Goal: Task Accomplishment & Management: Use online tool/utility

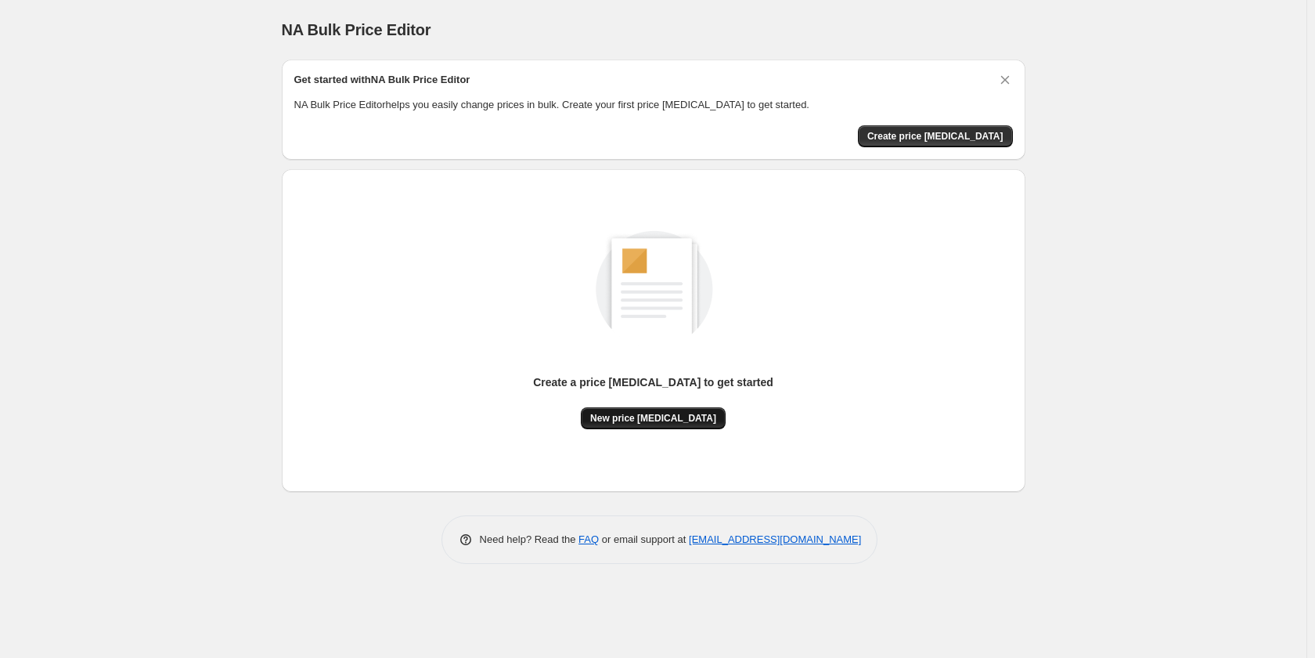
click at [665, 416] on span "New price change job" at bounding box center [653, 418] width 126 height 13
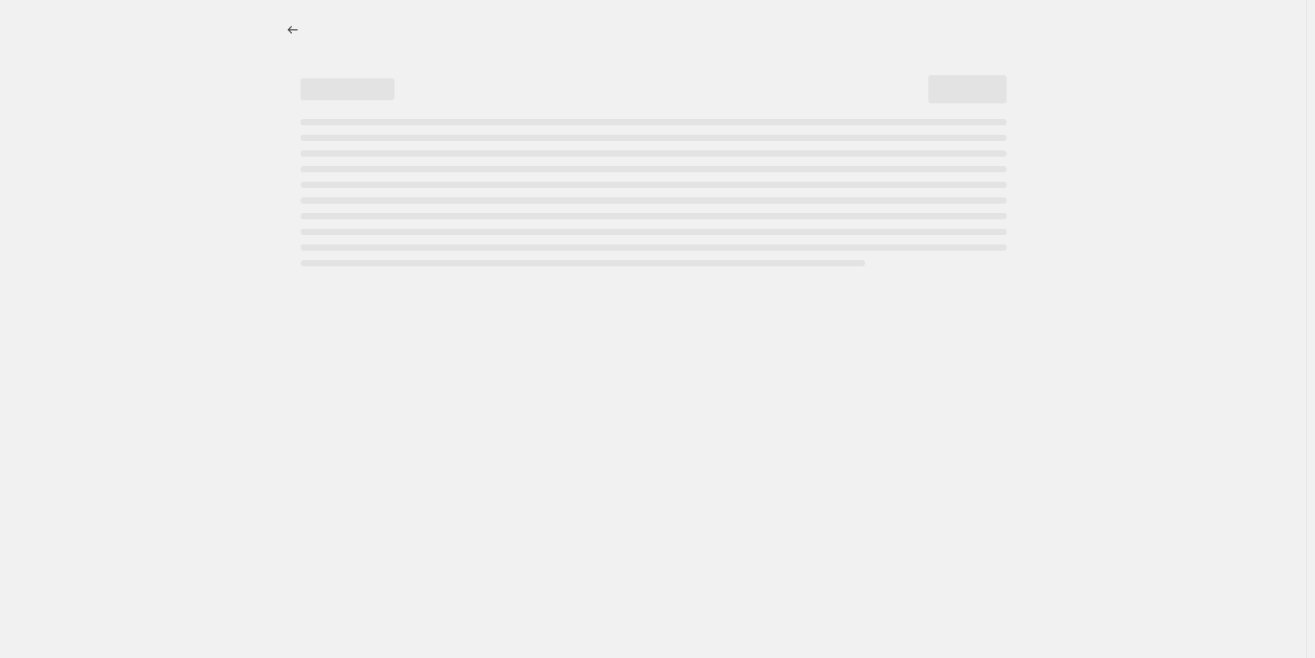
select select "percentage"
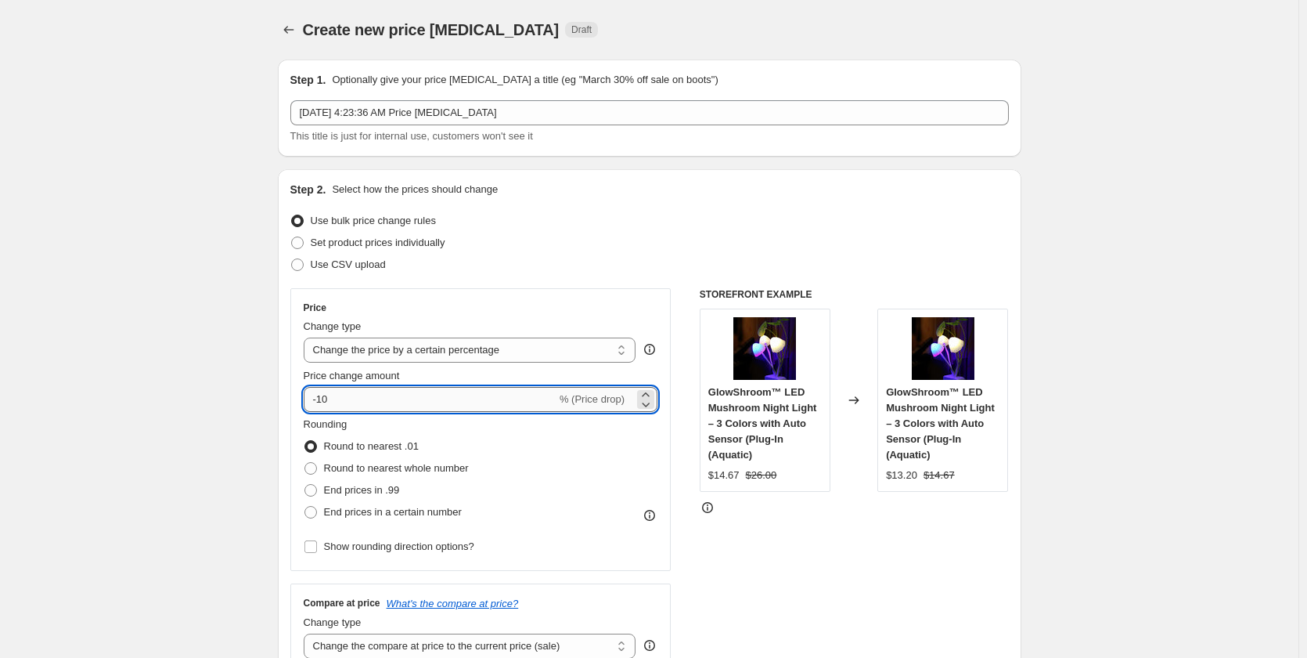
click at [391, 405] on input "-10" at bounding box center [430, 399] width 253 height 25
click at [341, 516] on span "End prices in a certain number" at bounding box center [393, 512] width 138 height 12
click at [305, 506] on input "End prices in a certain number" at bounding box center [305, 506] width 1 height 1
radio input "true"
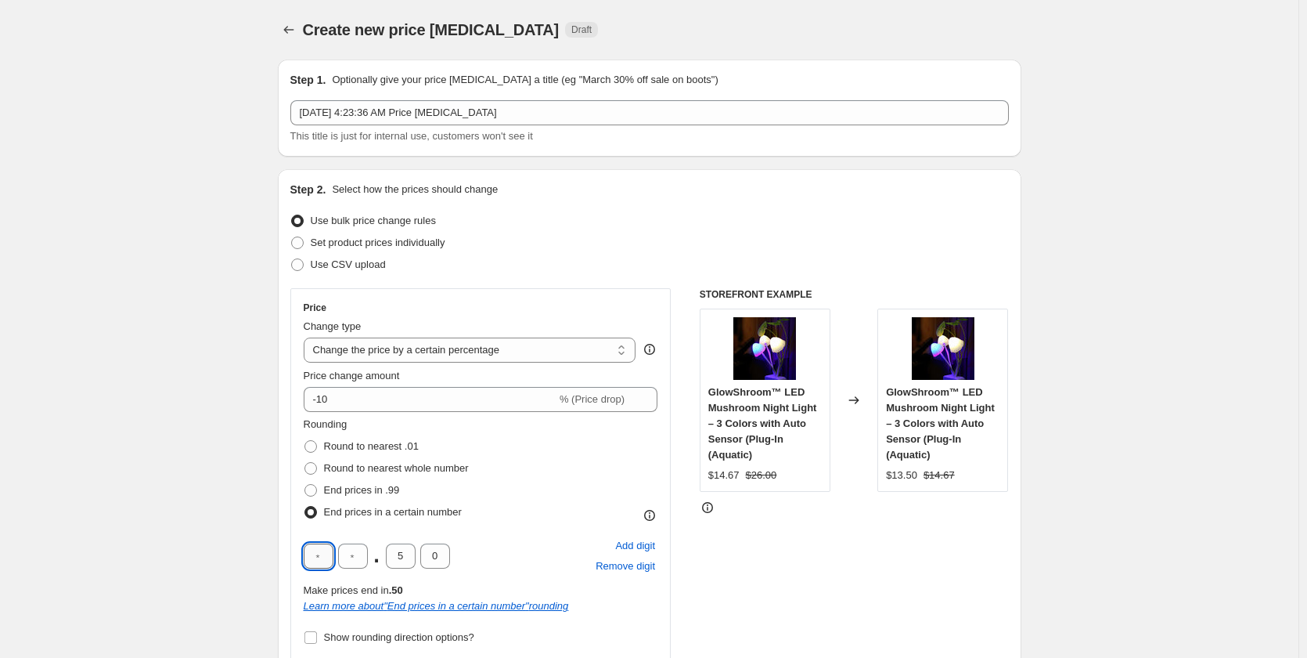
click at [316, 558] on input "text" at bounding box center [319, 555] width 30 height 25
click at [361, 558] on input "text" at bounding box center [353, 555] width 30 height 25
click at [409, 556] on input "5" at bounding box center [401, 555] width 30 height 25
click at [439, 557] on input "0" at bounding box center [435, 555] width 30 height 25
click at [322, 486] on label "End prices in .99" at bounding box center [352, 490] width 96 height 22
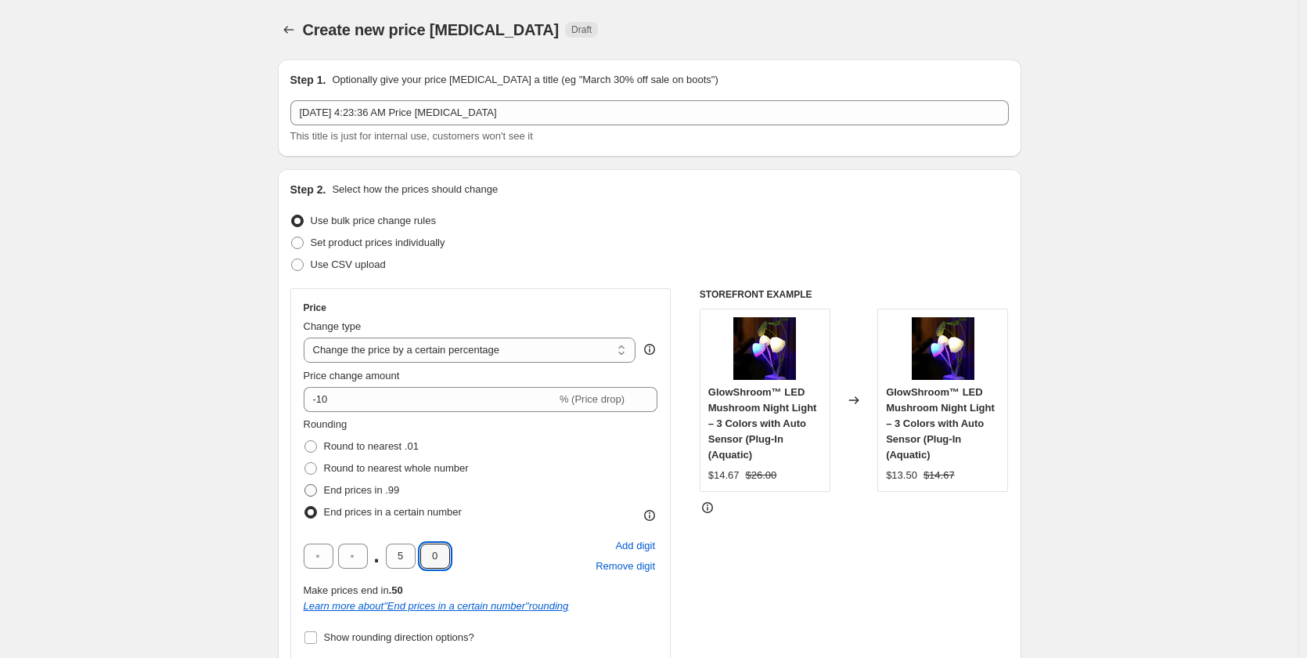
click at [305, 485] on input "End prices in .99" at bounding box center [305, 484] width 1 height 1
radio input "true"
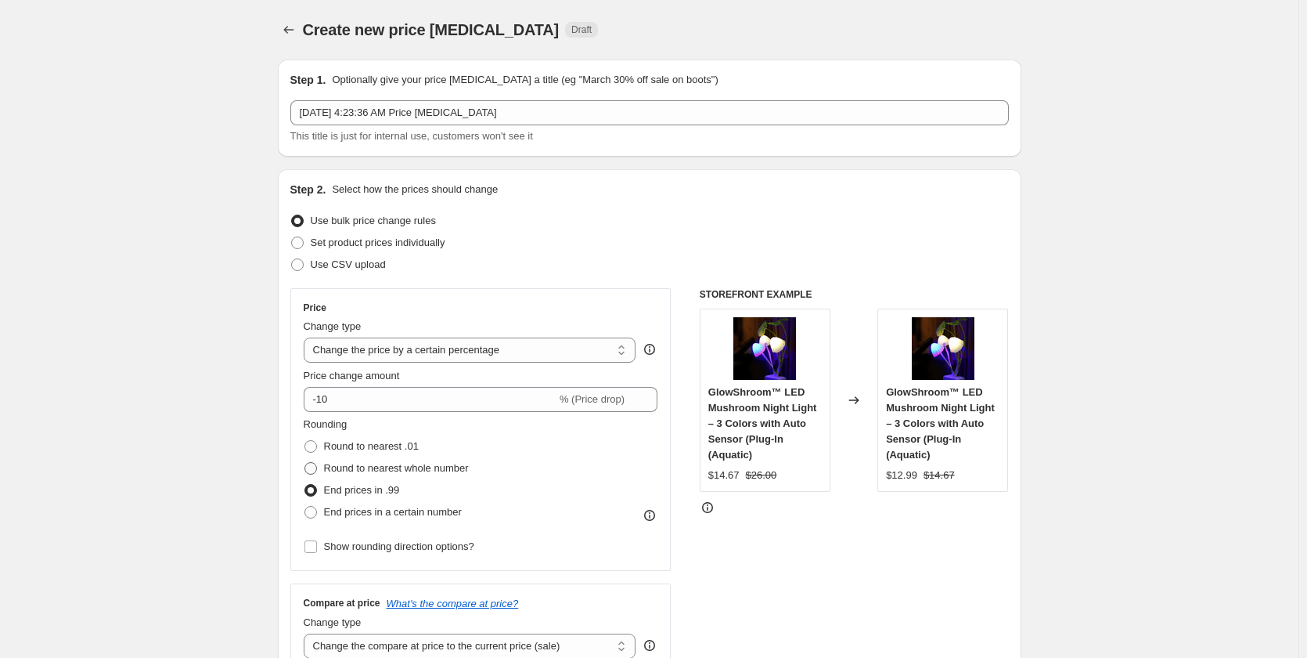
click at [342, 467] on span "Round to nearest whole number" at bounding box center [396, 468] width 145 height 12
click at [305, 463] on input "Round to nearest whole number" at bounding box center [305, 462] width 1 height 1
radio input "true"
click at [323, 447] on label "Round to nearest .01" at bounding box center [361, 446] width 115 height 22
click at [305, 441] on input "Round to nearest .01" at bounding box center [305, 440] width 1 height 1
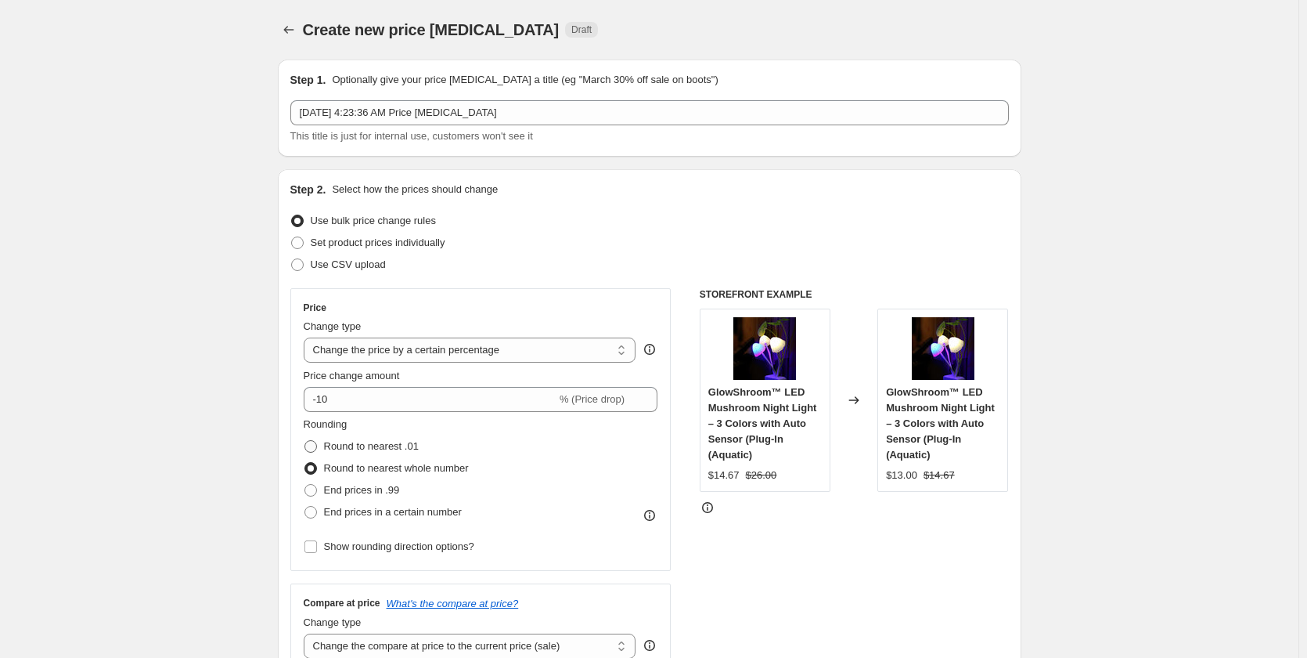
radio input "true"
click at [326, 465] on label "Round to nearest whole number" at bounding box center [386, 468] width 165 height 22
click at [305, 463] on input "Round to nearest whole number" at bounding box center [305, 462] width 1 height 1
radio input "true"
click at [390, 456] on label "Round to nearest .01" at bounding box center [361, 446] width 115 height 22
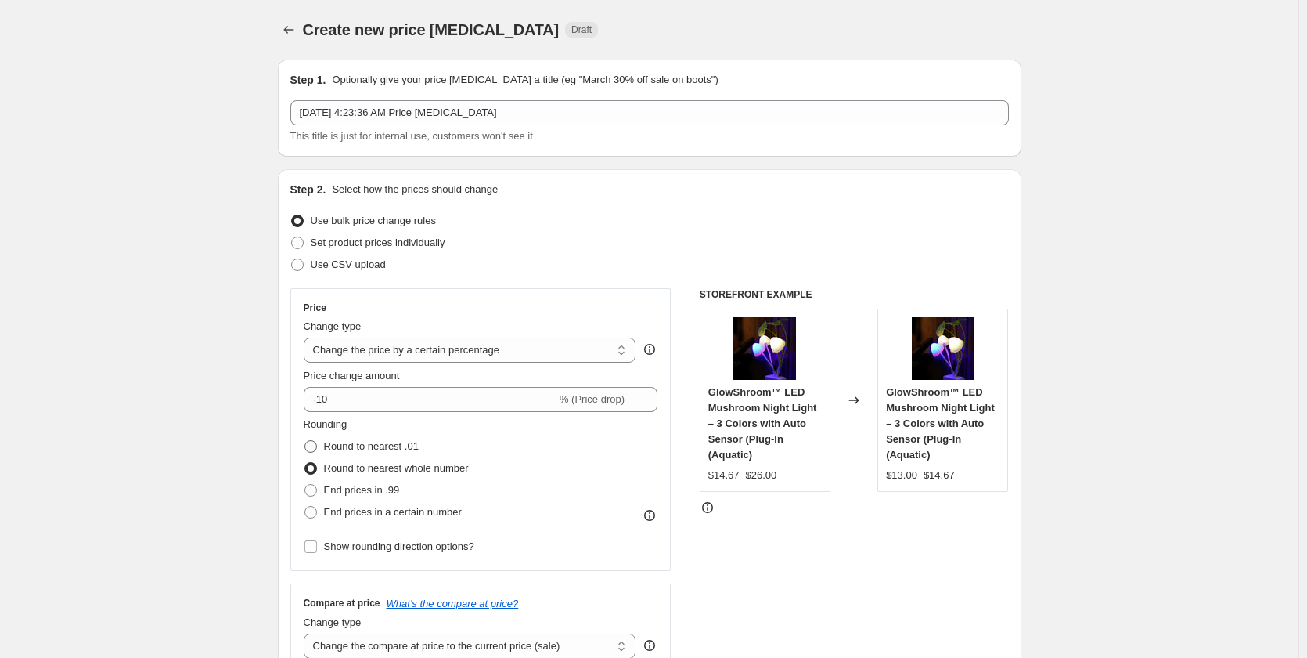
click at [305, 441] on input "Round to nearest .01" at bounding box center [305, 440] width 1 height 1
radio input "true"
click at [501, 346] on select "Change the price to a certain amount Change the price by a certain amount Chang…" at bounding box center [470, 349] width 333 height 25
click at [307, 337] on select "Change the price to a certain amount Change the price by a certain amount Chang…" at bounding box center [470, 349] width 333 height 25
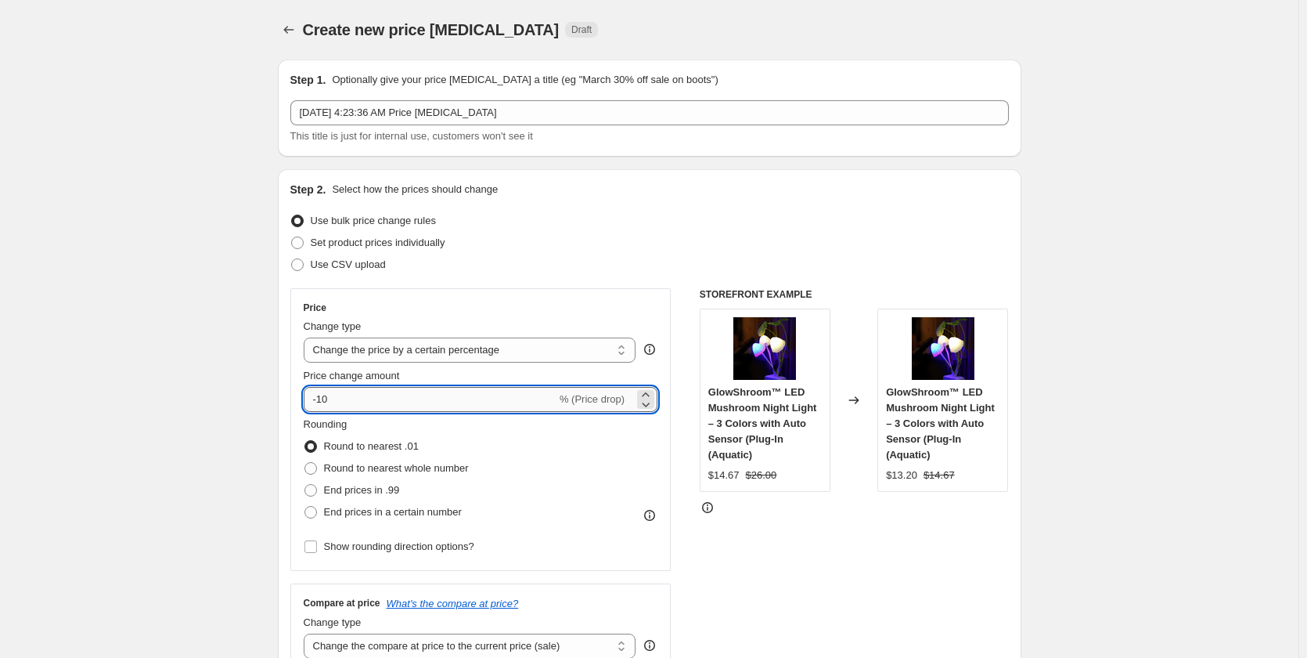
click at [535, 403] on input "-10" at bounding box center [430, 399] width 253 height 25
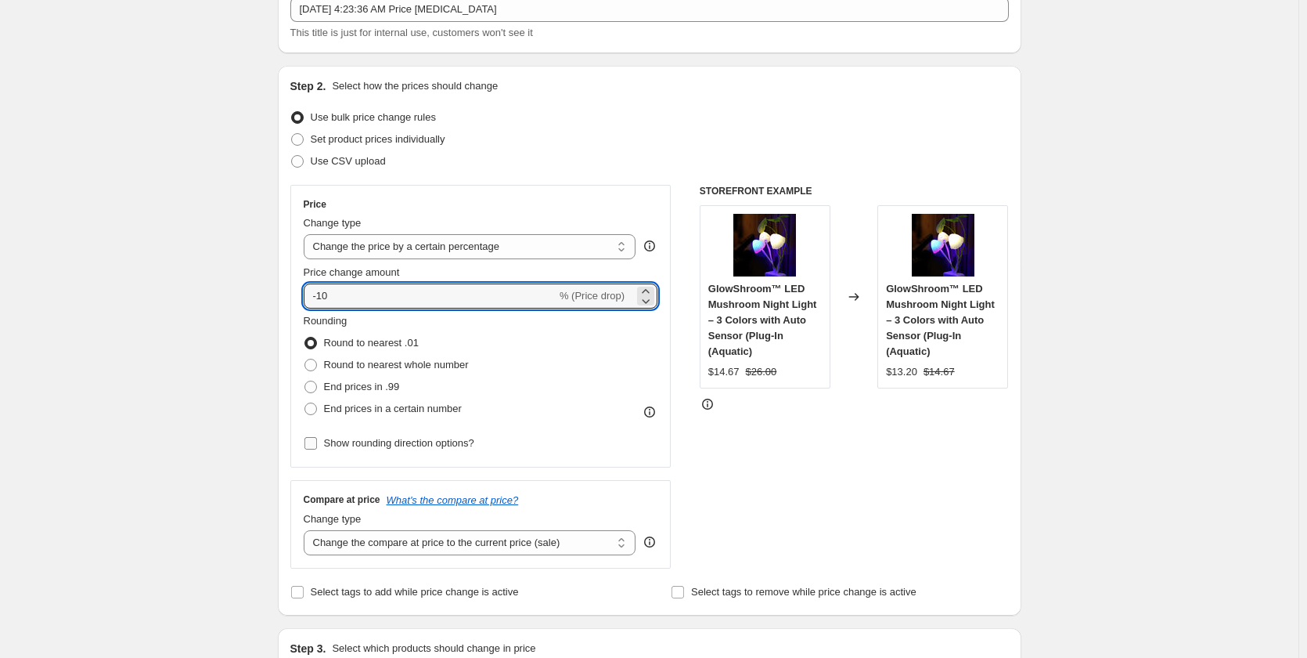
scroll to position [235, 0]
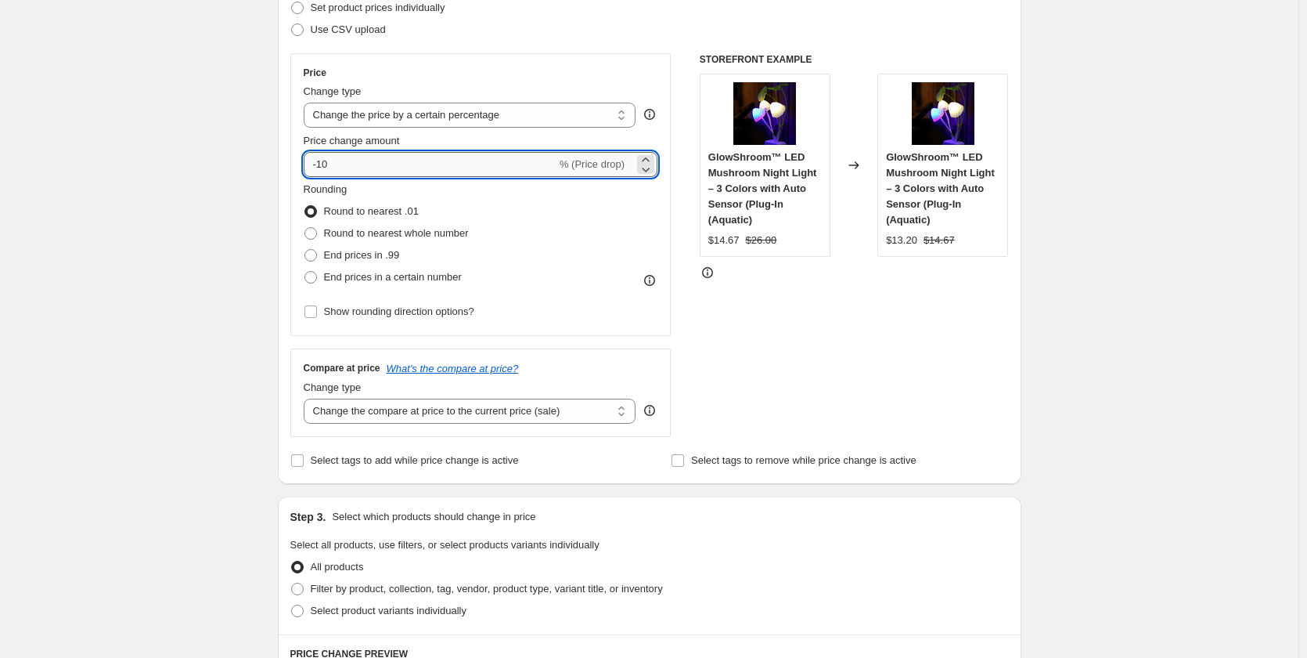
click at [388, 163] on input "-10" at bounding box center [430, 164] width 253 height 25
type input "-1"
click at [348, 163] on input "Price change amount" at bounding box center [458, 164] width 309 height 25
type input "0"
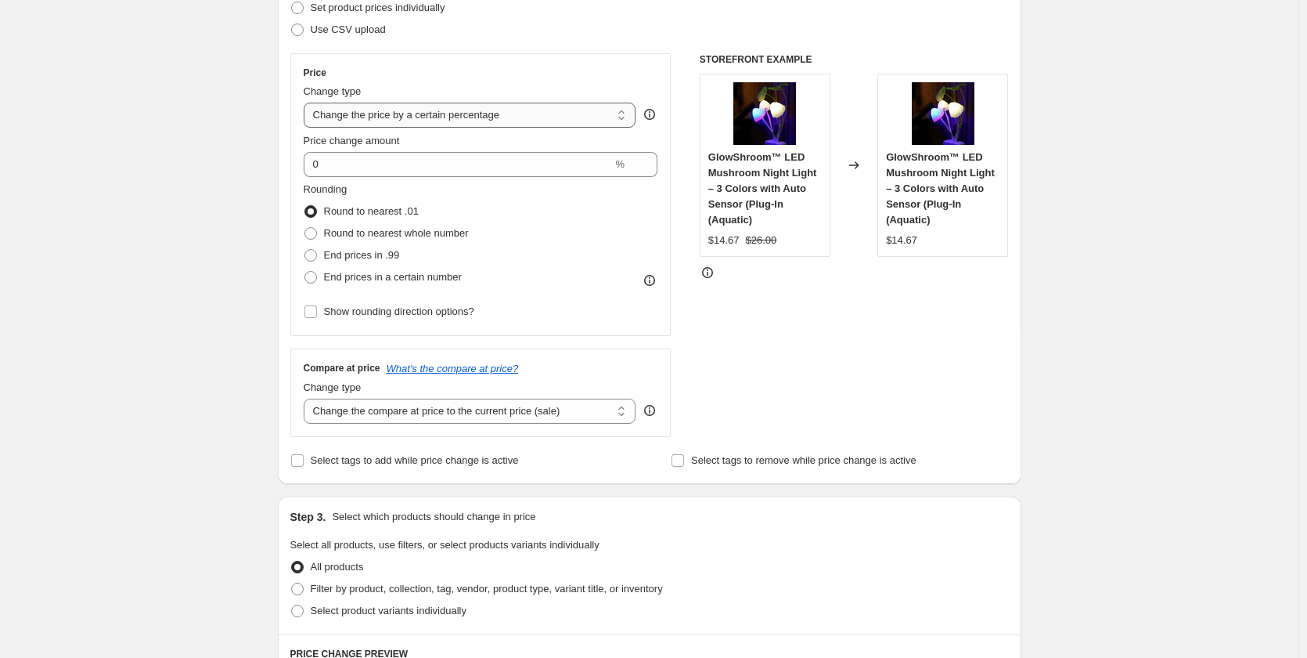
click at [411, 117] on select "Change the price to a certain amount Change the price by a certain amount Chang…" at bounding box center [470, 115] width 333 height 25
select select "to"
click at [307, 103] on select "Change the price to a certain amount Change the price by a certain amount Chang…" at bounding box center [470, 115] width 333 height 25
type input "80.00"
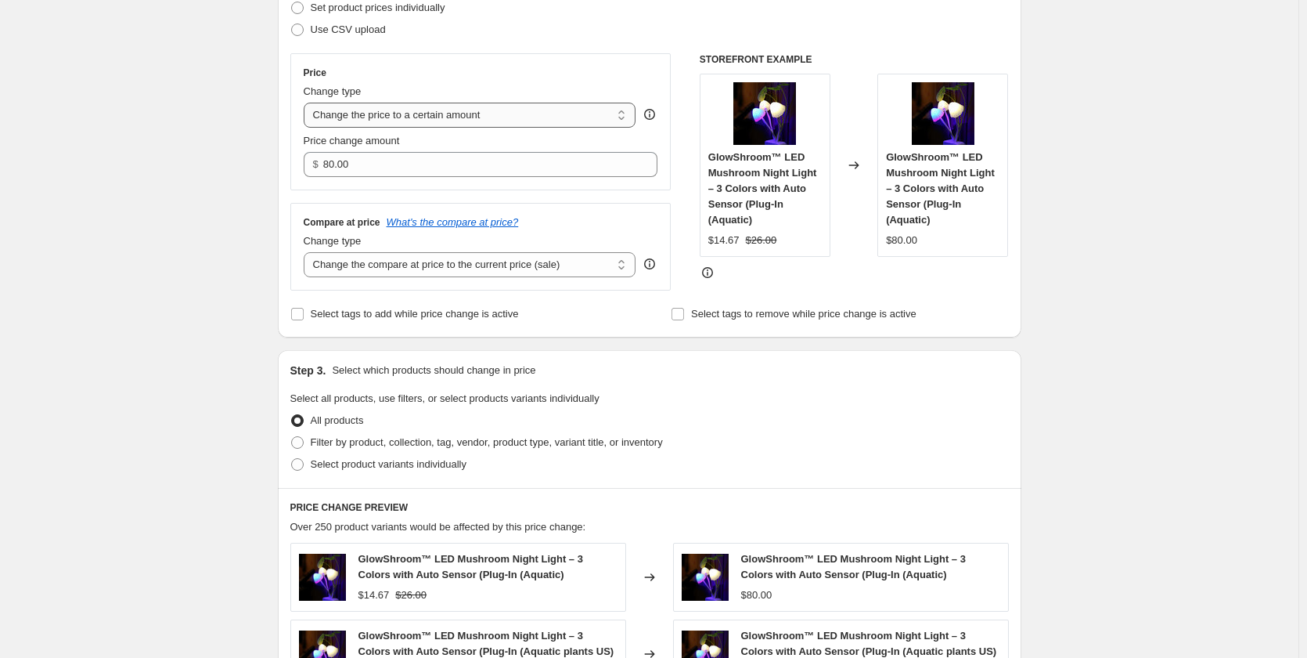
click at [445, 111] on select "Change the price to a certain amount Change the price by a certain amount Chang…" at bounding box center [470, 115] width 333 height 25
select select "no_change"
click at [307, 103] on select "Change the price to a certain amount Change the price by a certain amount Chang…" at bounding box center [470, 115] width 333 height 25
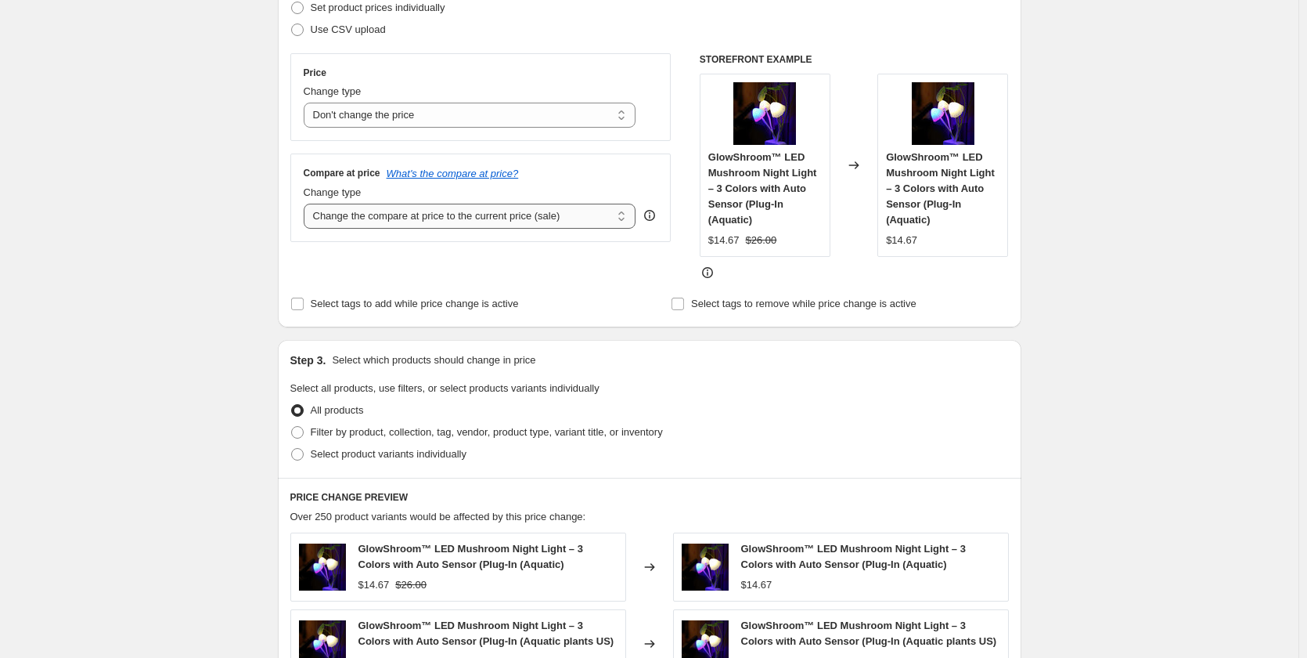
click at [449, 217] on select "Change the compare at price to the current price (sale) Change the compare at p…" at bounding box center [470, 216] width 333 height 25
select select "percentage"
click at [307, 204] on select "Change the compare at price to the current price (sale) Change the compare at p…" at bounding box center [470, 216] width 333 height 25
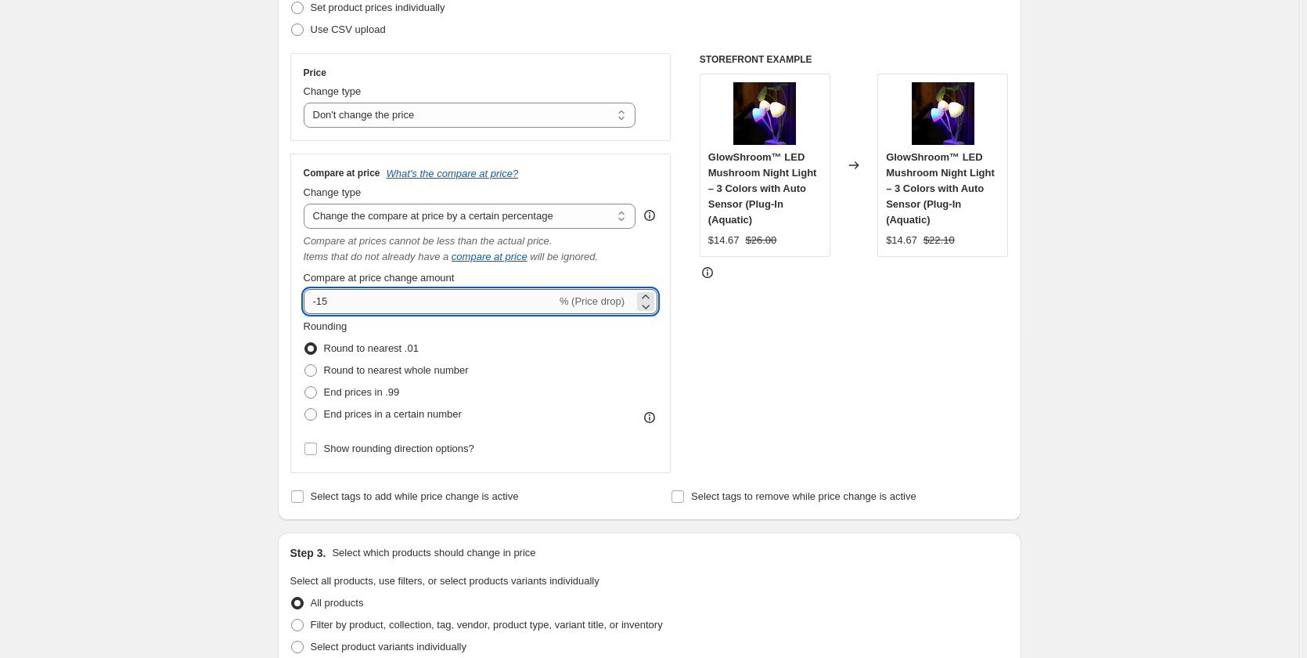
click at [369, 301] on input "-15" at bounding box center [430, 301] width 253 height 25
type input "-1"
type input "5"
type input "-50"
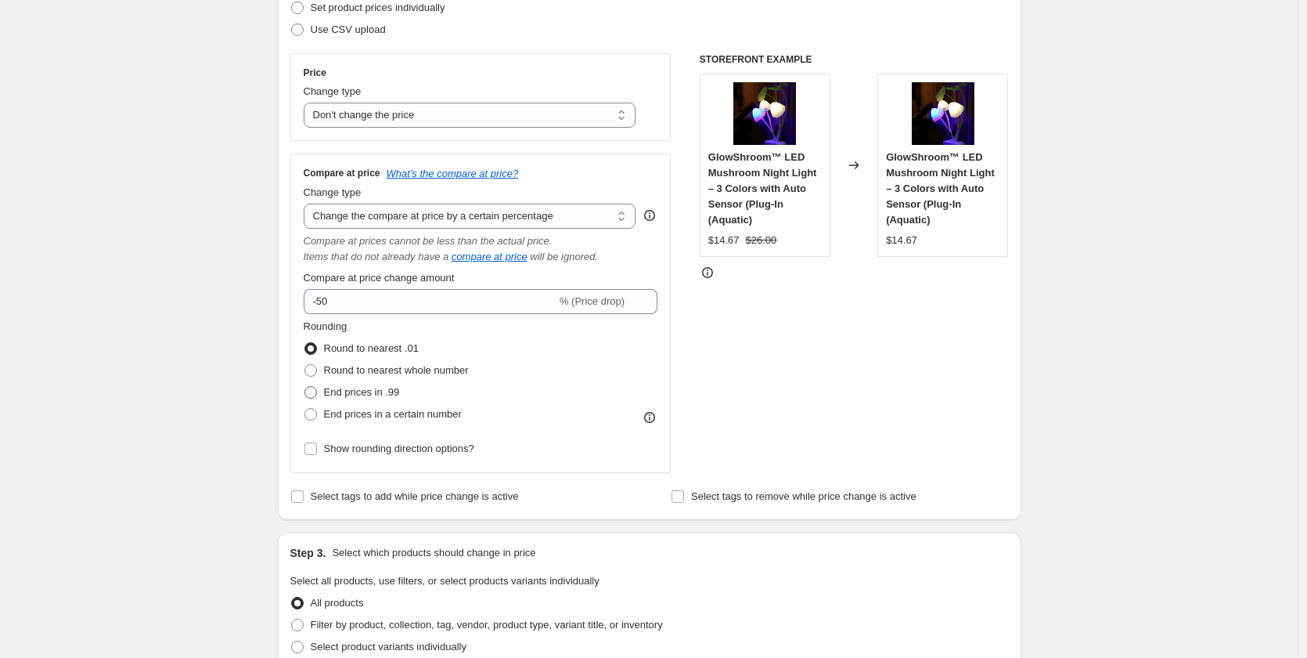
click at [337, 398] on span "End prices in .99" at bounding box center [362, 392] width 76 height 12
click at [305, 387] on input "End prices in .99" at bounding box center [305, 386] width 1 height 1
radio input "true"
click at [360, 371] on span "Round to nearest whole number" at bounding box center [396, 370] width 145 height 12
click at [305, 365] on input "Round to nearest whole number" at bounding box center [305, 364] width 1 height 1
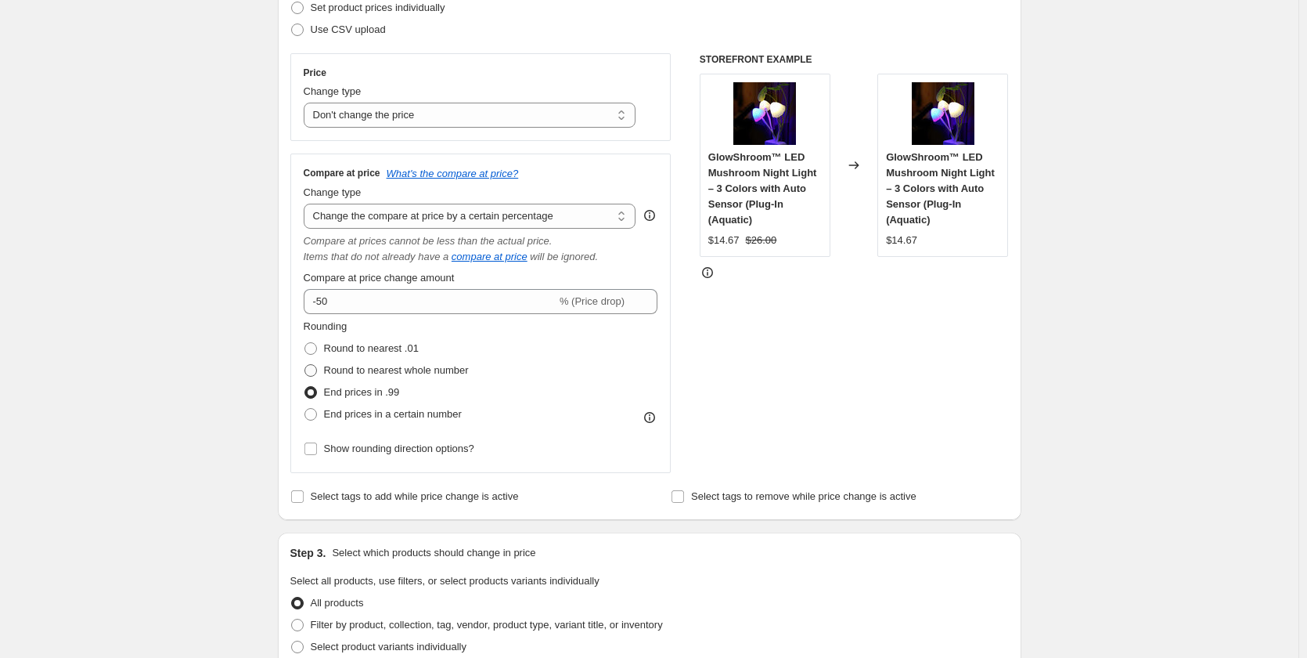
radio input "true"
click at [370, 344] on span "Round to nearest .01" at bounding box center [371, 348] width 95 height 12
click at [305, 343] on input "Round to nearest .01" at bounding box center [305, 342] width 1 height 1
radio input "true"
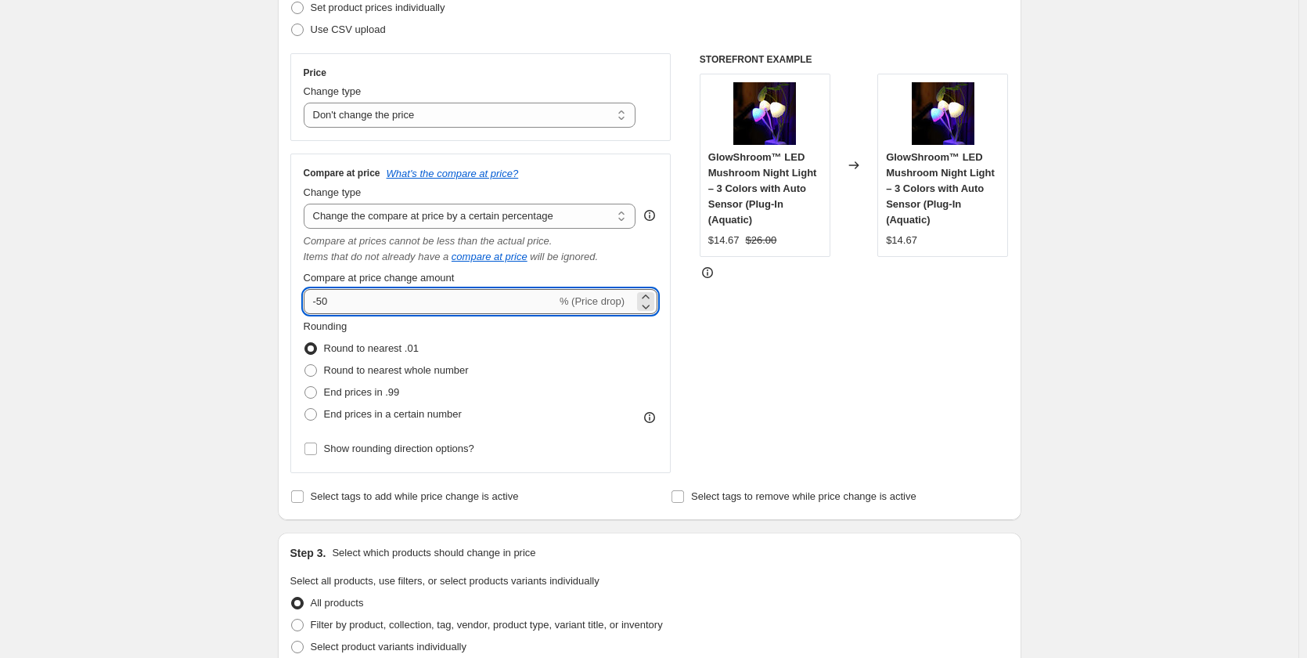
click at [448, 297] on input "-50" at bounding box center [430, 301] width 253 height 25
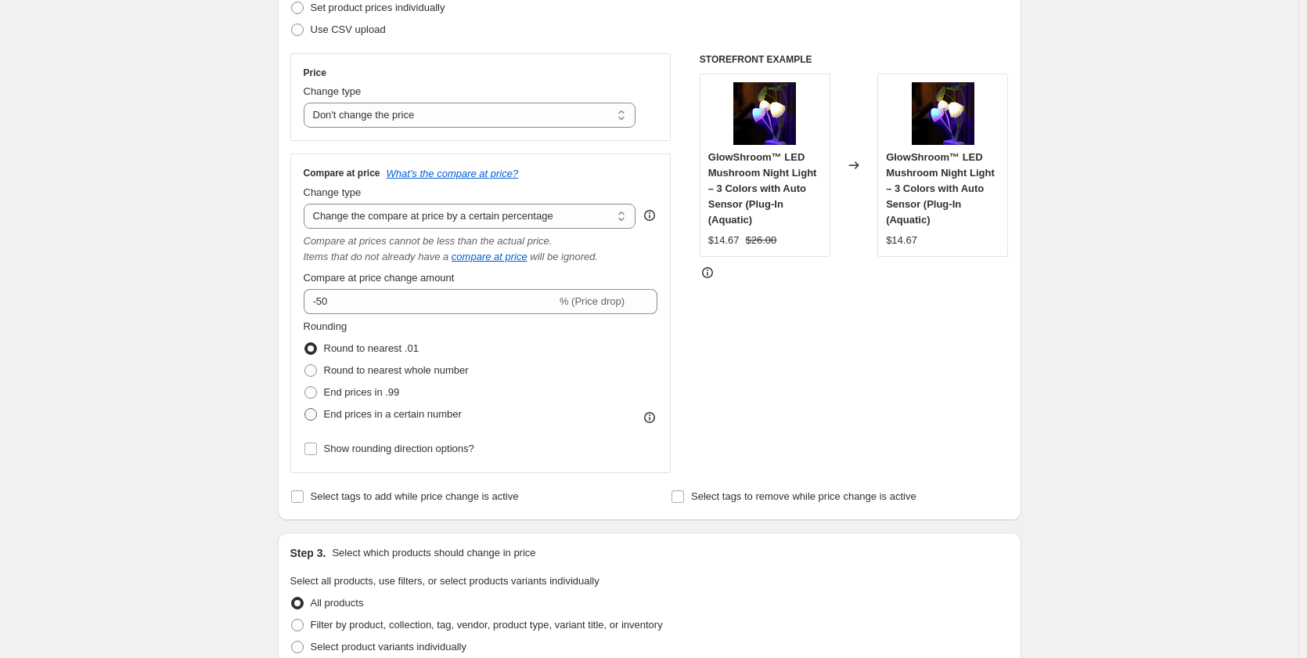
click at [369, 409] on span "End prices in a certain number" at bounding box center [393, 414] width 138 height 12
click at [305, 409] on input "End prices in a certain number" at bounding box center [305, 408] width 1 height 1
radio input "true"
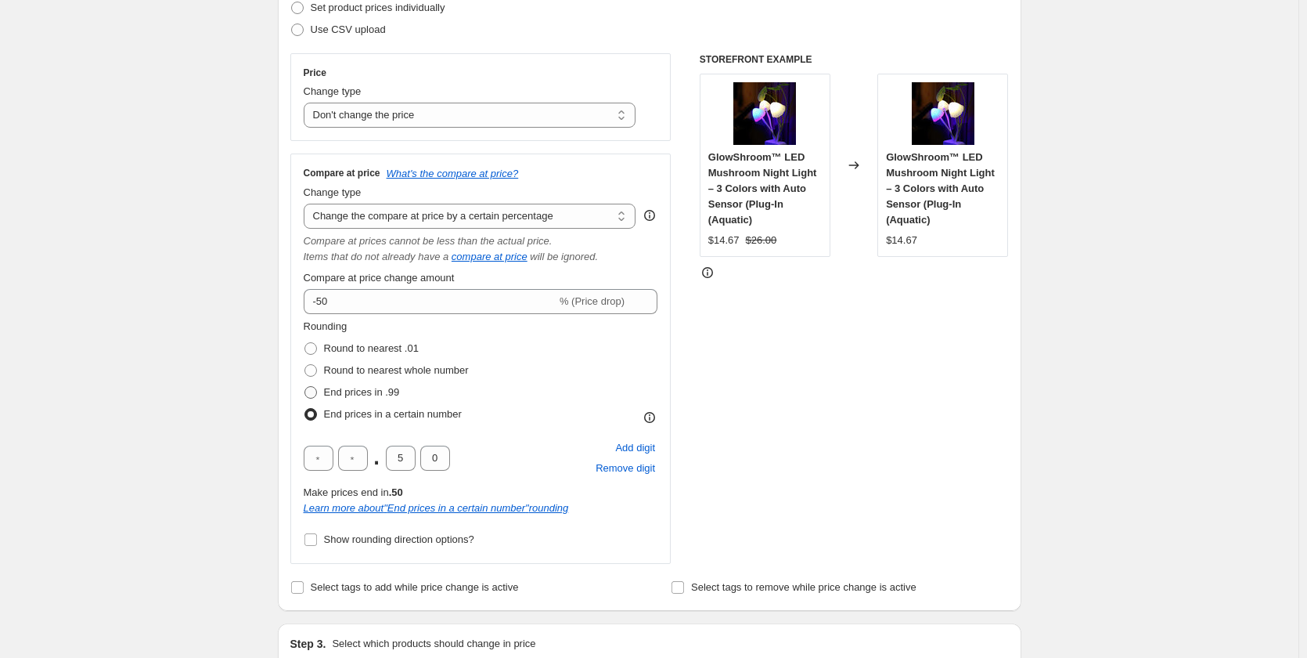
click at [379, 386] on span "End prices in .99" at bounding box center [362, 392] width 76 height 12
click at [305, 386] on input "End prices in .99" at bounding box center [305, 386] width 1 height 1
radio input "true"
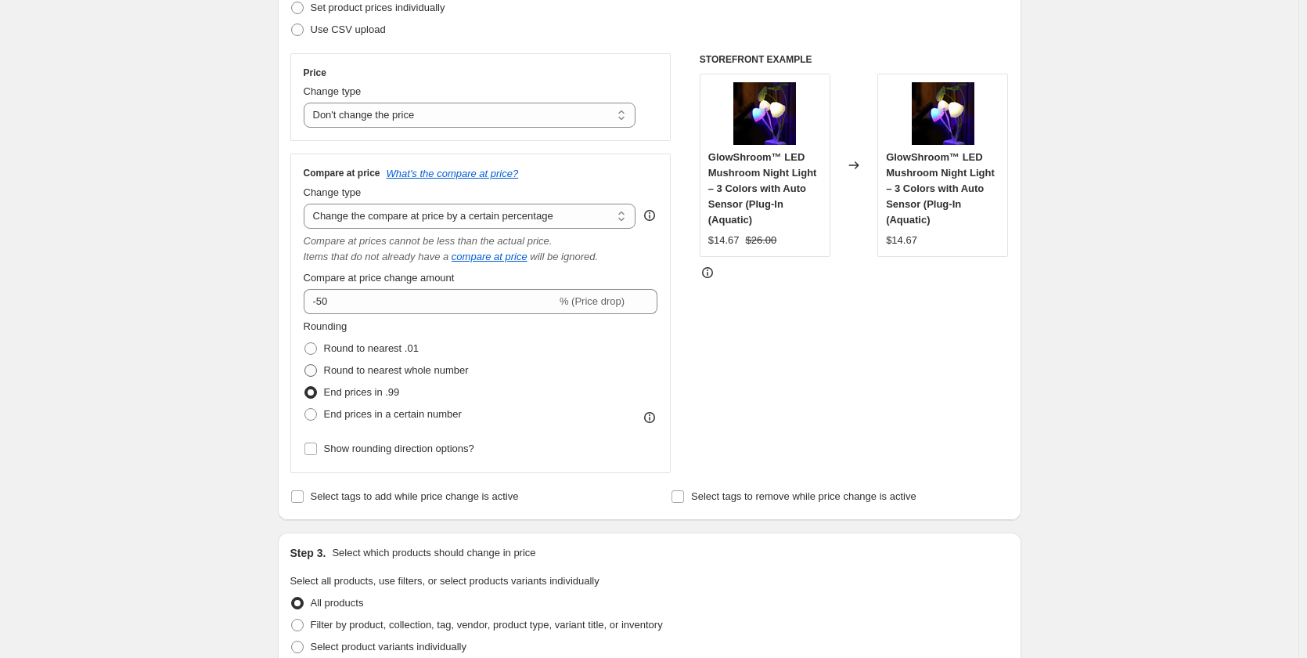
click at [386, 372] on span "Round to nearest whole number" at bounding box center [396, 370] width 145 height 12
click at [305, 365] on input "Round to nearest whole number" at bounding box center [305, 364] width 1 height 1
radio input "true"
click at [391, 359] on label "Round to nearest .01" at bounding box center [361, 348] width 115 height 22
click at [305, 343] on input "Round to nearest .01" at bounding box center [305, 342] width 1 height 1
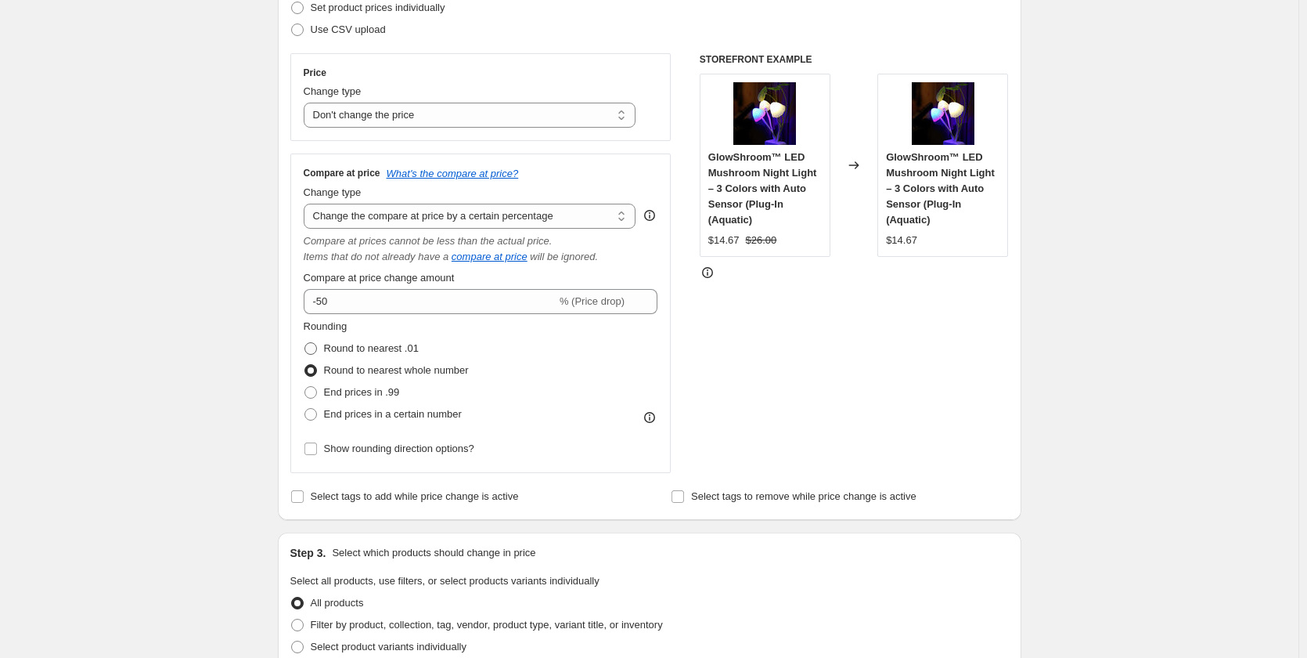
radio input "true"
click at [397, 348] on span "Round to nearest .01" at bounding box center [371, 348] width 95 height 12
click at [305, 343] on input "Round to nearest .01" at bounding box center [305, 342] width 1 height 1
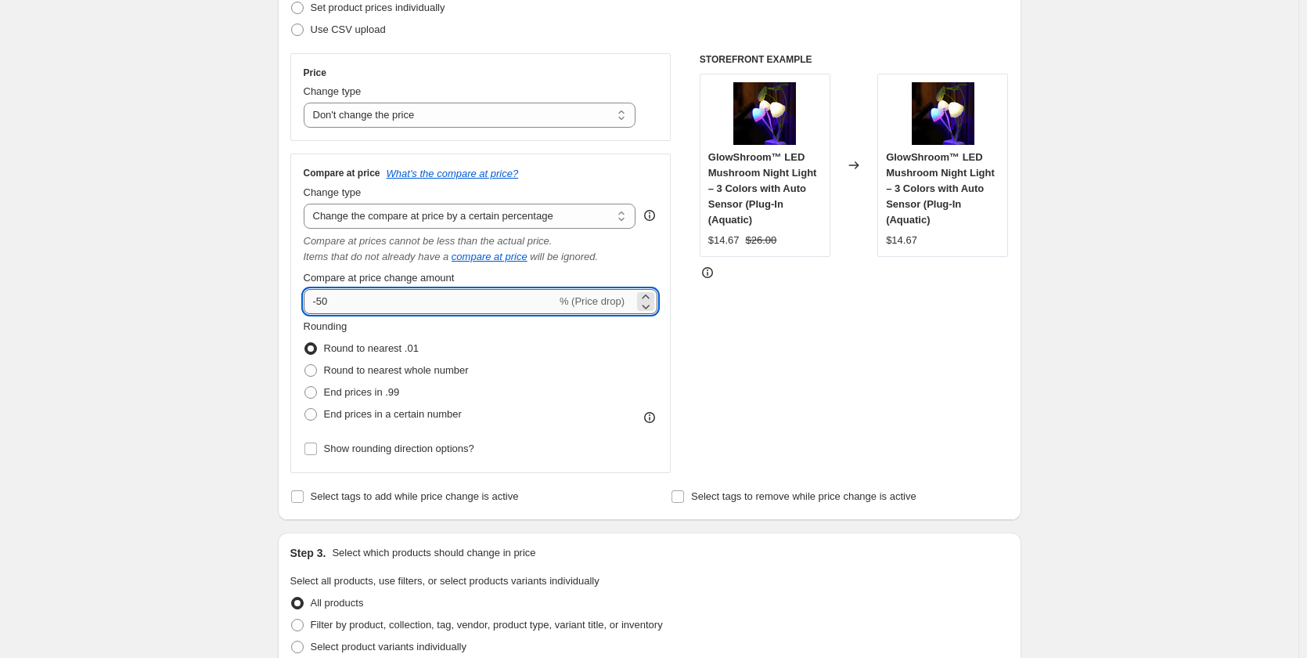
click at [489, 289] on input "-50" at bounding box center [430, 301] width 253 height 25
type input "-5"
type input "50"
click at [456, 366] on span "Round to nearest whole number" at bounding box center [396, 370] width 145 height 12
click at [305, 365] on input "Round to nearest whole number" at bounding box center [305, 364] width 1 height 1
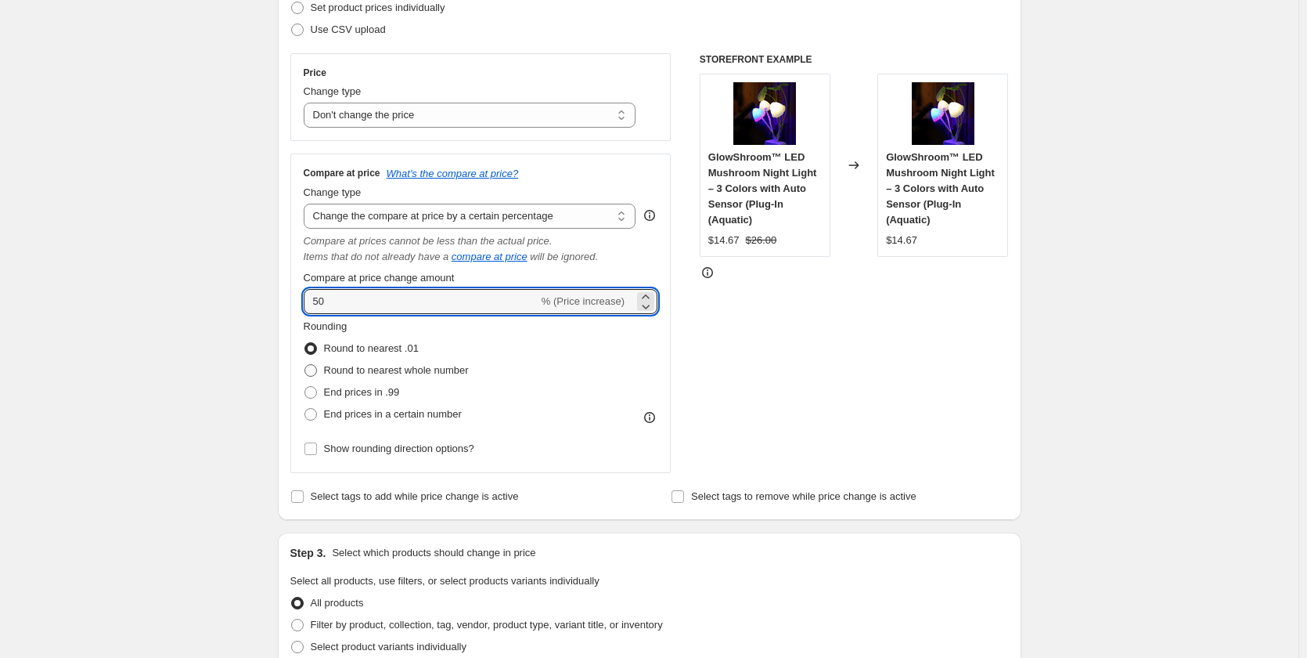
radio input "true"
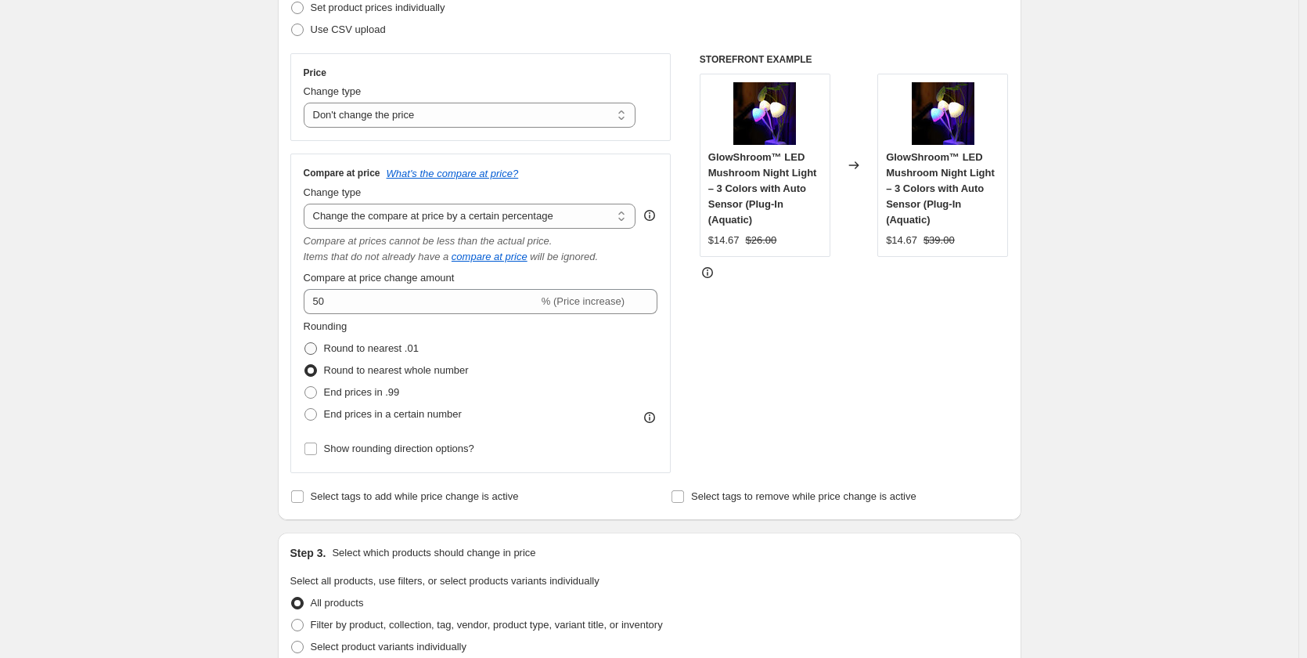
click at [353, 349] on span "Round to nearest .01" at bounding box center [371, 348] width 95 height 12
click at [305, 343] on input "Round to nearest .01" at bounding box center [305, 342] width 1 height 1
radio input "true"
click at [347, 359] on label "Round to nearest whole number" at bounding box center [386, 370] width 165 height 22
click at [305, 364] on input "Round to nearest whole number" at bounding box center [305, 364] width 1 height 1
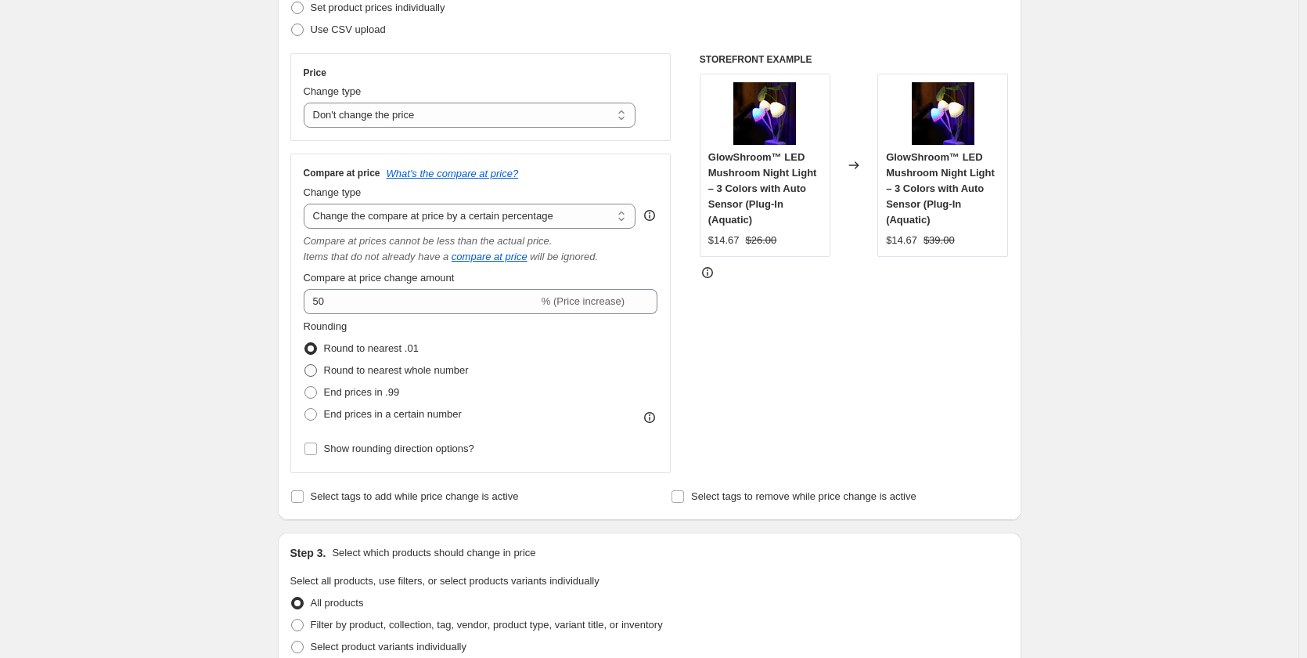
radio input "true"
click at [377, 396] on span "End prices in .99" at bounding box center [362, 392] width 76 height 12
click at [305, 387] on input "End prices in .99" at bounding box center [305, 386] width 1 height 1
radio input "true"
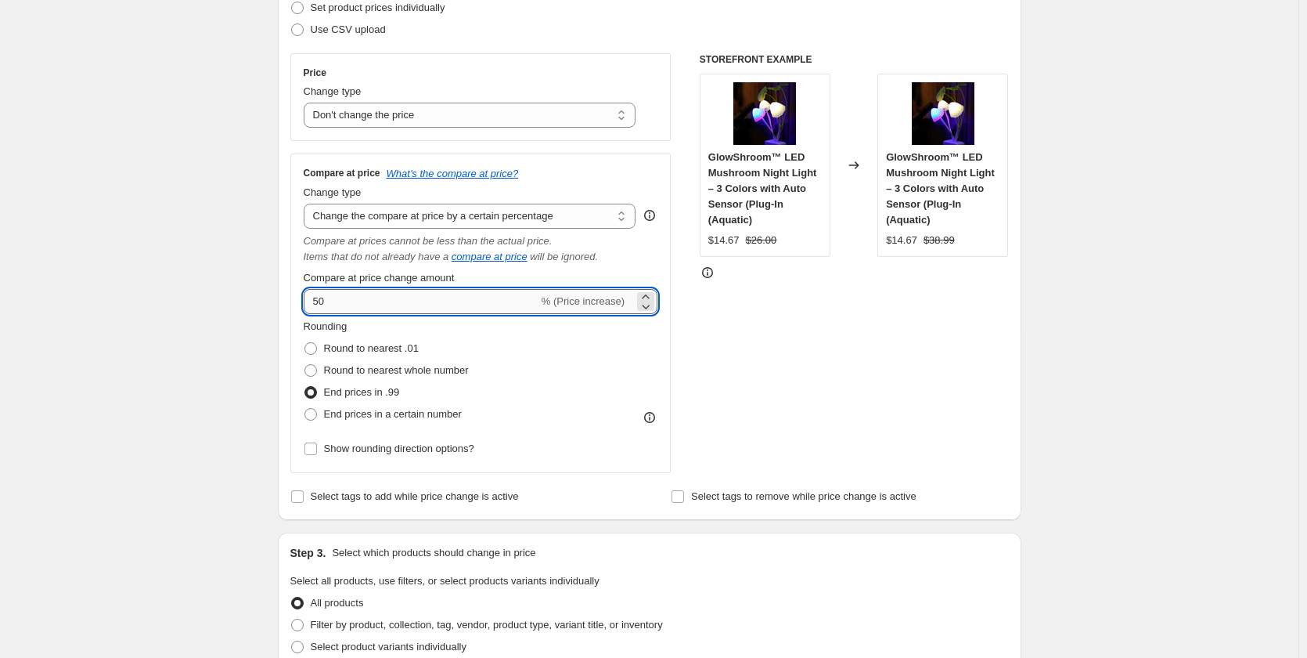
click at [355, 310] on input "50" at bounding box center [421, 301] width 235 height 25
type input "5"
click at [768, 356] on div "STOREFRONT EXAMPLE GlowShroom™ LED Mushroom Night Light – 3 Colors with Auto Se…" at bounding box center [854, 263] width 309 height 420
click at [405, 310] on input "40" at bounding box center [421, 301] width 235 height 25
type input "45"
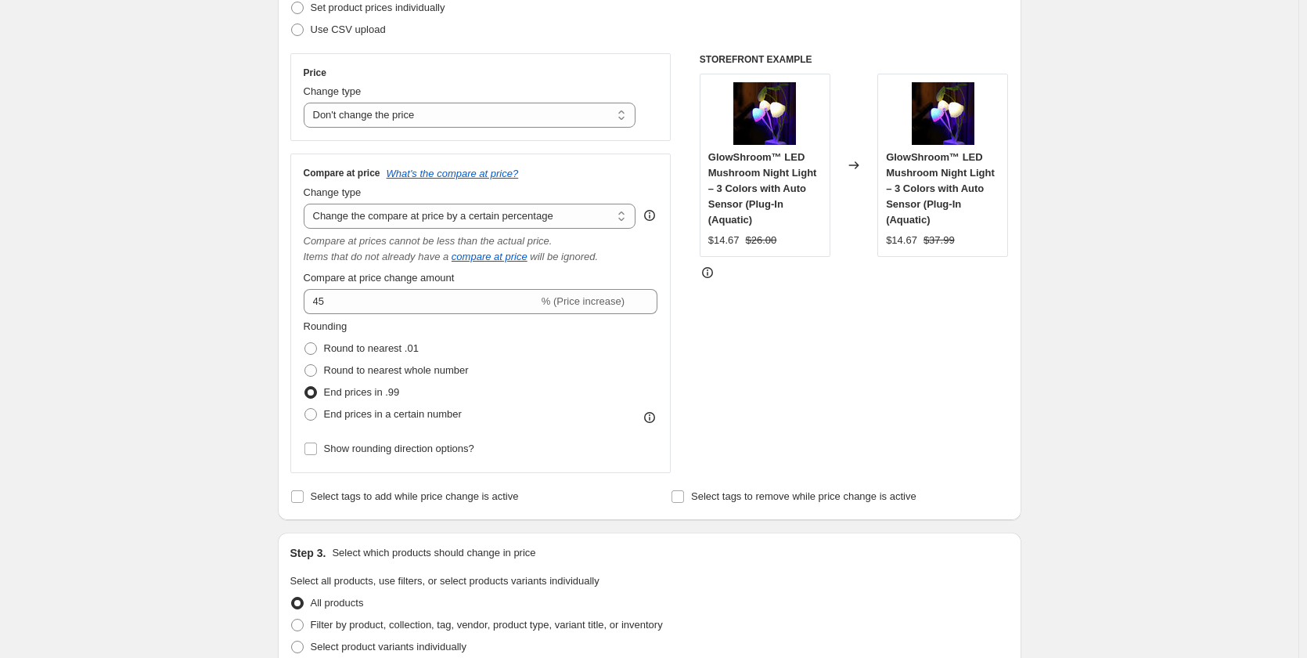
click at [791, 352] on div "STOREFRONT EXAMPLE GlowShroom™ LED Mushroom Night Light – 3 Colors with Auto Se…" at bounding box center [854, 263] width 309 height 420
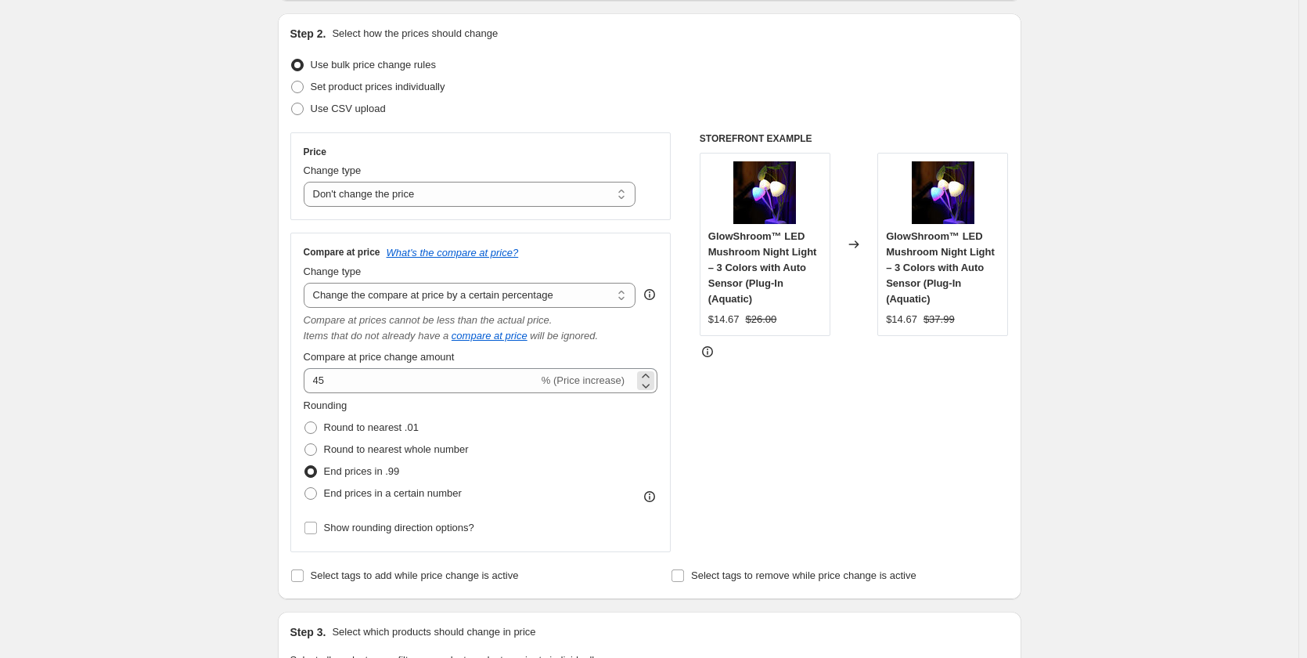
scroll to position [0, 0]
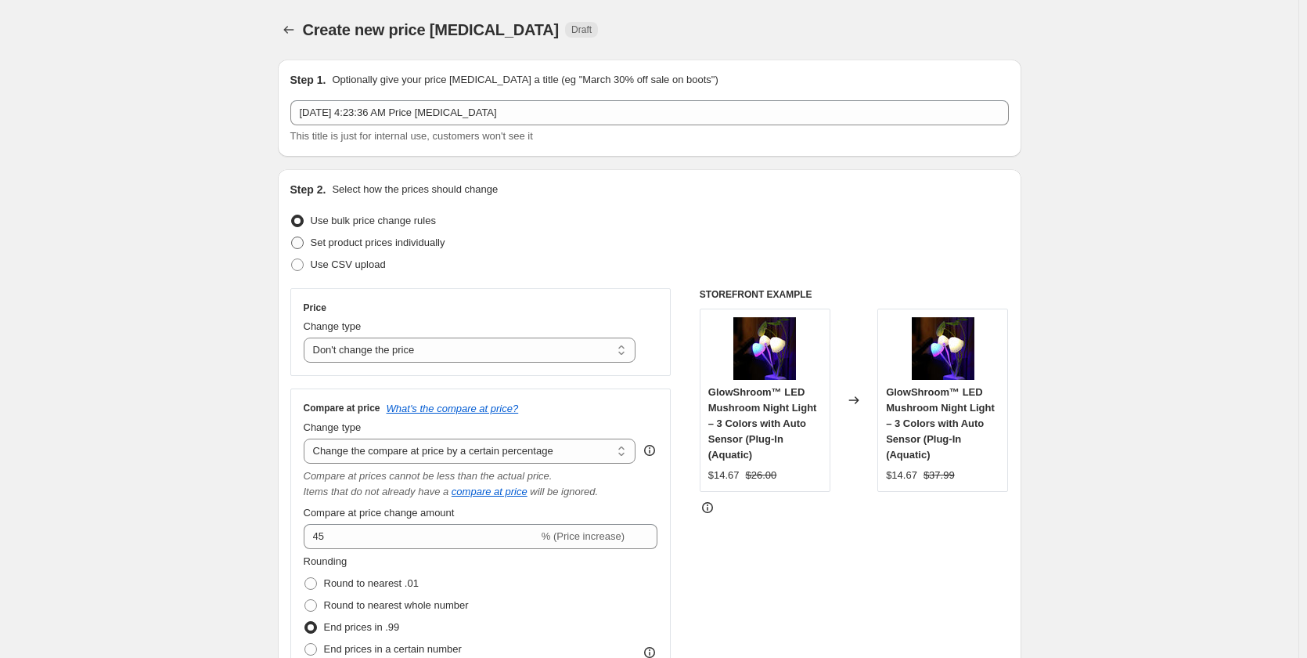
click at [412, 245] on span "Set product prices individually" at bounding box center [378, 242] width 135 height 12
click at [292, 237] on input "Set product prices individually" at bounding box center [291, 236] width 1 height 1
radio input "true"
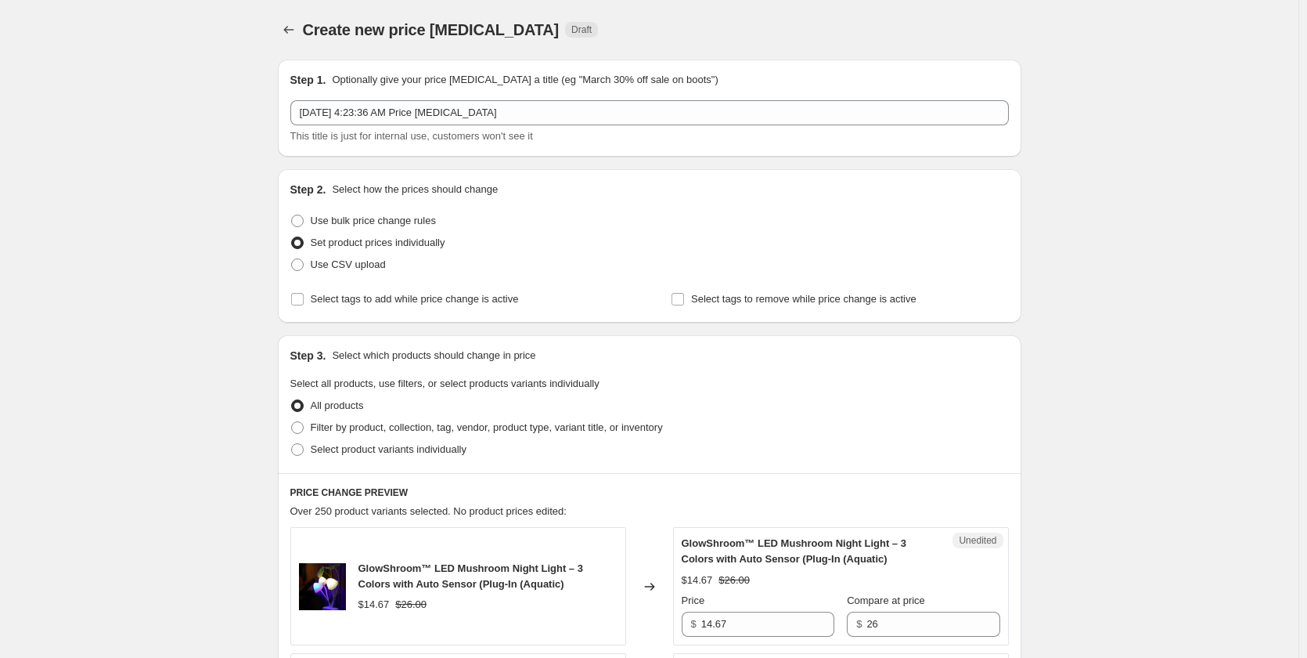
scroll to position [78, 0]
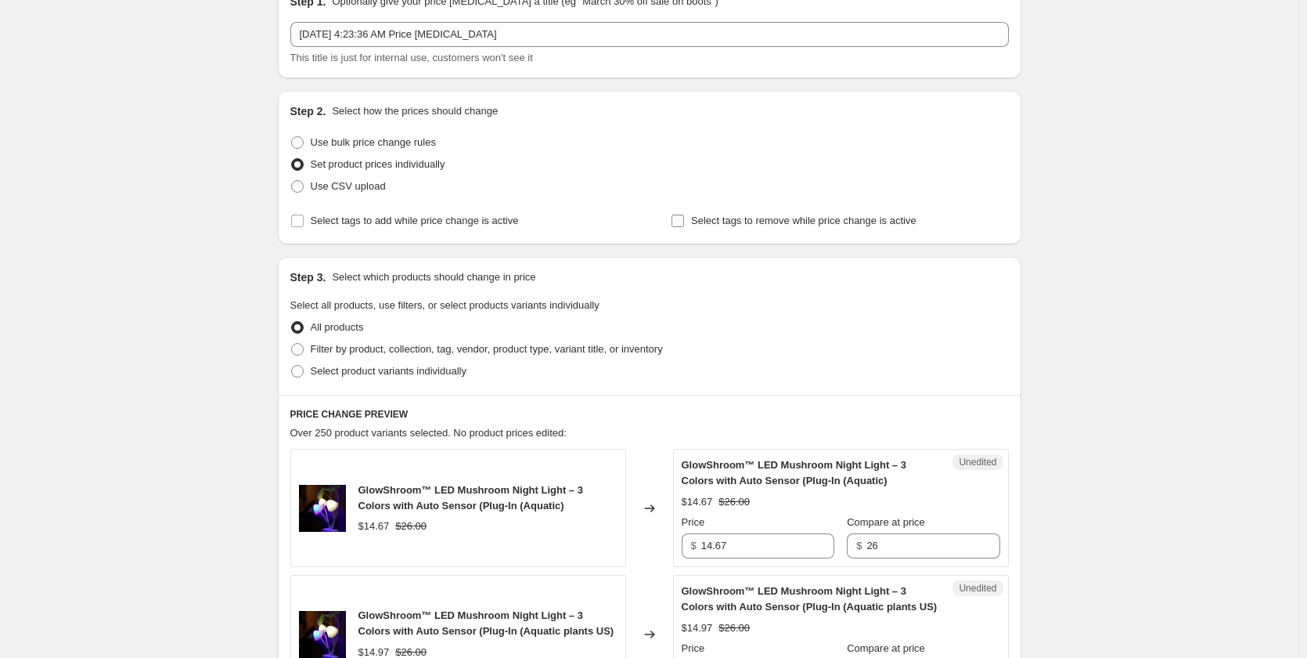
click at [696, 219] on span "Select tags to remove while price change is active" at bounding box center [803, 220] width 225 height 12
click at [684, 219] on input "Select tags to remove while price change is active" at bounding box center [678, 220] width 13 height 13
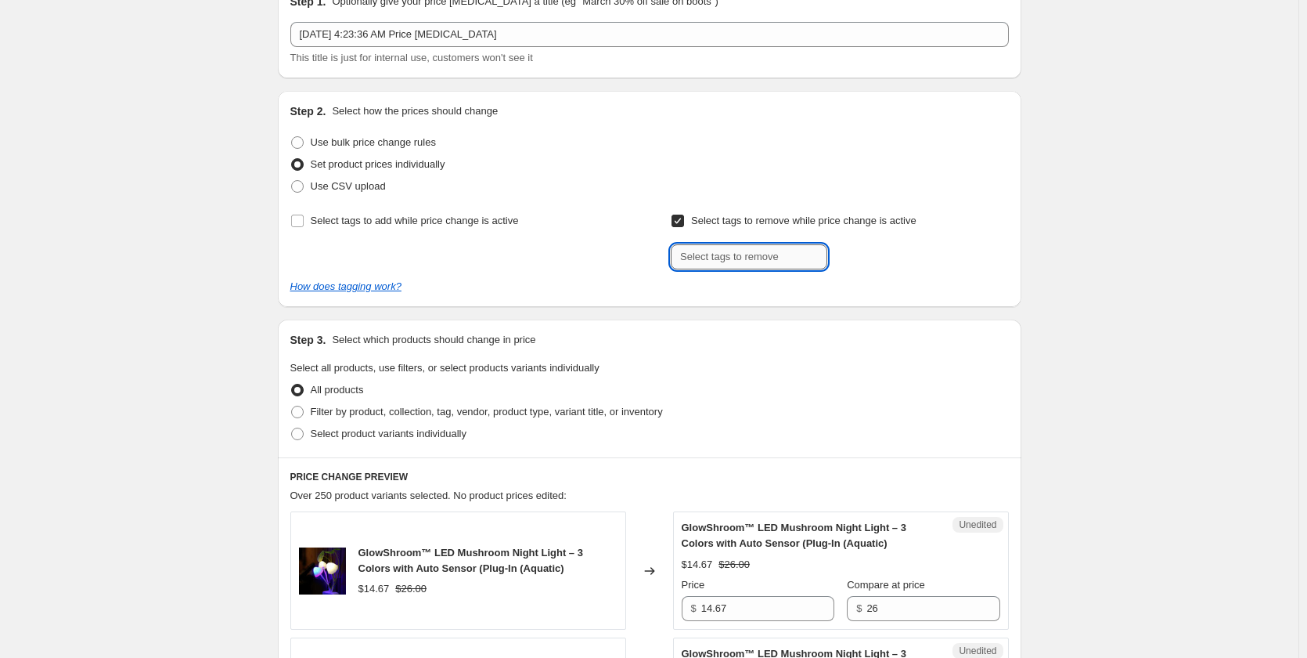
click at [706, 252] on input "text" at bounding box center [749, 256] width 157 height 25
click at [679, 219] on input "Select tags to remove while price change is active" at bounding box center [678, 220] width 13 height 13
checkbox input "false"
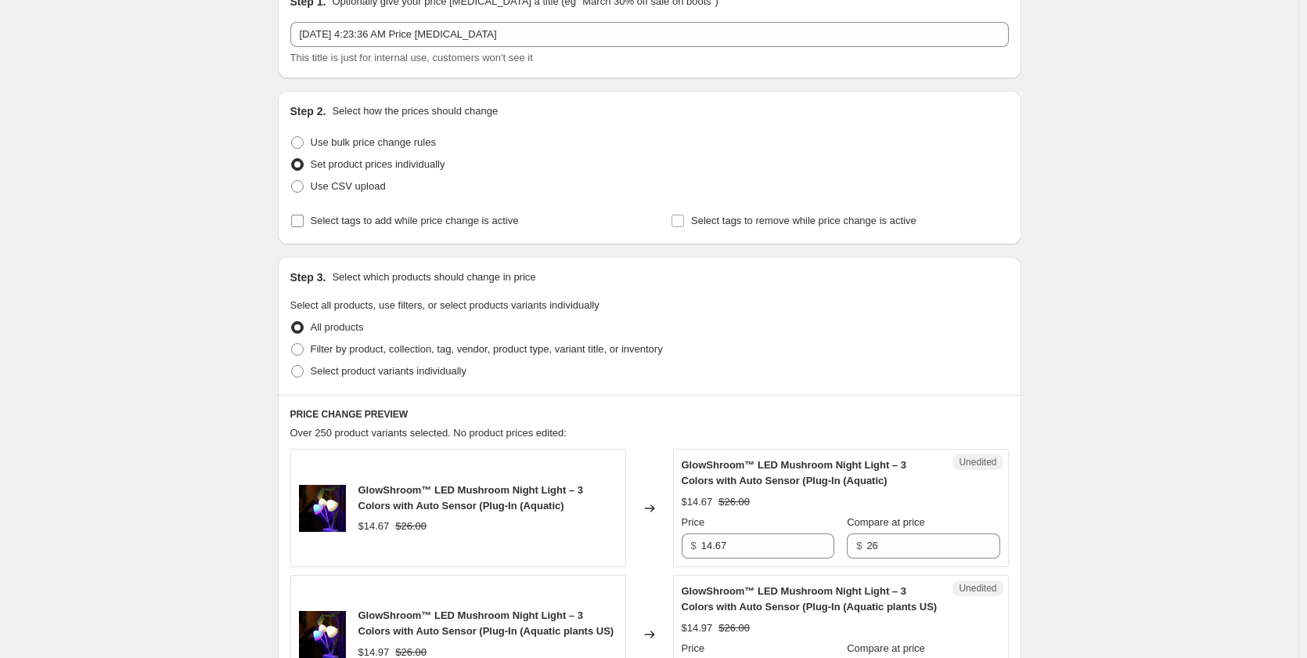
click at [298, 217] on input "Select tags to add while price change is active" at bounding box center [297, 220] width 13 height 13
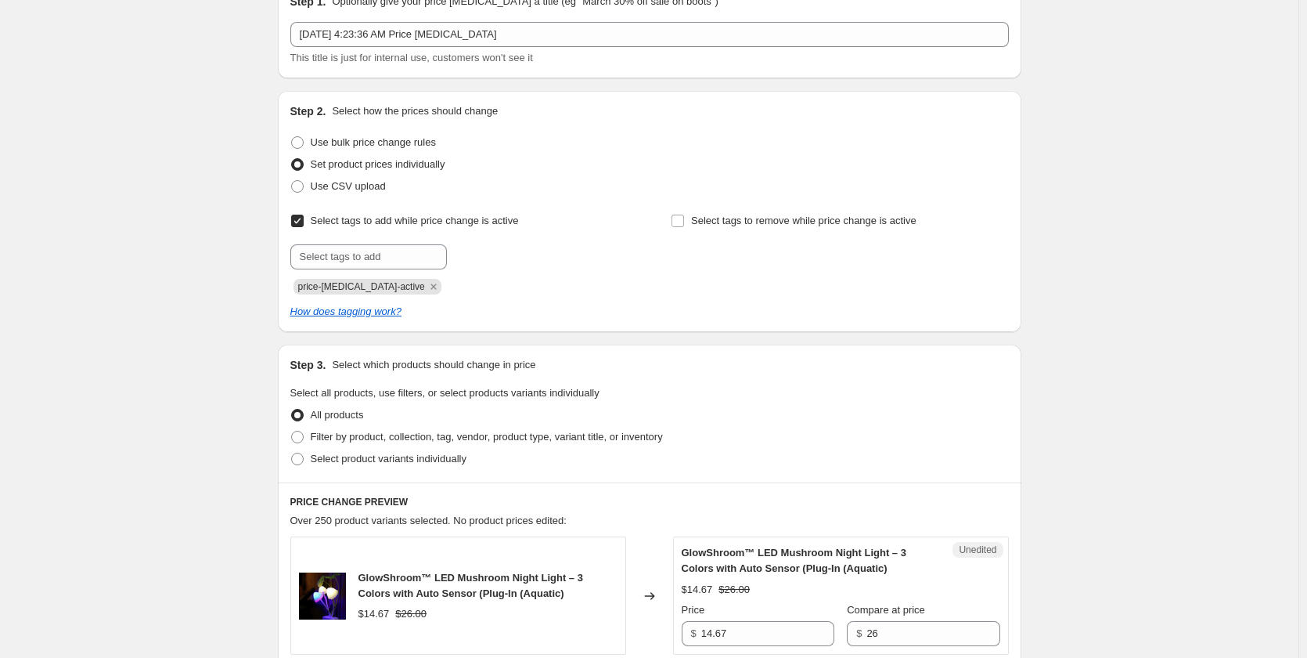
click at [309, 221] on label "Select tags to add while price change is active" at bounding box center [404, 221] width 229 height 22
click at [304, 221] on input "Select tags to add while price change is active" at bounding box center [297, 220] width 13 height 13
checkbox input "false"
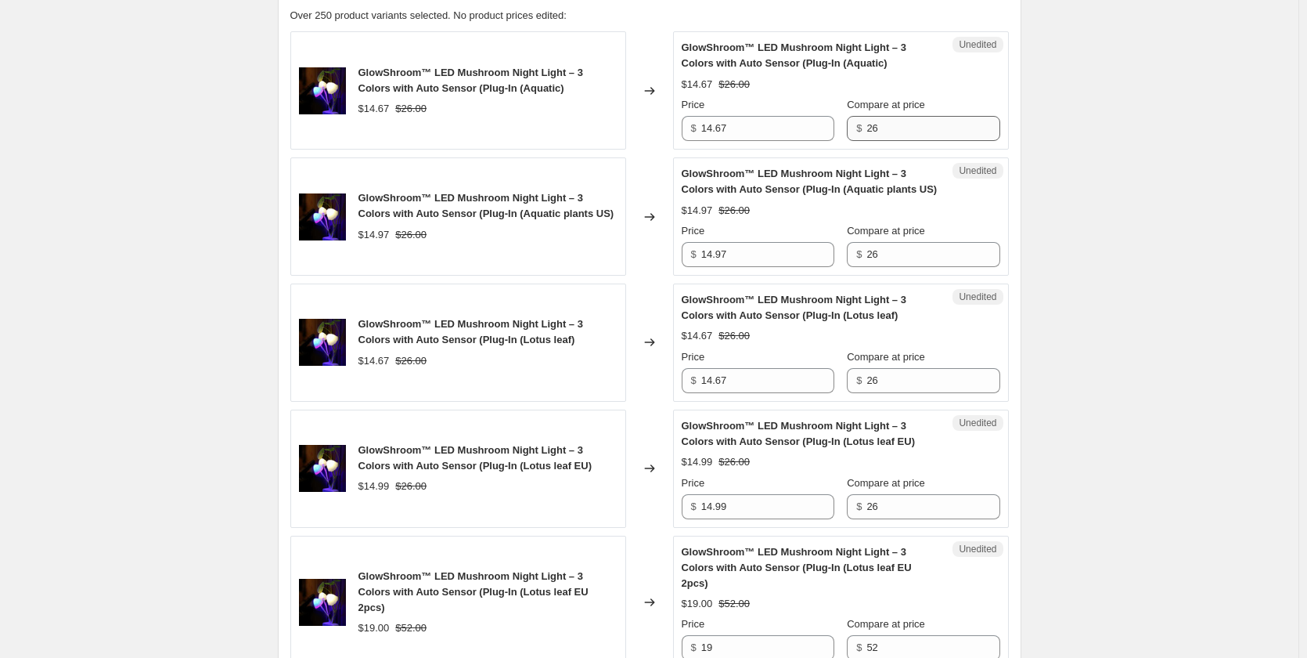
scroll to position [470, 0]
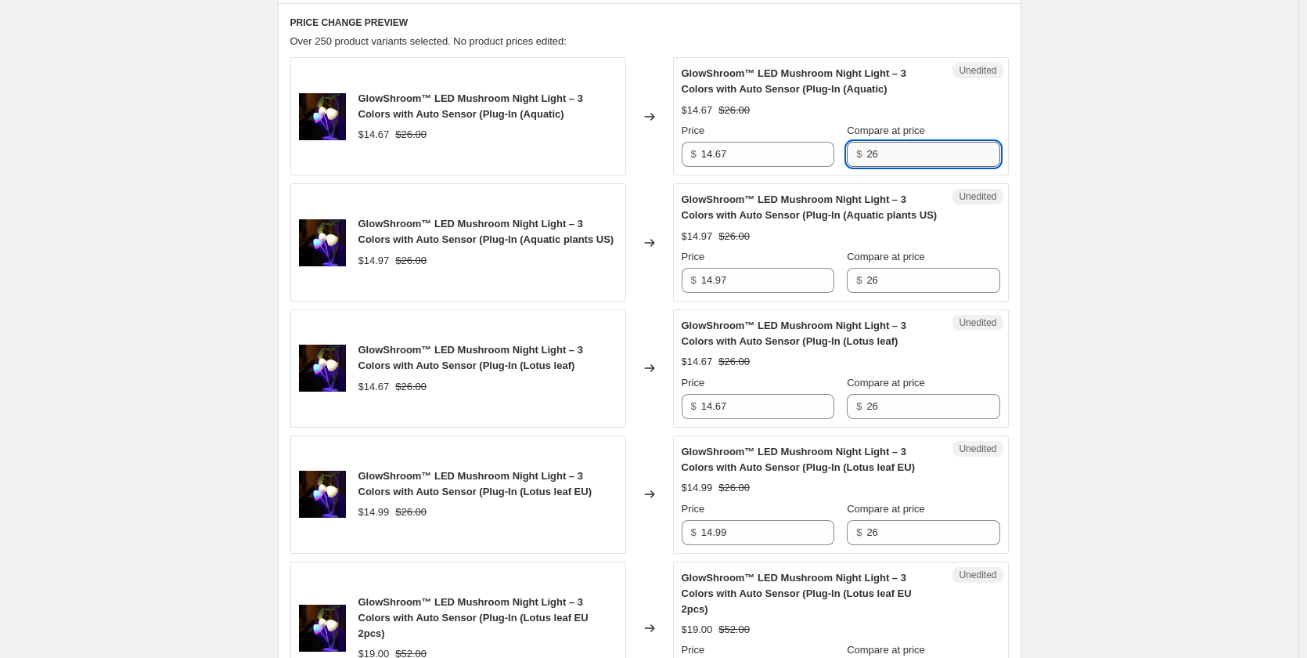
click at [896, 157] on input "26" at bounding box center [933, 154] width 133 height 25
click at [891, 283] on input "26" at bounding box center [933, 280] width 133 height 25
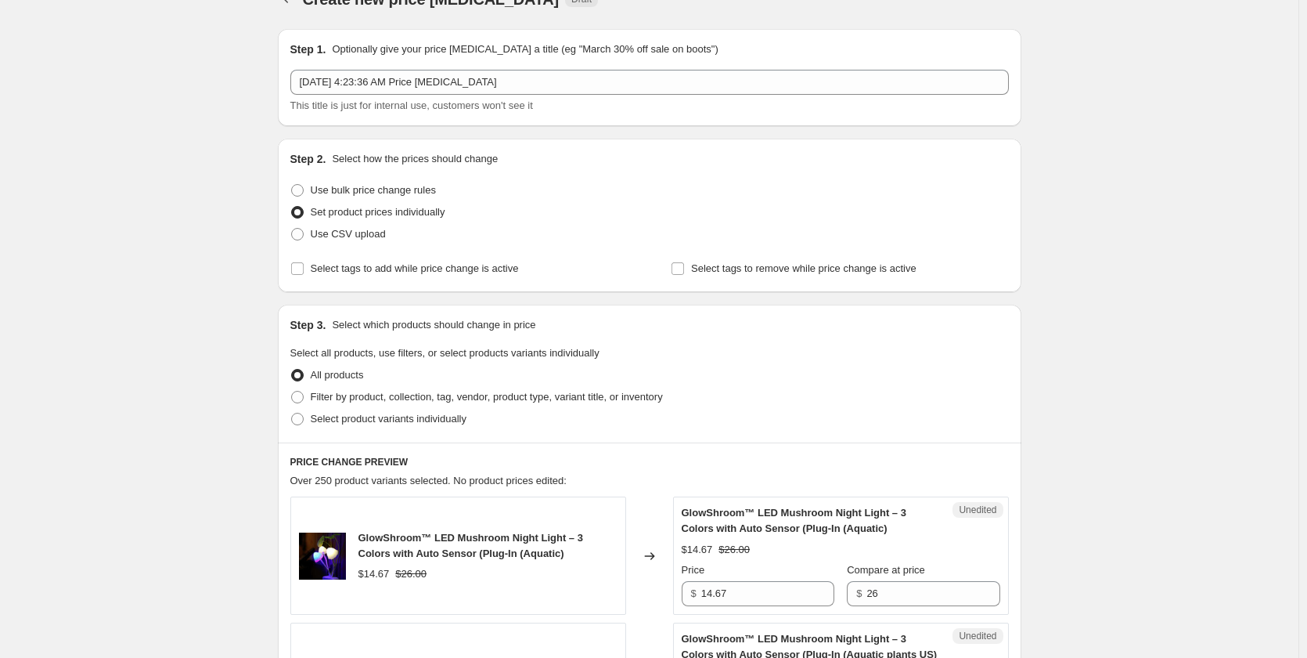
scroll to position [23, 0]
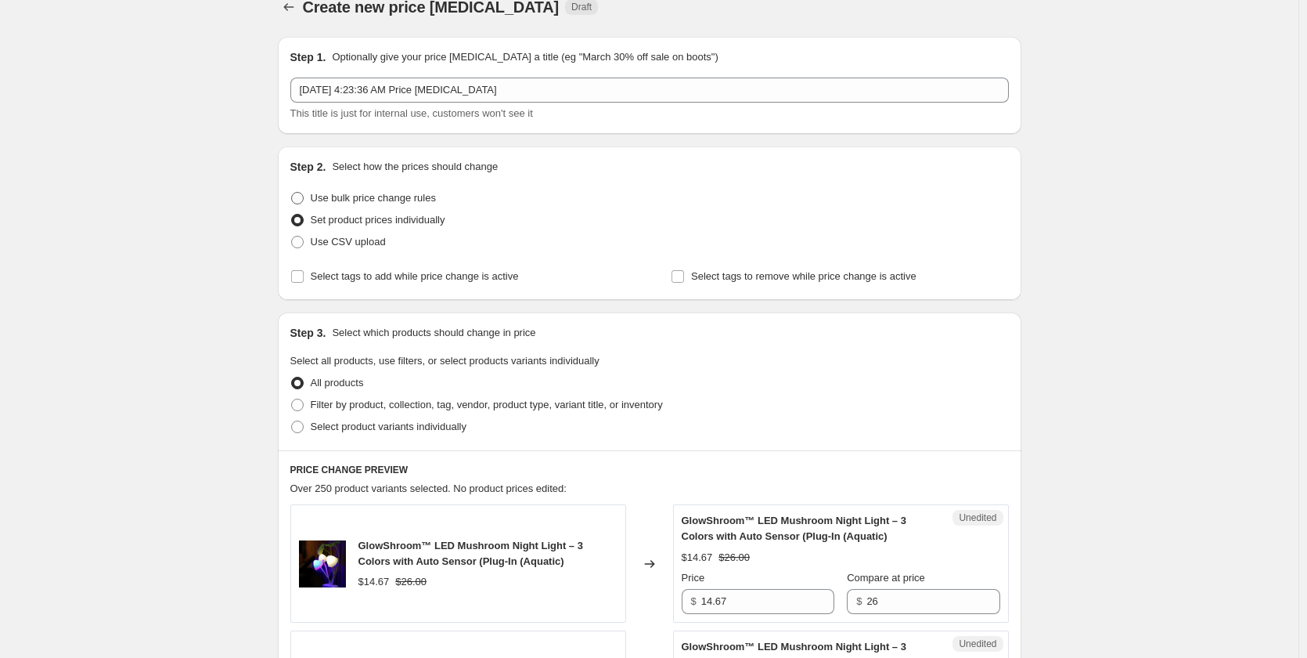
click at [319, 194] on span "Use bulk price change rules" at bounding box center [373, 198] width 125 height 12
click at [292, 193] on input "Use bulk price change rules" at bounding box center [291, 192] width 1 height 1
radio input "true"
select select "no_change"
select select "percentage"
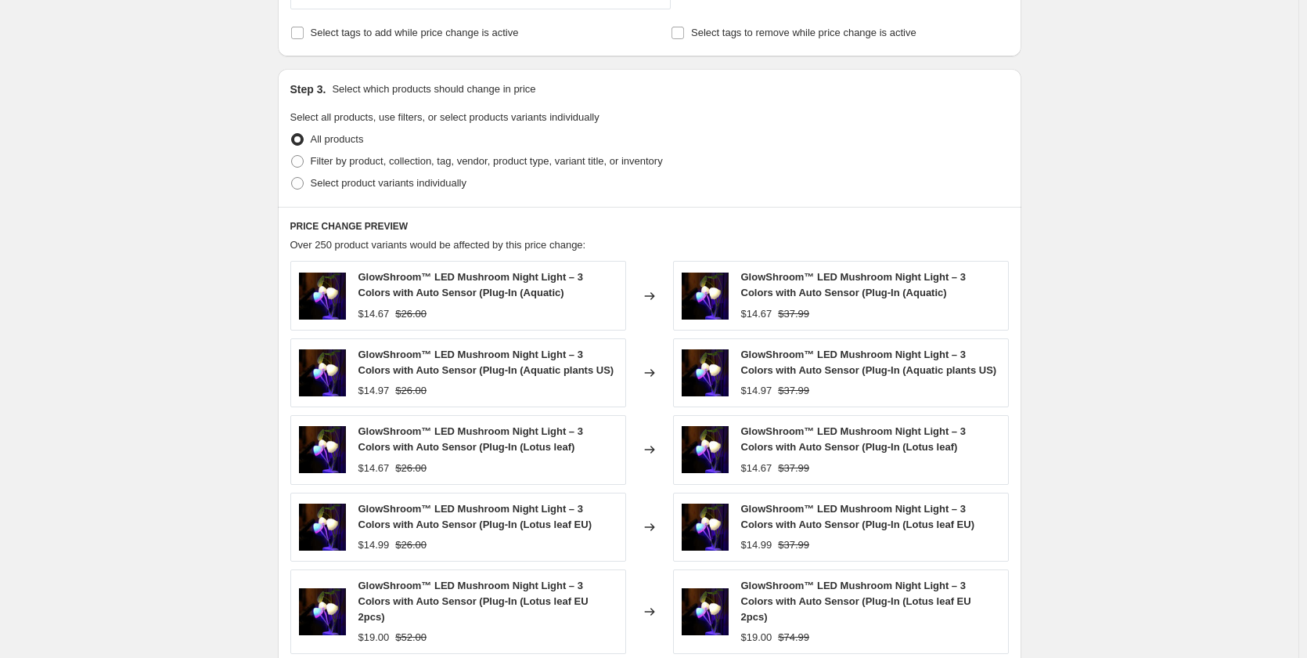
scroll to position [962, 0]
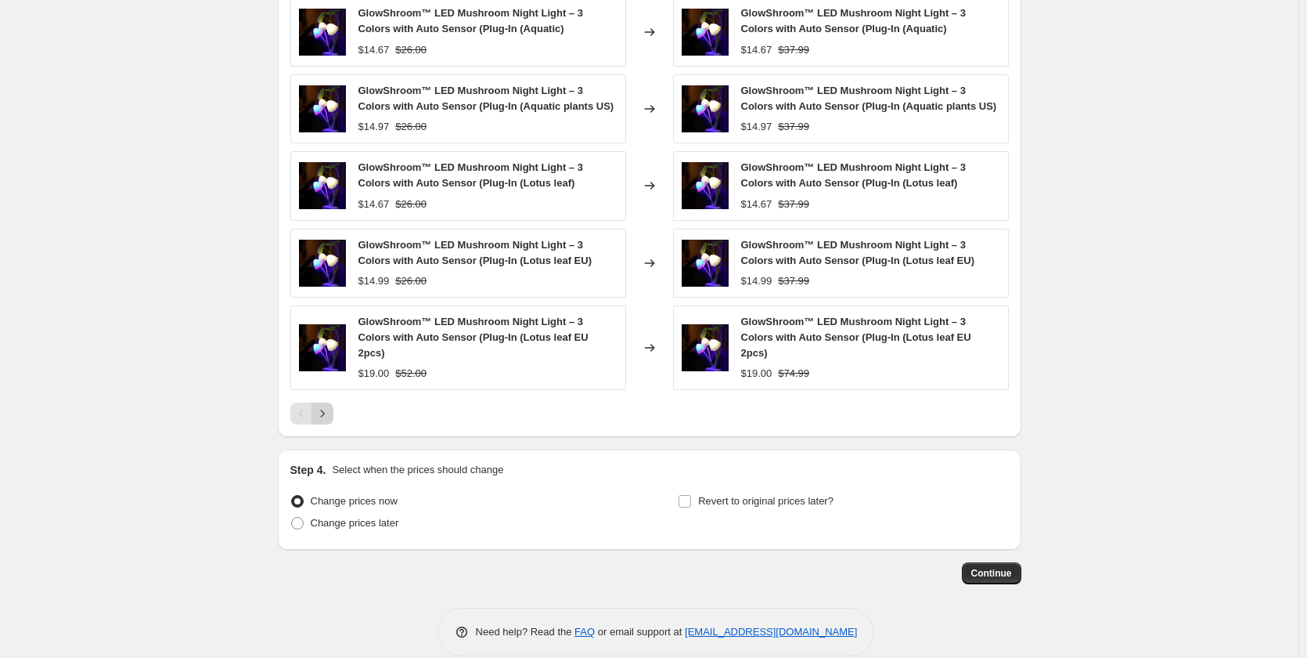
click at [328, 405] on icon "Next" at bounding box center [323, 413] width 16 height 16
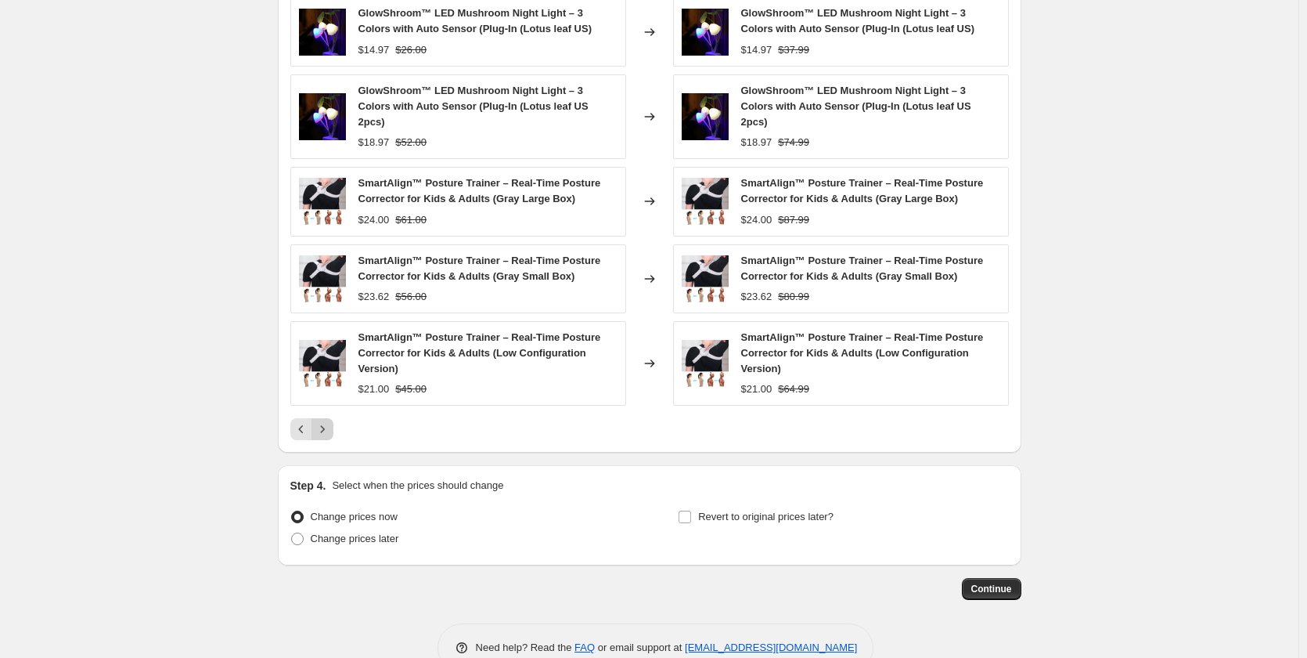
click at [328, 398] on div "GlowShroom™ LED Mushroom Night Light – 3 Colors with Auto Sensor (Plug-In (Lotu…" at bounding box center [649, 218] width 719 height 443
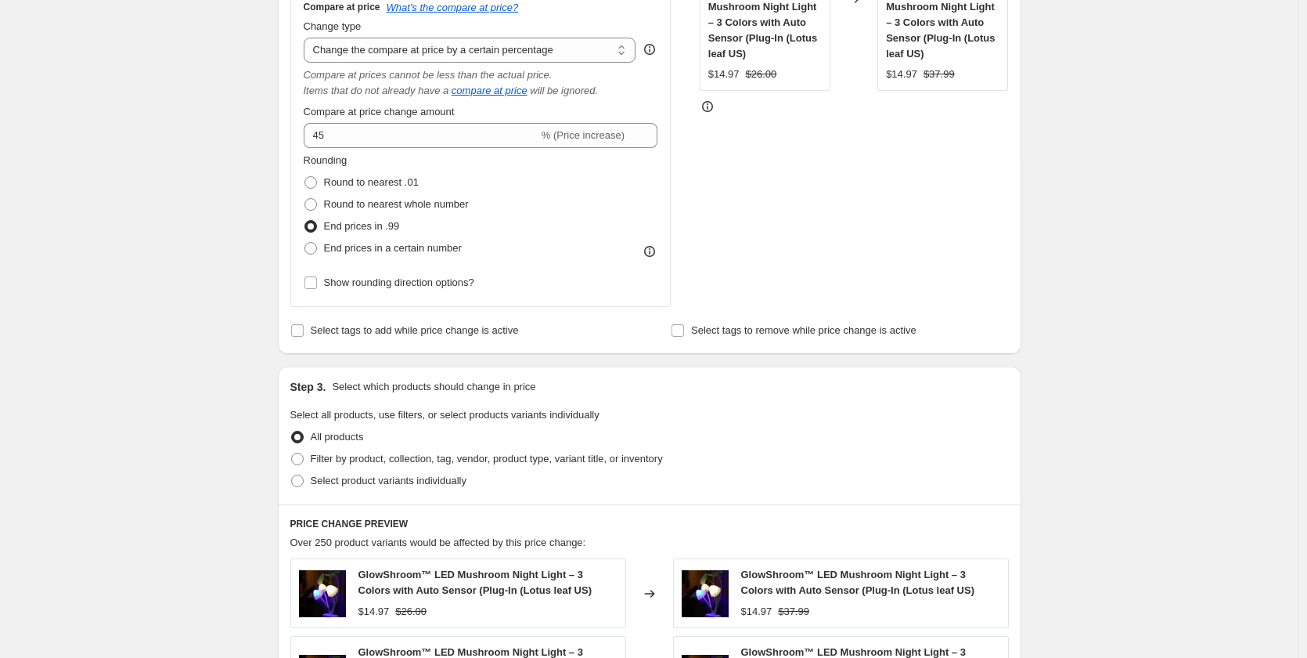
scroll to position [179, 0]
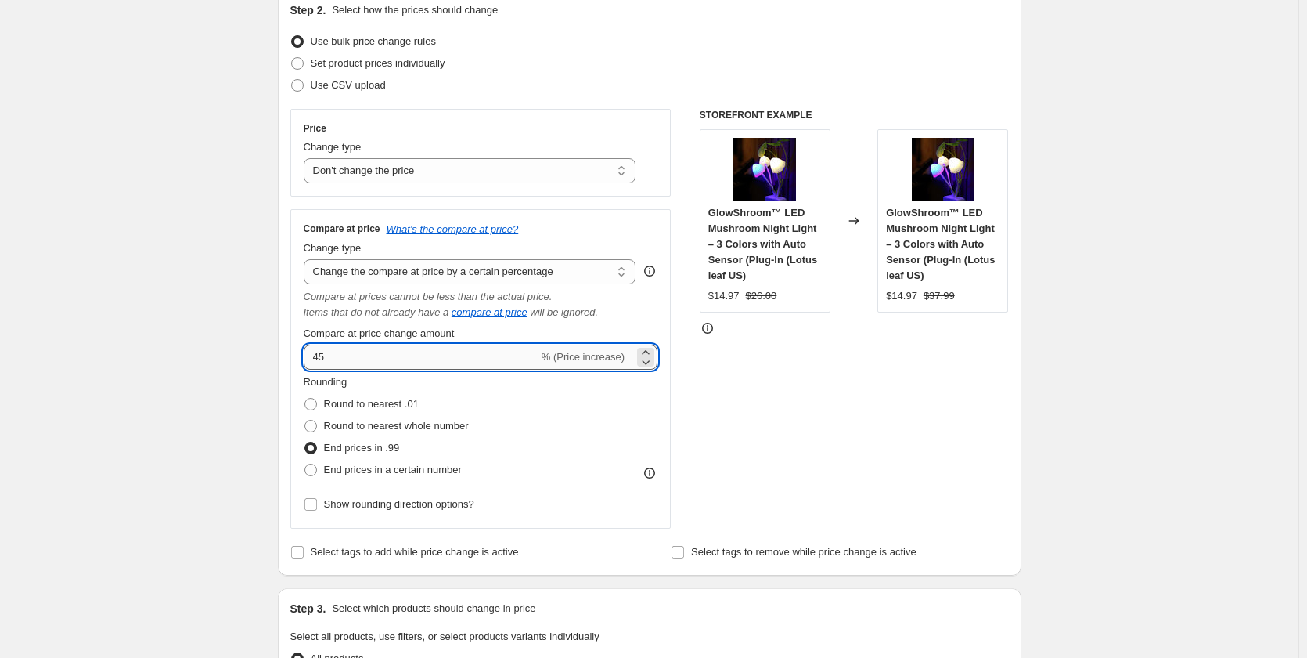
click at [433, 363] on input "45" at bounding box center [421, 356] width 235 height 25
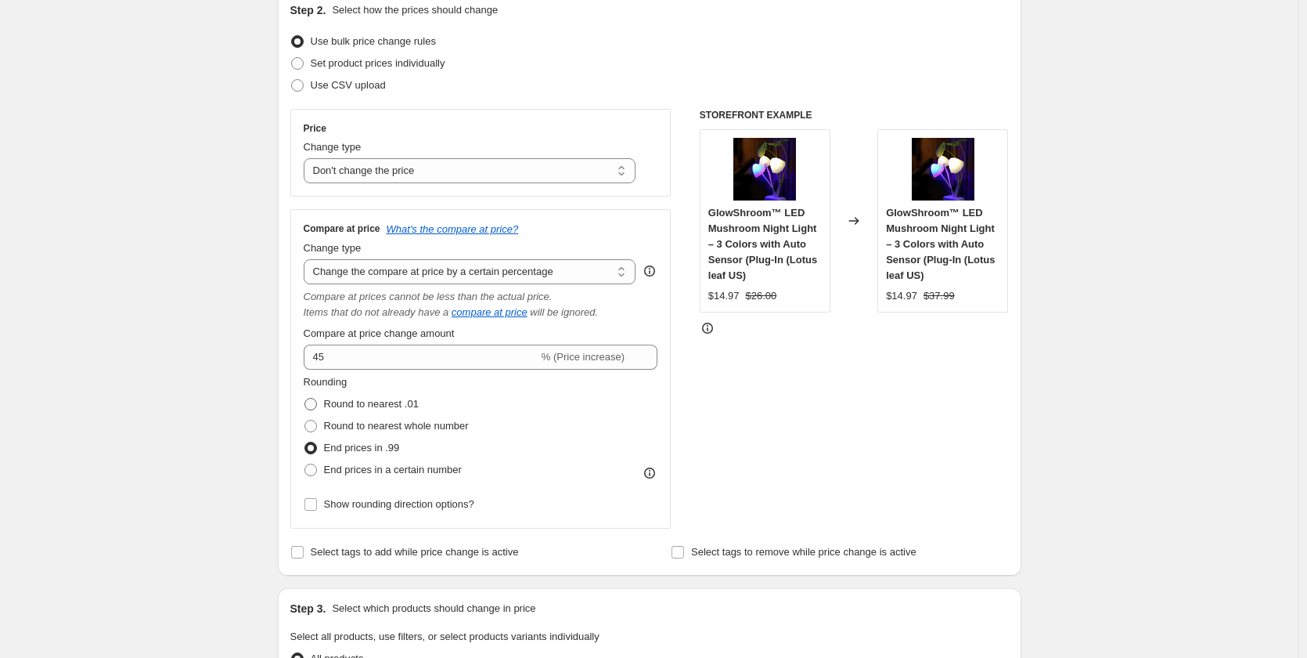
click at [322, 404] on label "Round to nearest .01" at bounding box center [361, 404] width 115 height 22
click at [305, 398] on input "Round to nearest .01" at bounding box center [305, 398] width 1 height 1
radio input "true"
click at [823, 392] on div "STOREFRONT EXAMPLE GlowShroom™ LED Mushroom Night Light – 3 Colors with Auto Se…" at bounding box center [854, 319] width 309 height 420
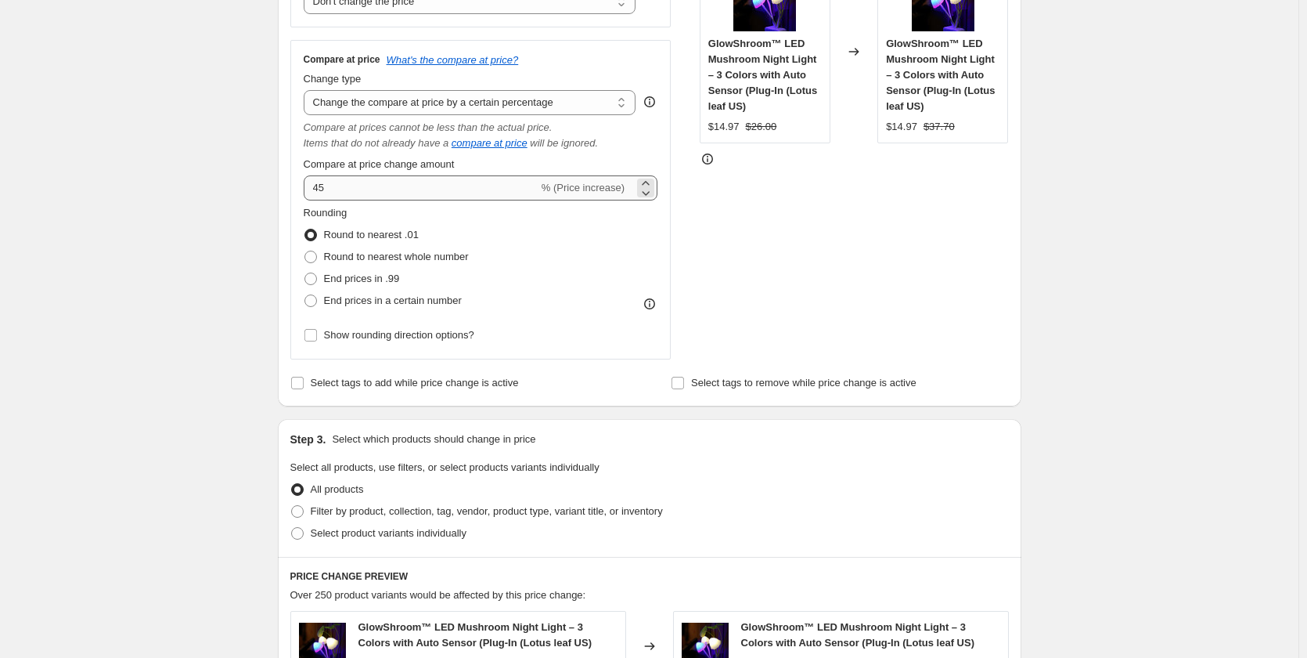
scroll to position [336, 0]
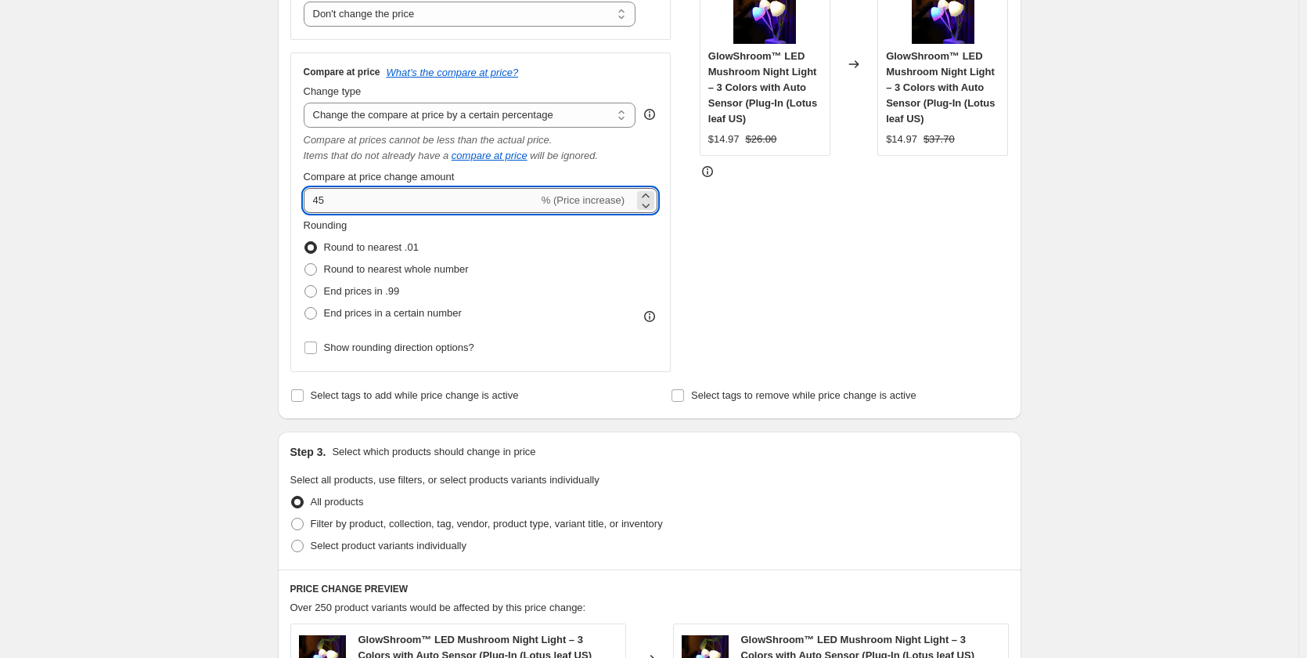
click at [382, 207] on input "45" at bounding box center [421, 200] width 235 height 25
click at [843, 283] on div "STOREFRONT EXAMPLE GlowShroom™ LED Mushroom Night Light – 3 Colors with Auto Se…" at bounding box center [854, 162] width 309 height 420
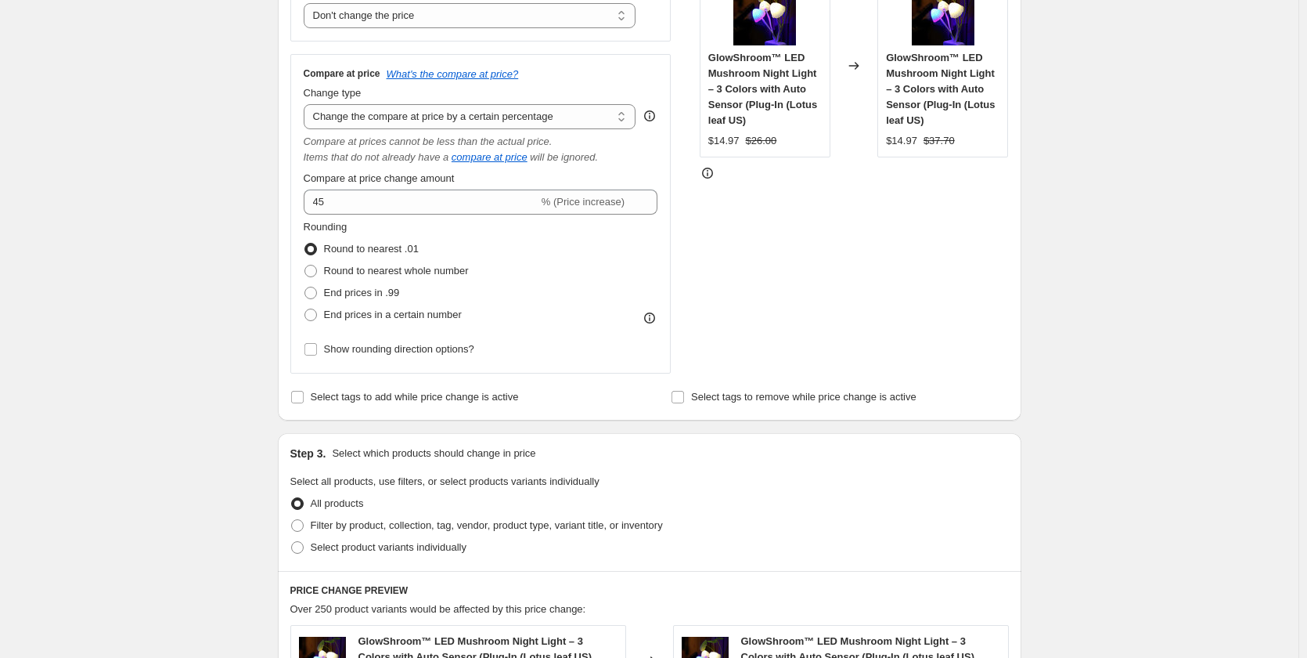
scroll to position [179, 0]
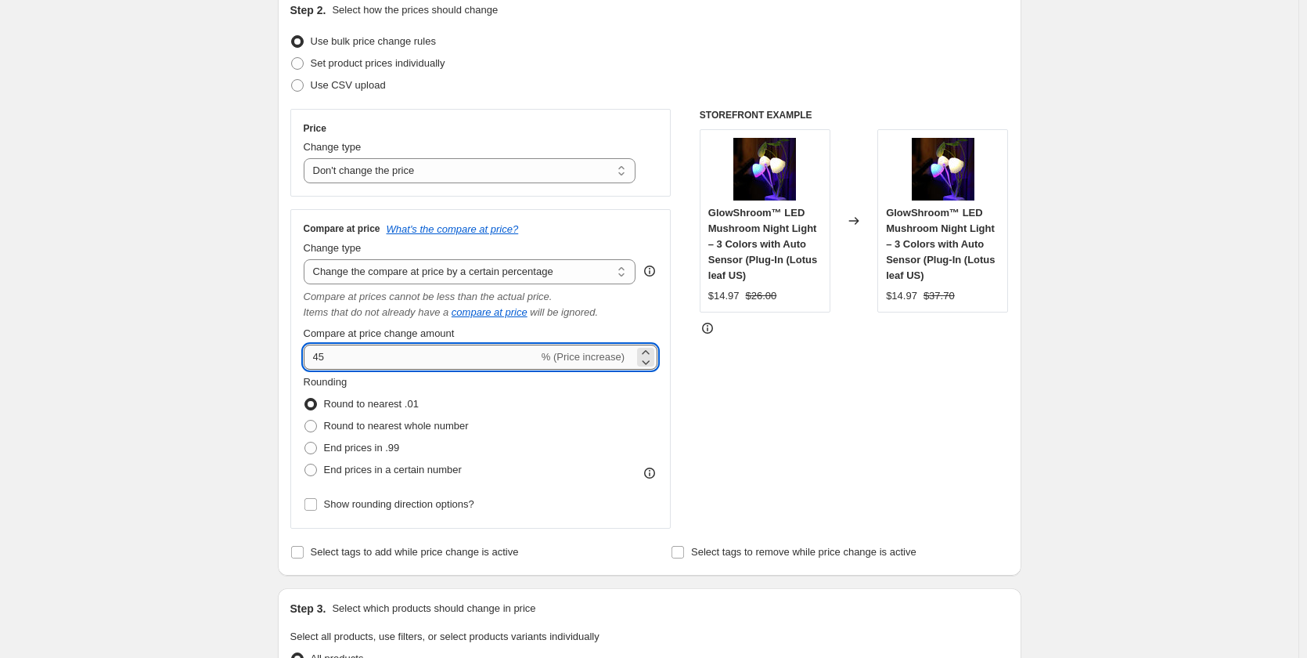
click at [444, 362] on input "45" at bounding box center [421, 356] width 235 height 25
type input "4"
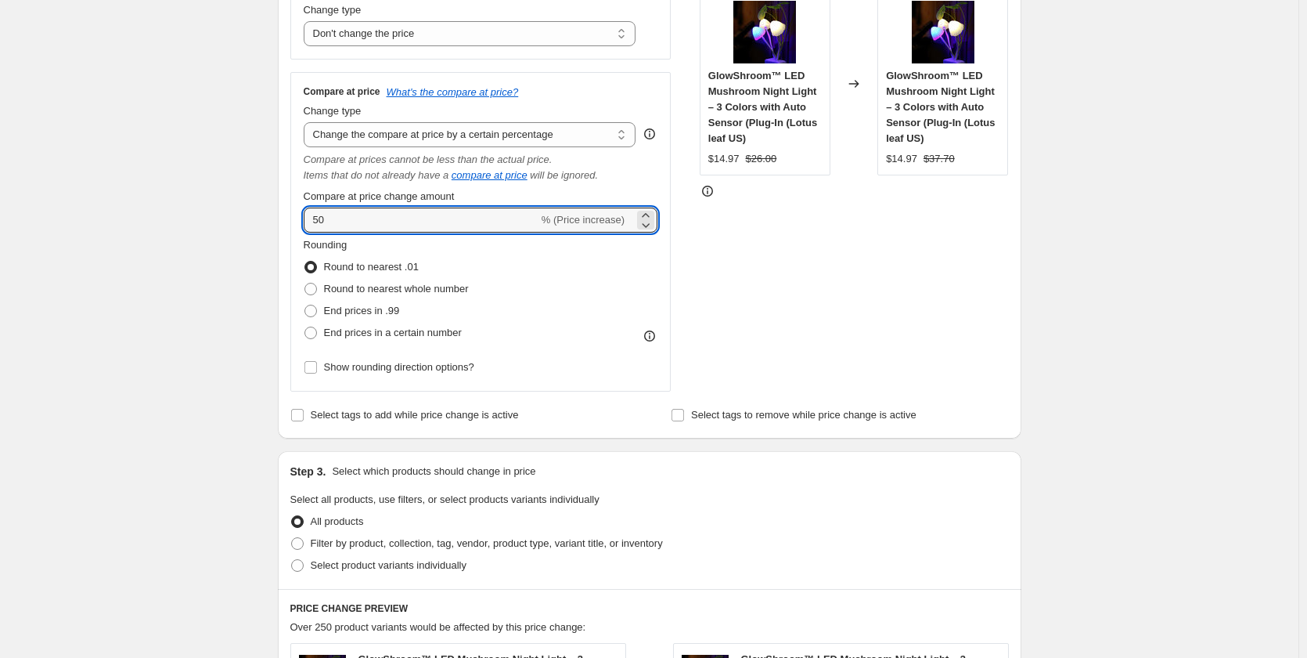
scroll to position [492, 0]
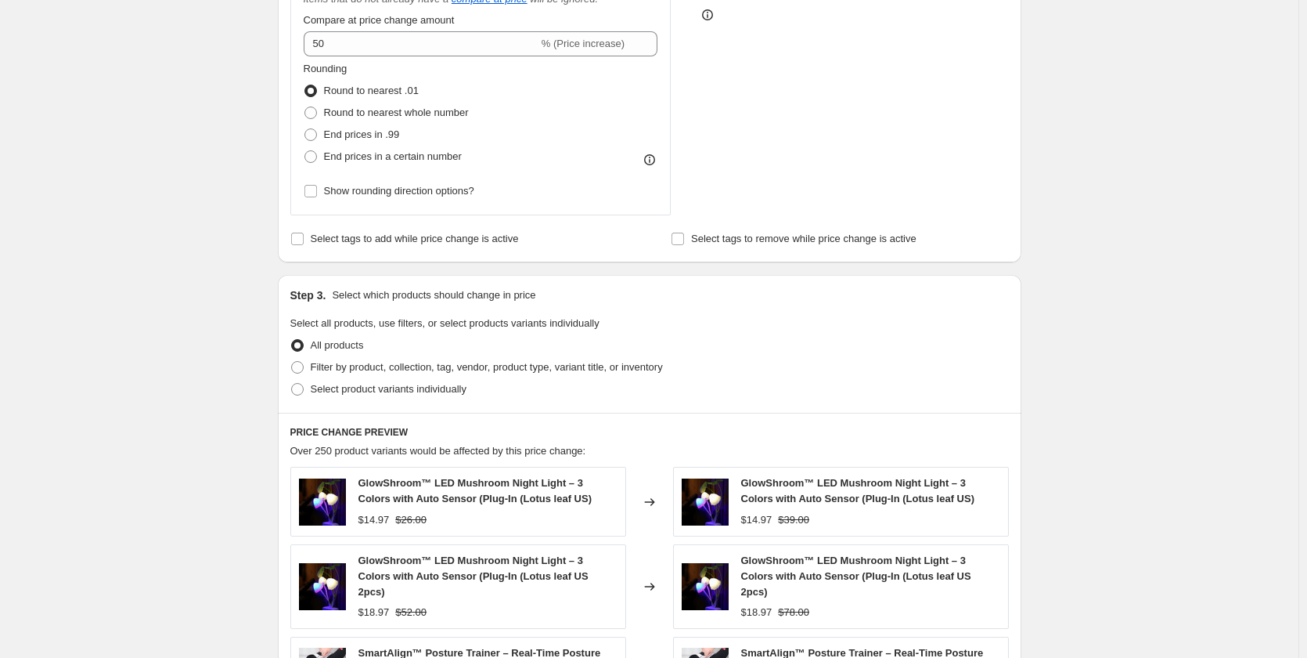
click at [1294, 222] on div "Create new price change job. This page is ready Create new price change job Dra…" at bounding box center [649, 336] width 1299 height 1657
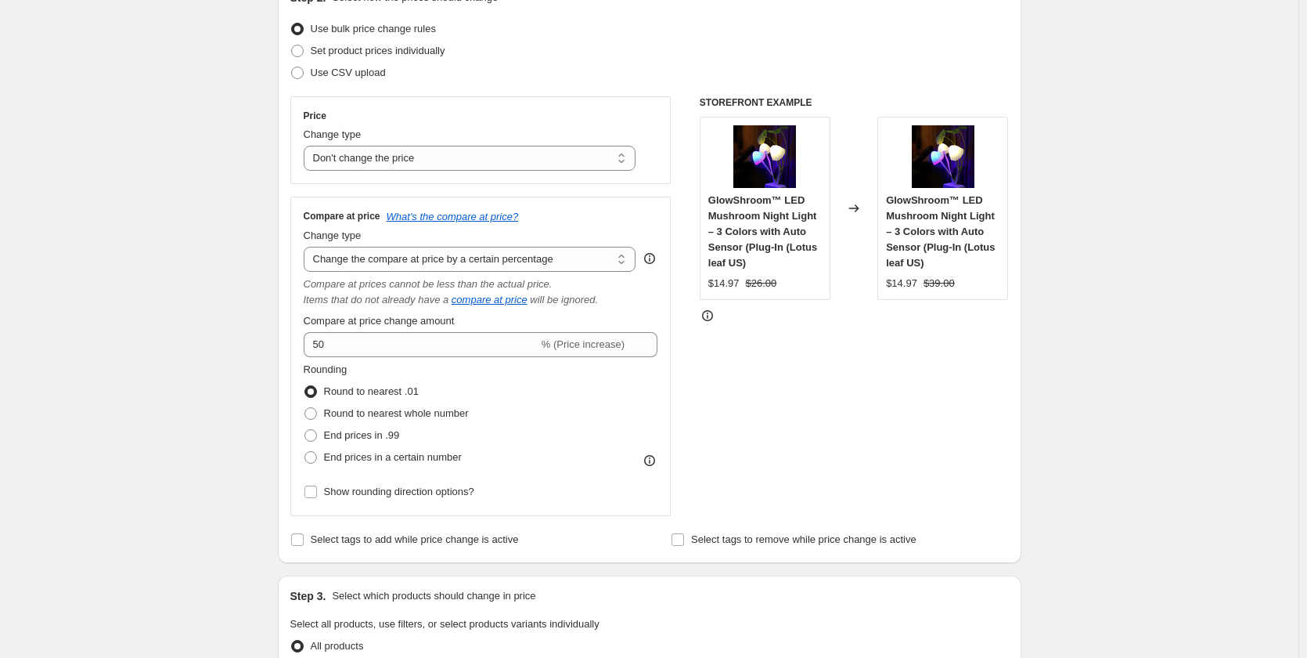
scroll to position [101, 0]
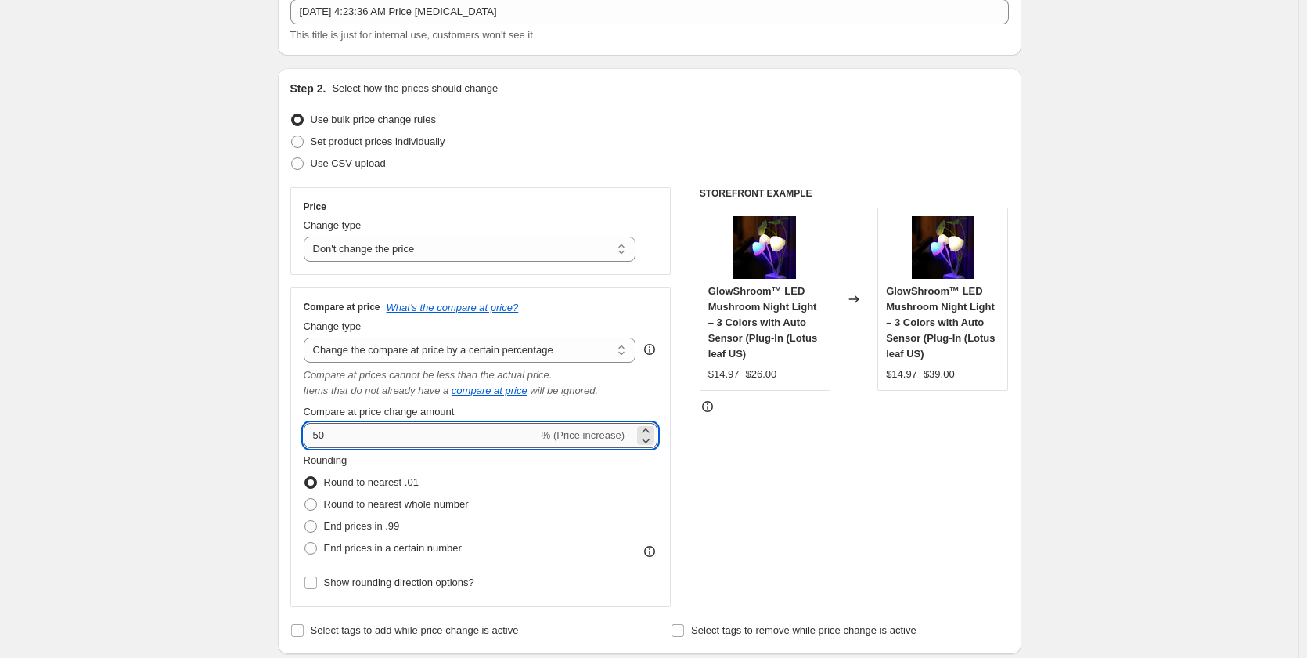
click at [402, 446] on input "50" at bounding box center [421, 435] width 235 height 25
click at [647, 440] on icon at bounding box center [647, 440] width 8 height 5
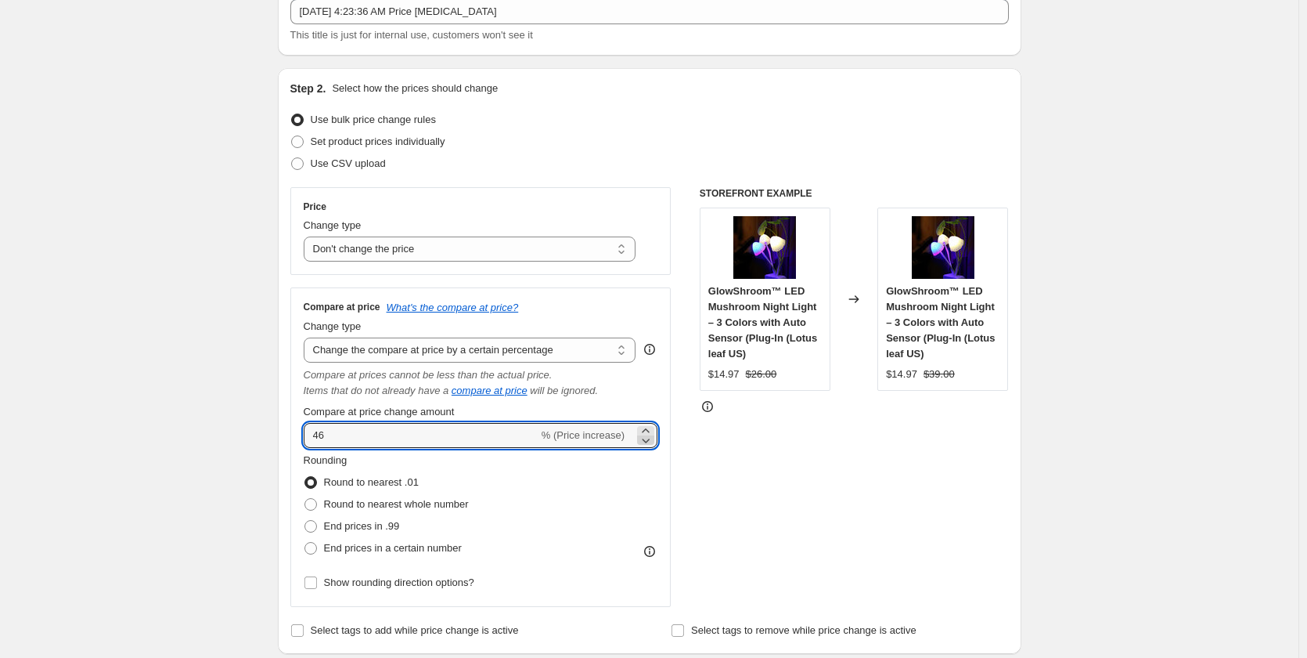
click at [647, 440] on icon at bounding box center [647, 440] width 8 height 5
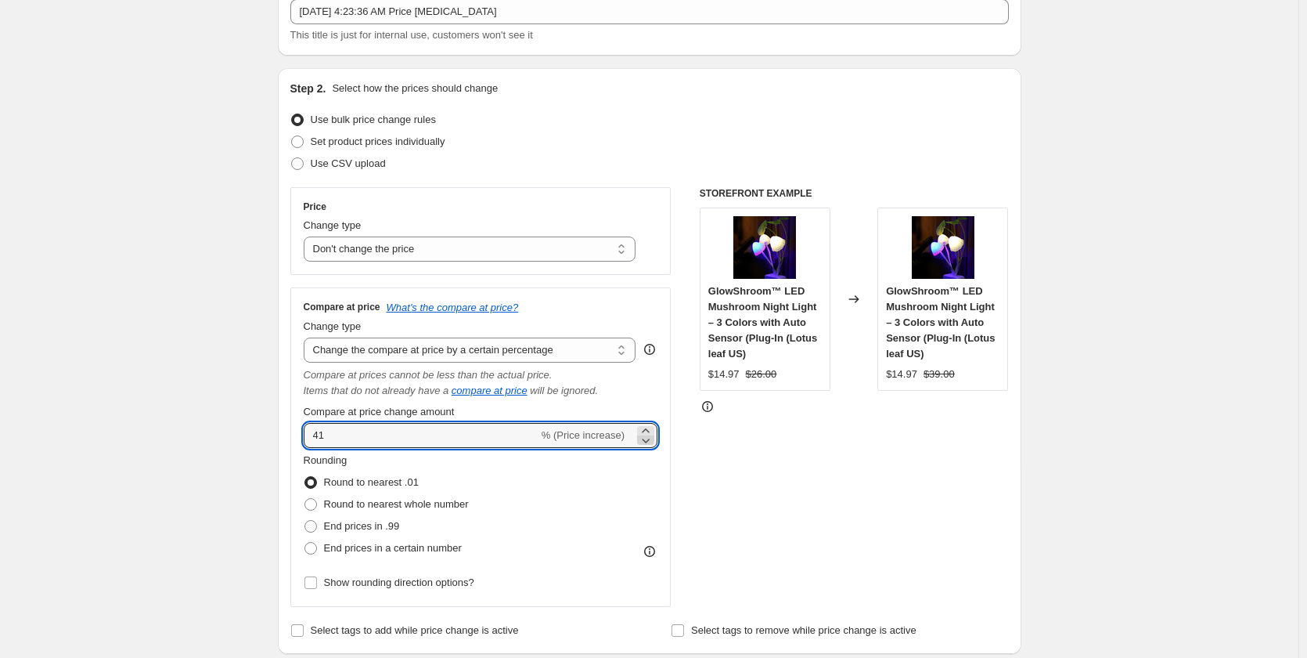
click at [647, 440] on icon at bounding box center [647, 440] width 8 height 5
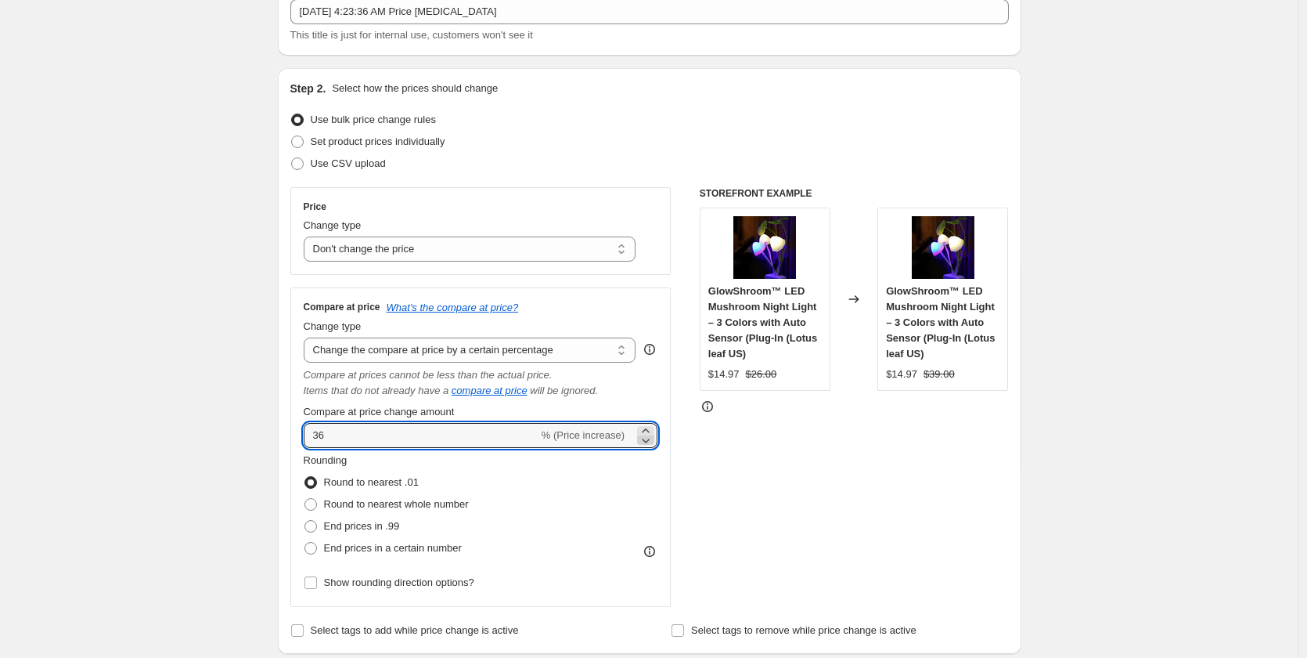
click at [647, 440] on icon at bounding box center [647, 440] width 8 height 5
type input "35"
click at [833, 451] on div "STOREFRONT EXAMPLE GlowShroom™ LED Mushroom Night Light – 3 Colors with Auto Se…" at bounding box center [854, 397] width 309 height 420
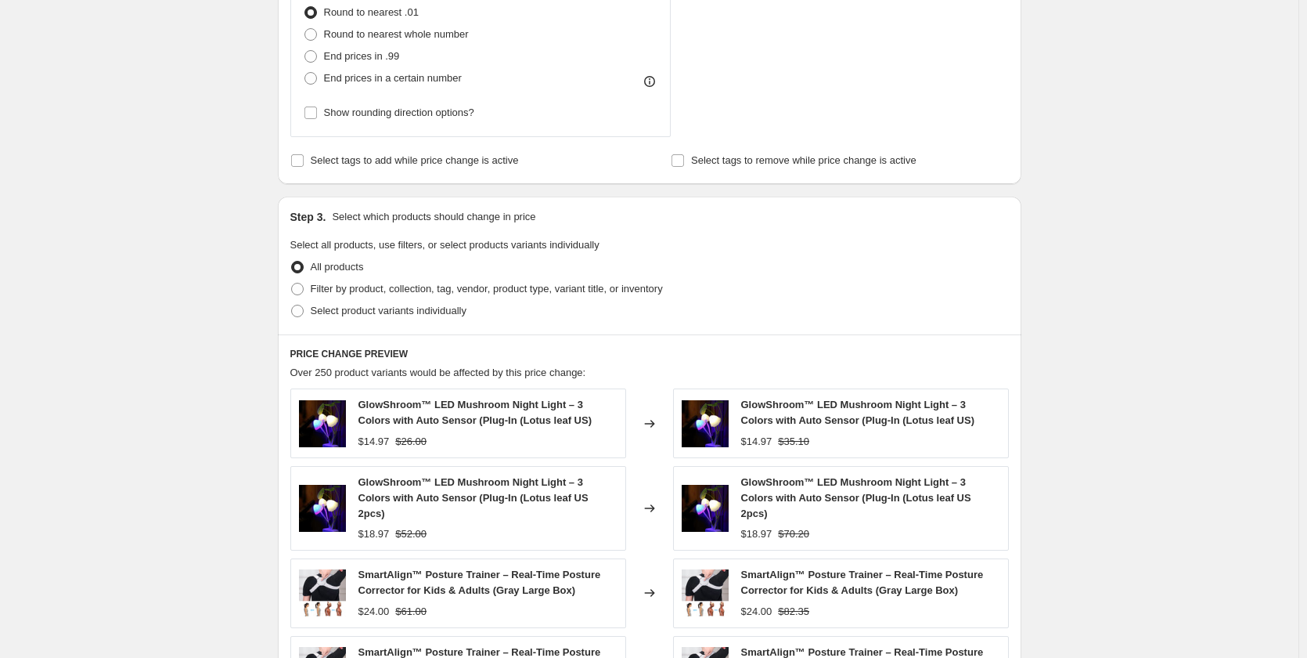
scroll to position [258, 0]
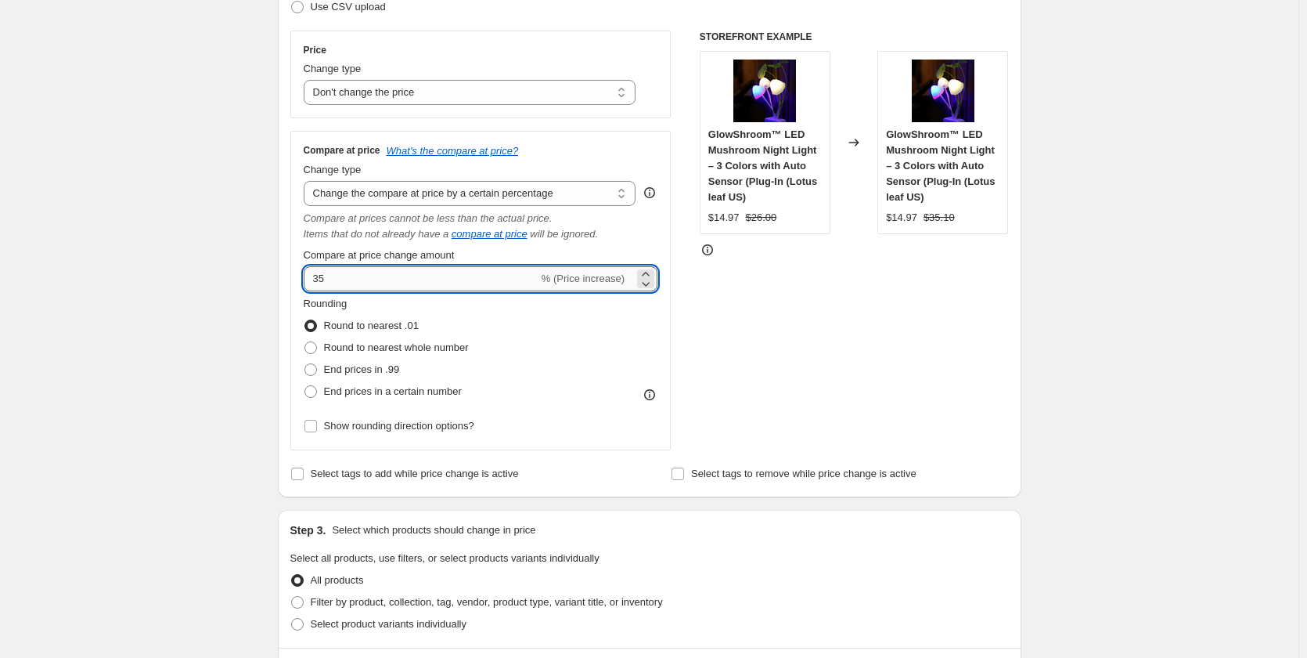
click at [364, 286] on input "35" at bounding box center [421, 278] width 235 height 25
click at [932, 346] on div "STOREFRONT EXAMPLE GlowShroom™ LED Mushroom Night Light – 3 Colors with Auto Se…" at bounding box center [854, 241] width 309 height 420
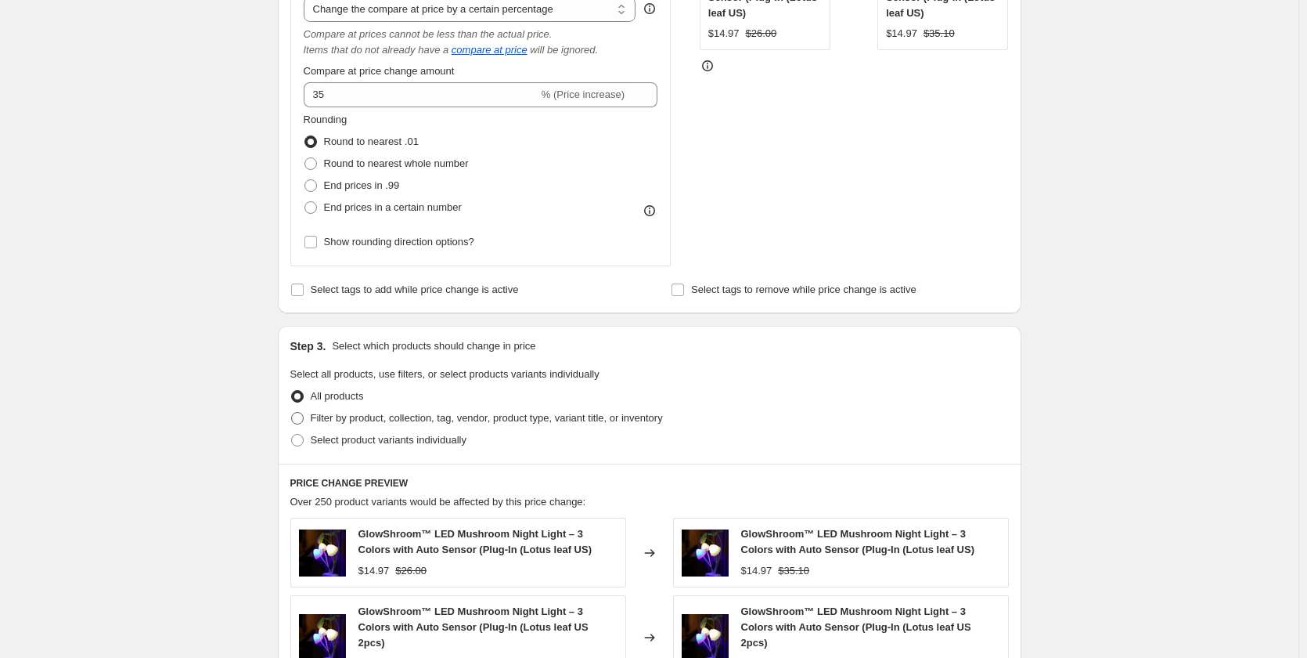
scroll to position [414, 0]
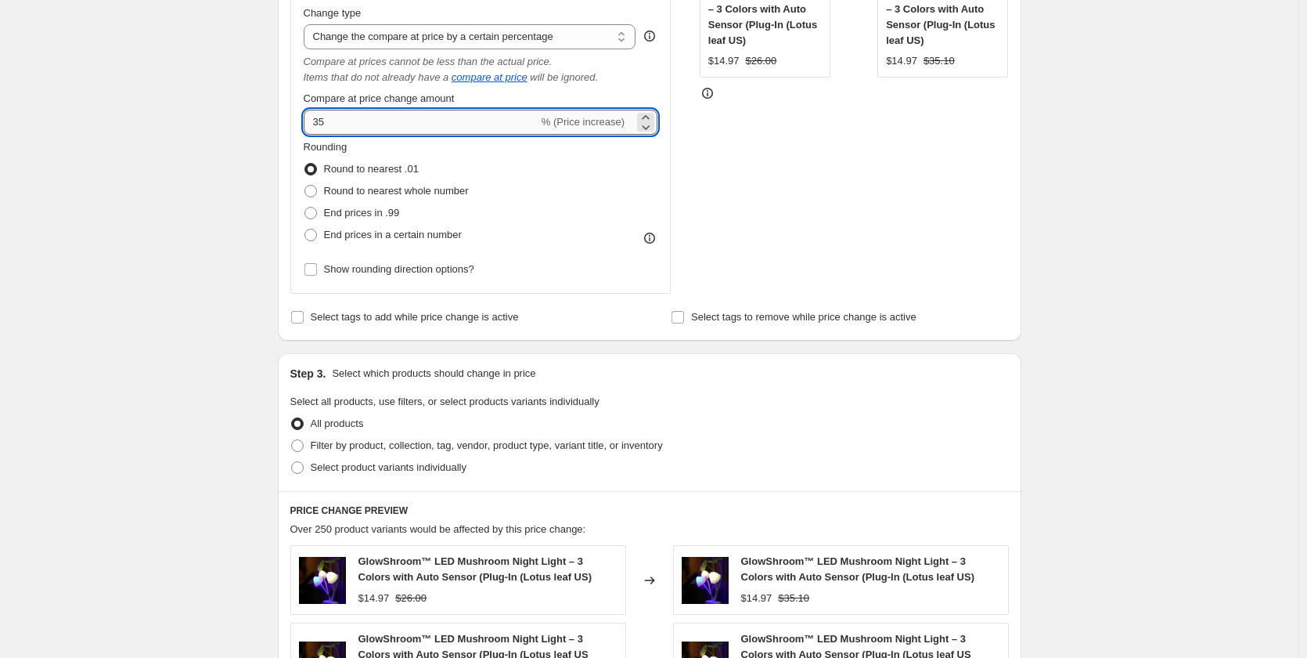
click at [362, 117] on input "35" at bounding box center [421, 122] width 235 height 25
click at [327, 235] on span "End prices in a certain number" at bounding box center [393, 235] width 138 height 12
click at [305, 229] on input "End prices in a certain number" at bounding box center [305, 229] width 1 height 1
radio input "true"
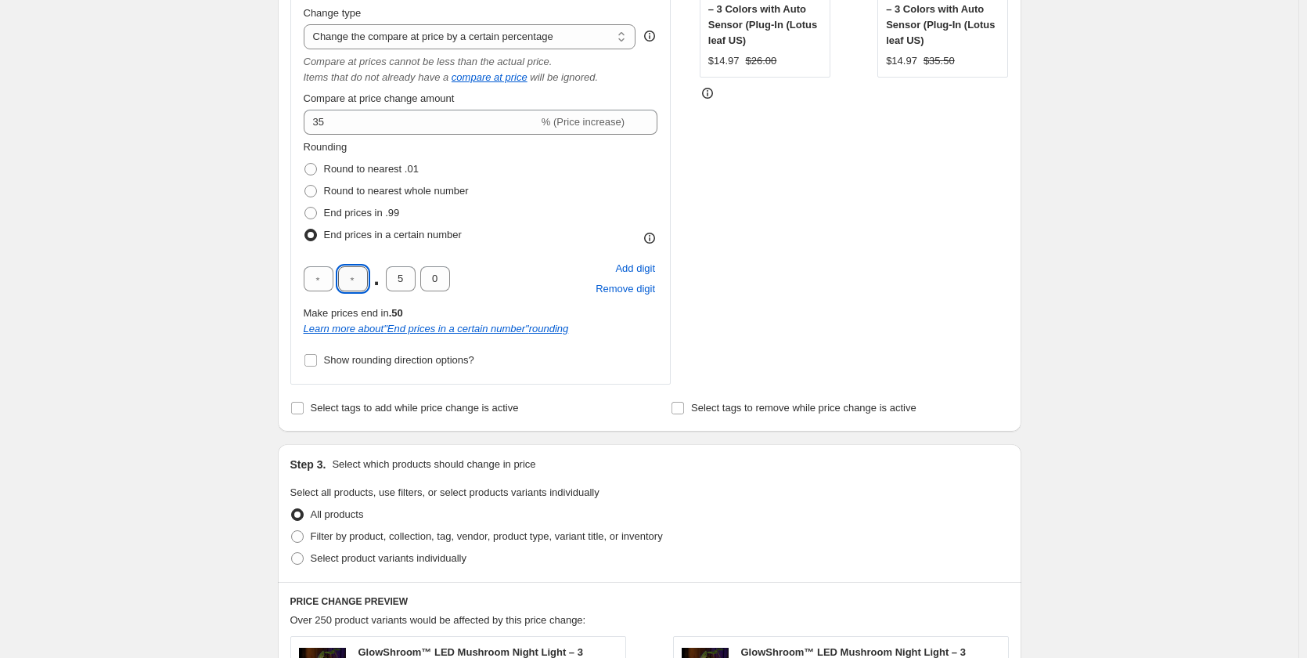
click at [349, 282] on input "text" at bounding box center [353, 278] width 30 height 25
click at [411, 283] on input "5" at bounding box center [401, 278] width 30 height 25
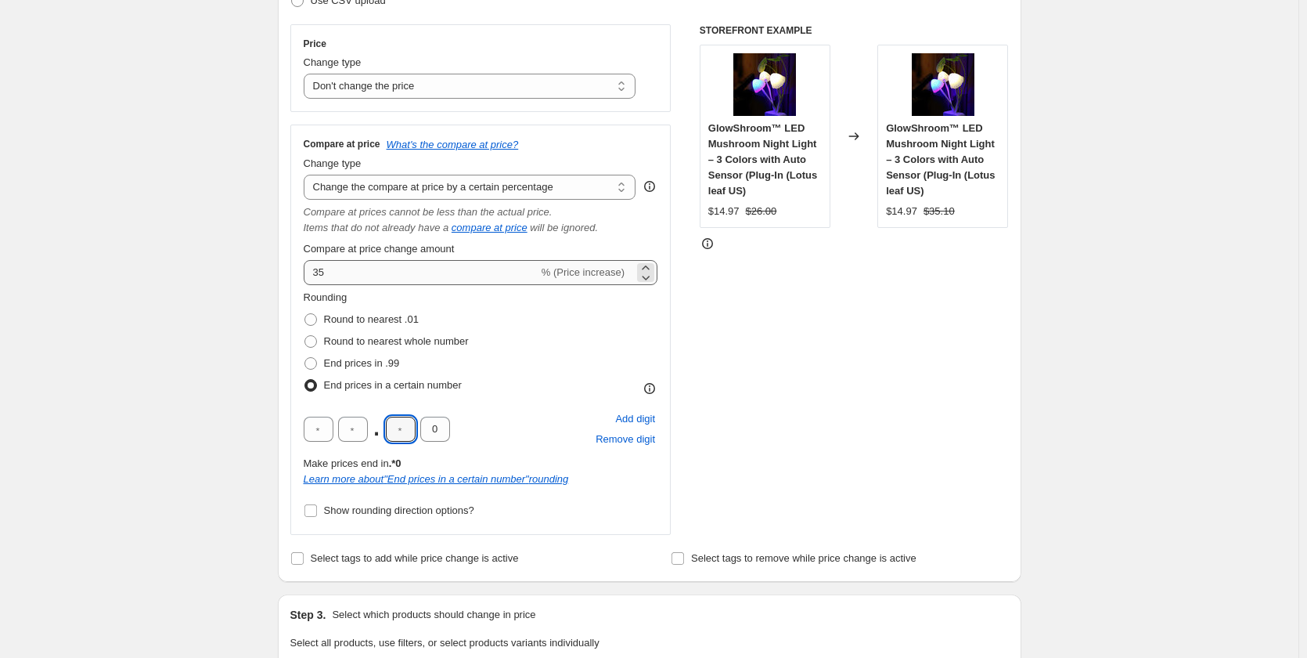
scroll to position [258, 0]
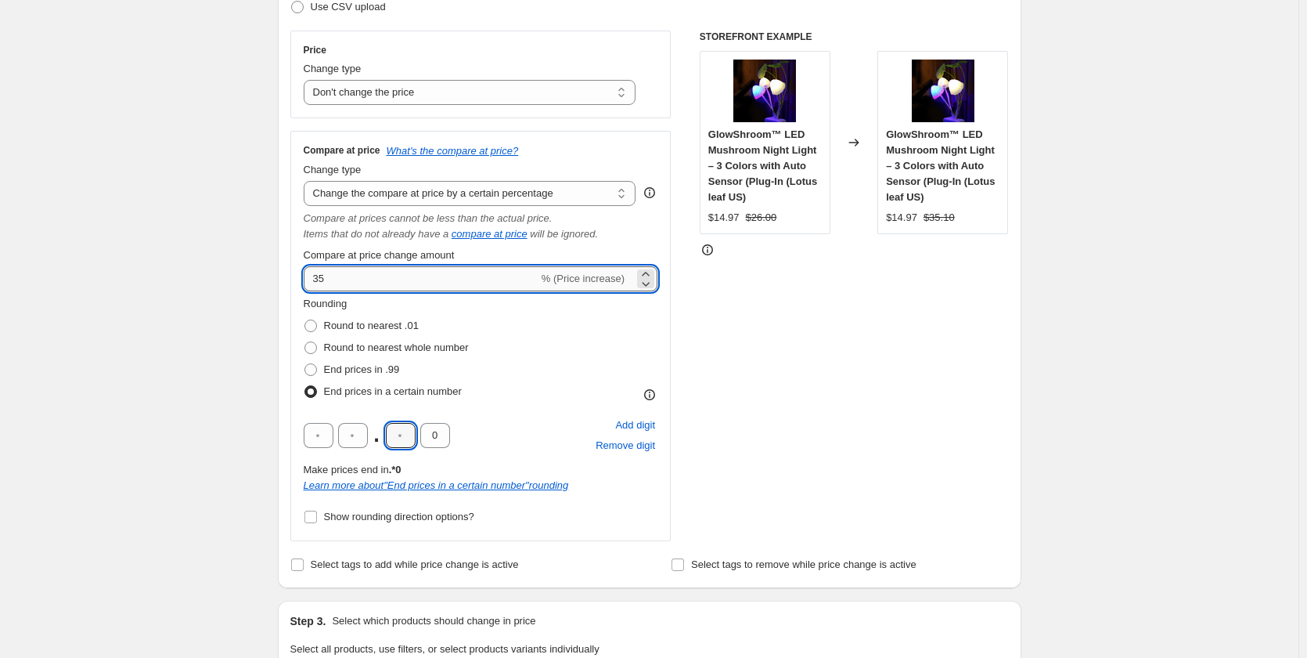
click at [447, 276] on input "35" at bounding box center [421, 278] width 235 height 25
click at [842, 336] on div "STOREFRONT EXAMPLE GlowShroom™ LED Mushroom Night Light – 3 Colors with Auto Se…" at bounding box center [854, 286] width 309 height 510
click at [445, 277] on input "35" at bounding box center [421, 278] width 235 height 25
click at [925, 351] on div "STOREFRONT EXAMPLE GlowShroom™ LED Mushroom Night Light – 3 Colors with Auto Se…" at bounding box center [854, 286] width 309 height 510
click at [445, 279] on input "35" at bounding box center [421, 278] width 235 height 25
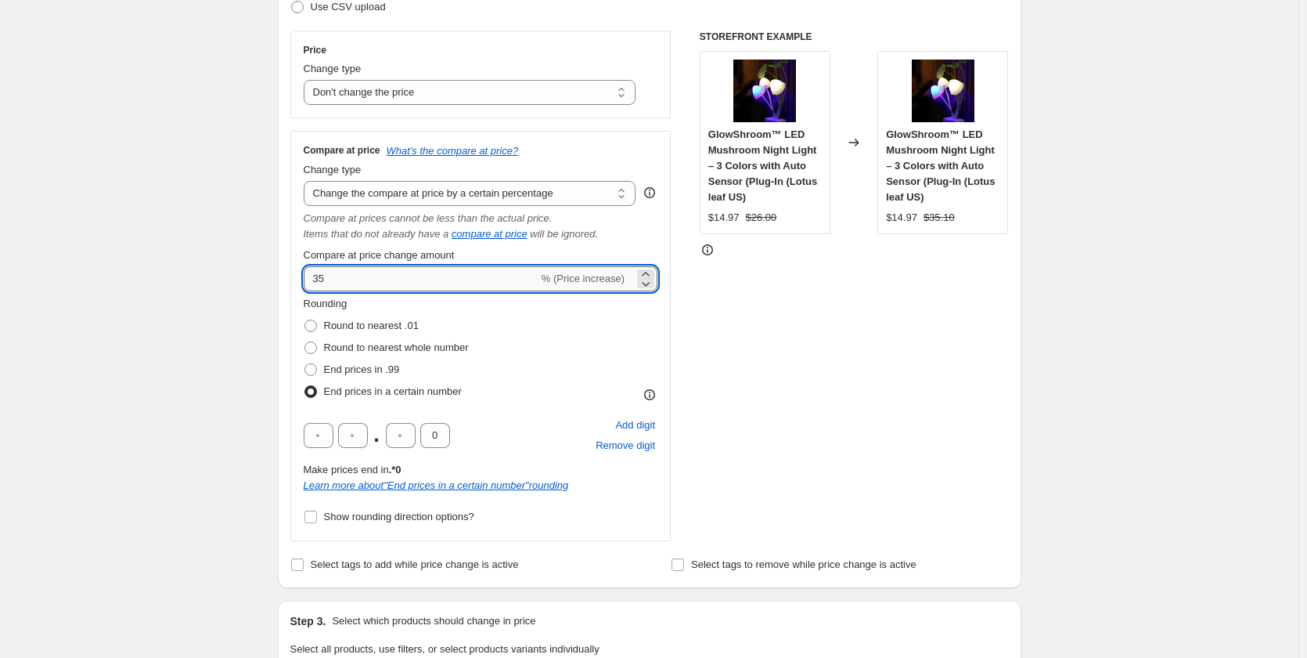
type input "3"
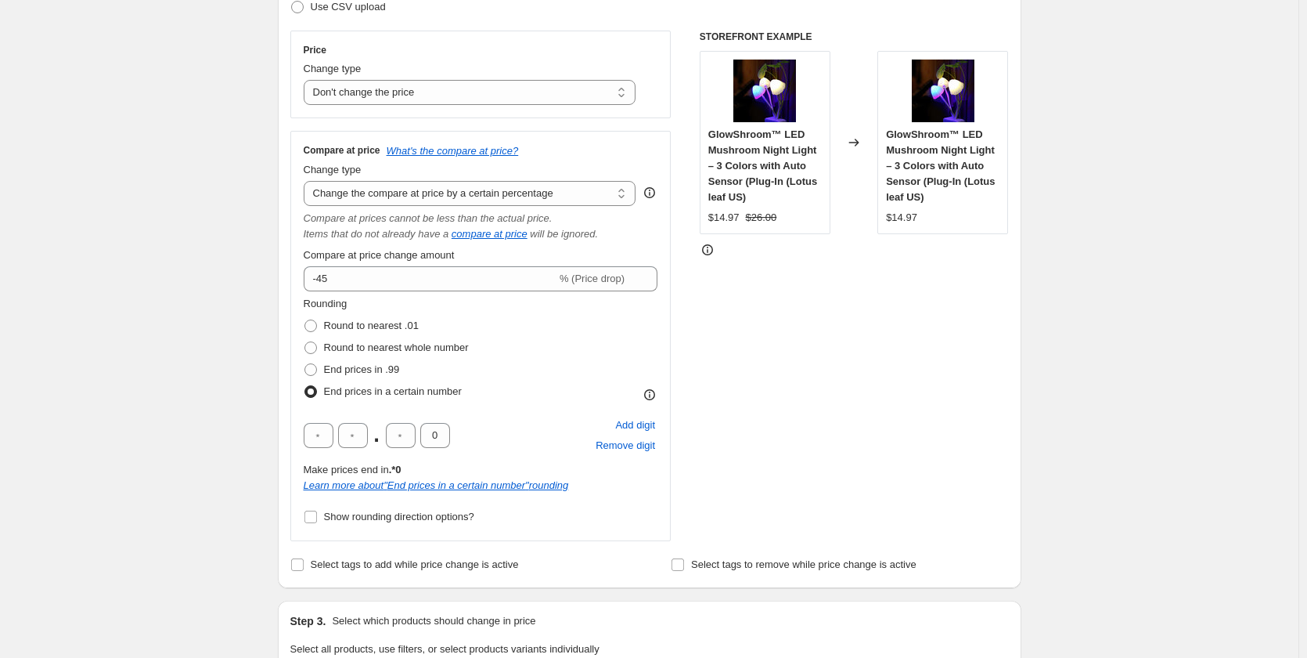
click at [831, 360] on div "STOREFRONT EXAMPLE GlowShroom™ LED Mushroom Night Light – 3 Colors with Auto Se…" at bounding box center [854, 286] width 309 height 510
click at [810, 385] on div "STOREFRONT EXAMPLE GlowShroom™ LED Mushroom Night Light – 3 Colors with Auto Se…" at bounding box center [854, 286] width 309 height 510
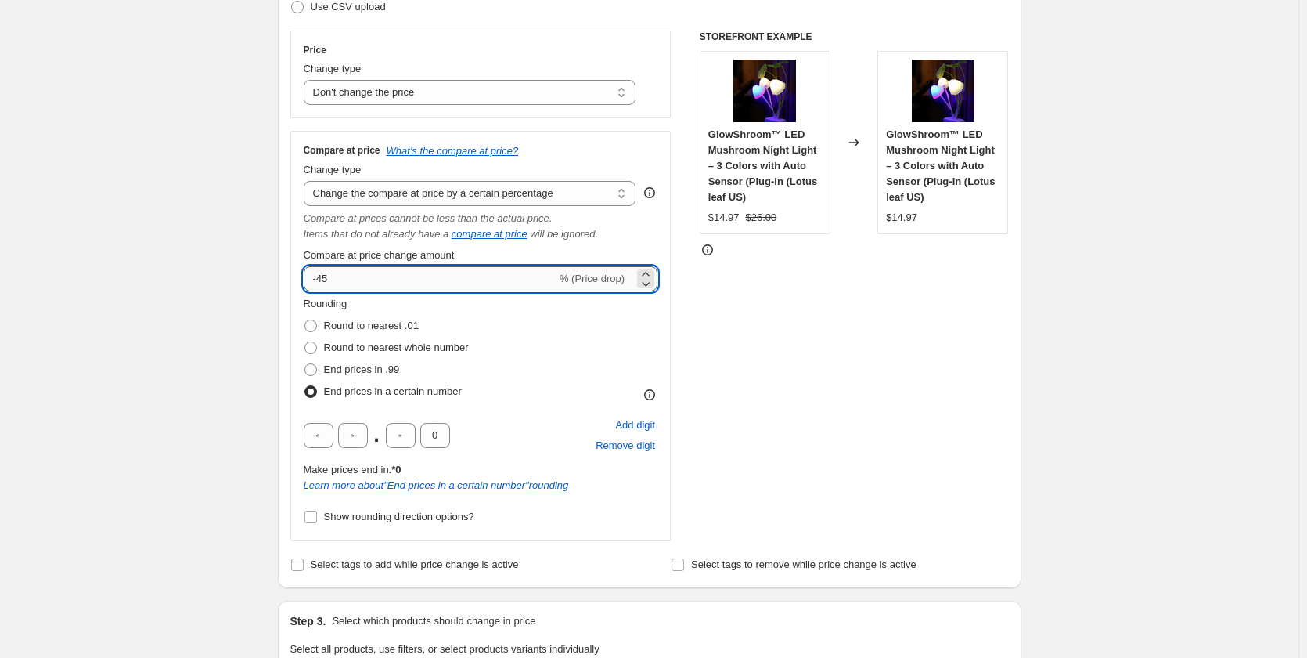
click at [321, 283] on input "-45" at bounding box center [430, 278] width 253 height 25
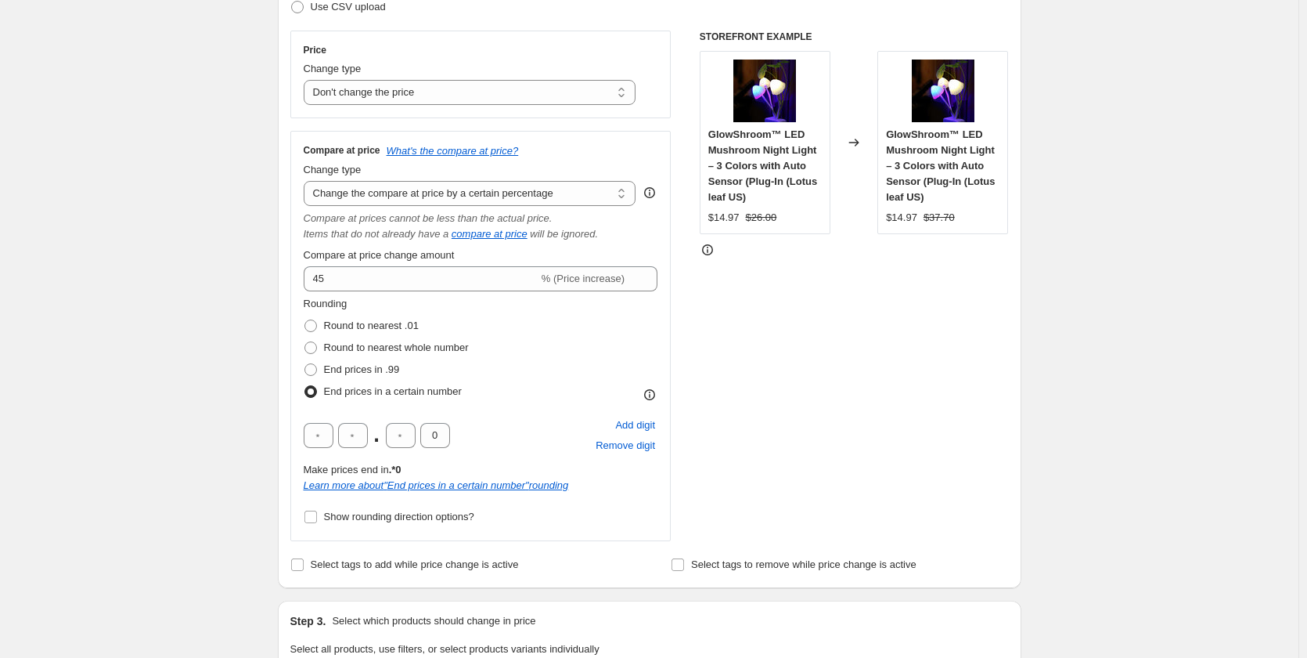
click at [930, 340] on div "STOREFRONT EXAMPLE GlowShroom™ LED Mushroom Night Light – 3 Colors with Auto Se…" at bounding box center [854, 286] width 309 height 510
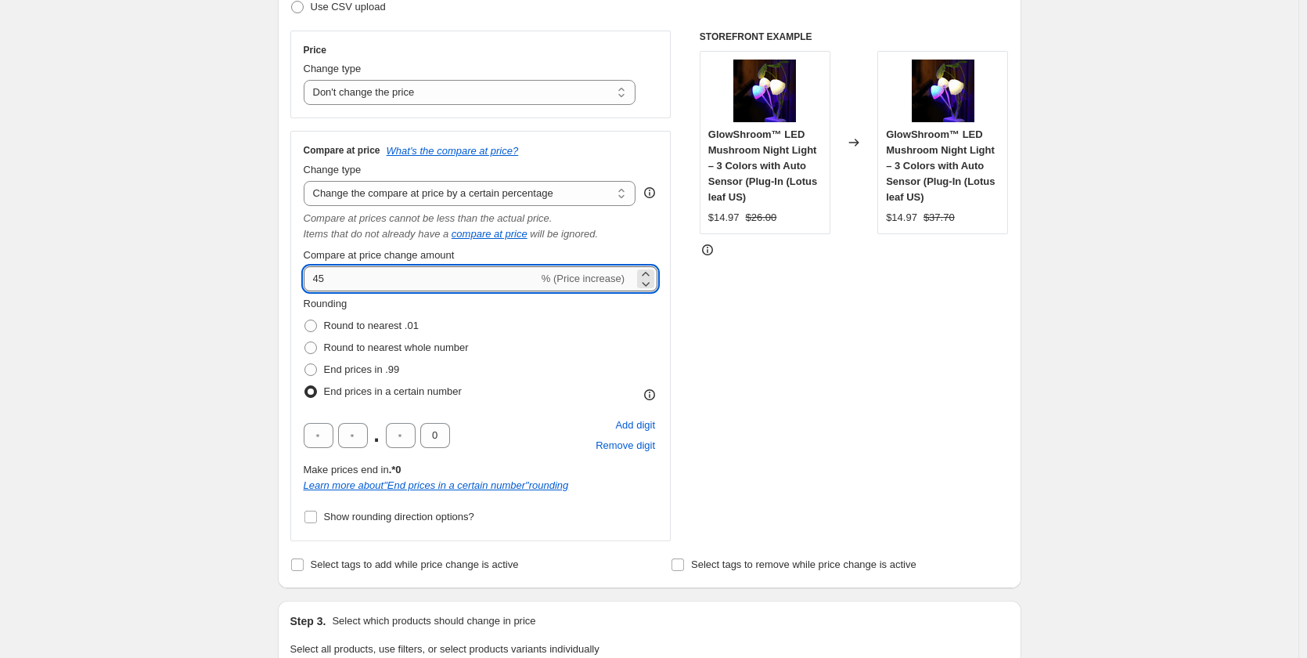
click at [417, 287] on input "45" at bounding box center [421, 278] width 235 height 25
click at [773, 337] on div "STOREFRONT EXAMPLE GlowShroom™ LED Mushroom Night Light – 3 Colors with Auto Se…" at bounding box center [854, 286] width 309 height 510
click at [434, 285] on input "45" at bounding box center [421, 278] width 235 height 25
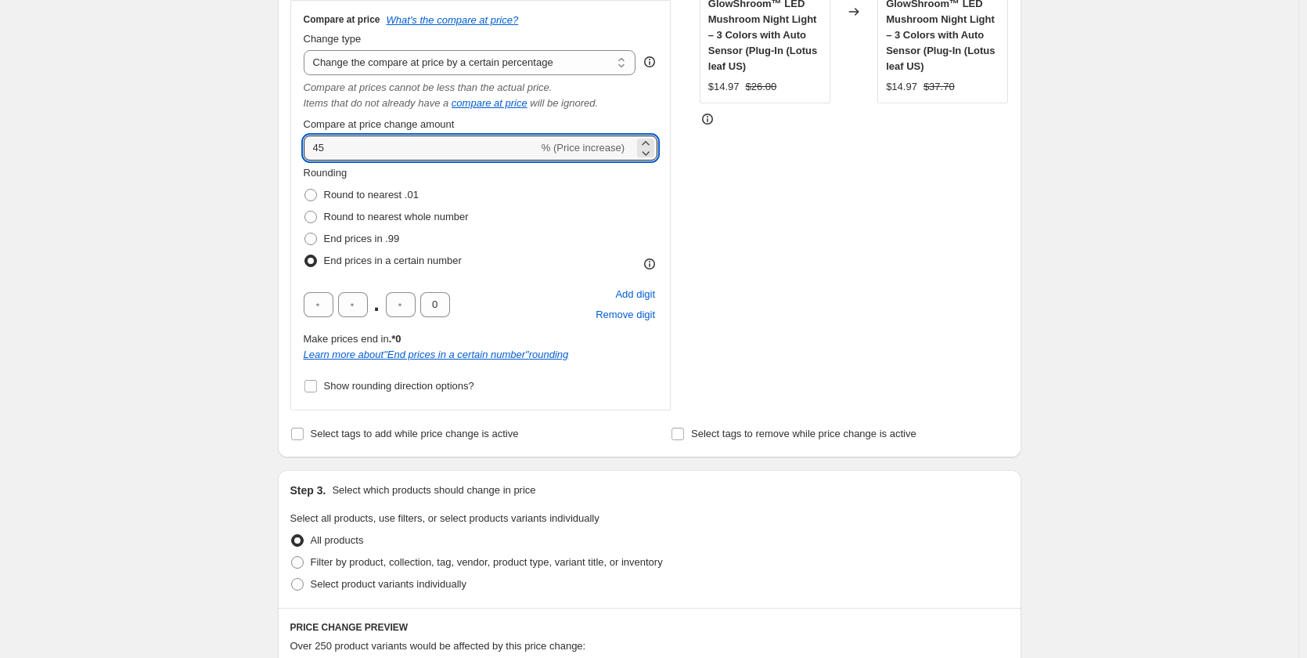
scroll to position [336, 0]
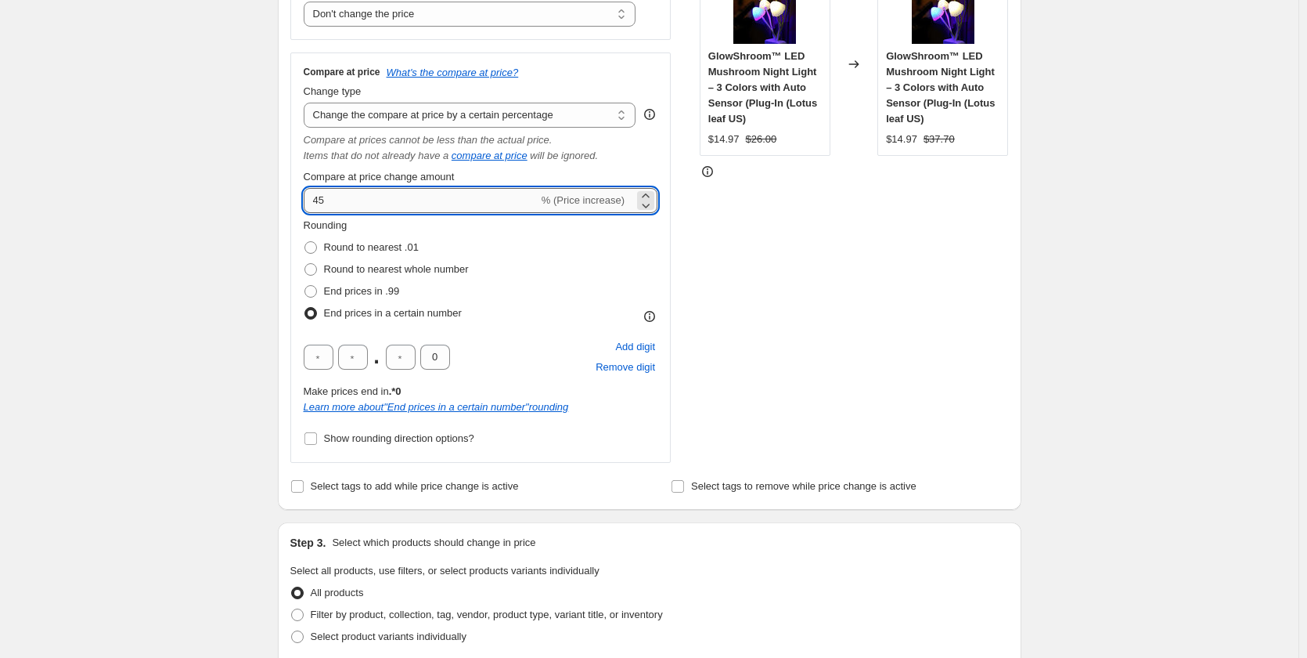
click at [432, 198] on input "45" at bounding box center [421, 200] width 235 height 25
type input "4"
type input "00"
click at [725, 269] on div "STOREFRONT EXAMPLE GlowShroom™ LED Mushroom Night Light – 3 Colors with Auto Se…" at bounding box center [854, 207] width 309 height 510
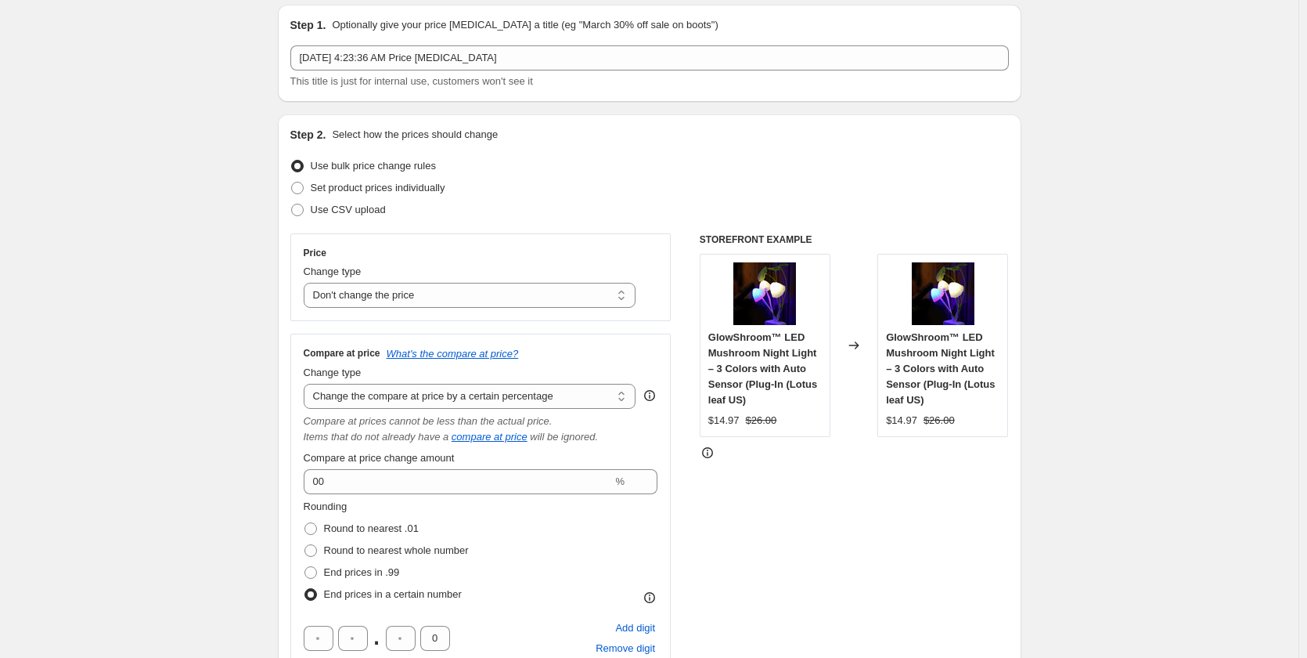
scroll to position [78, 0]
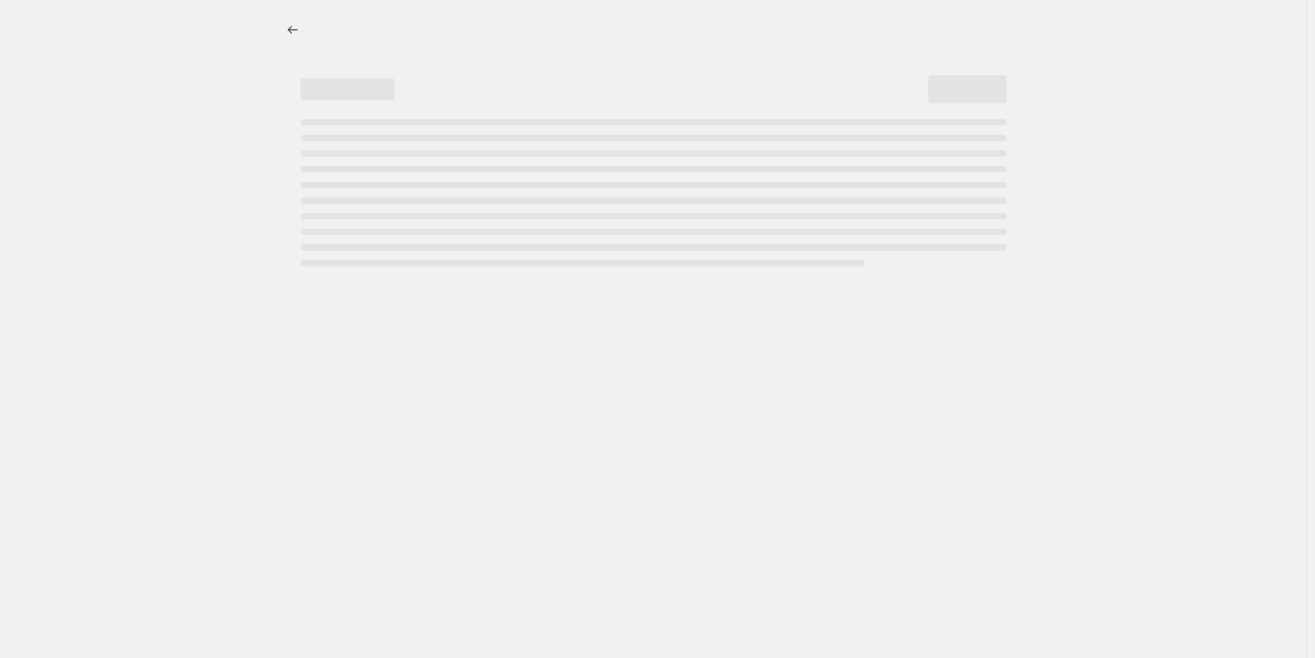
select select "percentage"
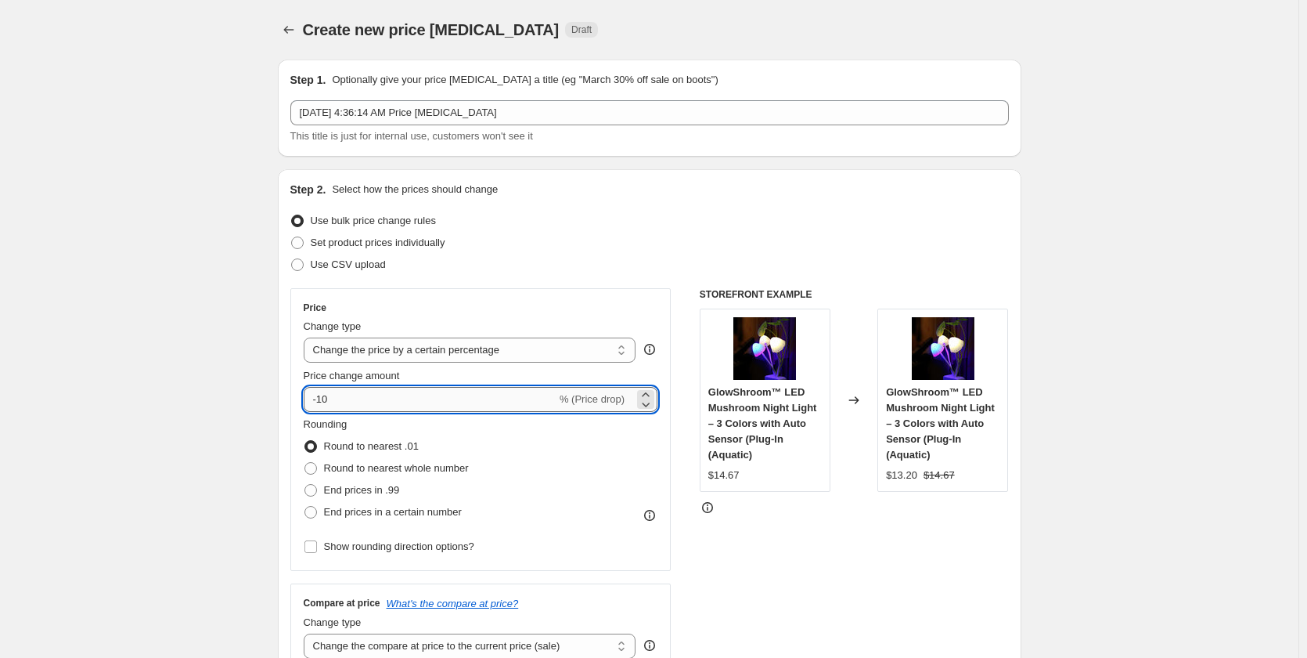
click at [363, 402] on input "-10" at bounding box center [430, 399] width 253 height 25
type input "-1"
click at [845, 281] on div "Step 2. Select how the prices should change Use bulk price change rules Set pro…" at bounding box center [649, 444] width 719 height 524
click at [412, 402] on input "-40" at bounding box center [430, 399] width 253 height 25
type input "-4"
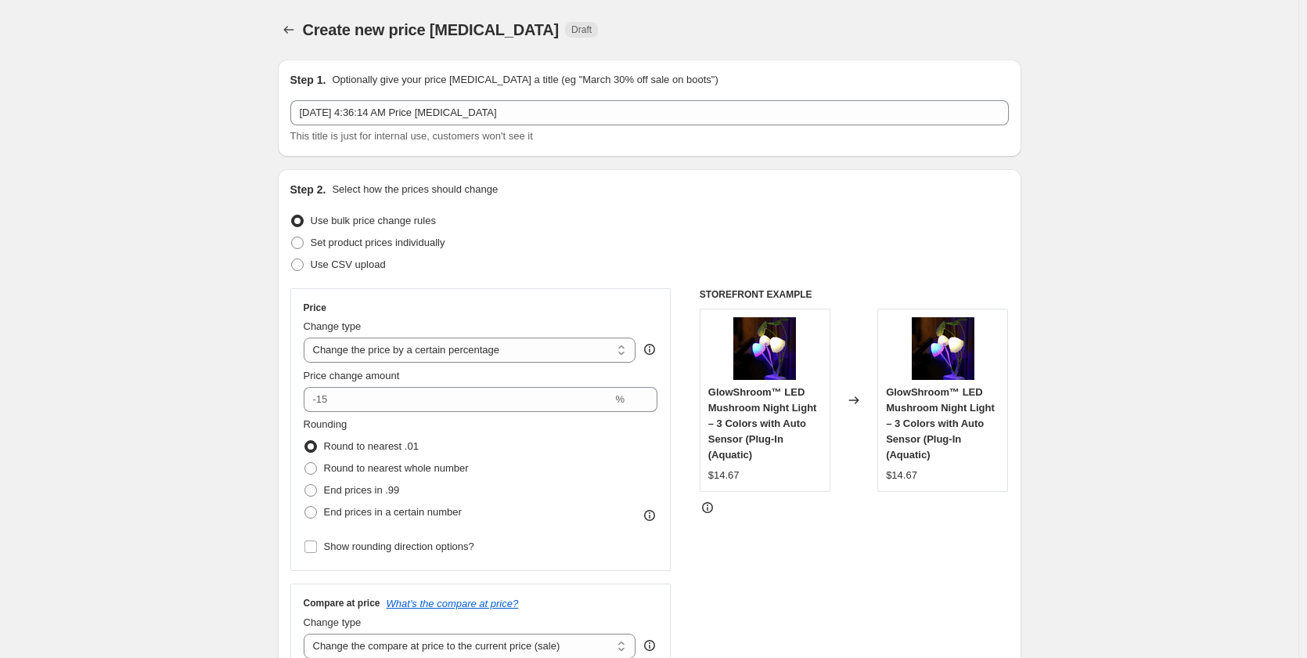
type input "0"
click at [537, 352] on select "Change the price to a certain amount Change the price by a certain amount Chang…" at bounding box center [470, 349] width 333 height 25
select select "no_change"
click at [307, 337] on select "Change the price to a certain amount Change the price by a certain amount Chang…" at bounding box center [470, 349] width 333 height 25
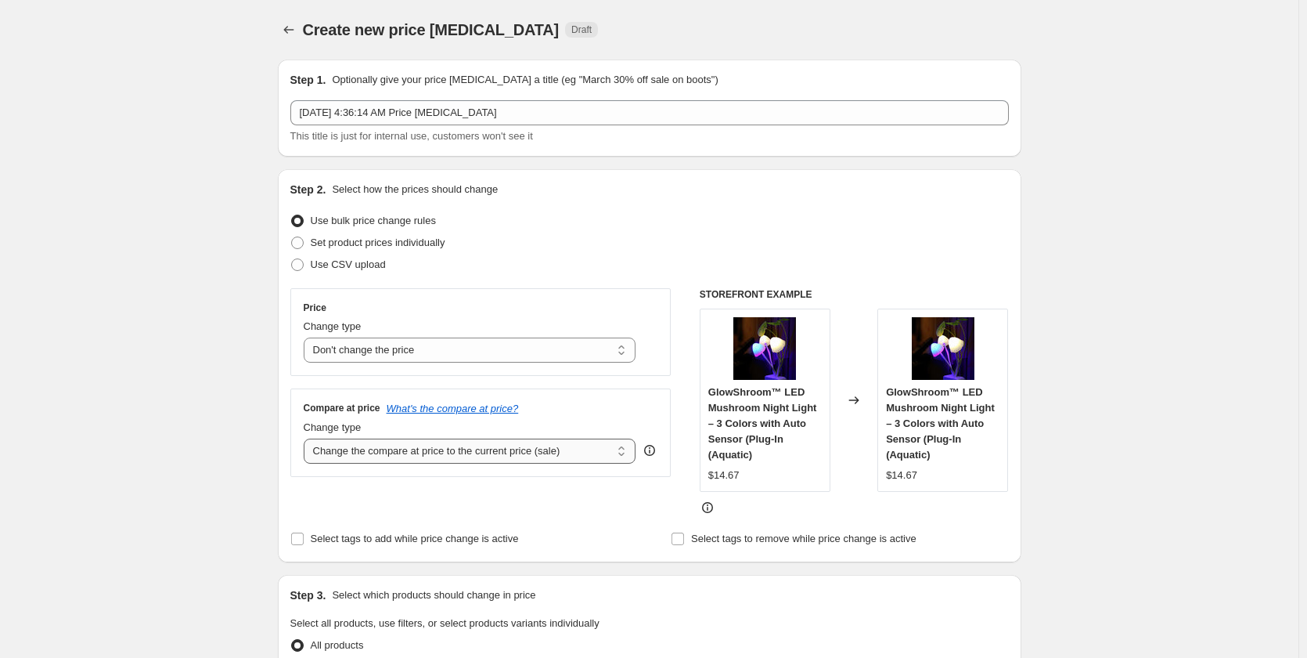
click at [546, 456] on select "Change the compare at price to the current price (sale) Change the compare at p…" at bounding box center [470, 450] width 333 height 25
select select "percentage"
click at [307, 438] on select "Change the compare at price to the current price (sale) Change the compare at p…" at bounding box center [470, 450] width 333 height 25
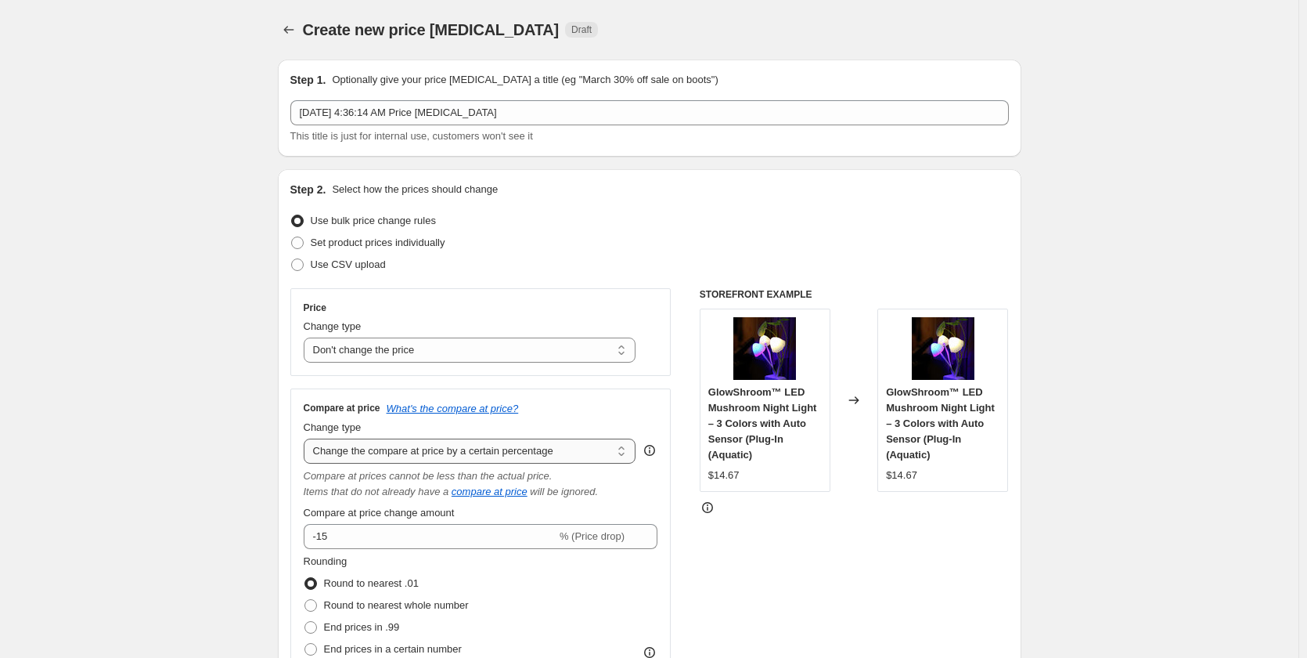
click at [527, 447] on select "Change the compare at price to the current price (sale) Change the compare at p…" at bounding box center [470, 450] width 333 height 25
click at [307, 438] on select "Change the compare at price to the current price (sale) Change the compare at p…" at bounding box center [470, 450] width 333 height 25
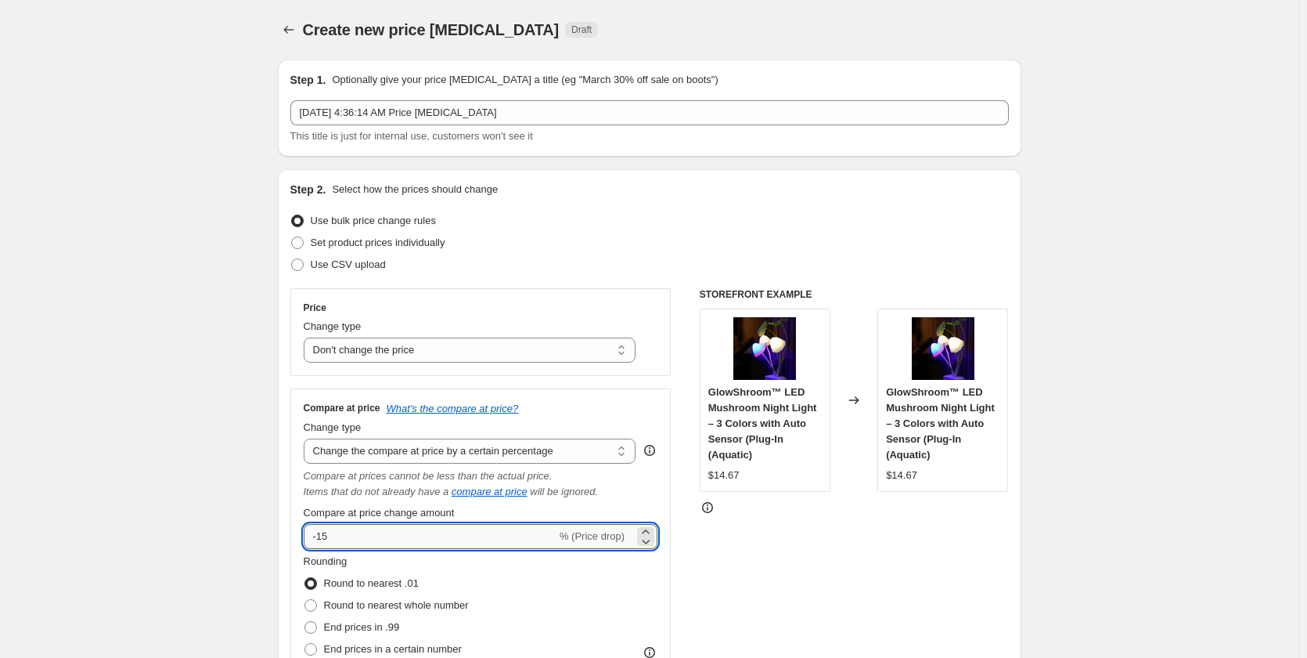
click at [459, 536] on input "-15" at bounding box center [430, 536] width 253 height 25
type input "-1"
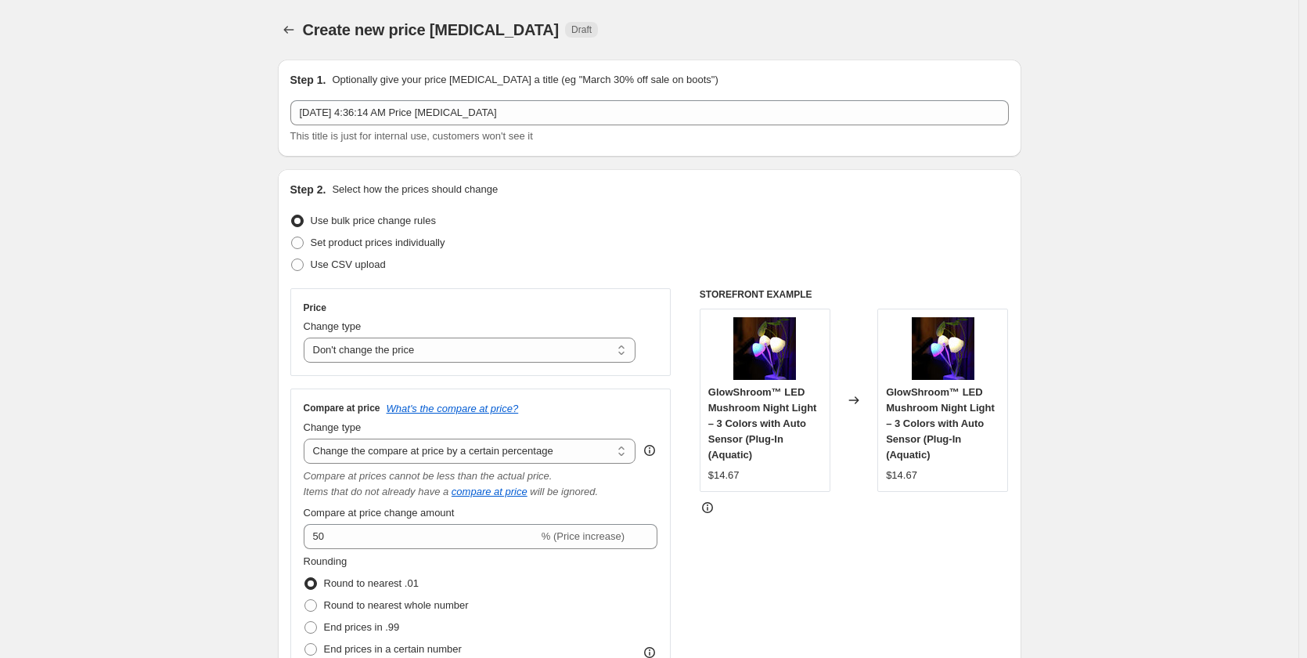
click at [941, 557] on div "STOREFRONT EXAMPLE GlowShroom™ LED Mushroom Night Light – 3 Colors with Auto Se…" at bounding box center [854, 498] width 309 height 420
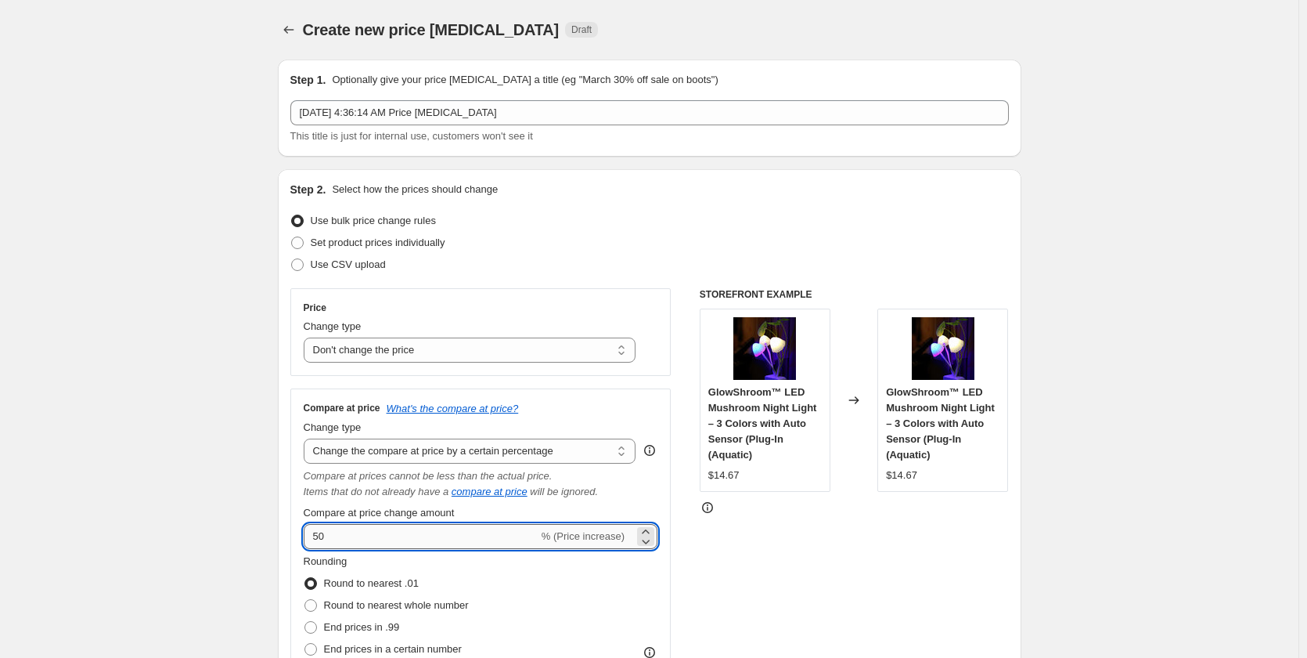
click at [478, 542] on input "50" at bounding box center [421, 536] width 235 height 25
click at [473, 539] on input "50" at bounding box center [421, 536] width 235 height 25
type input "5"
type input "100"
click at [859, 627] on div "STOREFRONT EXAMPLE GlowShroom™ LED Mushroom Night Light – 3 Colors with Auto Se…" at bounding box center [854, 498] width 309 height 420
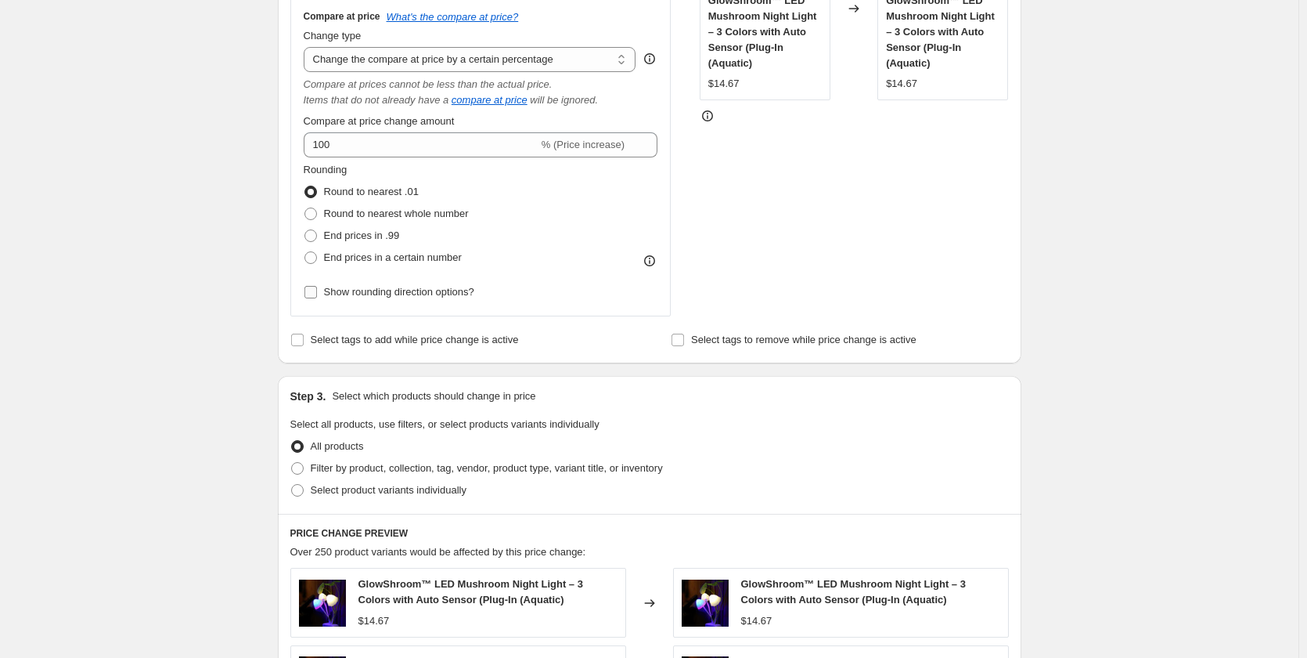
scroll to position [313, 0]
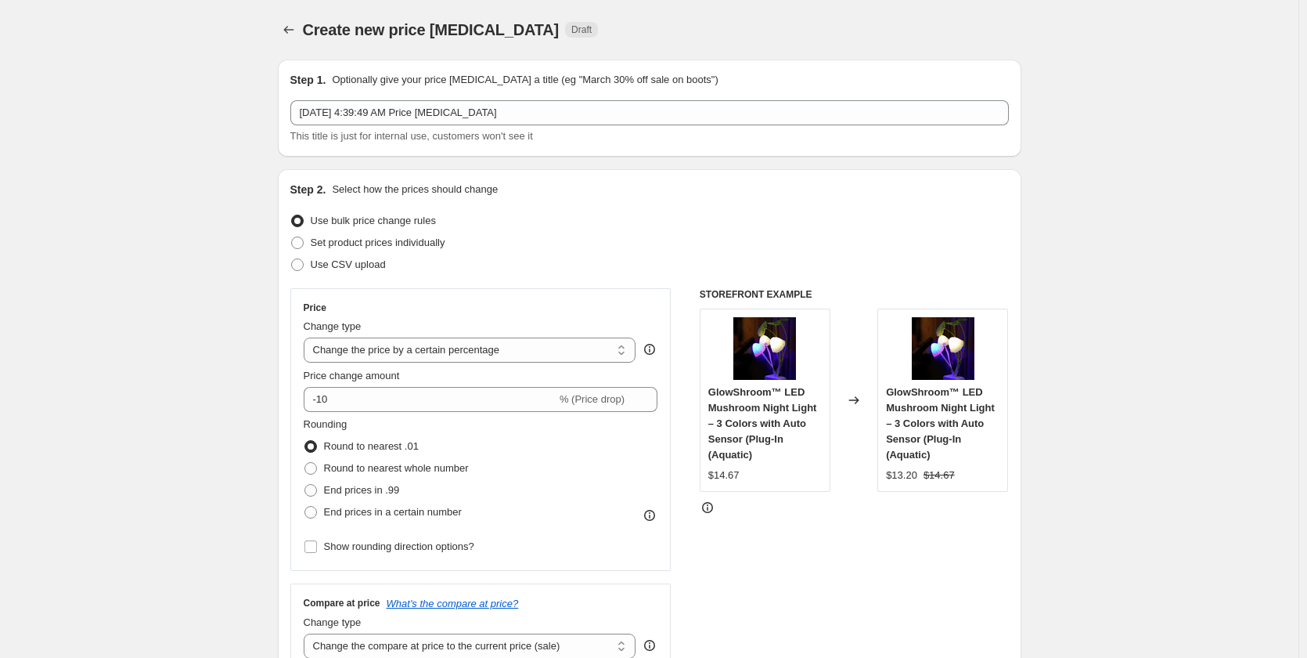
scroll to position [78, 0]
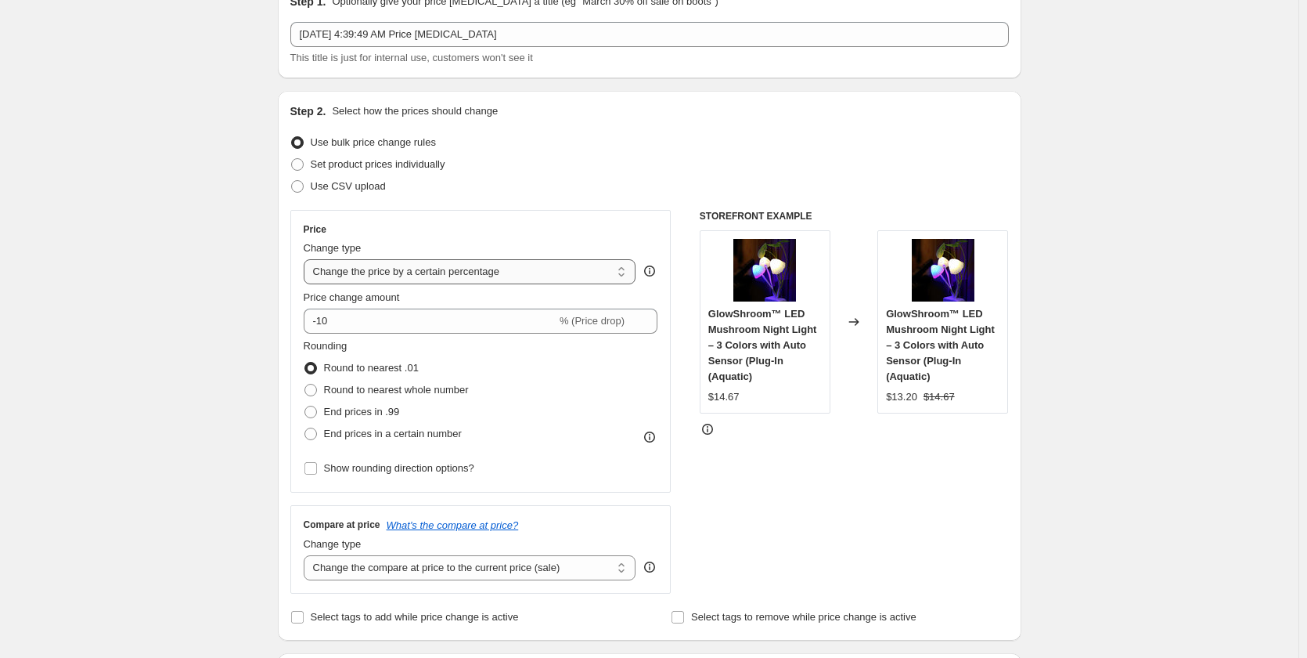
drag, startPoint x: 485, startPoint y: 266, endPoint x: 477, endPoint y: 282, distance: 17.5
click at [485, 266] on select "Change the price to a certain amount Change the price by a certain amount Chang…" at bounding box center [470, 271] width 333 height 25
select select "no_change"
click at [307, 259] on select "Change the price to a certain amount Change the price by a certain amount Chang…" at bounding box center [470, 271] width 333 height 25
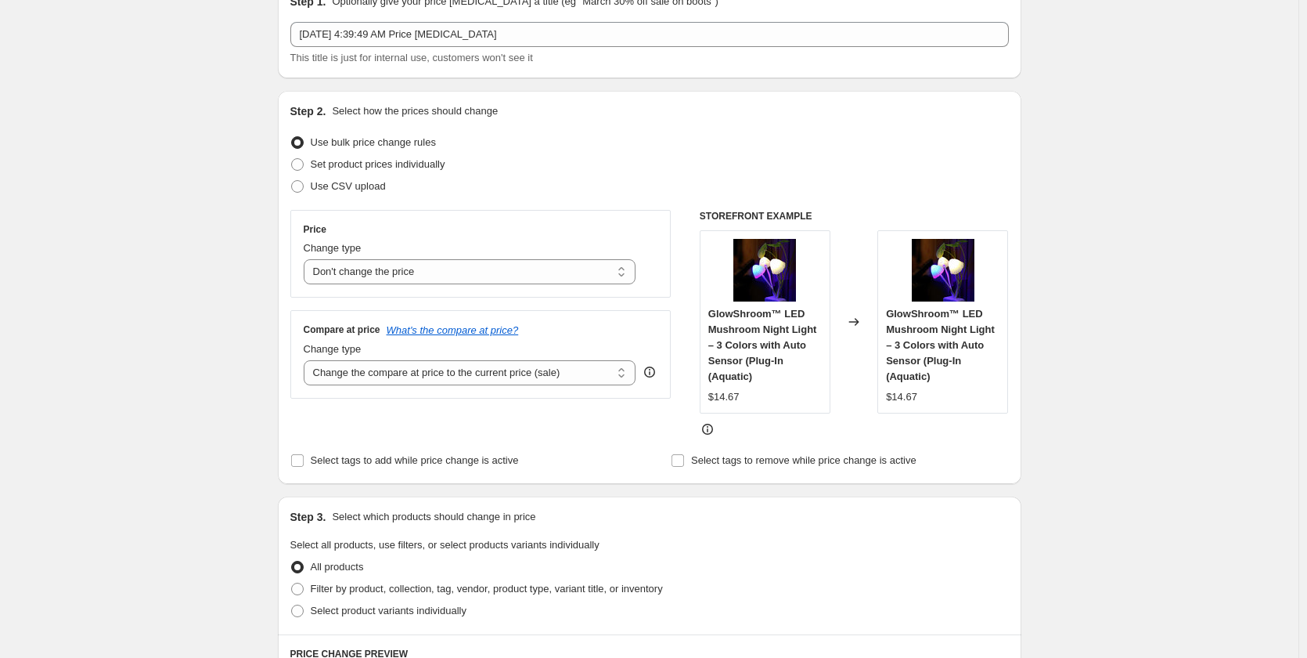
scroll to position [157, 0]
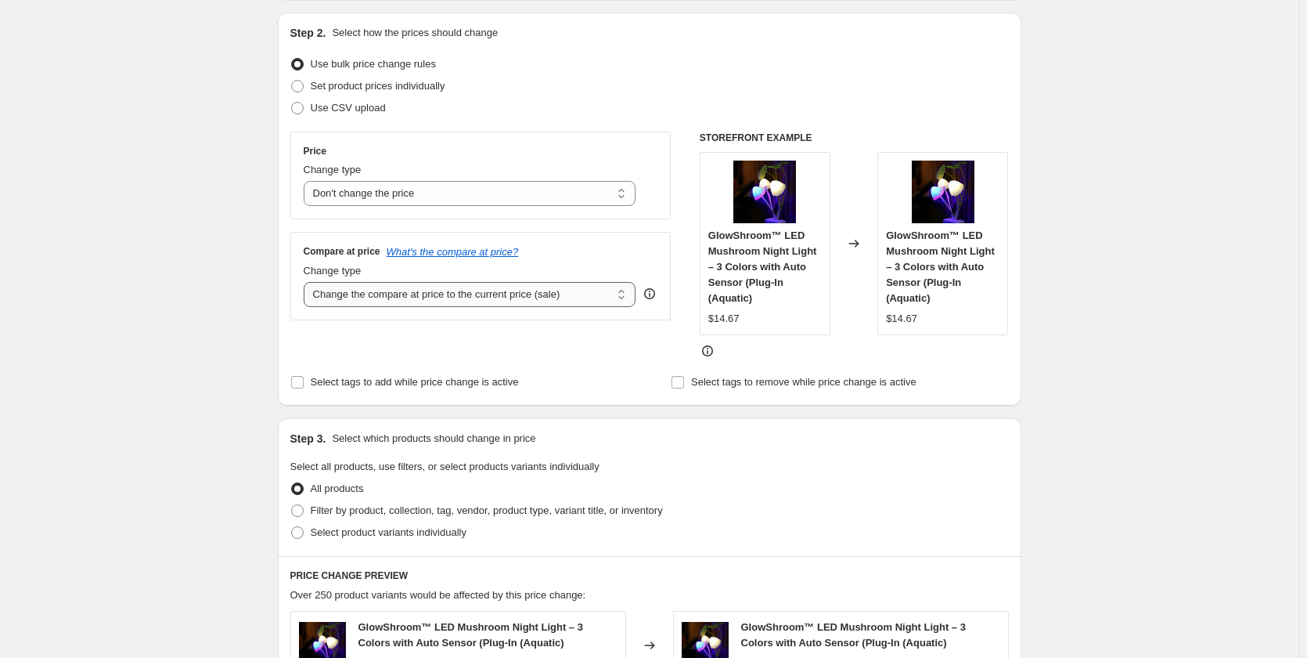
click at [407, 295] on select "Change the compare at price to the current price (sale) Change the compare at p…" at bounding box center [470, 294] width 333 height 25
select select "percentage"
click at [307, 282] on select "Change the compare at price to the current price (sale) Change the compare at p…" at bounding box center [470, 294] width 333 height 25
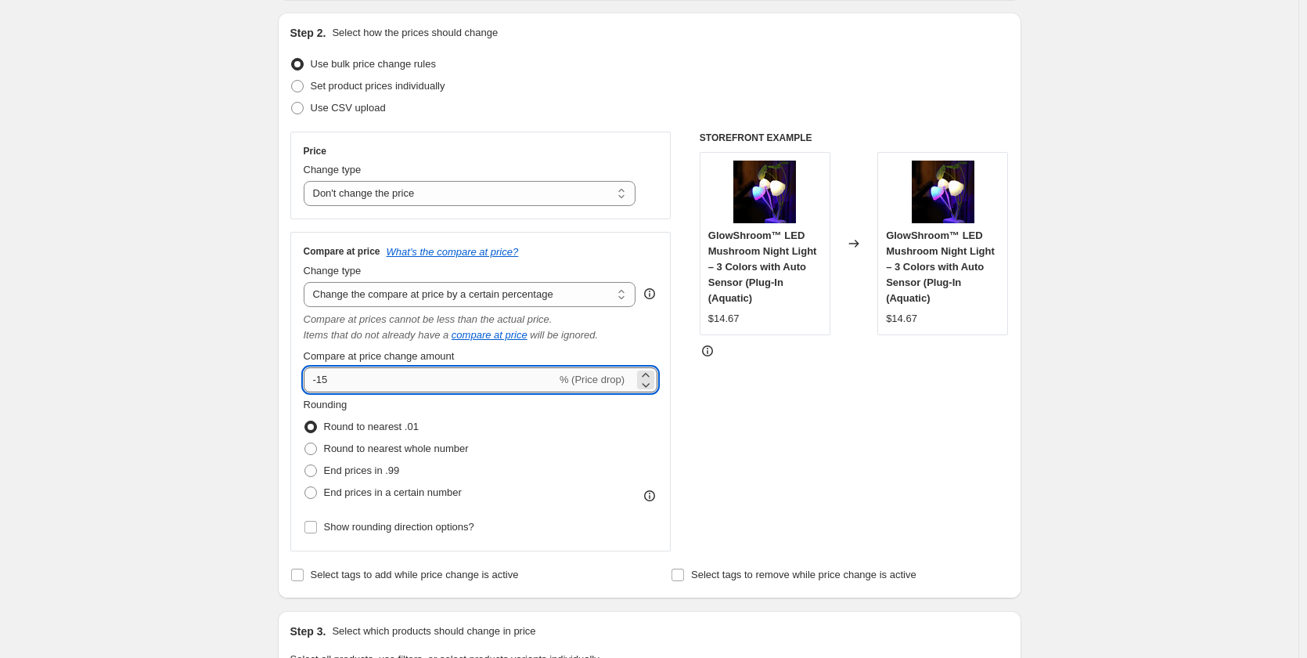
click at [401, 391] on input "-15" at bounding box center [430, 379] width 253 height 25
type input "-1"
type input "50"
click at [807, 314] on div "$14.67" at bounding box center [765, 319] width 114 height 16
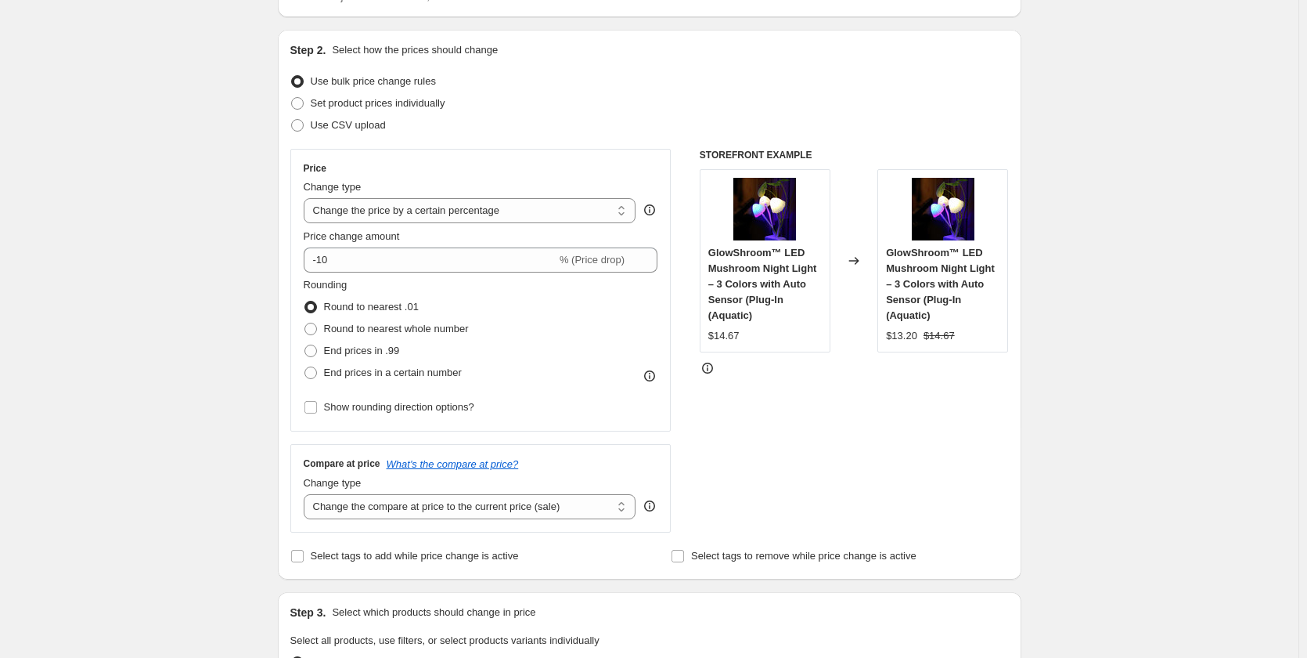
scroll to position [157, 0]
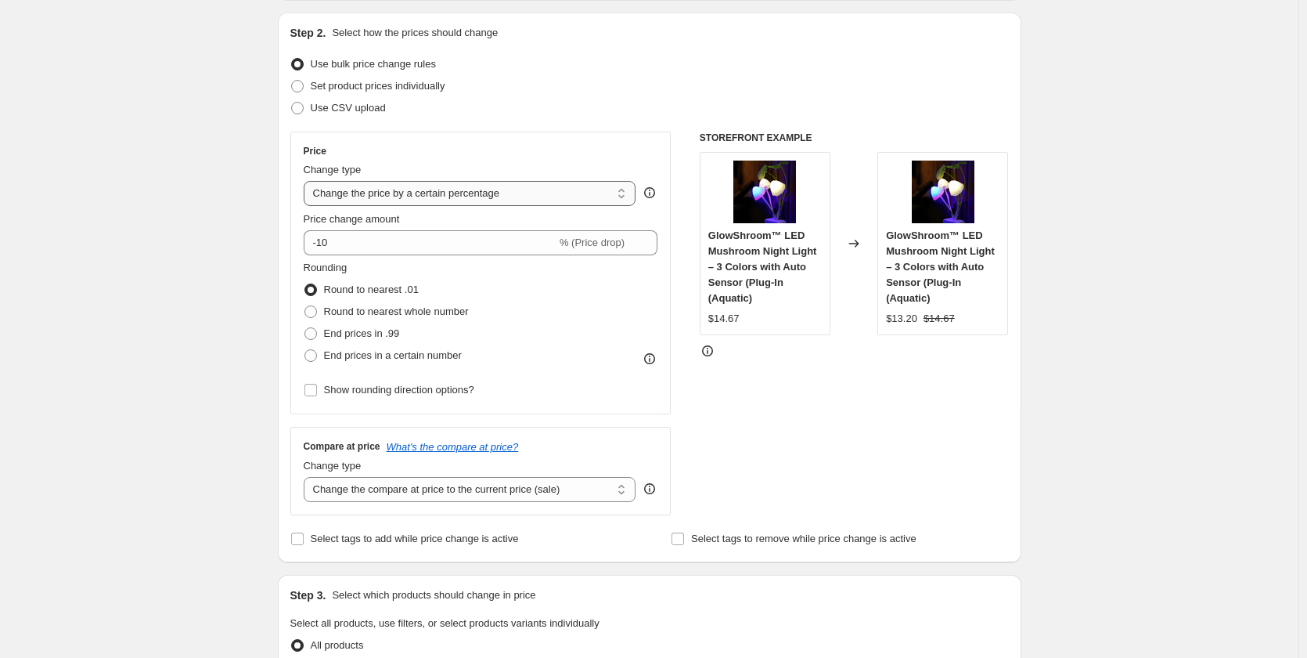
click at [507, 193] on select "Change the price to a certain amount Change the price by a certain amount Chang…" at bounding box center [470, 193] width 333 height 25
select select "no_change"
click at [307, 181] on select "Change the price to a certain amount Change the price by a certain amount Chang…" at bounding box center [470, 193] width 333 height 25
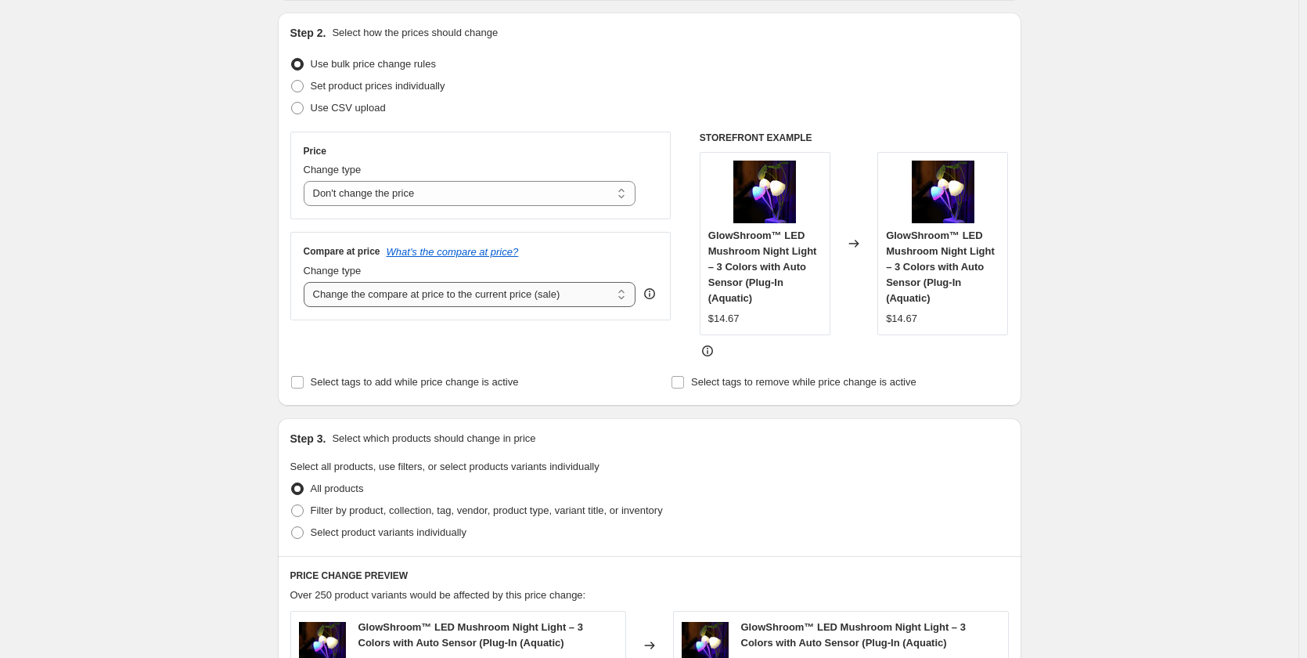
click at [443, 298] on select "Change the compare at price to the current price (sale) Change the compare at p…" at bounding box center [470, 294] width 333 height 25
click at [307, 282] on select "Change the compare at price to the current price (sale) Change the compare at p…" at bounding box center [470, 294] width 333 height 25
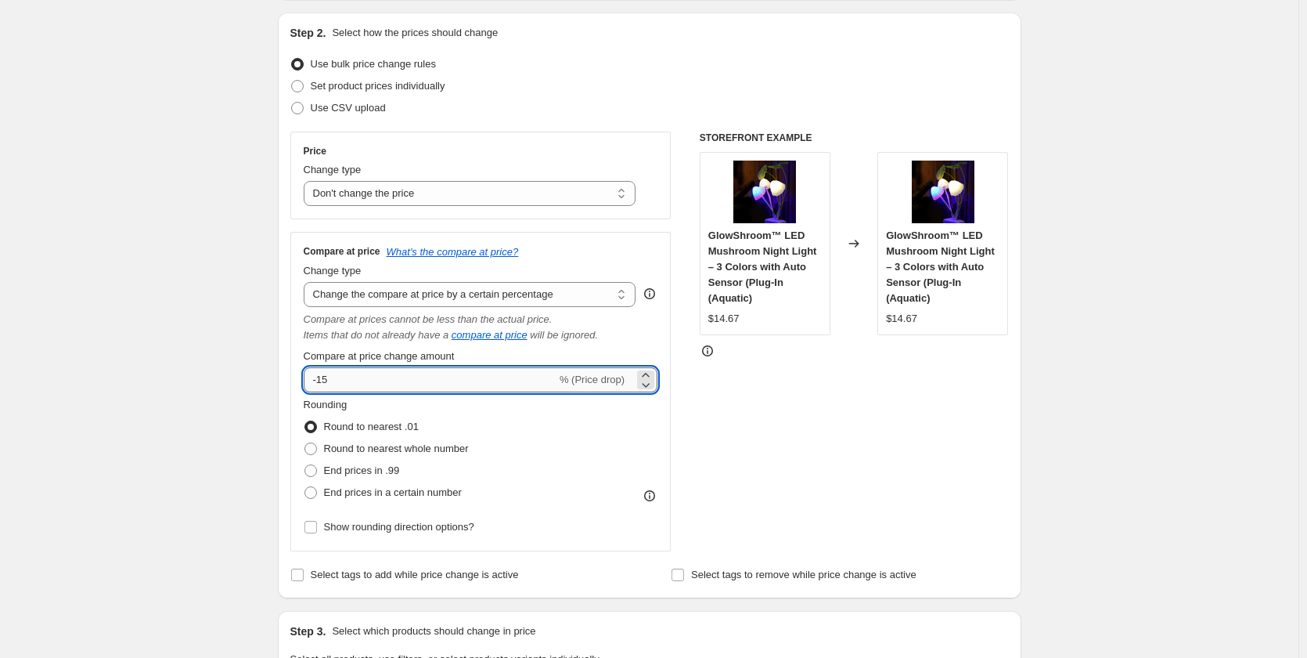
click at [454, 378] on input "-15" at bounding box center [430, 379] width 253 height 25
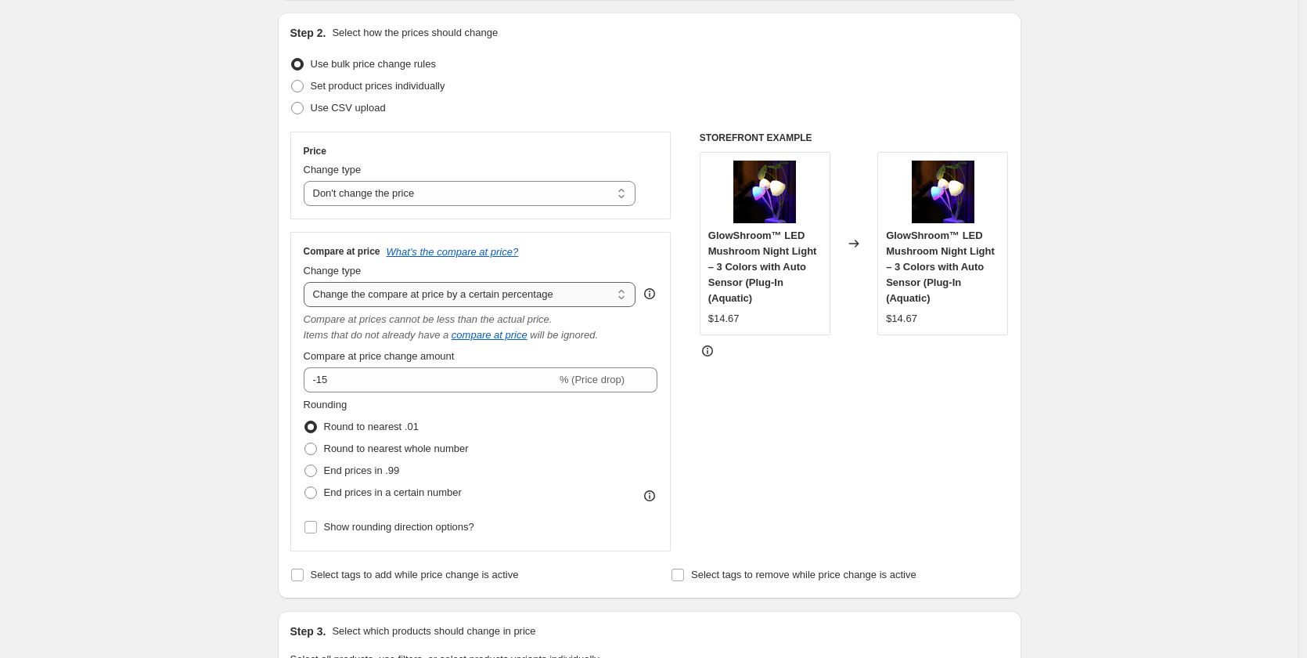
click at [374, 293] on select "Change the compare at price to the current price (sale) Change the compare at p…" at bounding box center [470, 294] width 333 height 25
click at [307, 282] on select "Change the compare at price to the current price (sale) Change the compare at p…" at bounding box center [470, 294] width 333 height 25
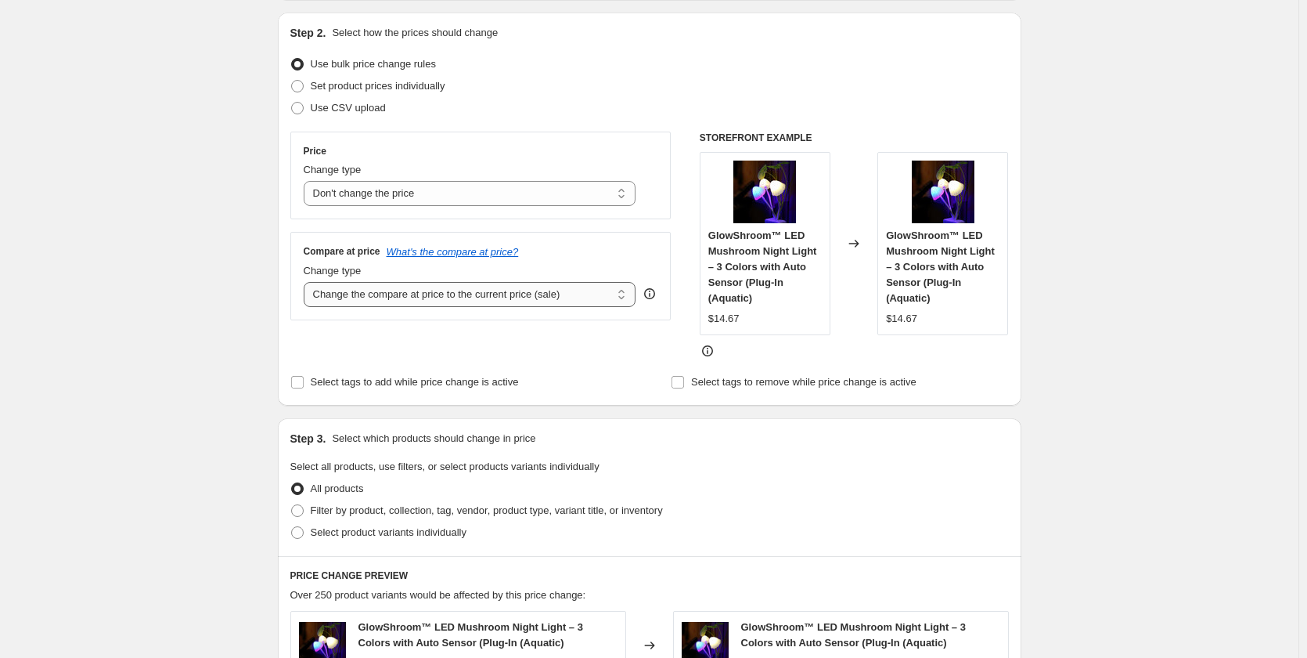
click at [373, 297] on select "Change the compare at price to the current price (sale) Change the compare at p…" at bounding box center [470, 294] width 333 height 25
select select "bp"
click at [307, 282] on select "Change the compare at price to the current price (sale) Change the compare at p…" at bounding box center [470, 294] width 333 height 25
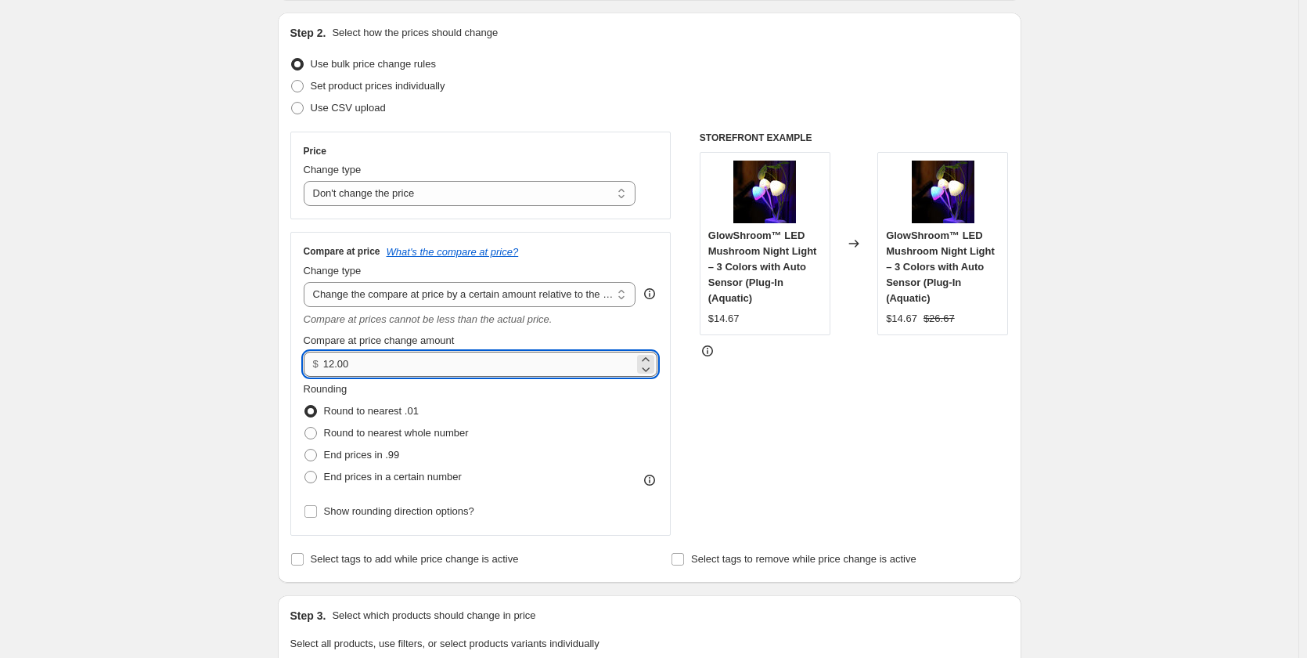
click at [396, 366] on input "12.00" at bounding box center [478, 363] width 311 height 25
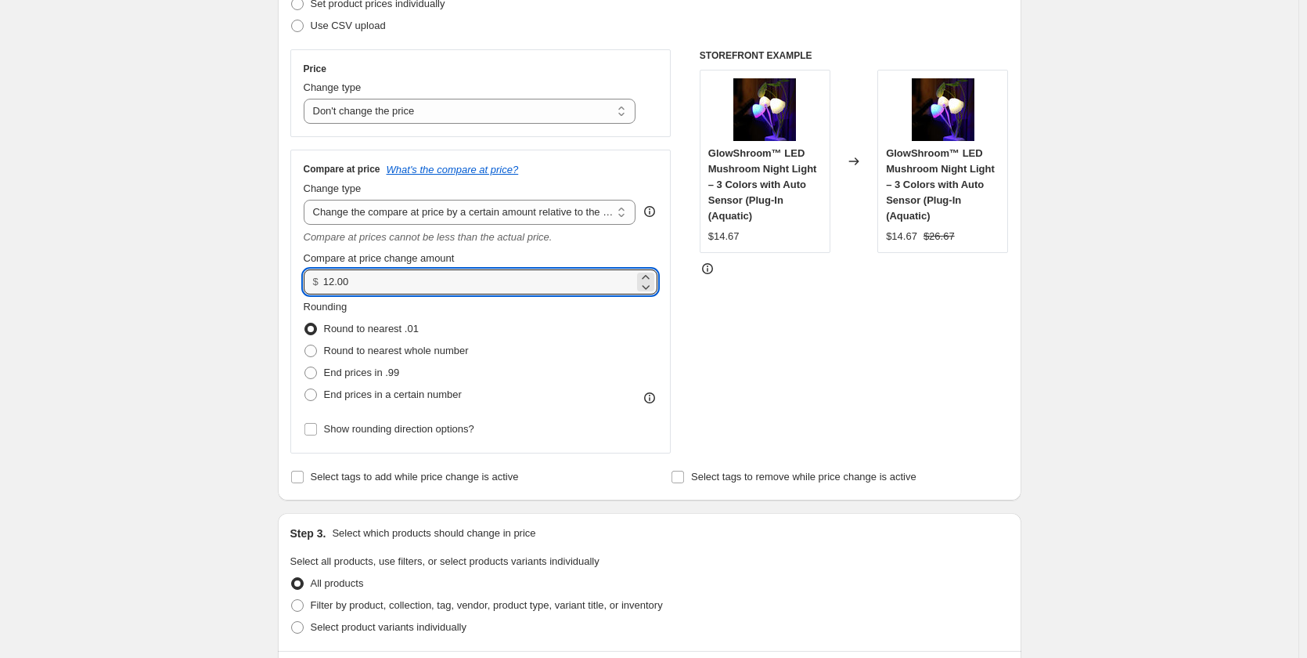
scroll to position [235, 0]
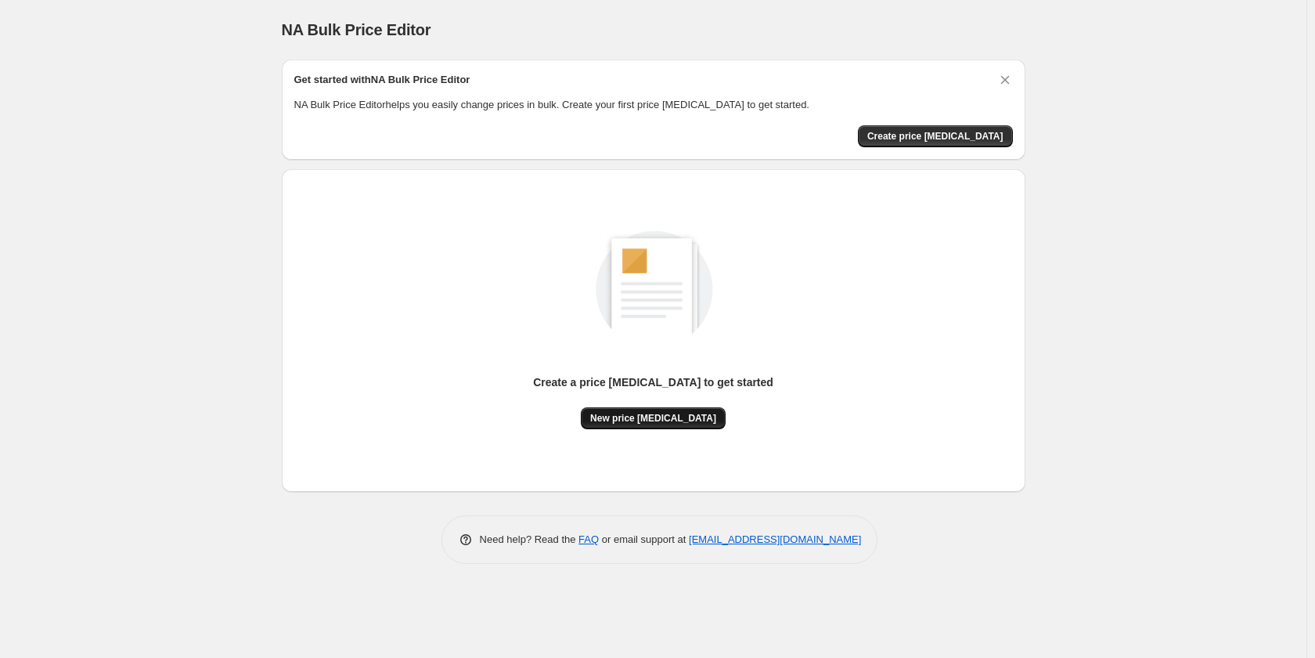
click at [676, 422] on span "New price change job" at bounding box center [653, 418] width 126 height 13
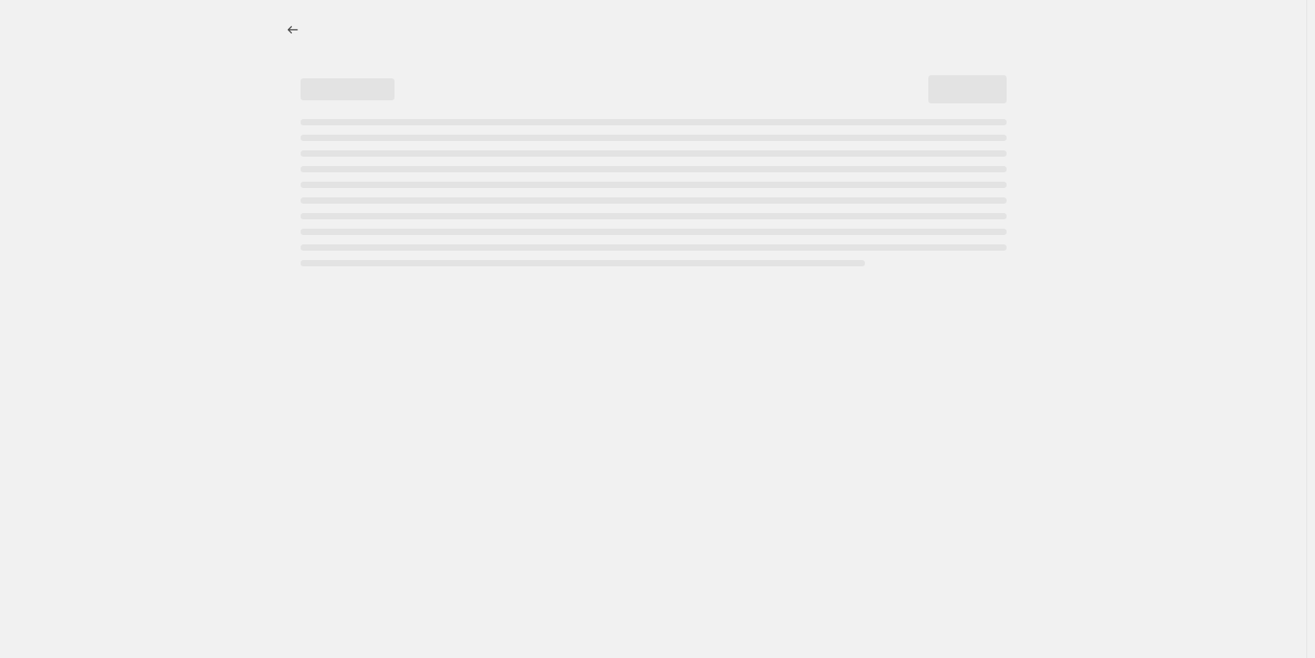
select select "percentage"
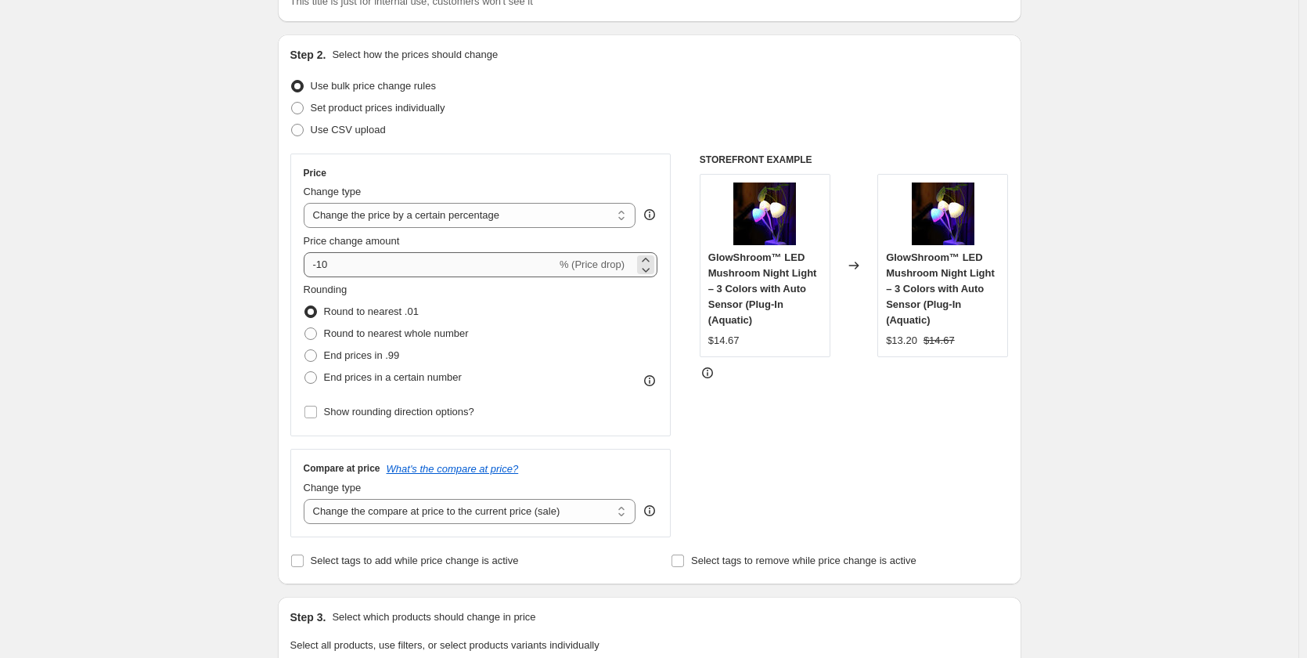
scroll to position [157, 0]
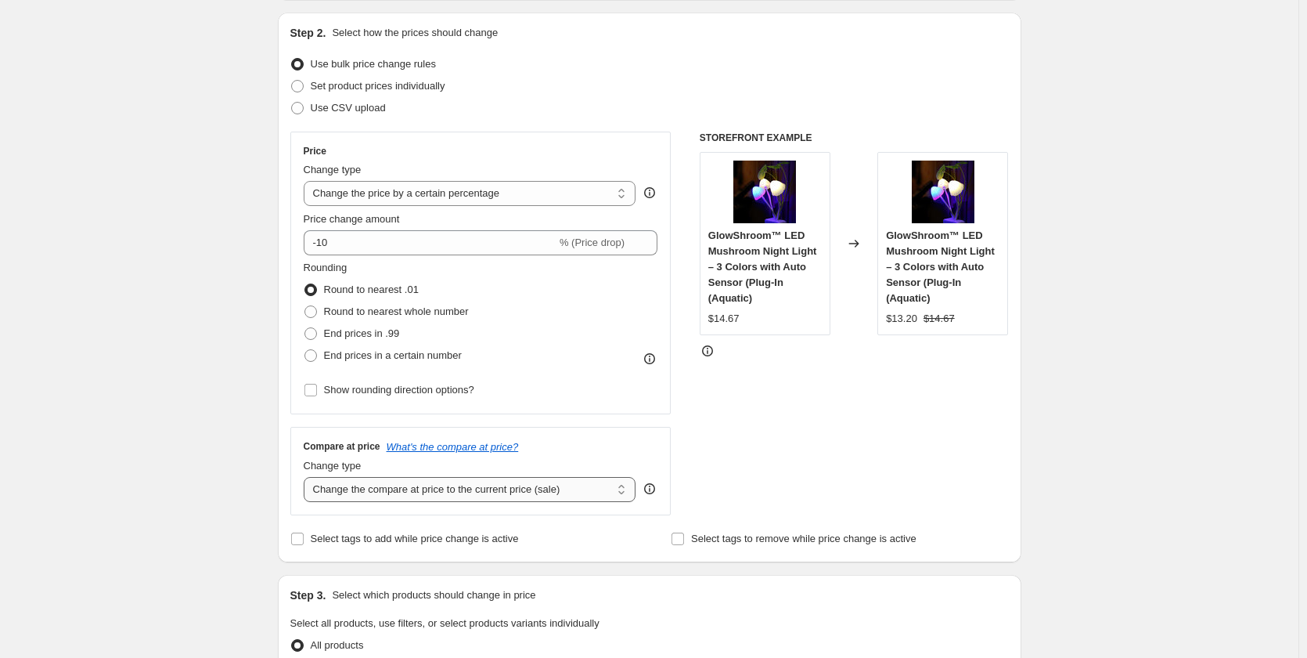
click at [554, 485] on select "Change the compare at price to the current price (sale) Change the compare at p…" at bounding box center [470, 489] width 333 height 25
select select "percentage"
click at [307, 477] on select "Change the compare at price to the current price (sale) Change the compare at p…" at bounding box center [470, 489] width 333 height 25
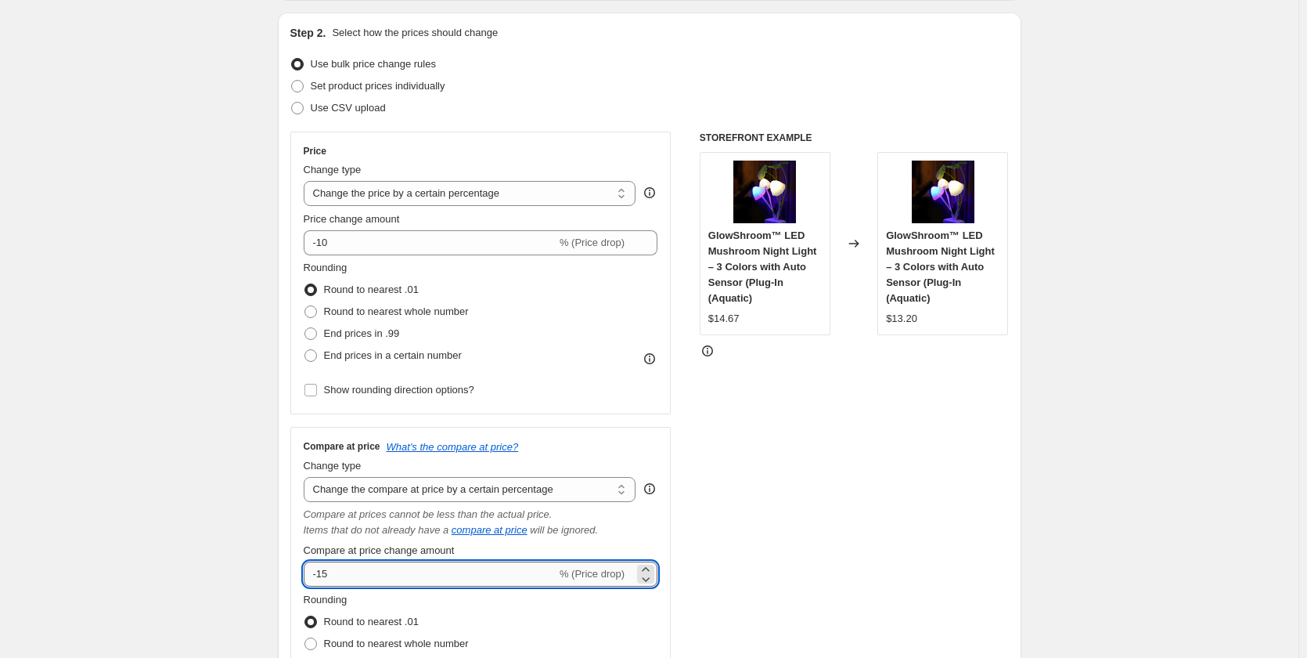
click at [474, 586] on input "-15" at bounding box center [430, 573] width 253 height 25
type input "-1"
type input "5"
type input "0"
click at [524, 493] on select "Change the compare at price to the current price (sale) Change the compare at p…" at bounding box center [470, 489] width 333 height 25
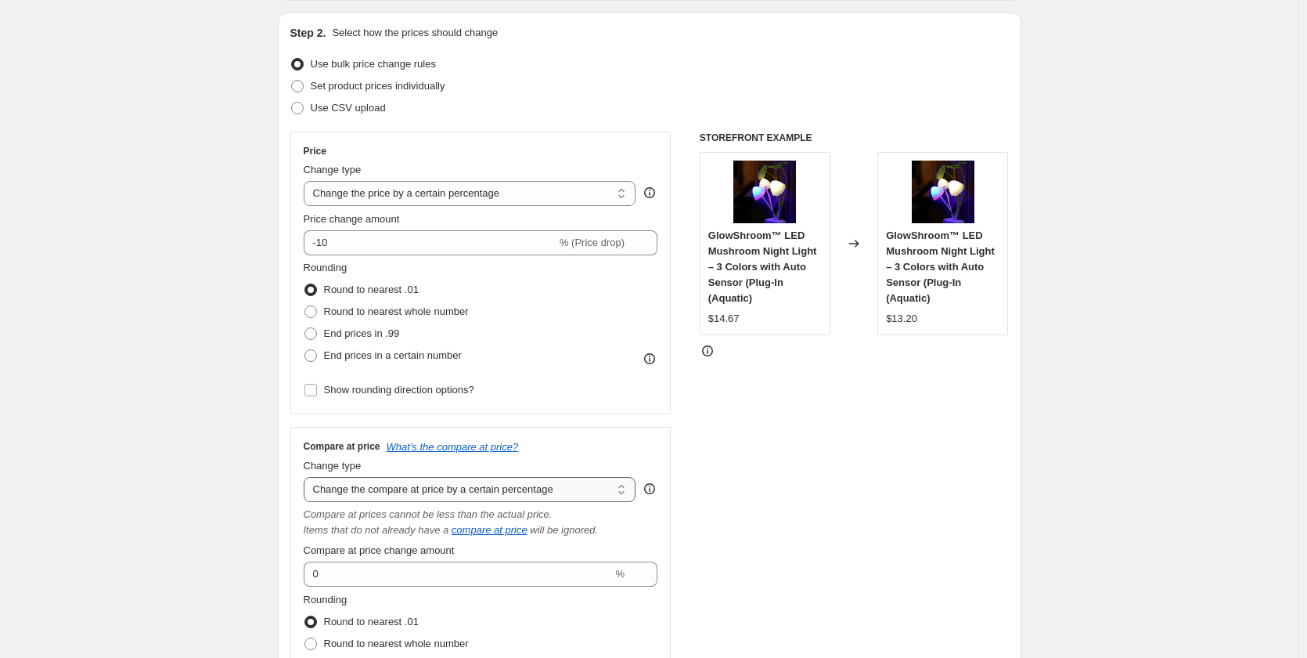
click at [307, 477] on select "Change the compare at price to the current price (sale) Change the compare at p…" at bounding box center [470, 489] width 333 height 25
click at [415, 491] on select "Change the compare at price to the current price (sale) Change the compare at p…" at bounding box center [470, 489] width 333 height 25
select select "to"
click at [307, 477] on select "Change the compare at price to the current price (sale) Change the compare at p…" at bounding box center [470, 489] width 333 height 25
type input "80.00"
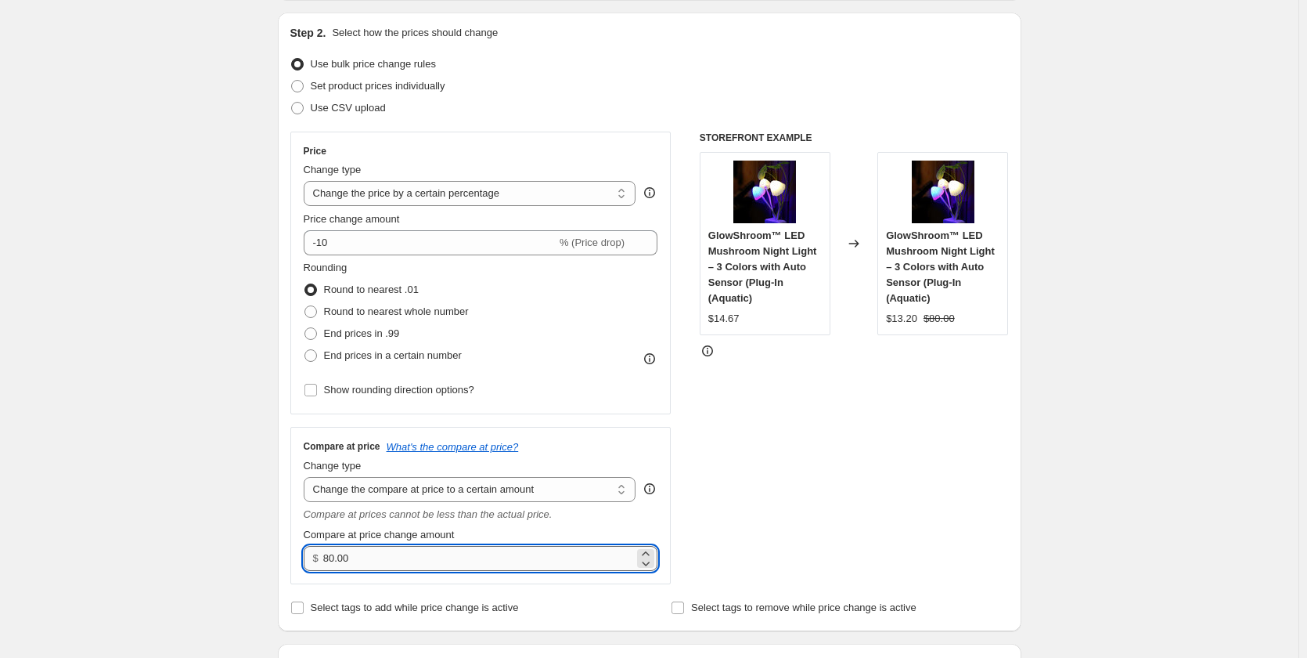
click at [418, 552] on input "80.00" at bounding box center [478, 558] width 311 height 25
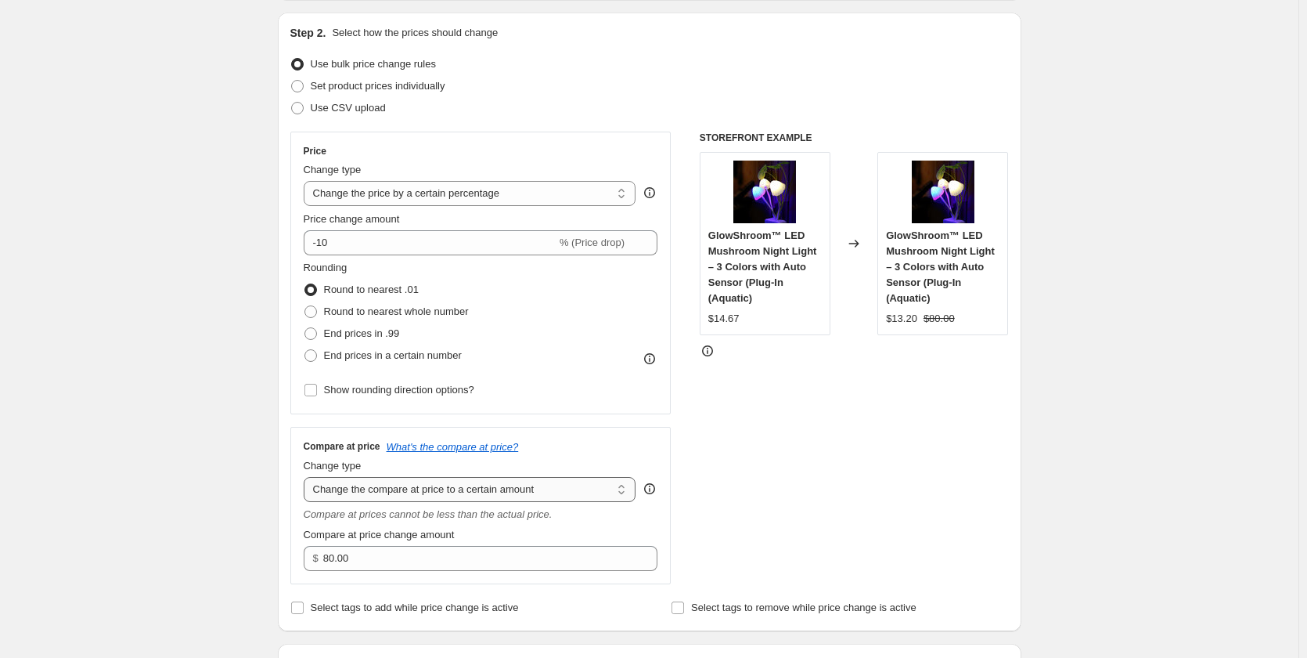
click at [468, 490] on select "Change the compare at price to the current price (sale) Change the compare at p…" at bounding box center [470, 489] width 333 height 25
click at [307, 477] on select "Change the compare at price to the current price (sale) Change the compare at p…" at bounding box center [470, 489] width 333 height 25
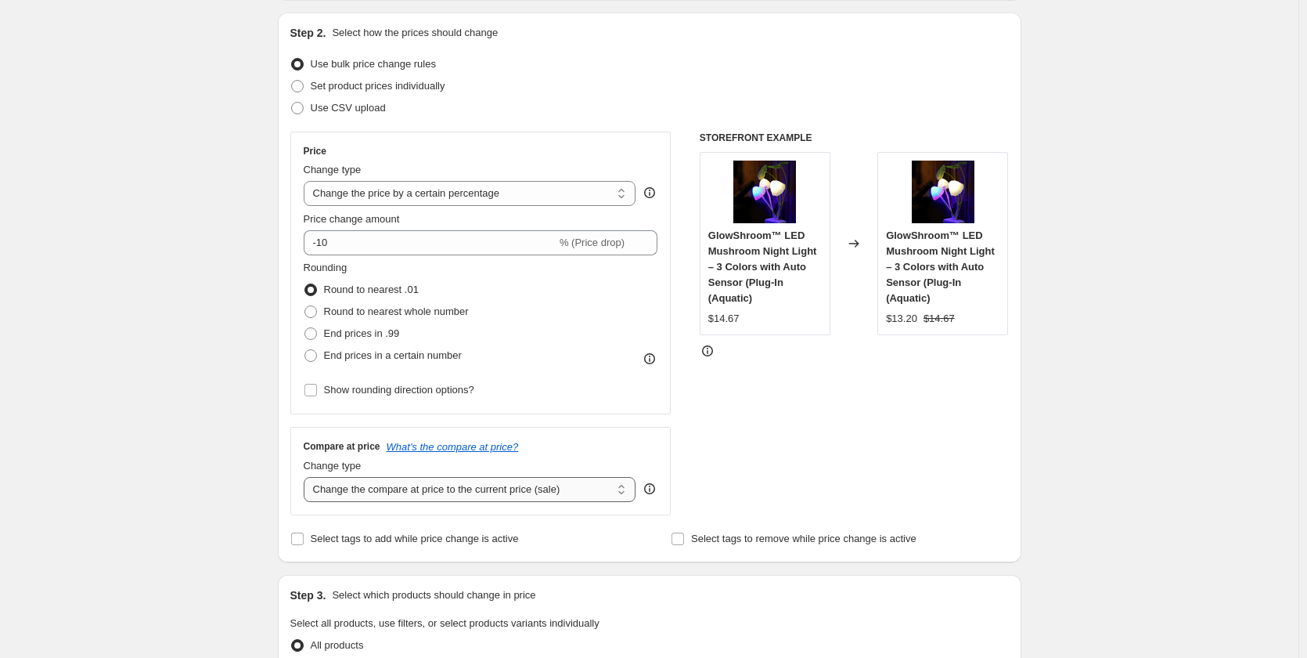
click at [348, 496] on select "Change the compare at price to the current price (sale) Change the compare at p…" at bounding box center [470, 489] width 333 height 25
select select "percentage"
click at [307, 477] on select "Change the compare at price to the current price (sale) Change the compare at p…" at bounding box center [470, 489] width 333 height 25
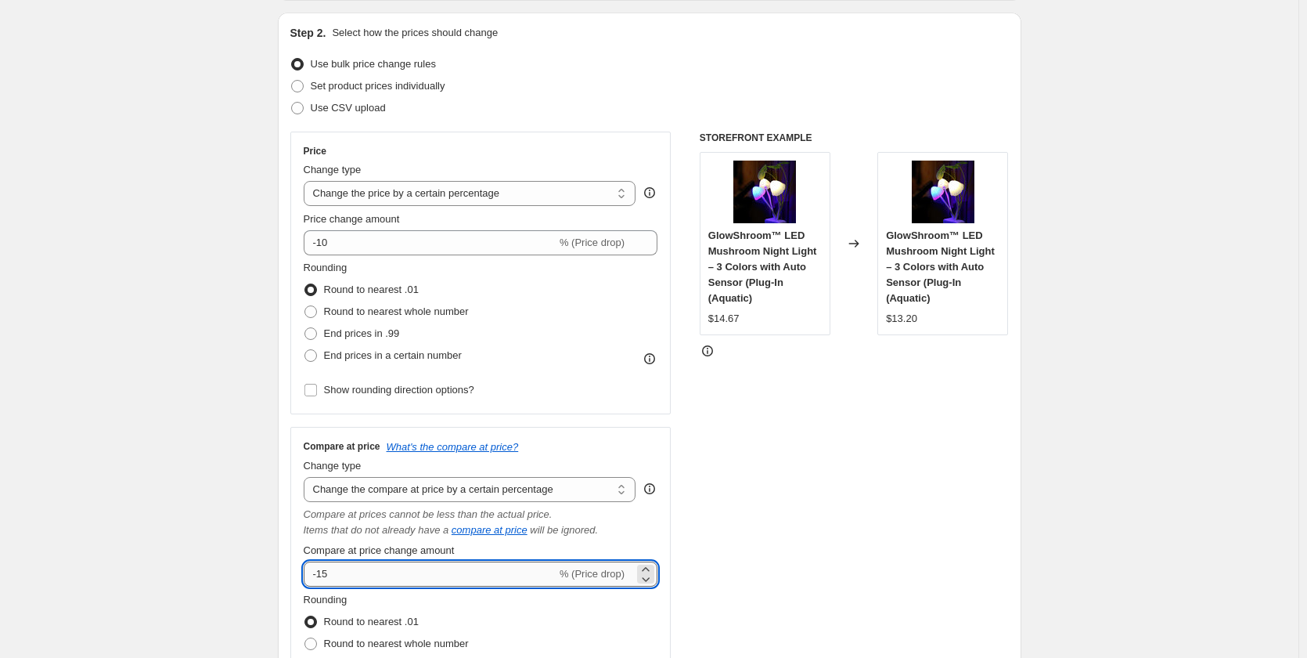
click at [398, 575] on input "-15" at bounding box center [430, 573] width 253 height 25
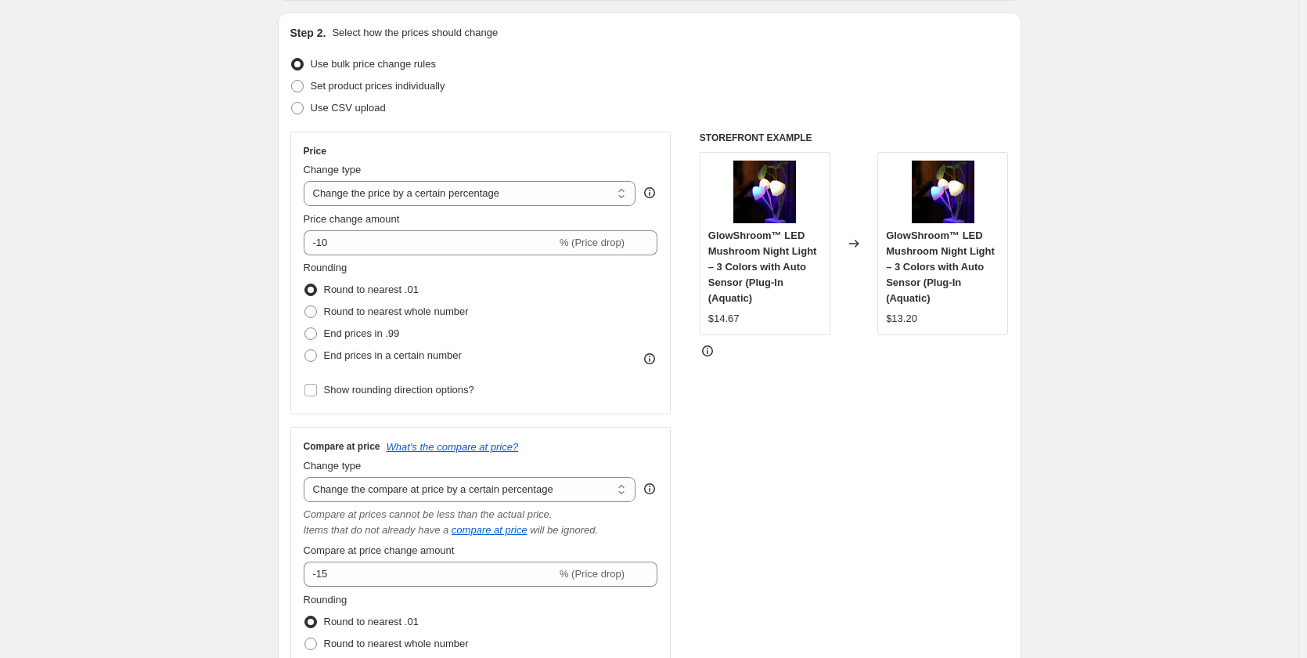
click at [815, 507] on div "STOREFRONT EXAMPLE GlowShroom™ LED Mushroom Night Light – 3 Colors with Auto Se…" at bounding box center [854, 439] width 309 height 614
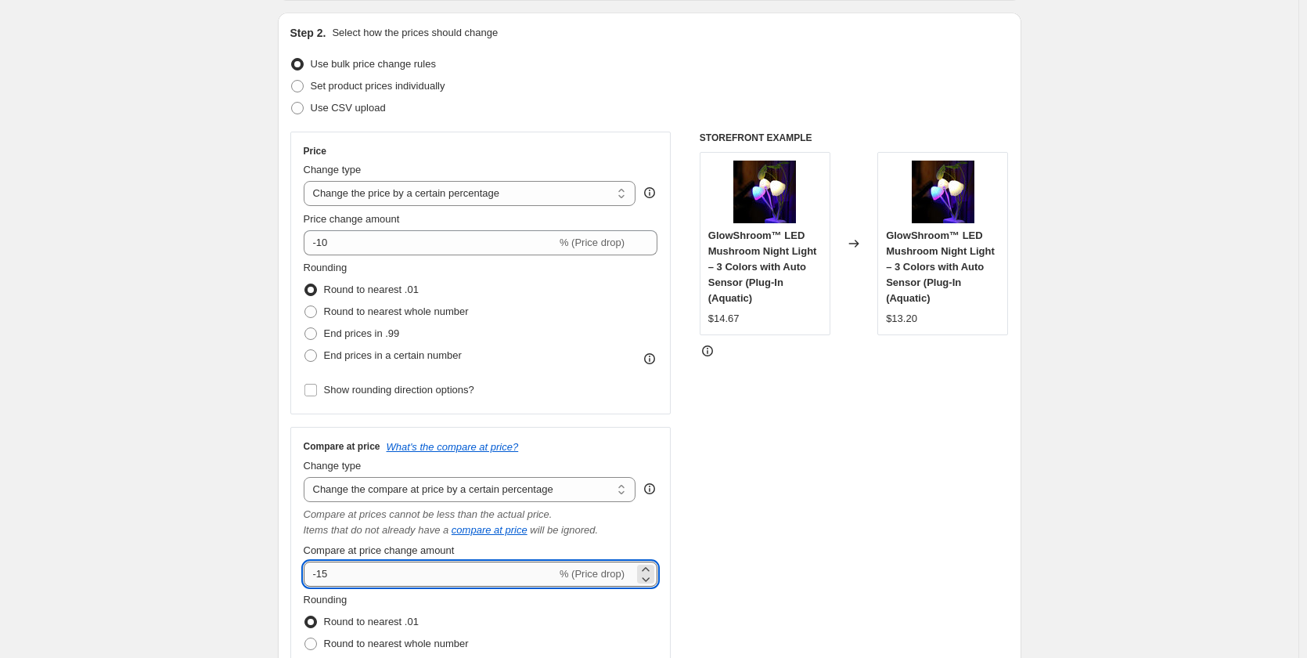
click at [474, 579] on input "-15" at bounding box center [430, 573] width 253 height 25
type input "-1"
click at [828, 427] on div "STOREFRONT EXAMPLE GlowShroom™ LED Mushroom Night Light – 3 Colors with Auto Se…" at bounding box center [854, 439] width 309 height 614
click at [330, 583] on input "50" at bounding box center [421, 573] width 235 height 25
type input "5"
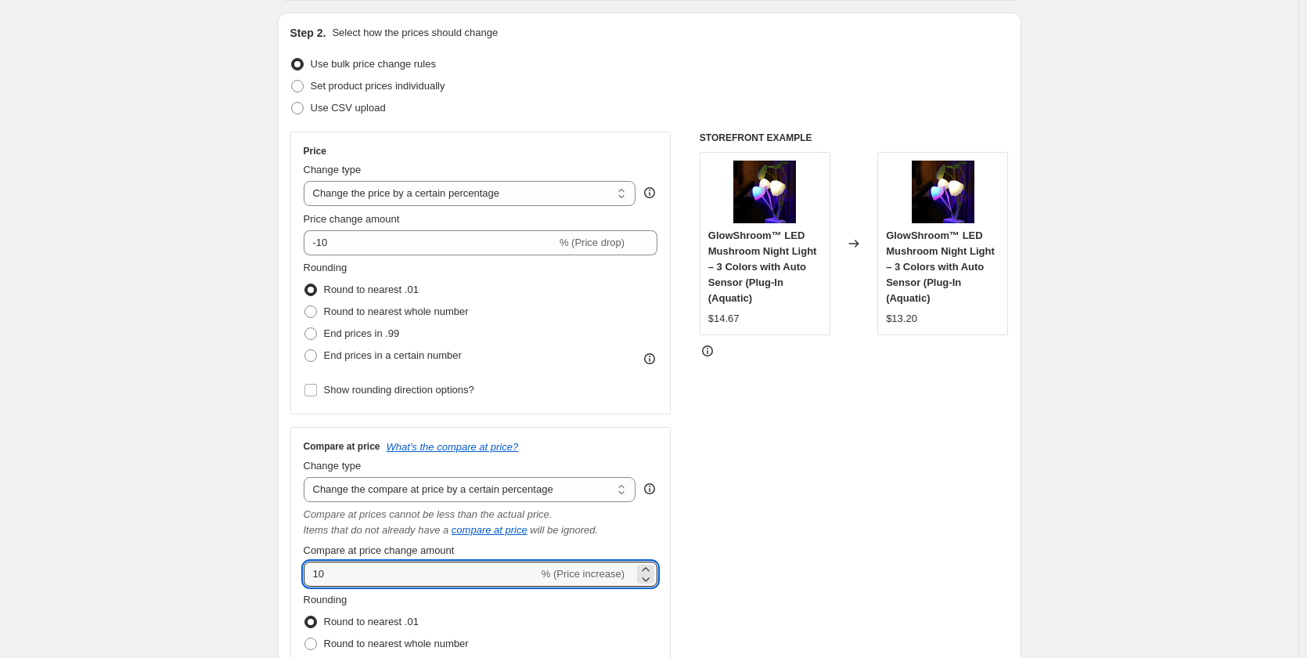
click at [982, 411] on div "STOREFRONT EXAMPLE GlowShroom™ LED Mushroom Night Light – 3 Colors with Auto Se…" at bounding box center [854, 439] width 309 height 614
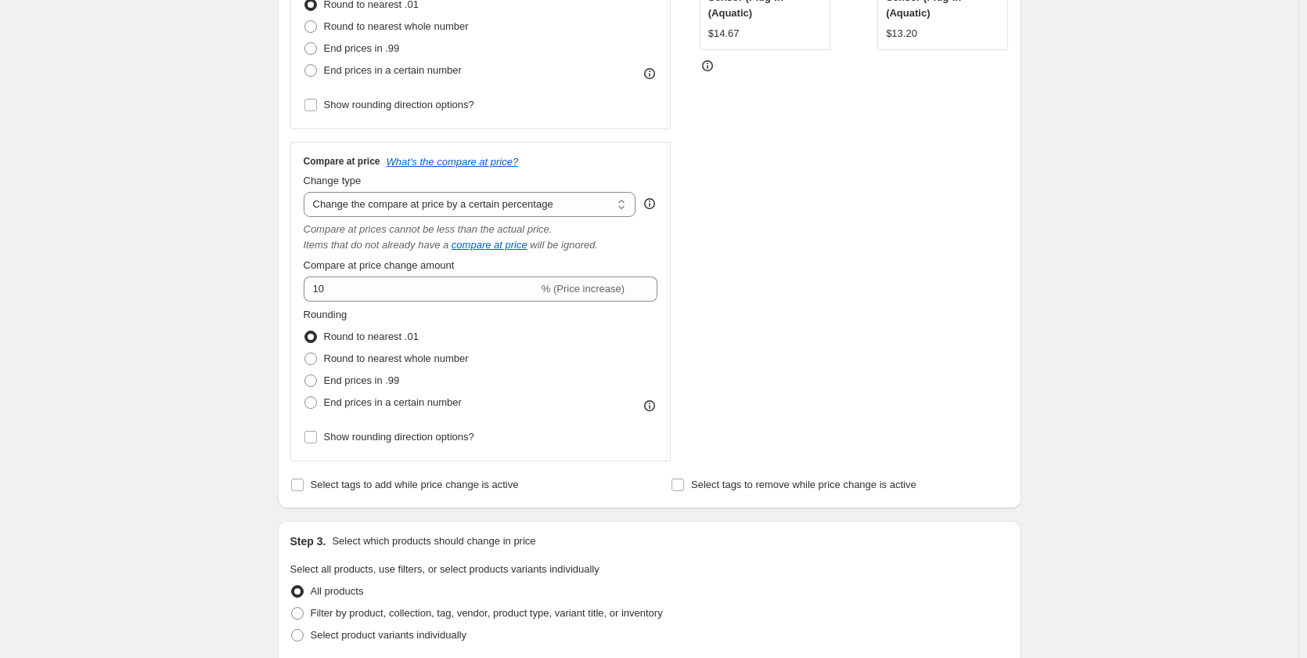
scroll to position [470, 0]
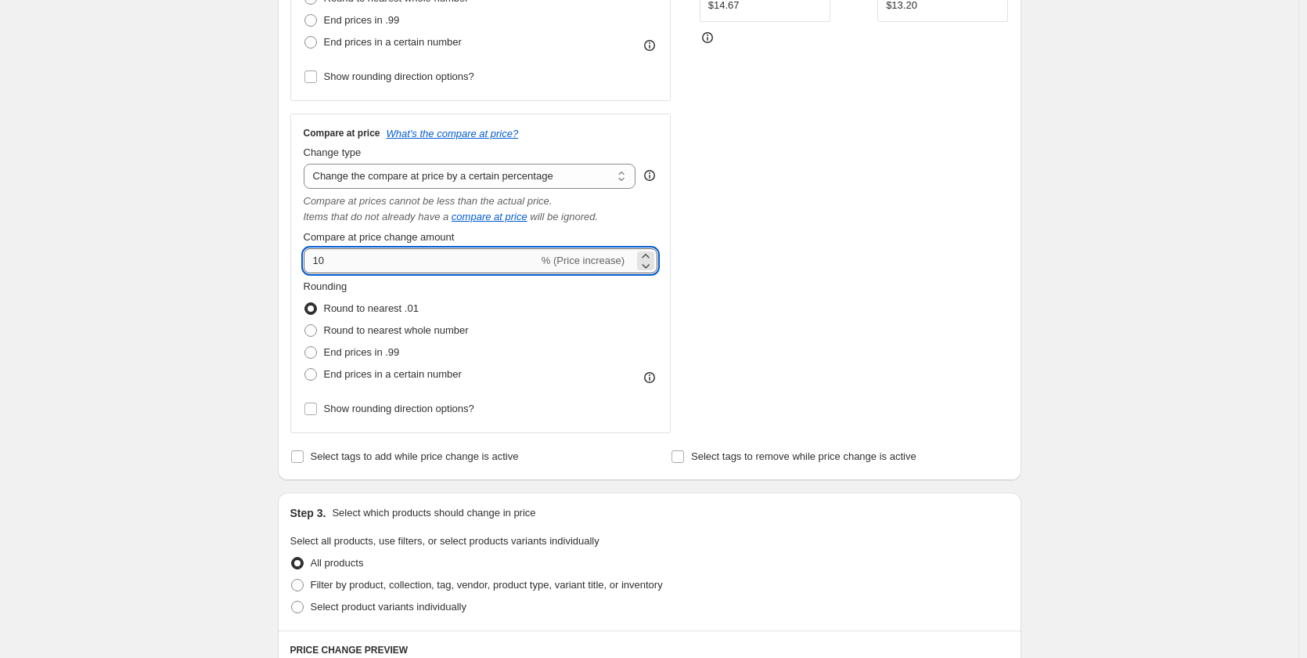
click at [391, 268] on input "10" at bounding box center [421, 260] width 235 height 25
type input "1"
click at [951, 262] on div "STOREFRONT EXAMPLE GlowShroom™ LED Mushroom Night Light – 3 Colors with Auto Se…" at bounding box center [854, 125] width 309 height 614
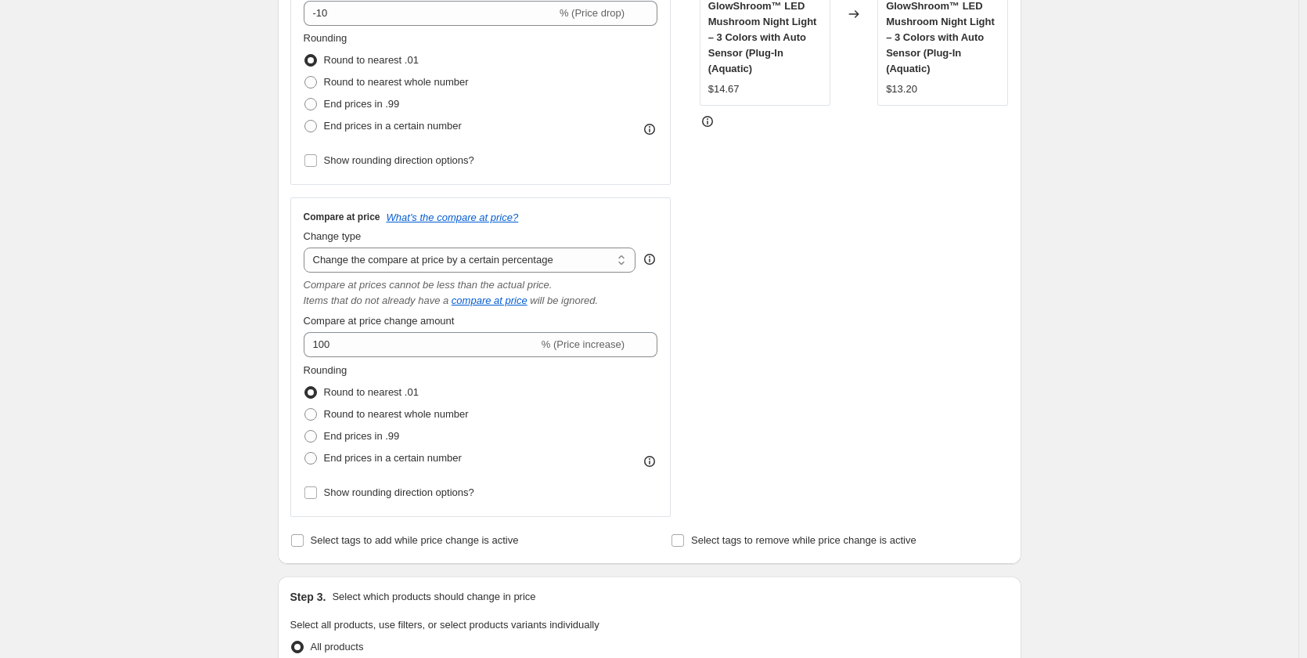
scroll to position [157, 0]
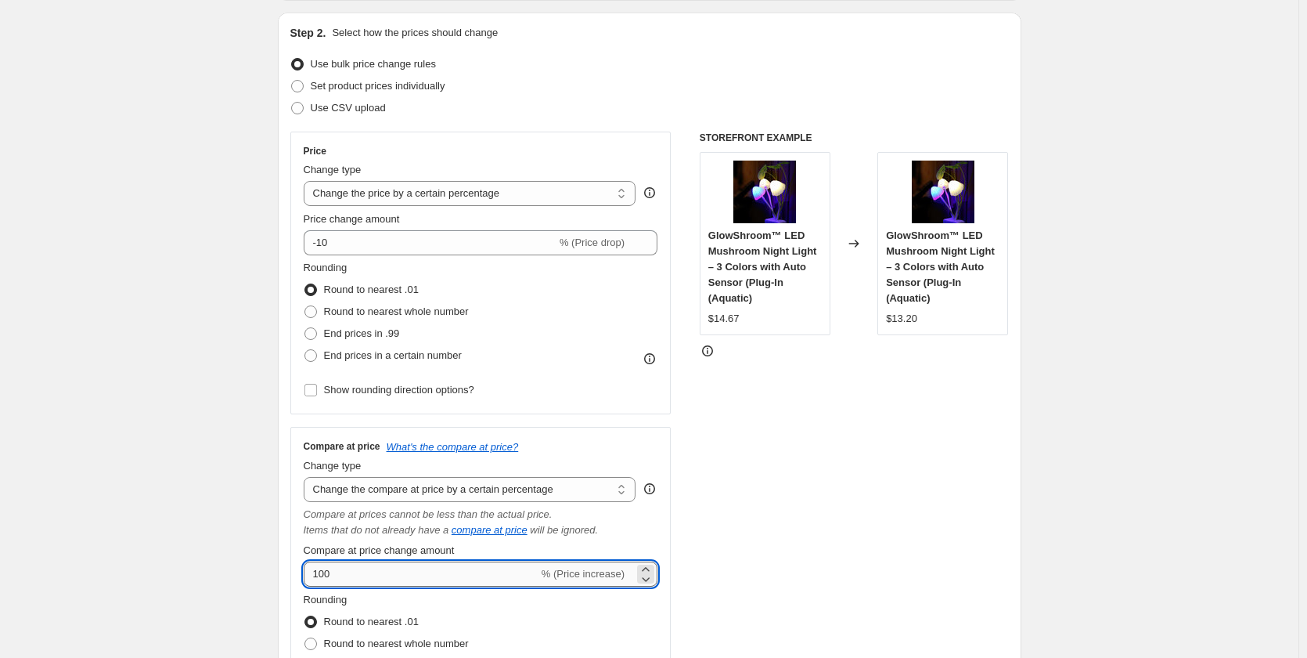
click at [319, 575] on input "100" at bounding box center [421, 573] width 235 height 25
click at [324, 575] on input "100" at bounding box center [421, 573] width 235 height 25
type input "200"
click at [829, 483] on div "STOREFRONT EXAMPLE GlowShroom™ LED Mushroom Night Light – 3 Colors with Auto Se…" at bounding box center [854, 439] width 309 height 614
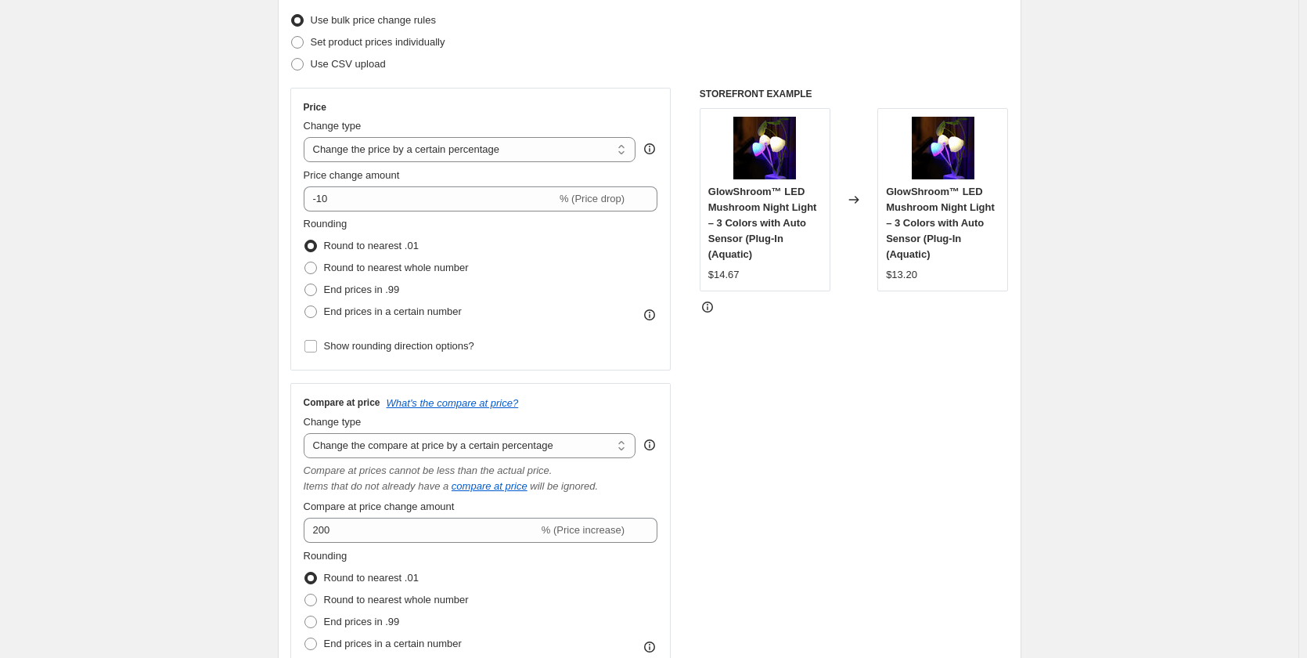
scroll to position [235, 0]
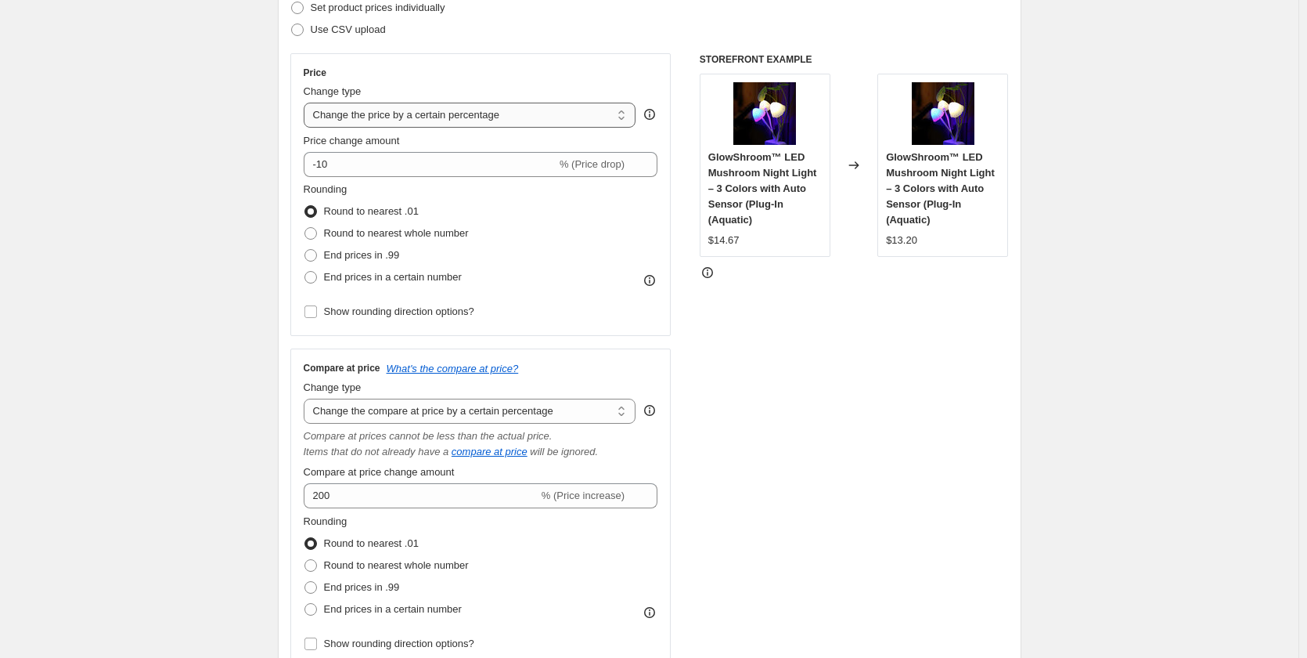
click at [408, 118] on select "Change the price to a certain amount Change the price by a certain amount Chang…" at bounding box center [470, 115] width 333 height 25
select select "no_change"
click at [307, 103] on select "Change the price to a certain amount Change the price by a certain amount Chang…" at bounding box center [470, 115] width 333 height 25
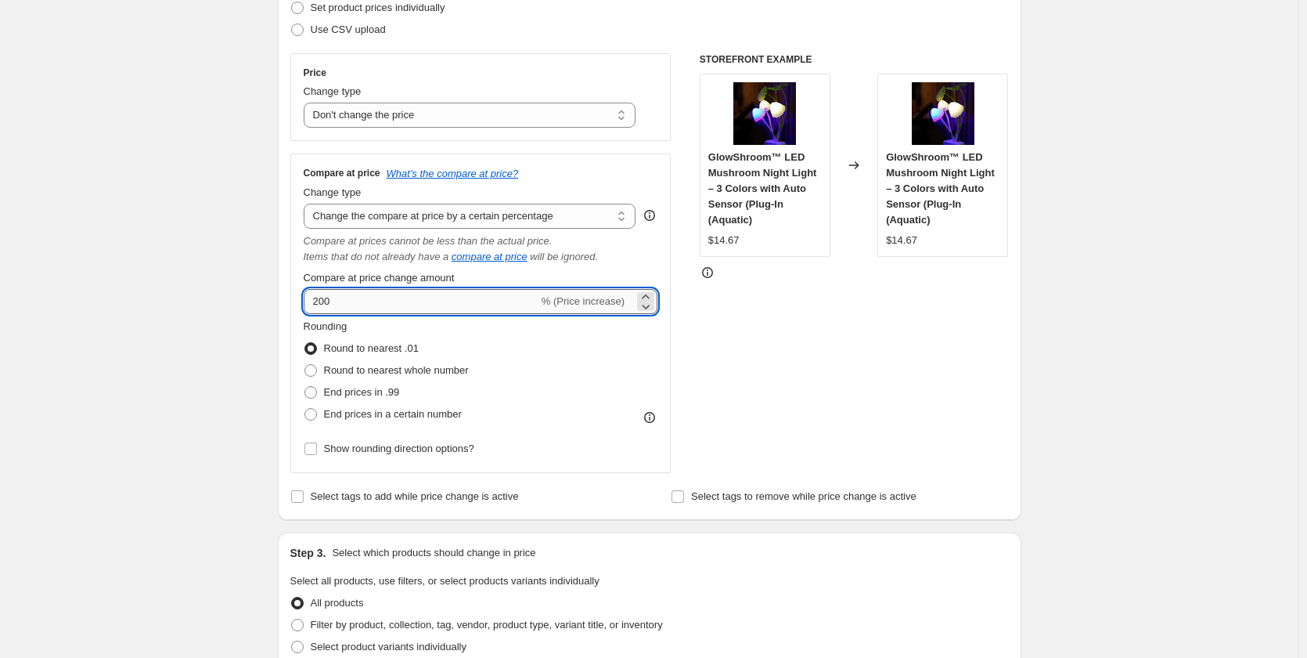
click at [378, 305] on input "200" at bounding box center [421, 301] width 235 height 25
type input "2"
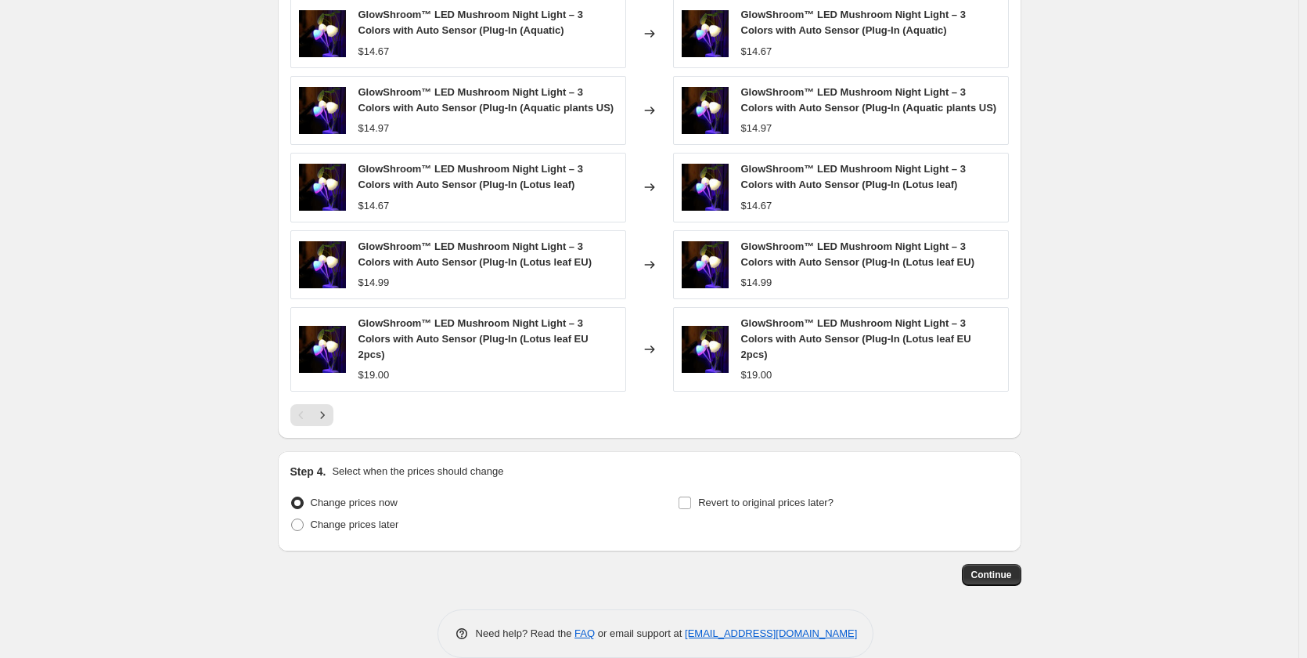
scroll to position [969, 0]
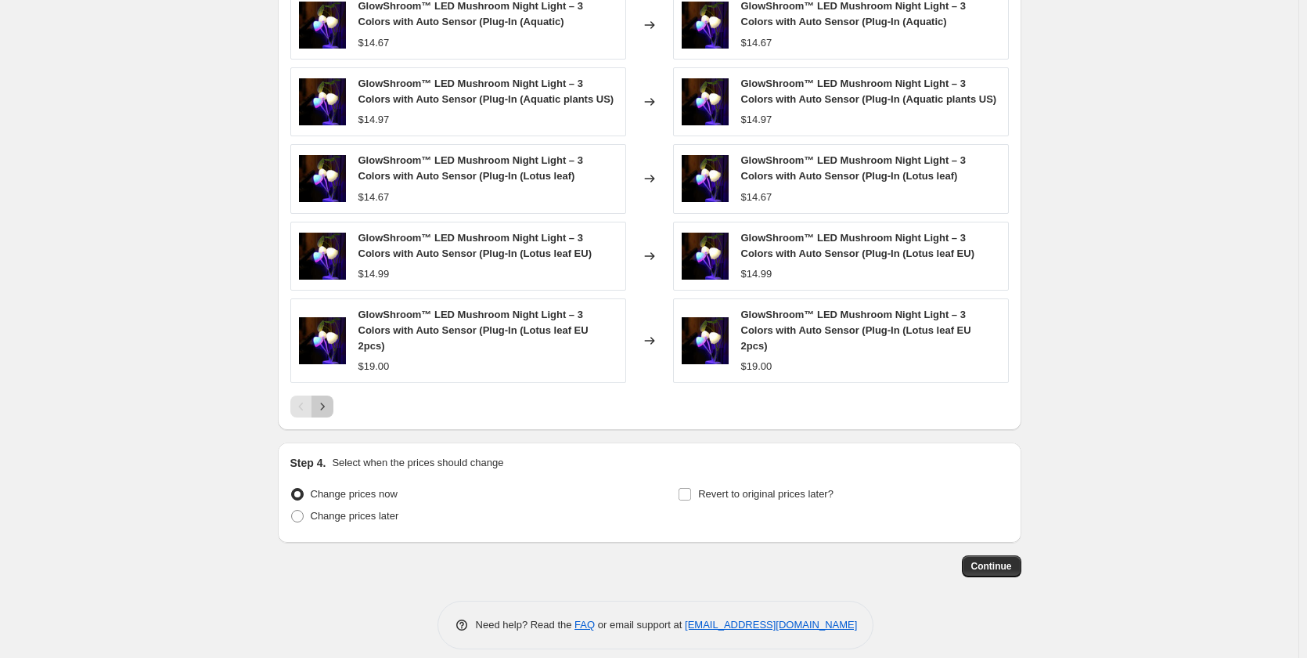
type input "0"
click at [316, 395] on button "Next" at bounding box center [323, 406] width 22 height 22
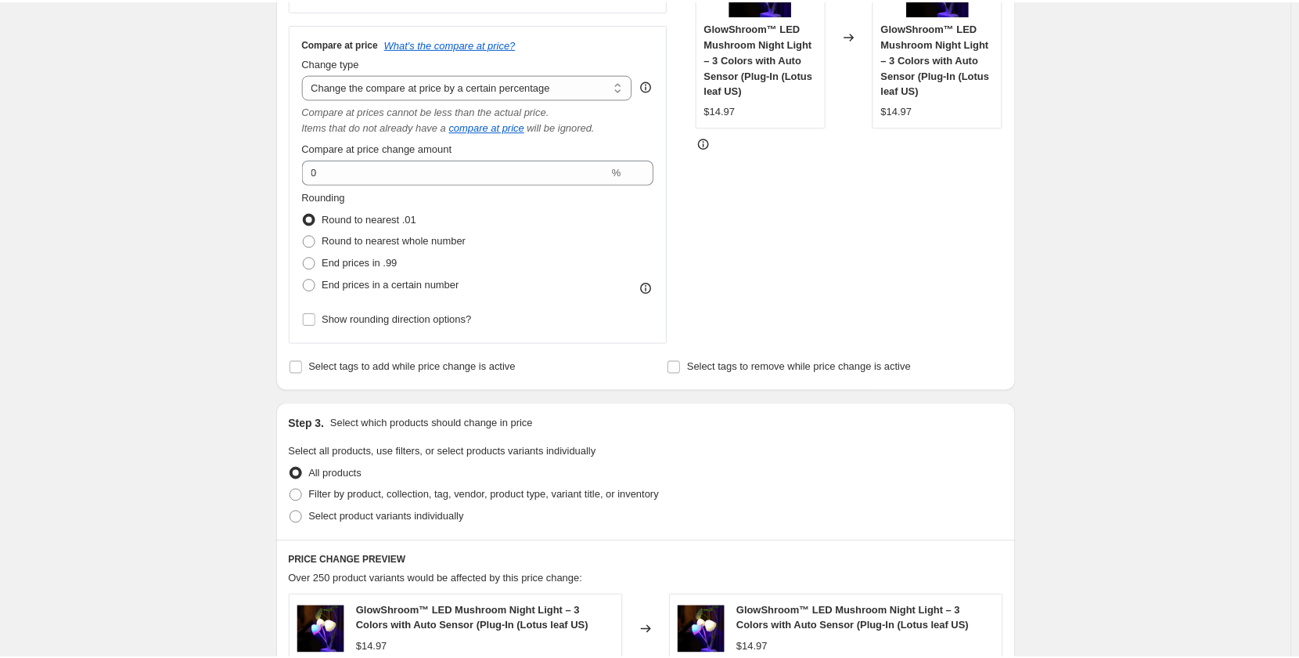
scroll to position [343, 0]
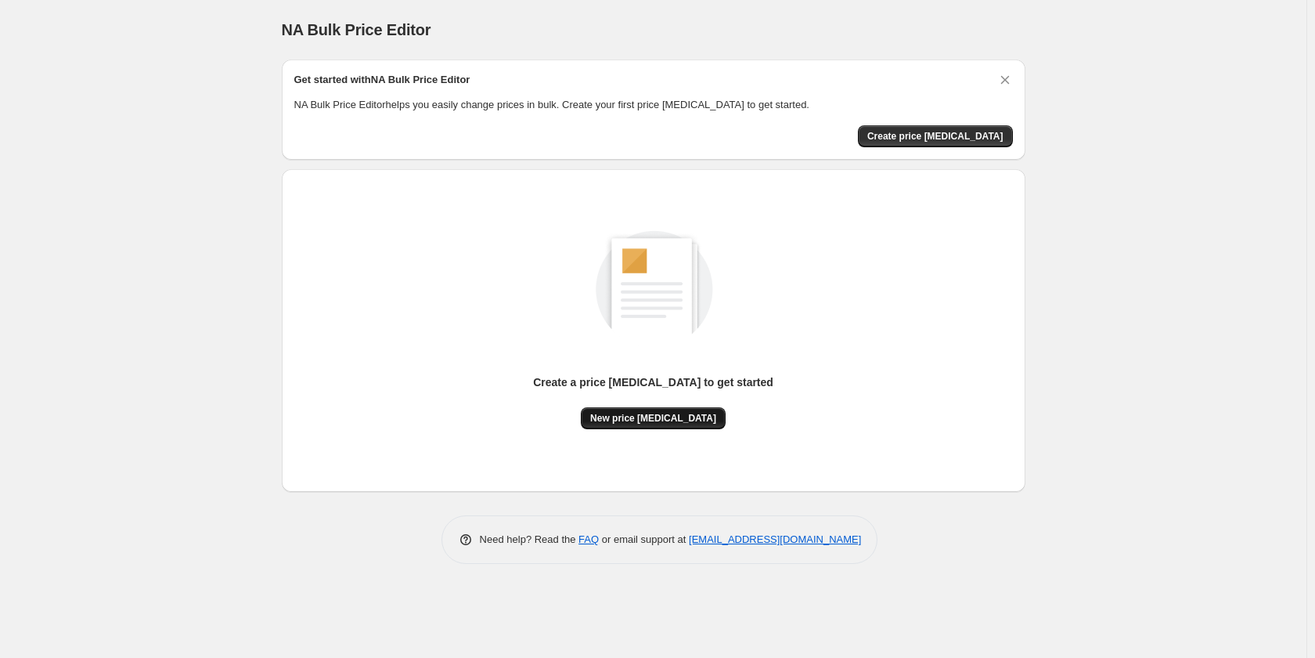
click at [637, 414] on span "New price [MEDICAL_DATA]" at bounding box center [653, 418] width 126 height 13
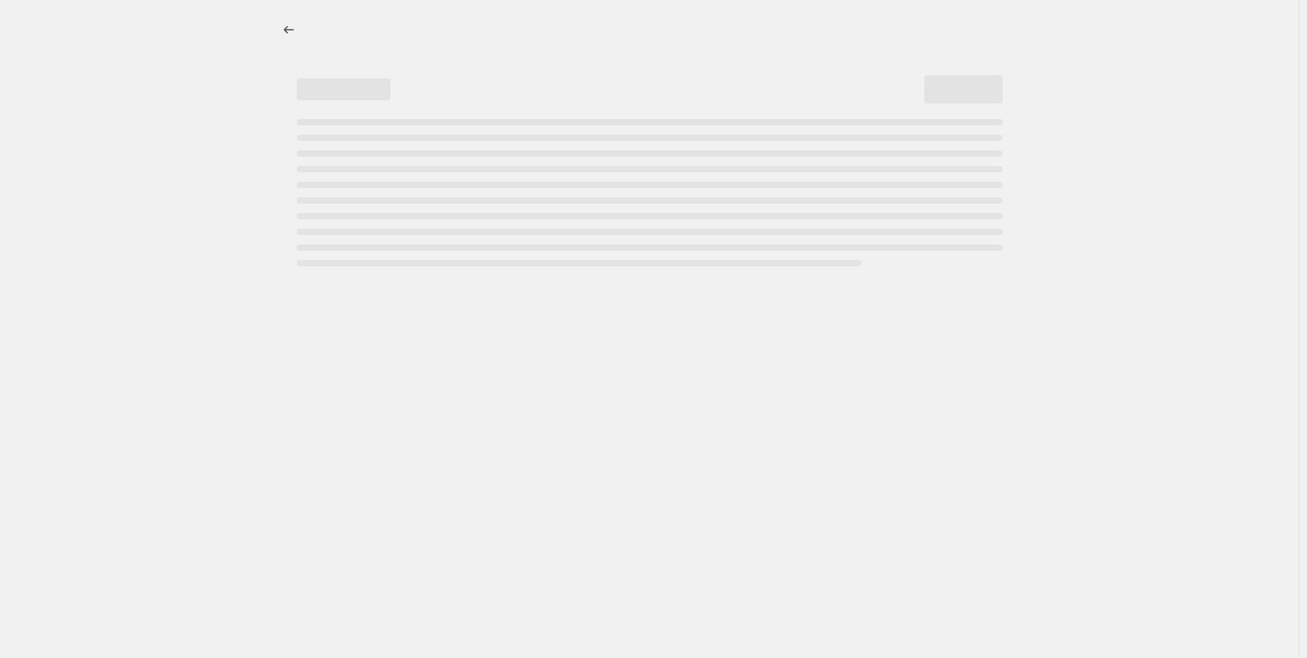
select select "percentage"
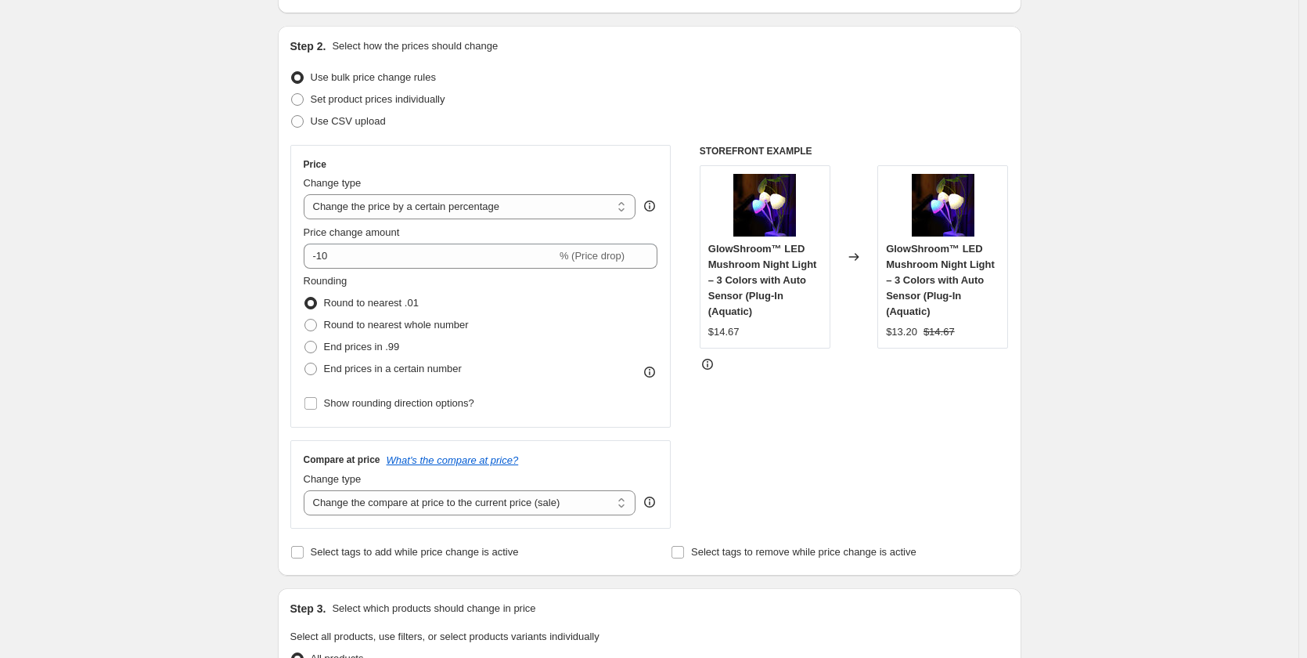
scroll to position [157, 0]
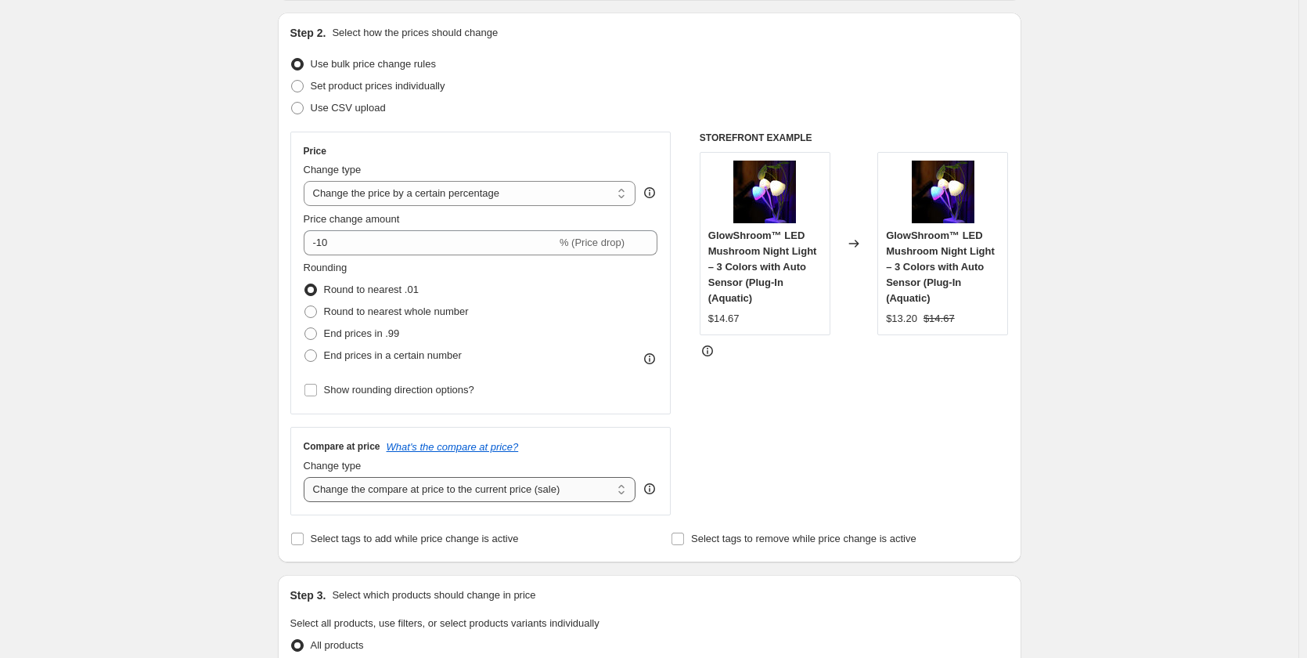
click at [366, 485] on select "Change the compare at price to the current price (sale) Change the compare at p…" at bounding box center [470, 489] width 333 height 25
select select "percentage"
click at [307, 477] on select "Change the compare at price to the current price (sale) Change the compare at p…" at bounding box center [470, 489] width 333 height 25
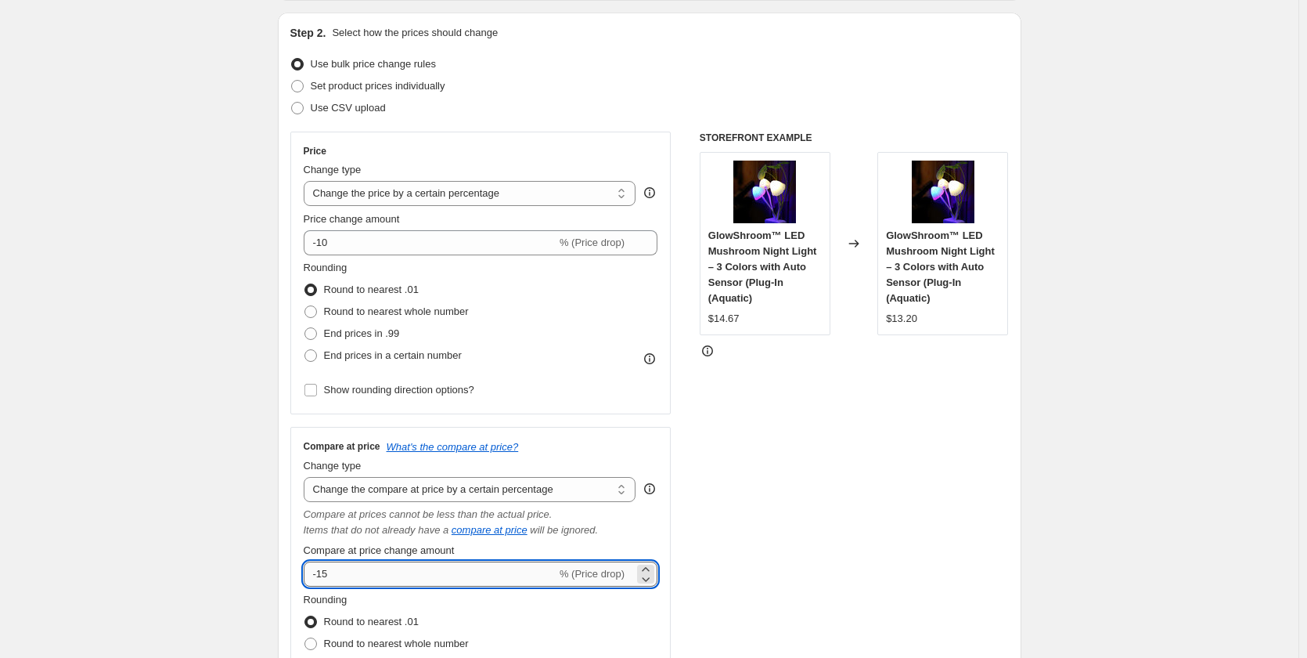
click at [375, 580] on input "-15" at bounding box center [430, 573] width 253 height 25
type input "-1"
type input "50"
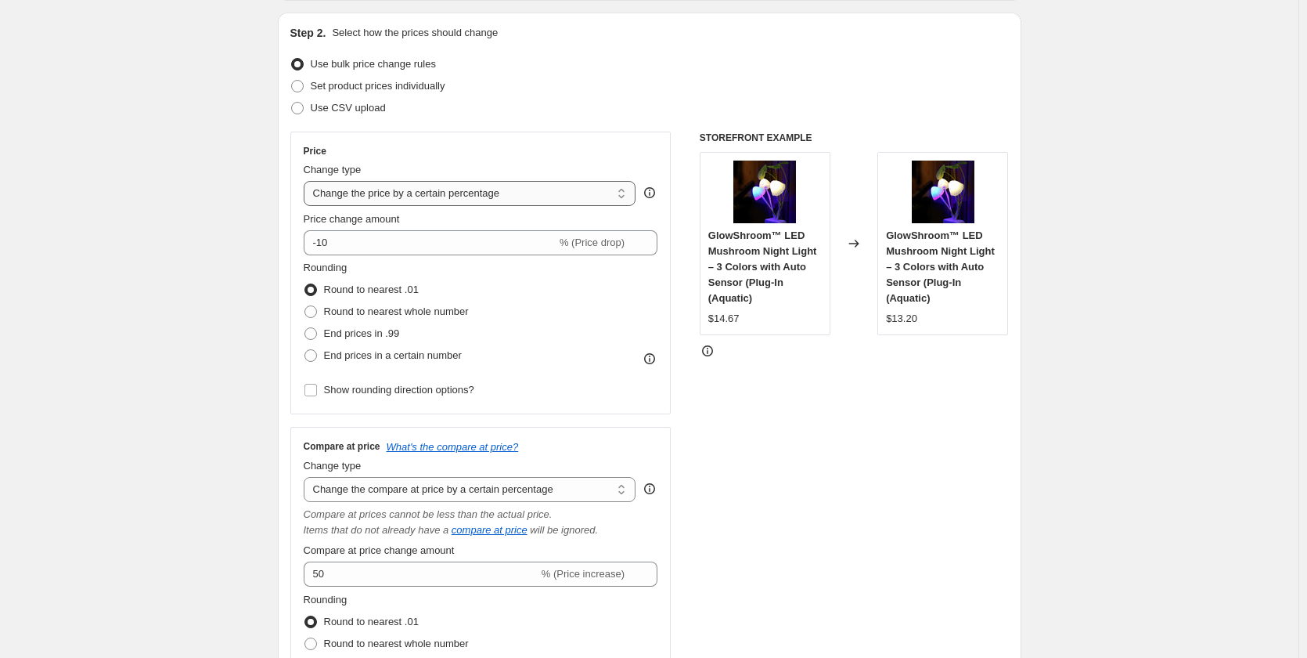
click at [402, 193] on select "Change the price to a certain amount Change the price by a certain amount Chang…" at bounding box center [470, 193] width 333 height 25
select select "no_change"
click at [307, 181] on select "Change the price to a certain amount Change the price by a certain amount Chang…" at bounding box center [470, 193] width 333 height 25
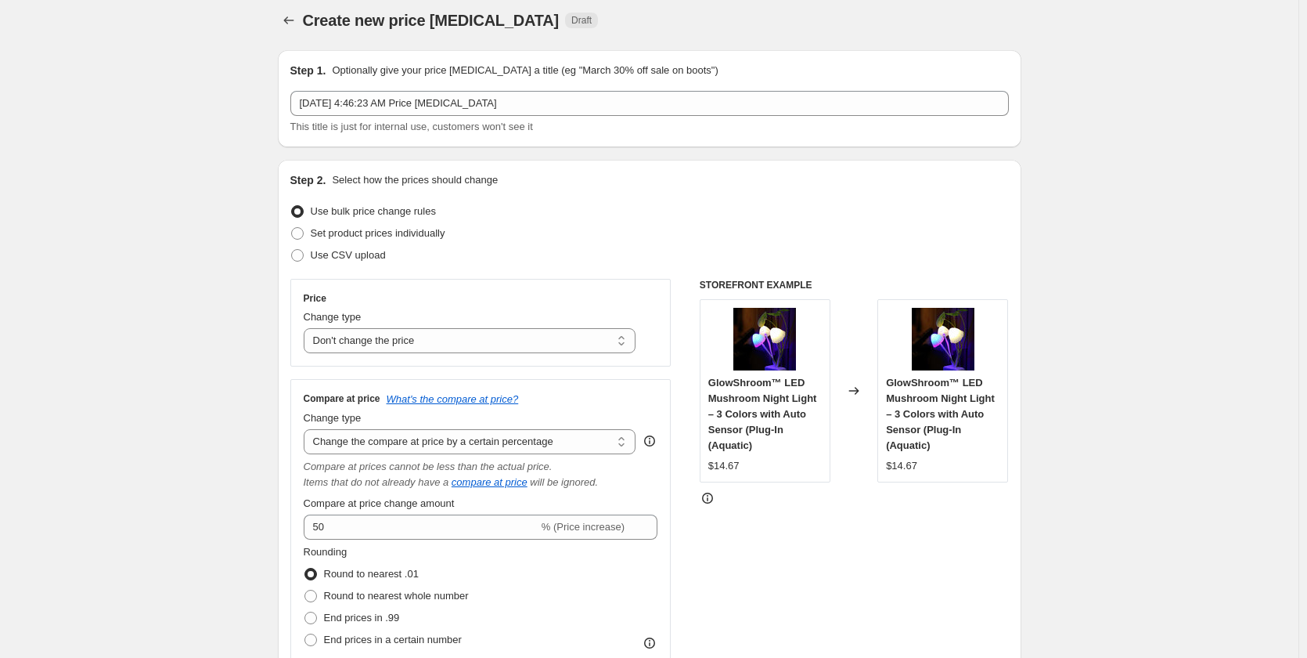
scroll to position [0, 0]
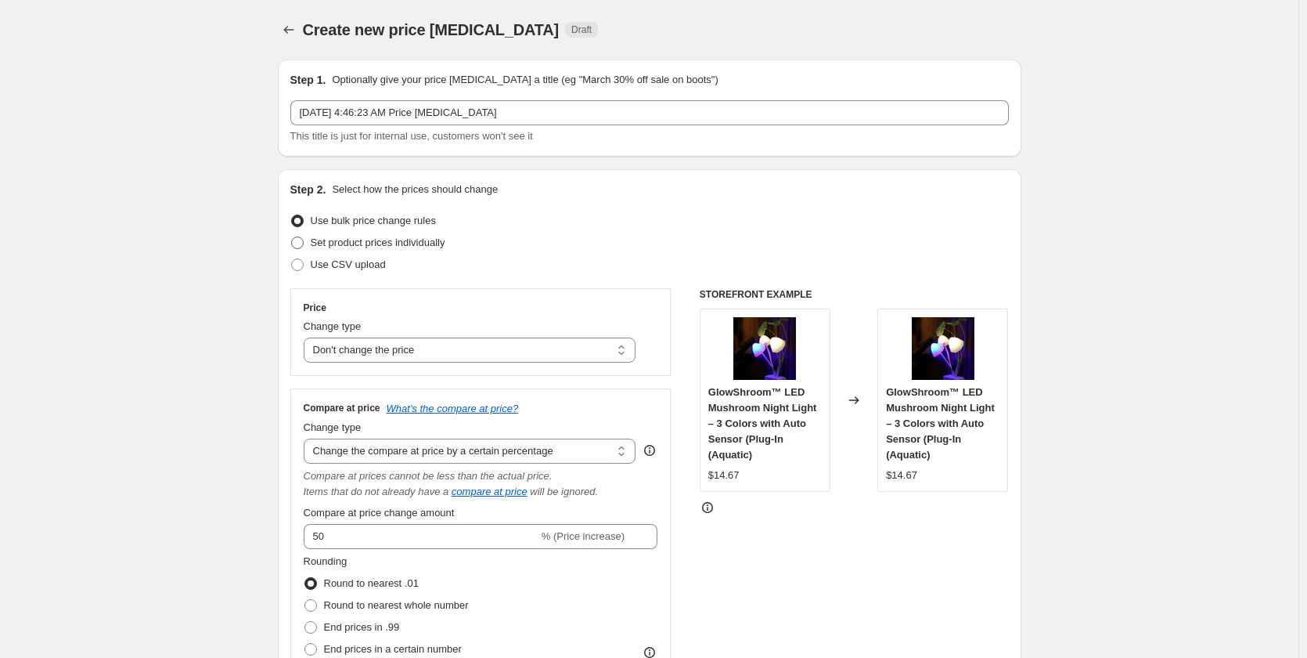
click at [395, 239] on span "Set product prices individually" at bounding box center [378, 242] width 135 height 12
click at [292, 237] on input "Set product prices individually" at bounding box center [291, 236] width 1 height 1
radio input "true"
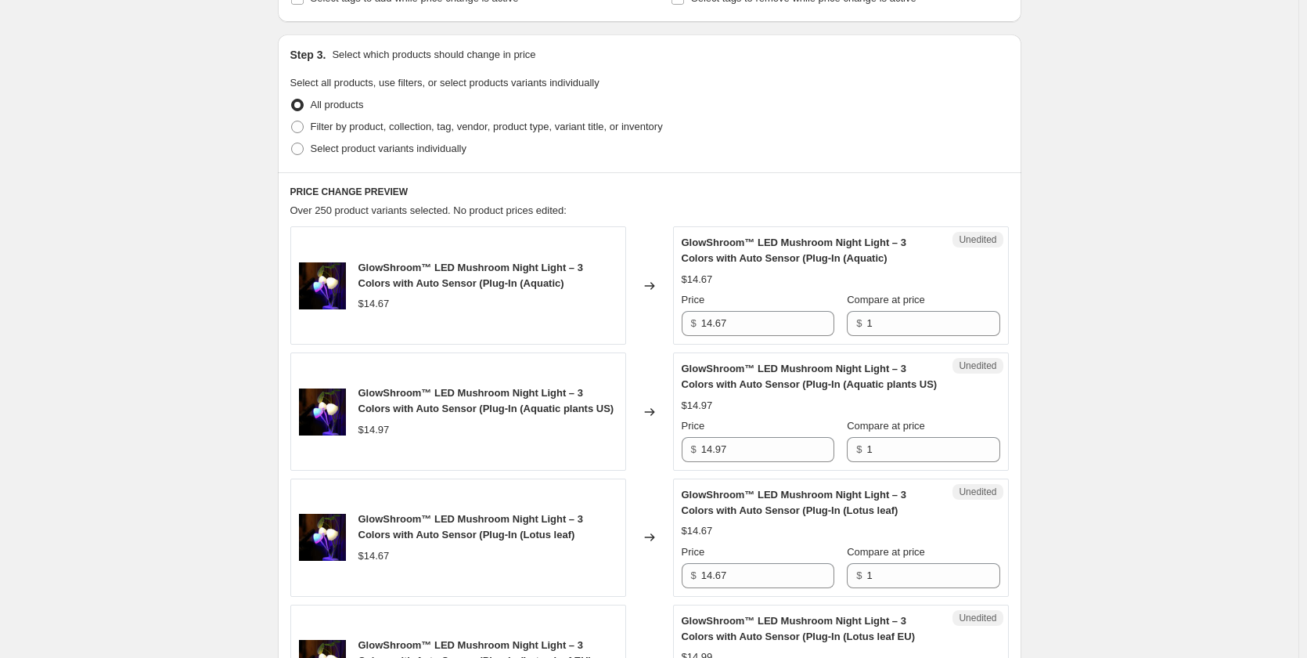
scroll to position [391, 0]
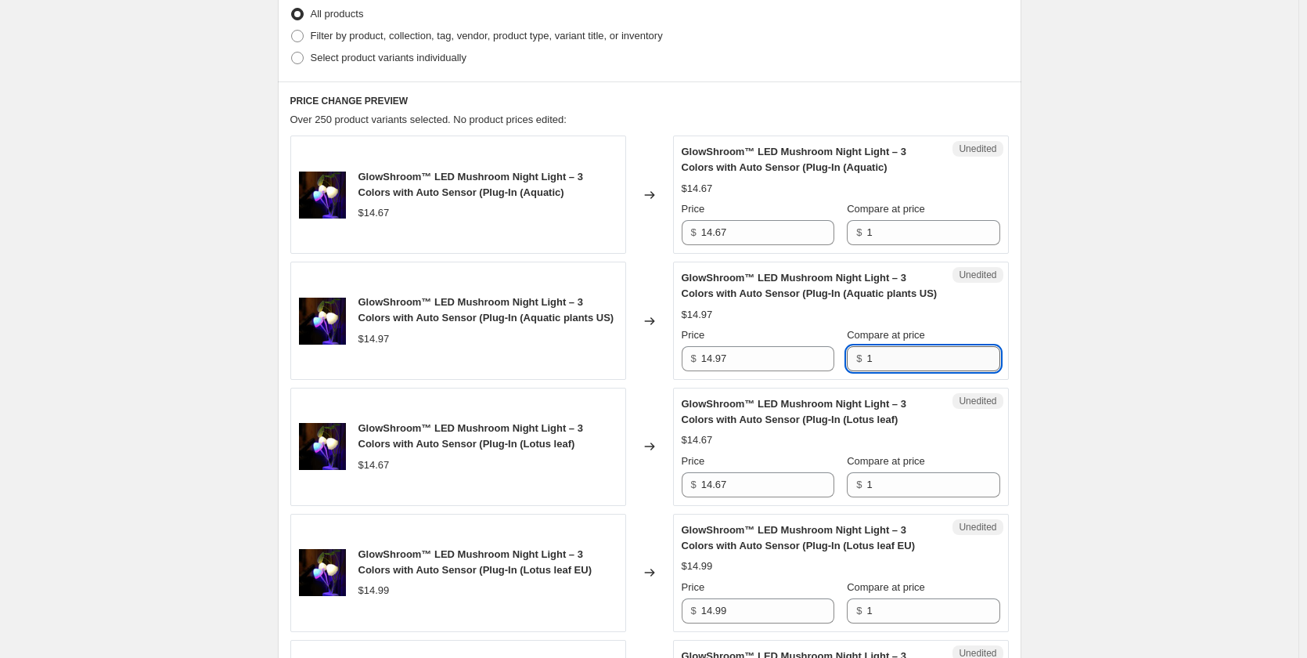
click at [904, 351] on input "1" at bounding box center [933, 358] width 133 height 25
click at [912, 310] on div "$14.97" at bounding box center [841, 315] width 319 height 16
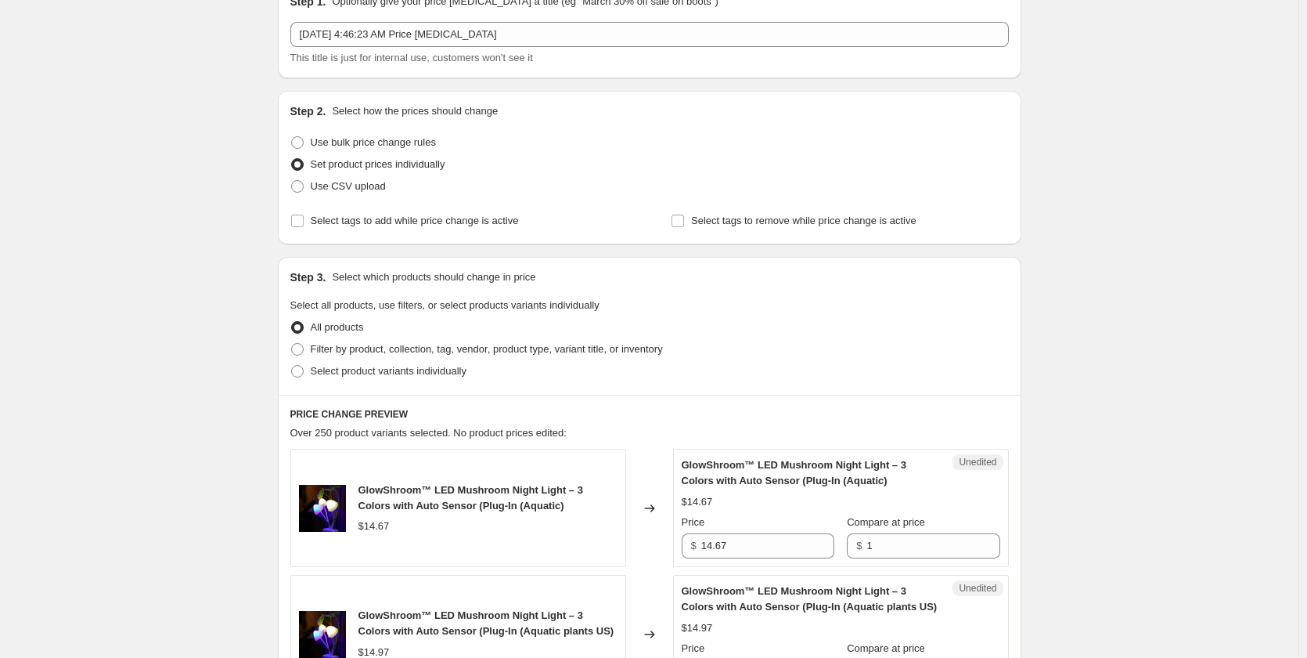
scroll to position [0, 0]
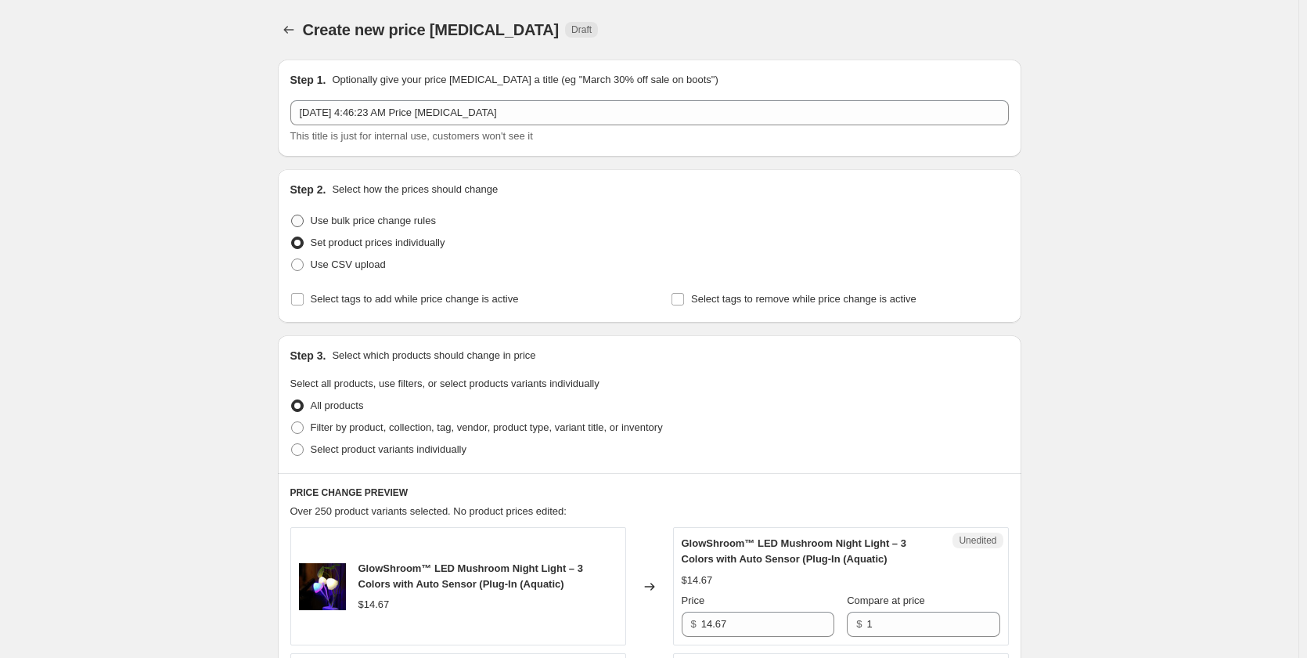
click at [324, 215] on span "Use bulk price change rules" at bounding box center [373, 220] width 125 height 12
click at [292, 215] on input "Use bulk price change rules" at bounding box center [291, 214] width 1 height 1
radio input "true"
select select "no_change"
select select "percentage"
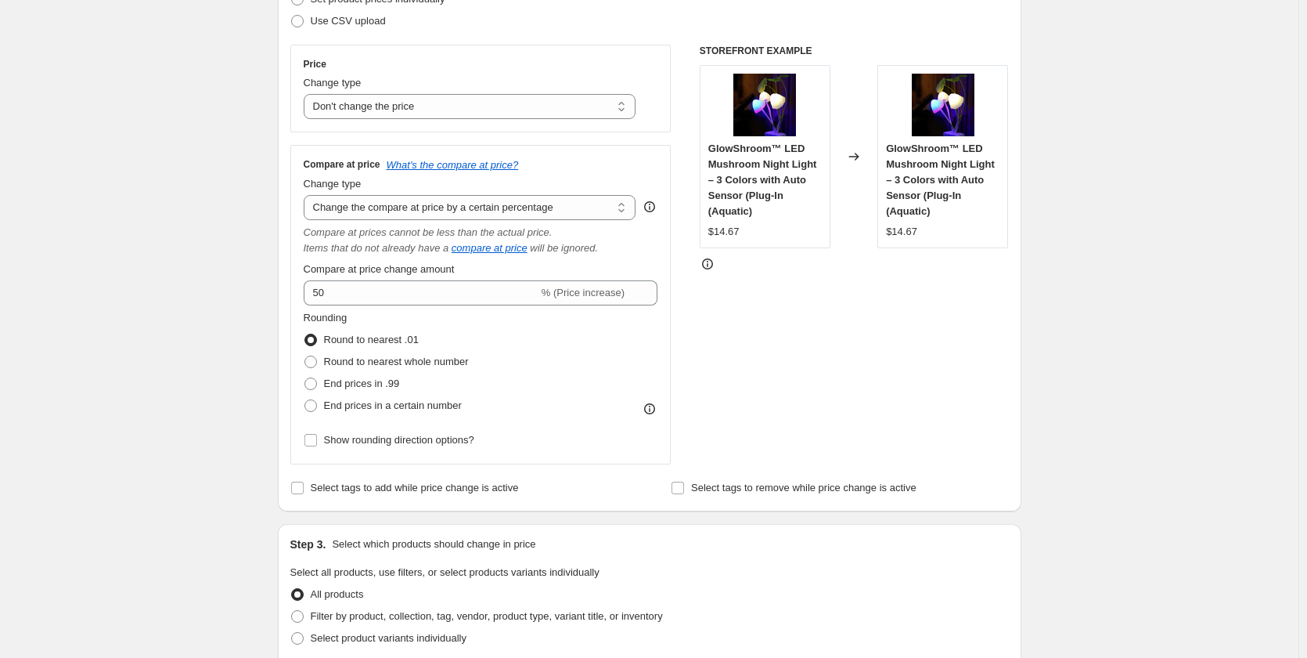
scroll to position [313, 0]
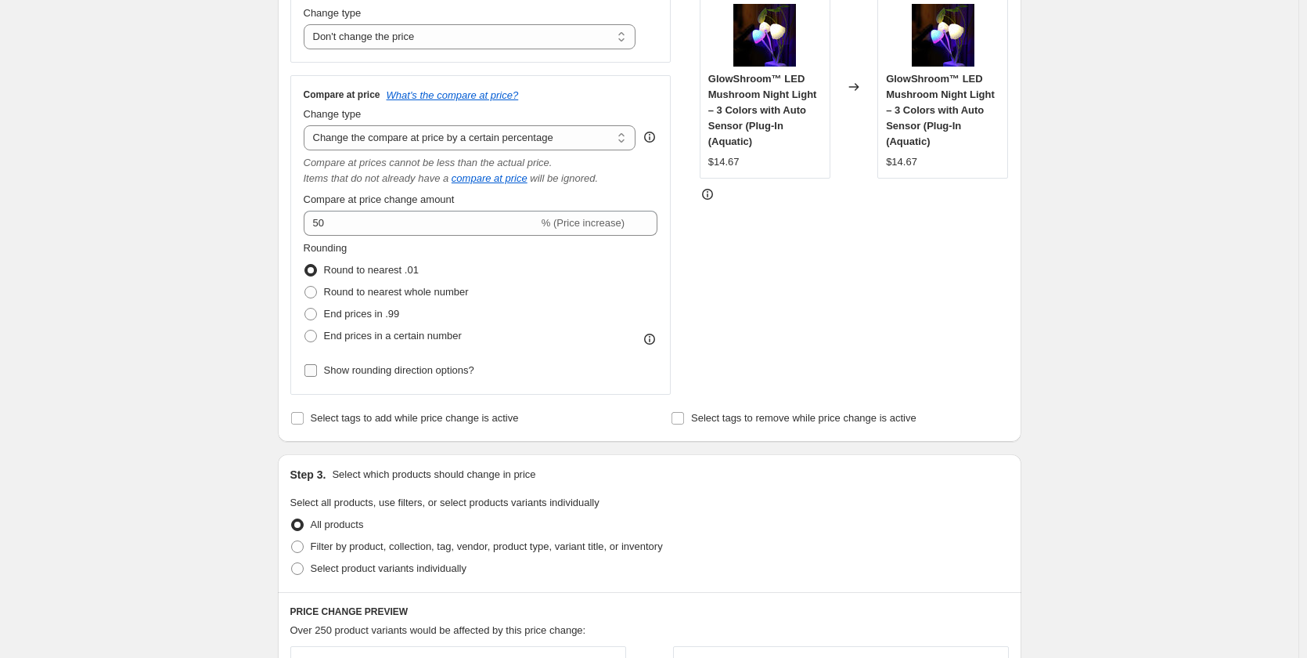
click at [312, 369] on input "Show rounding direction options?" at bounding box center [311, 370] width 13 height 13
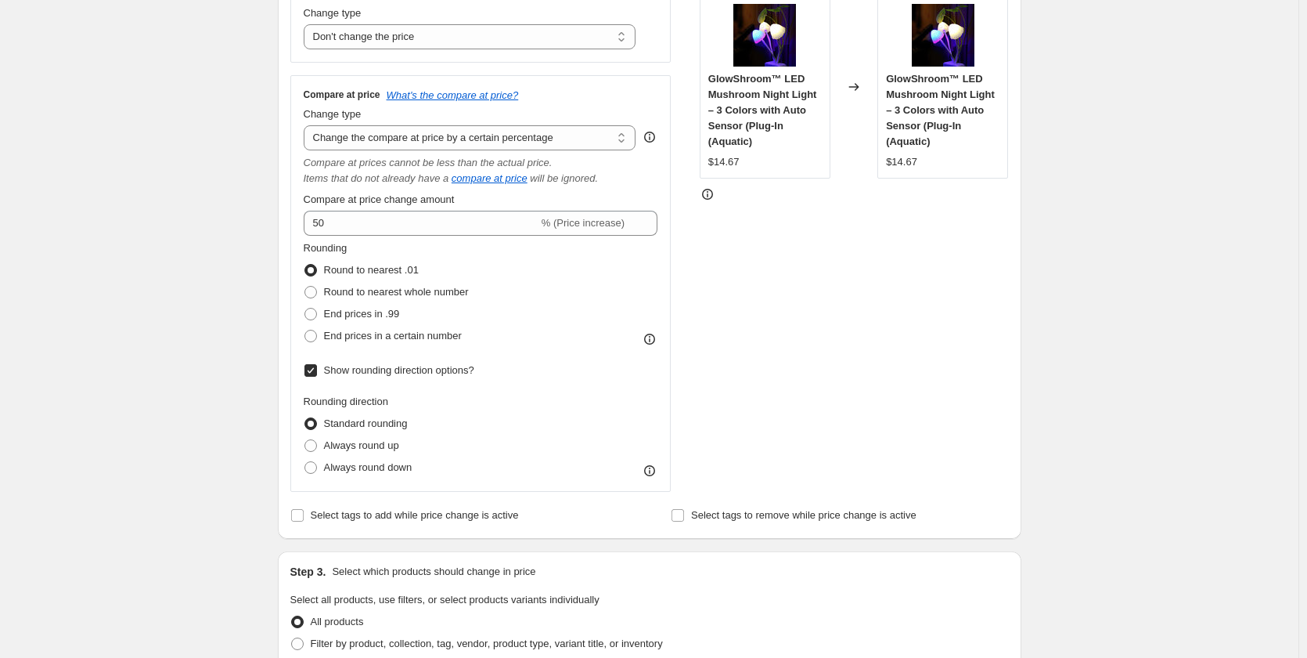
click at [312, 369] on input "Show rounding direction options?" at bounding box center [311, 370] width 13 height 13
checkbox input "false"
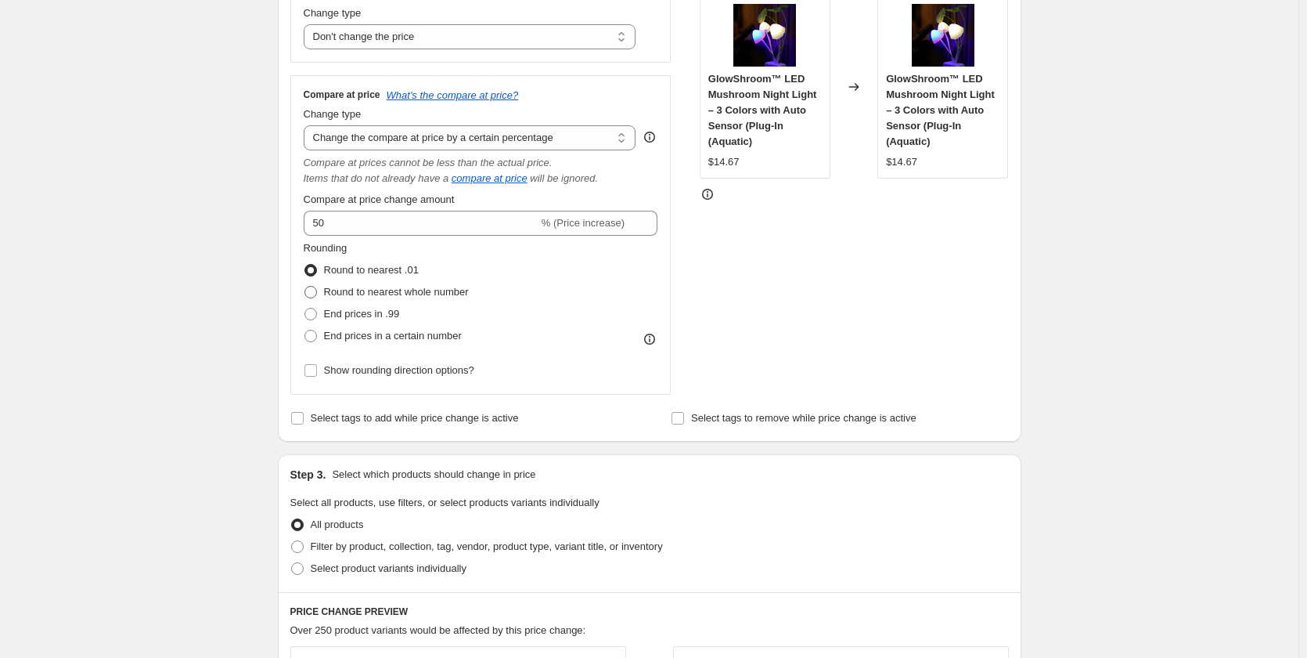
click at [319, 301] on label "Round to nearest whole number" at bounding box center [386, 292] width 165 height 22
click at [305, 287] on input "Round to nearest whole number" at bounding box center [305, 286] width 1 height 1
radio input "true"
click at [323, 312] on label "End prices in .99" at bounding box center [352, 314] width 96 height 22
click at [305, 308] on input "End prices in .99" at bounding box center [305, 308] width 1 height 1
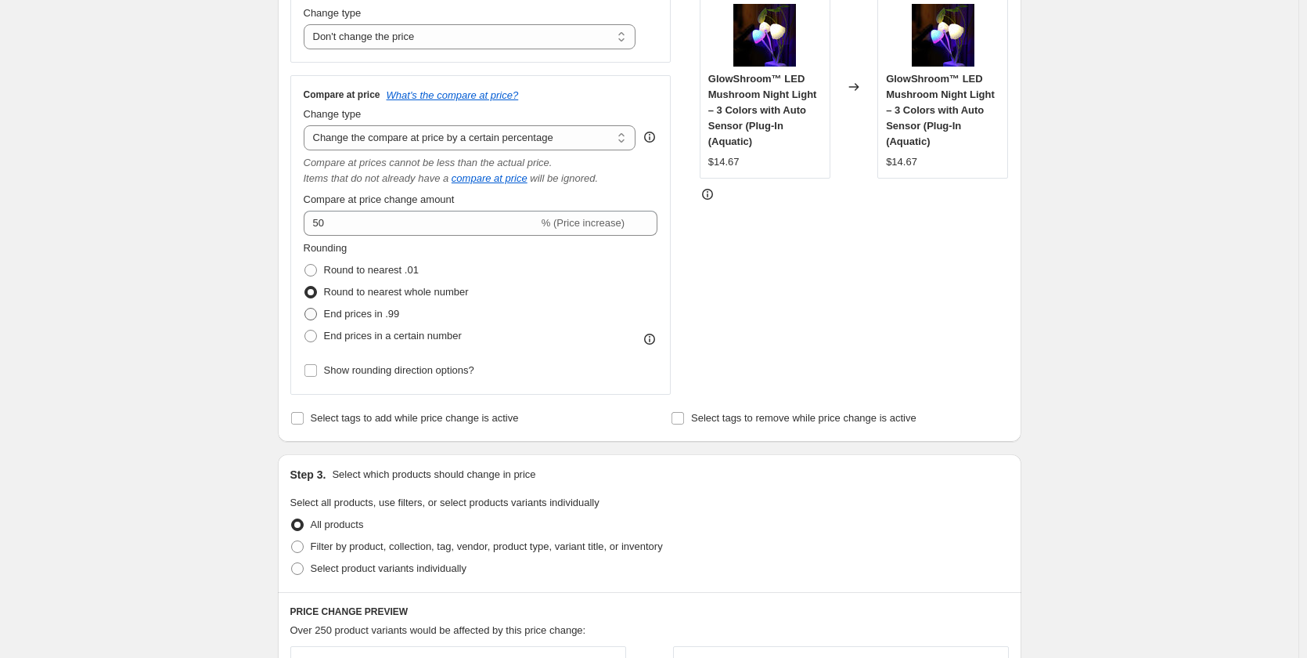
radio input "true"
click at [340, 335] on span "End prices in a certain number" at bounding box center [393, 336] width 138 height 12
click at [305, 330] on input "End prices in a certain number" at bounding box center [305, 330] width 1 height 1
radio input "true"
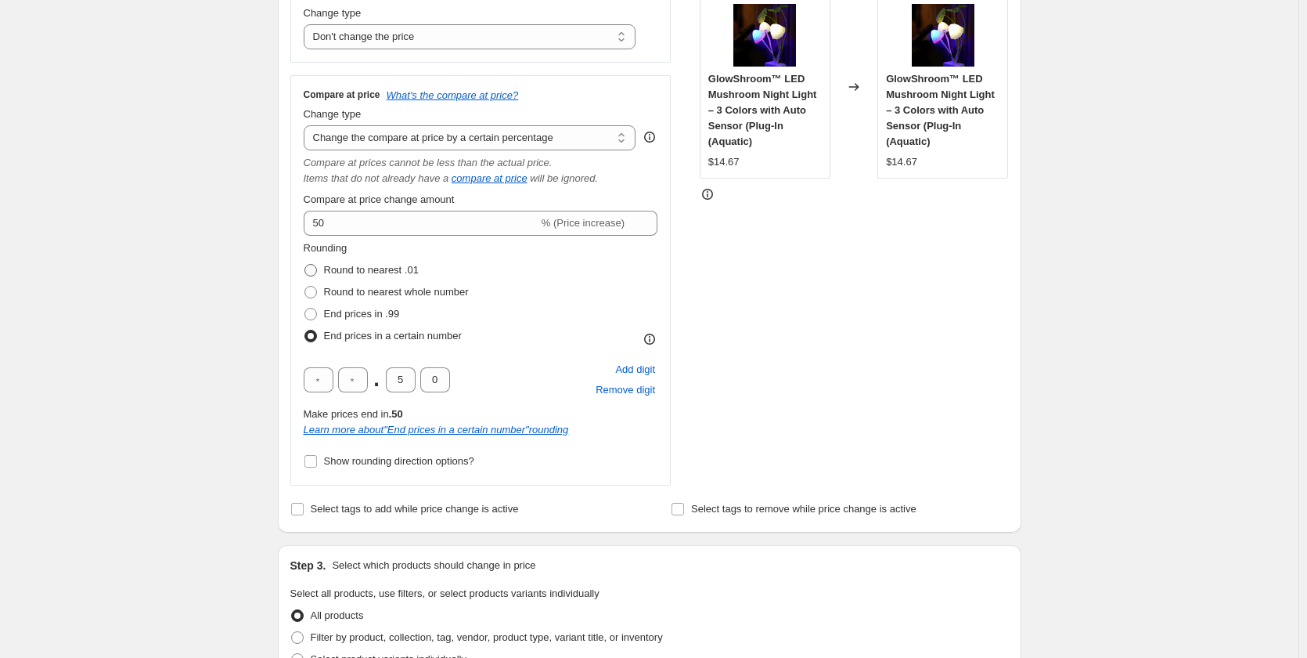
click at [337, 265] on span "Round to nearest .01" at bounding box center [371, 270] width 95 height 12
click at [305, 265] on input "Round to nearest .01" at bounding box center [305, 264] width 1 height 1
radio input "true"
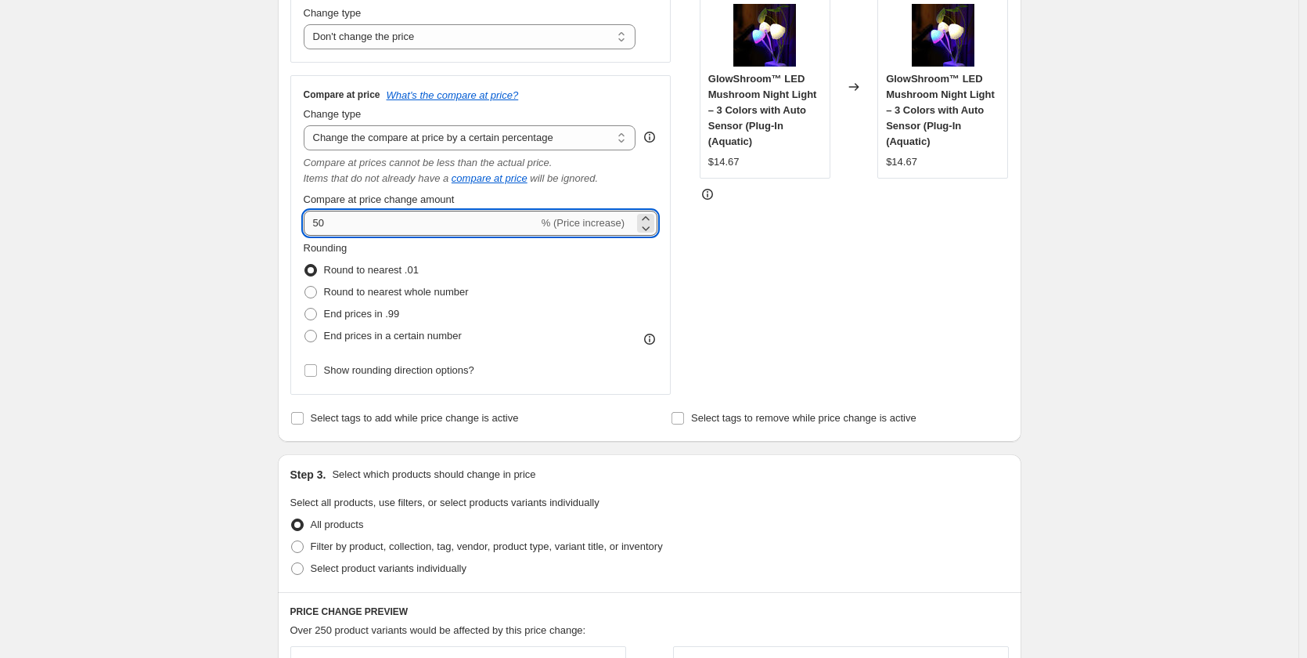
click at [369, 230] on input "50" at bounding box center [421, 223] width 235 height 25
click at [848, 299] on div "STOREFRONT EXAMPLE GlowShroom™ LED Mushroom Night Light – 3 Colors with Auto Se…" at bounding box center [854, 185] width 309 height 420
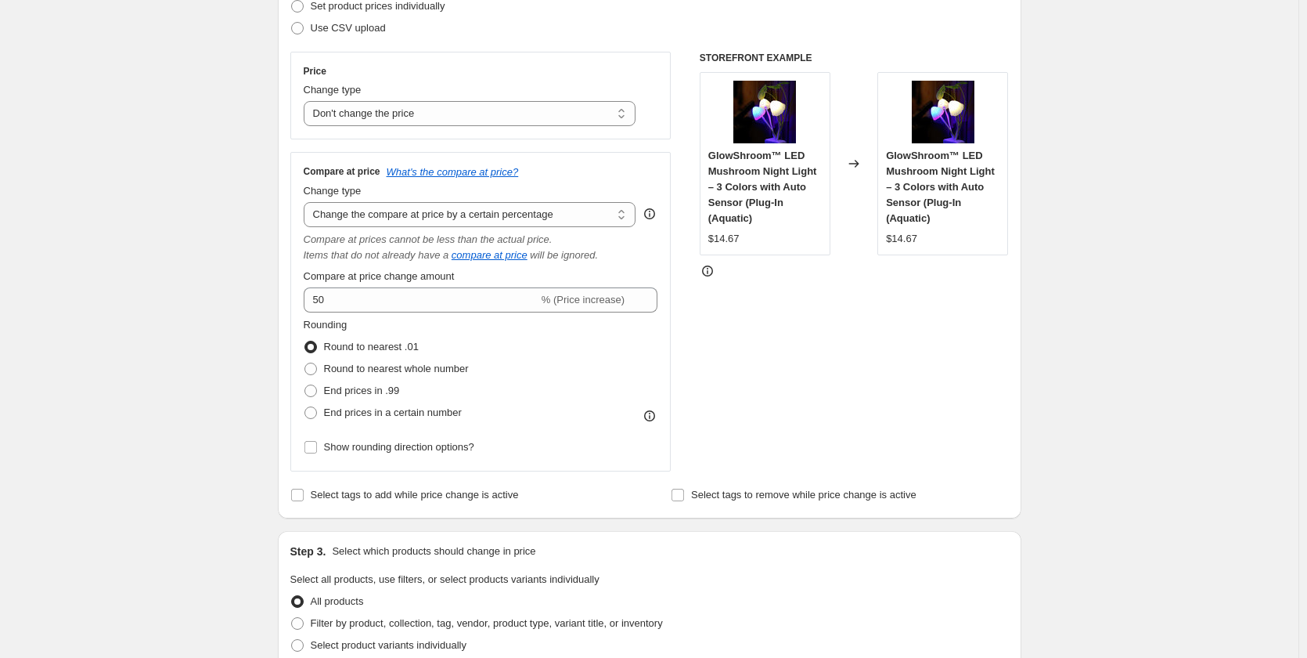
scroll to position [235, 0]
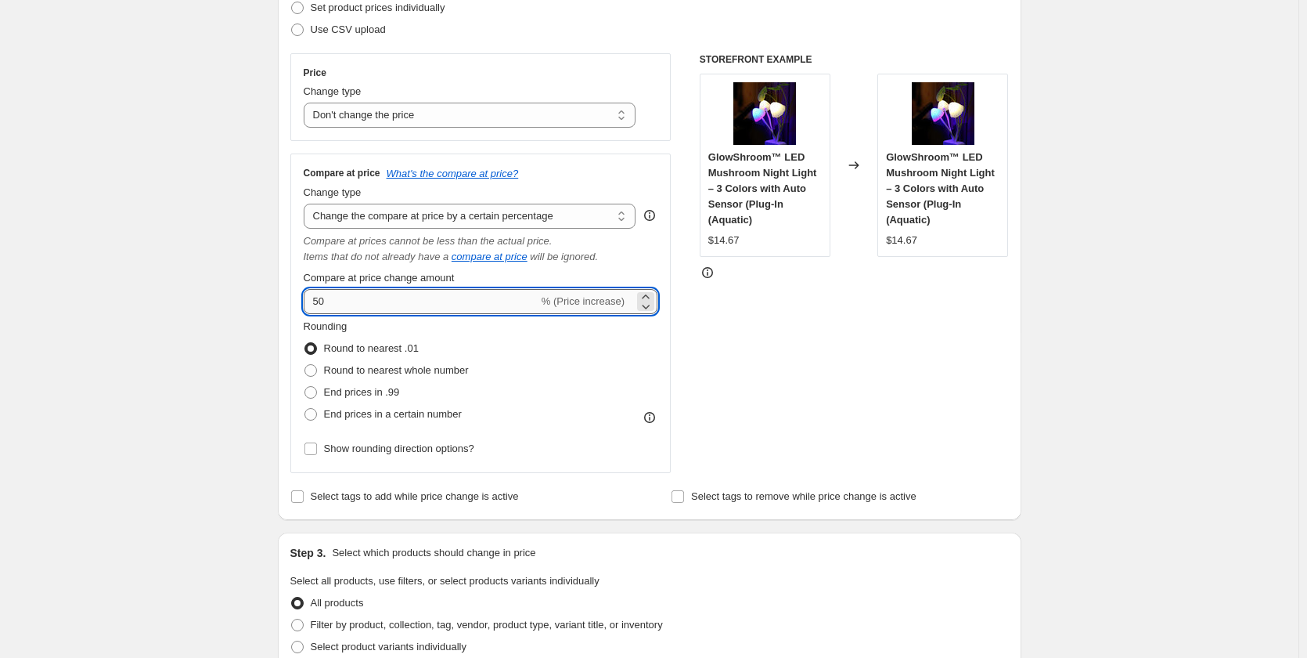
click at [456, 299] on input "50" at bounding box center [421, 301] width 235 height 25
drag, startPoint x: 335, startPoint y: 311, endPoint x: 283, endPoint y: 315, distance: 51.9
click at [283, 315] on div "Step 2. Select how the prices should change Use bulk price change rules Set pro…" at bounding box center [650, 227] width 744 height 586
click at [449, 302] on input "50" at bounding box center [421, 301] width 235 height 25
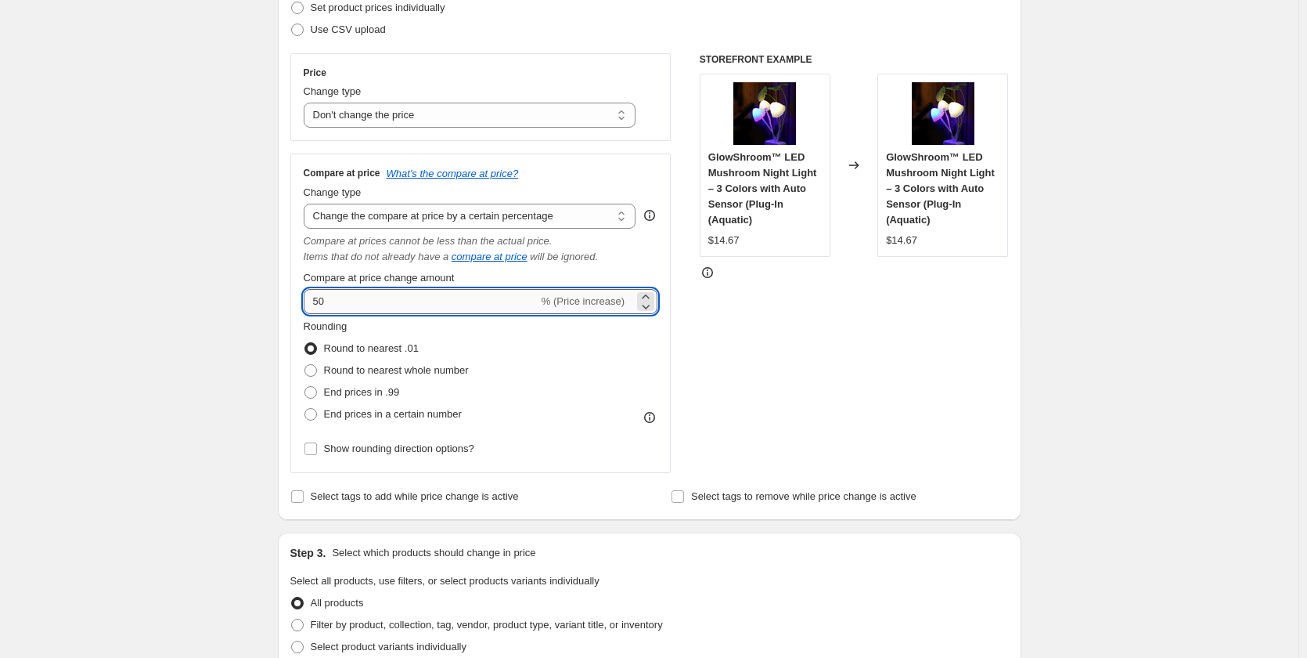
click at [449, 302] on input "50" at bounding box center [421, 301] width 235 height 25
drag, startPoint x: 449, startPoint y: 302, endPoint x: 132, endPoint y: 301, distance: 317.0
click at [132, 301] on div "Create new price change job. This page is ready Create new price change job Dra…" at bounding box center [649, 586] width 1299 height 1642
click at [354, 311] on input "50" at bounding box center [421, 301] width 235 height 25
drag, startPoint x: 354, startPoint y: 311, endPoint x: 214, endPoint y: 310, distance: 139.3
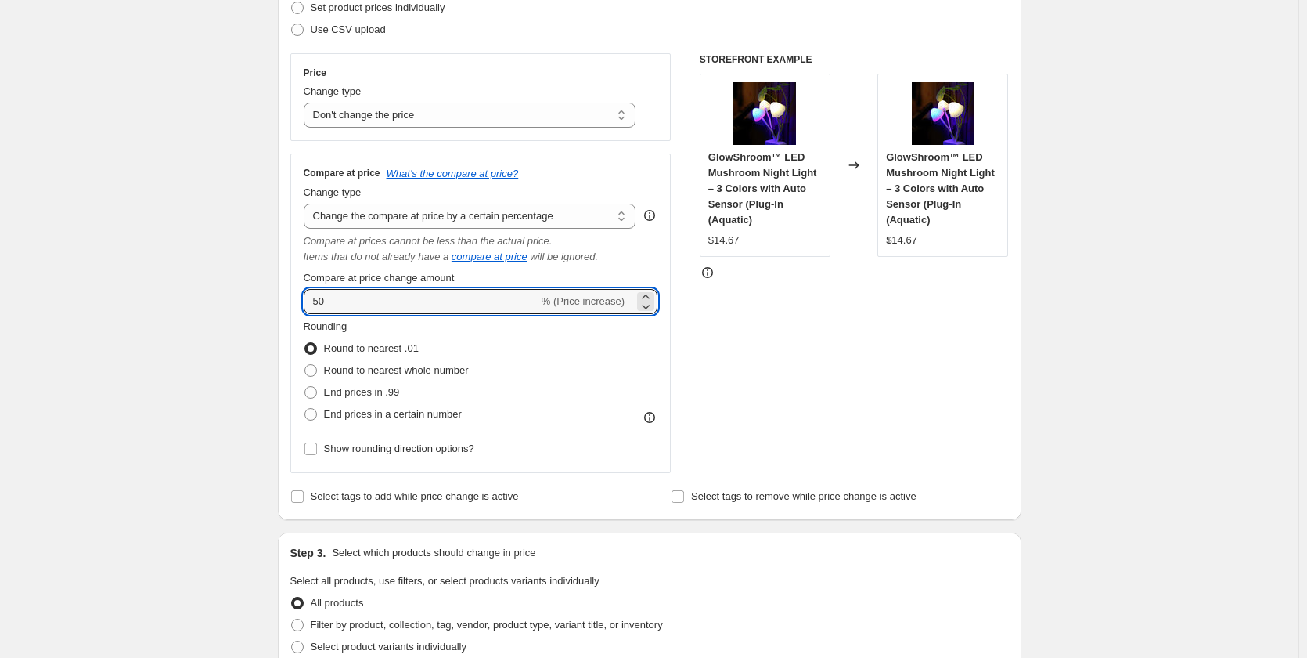
click at [214, 310] on div "Create new price change job. This page is ready Create new price change job Dra…" at bounding box center [649, 586] width 1299 height 1642
click at [339, 306] on input "50" at bounding box center [421, 301] width 235 height 25
drag, startPoint x: 339, startPoint y: 306, endPoint x: 214, endPoint y: 315, distance: 125.5
click at [214, 315] on div "Create new price change job. This page is ready Create new price change job Dra…" at bounding box center [649, 586] width 1299 height 1642
click at [387, 308] on input "50" at bounding box center [421, 301] width 235 height 25
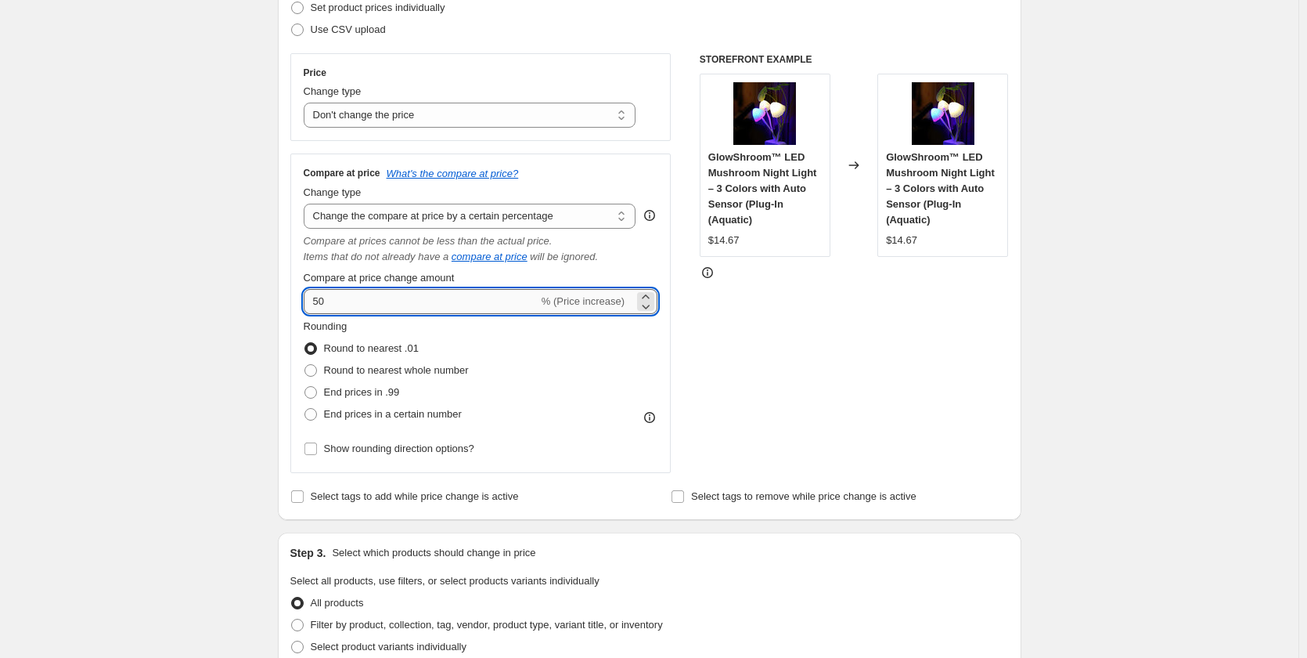
click at [387, 308] on input "50" at bounding box center [421, 301] width 235 height 25
click at [258, 301] on div "Create new price change job. This page is ready Create new price change job Dra…" at bounding box center [649, 586] width 1299 height 1642
click at [332, 301] on input "50" at bounding box center [421, 301] width 235 height 25
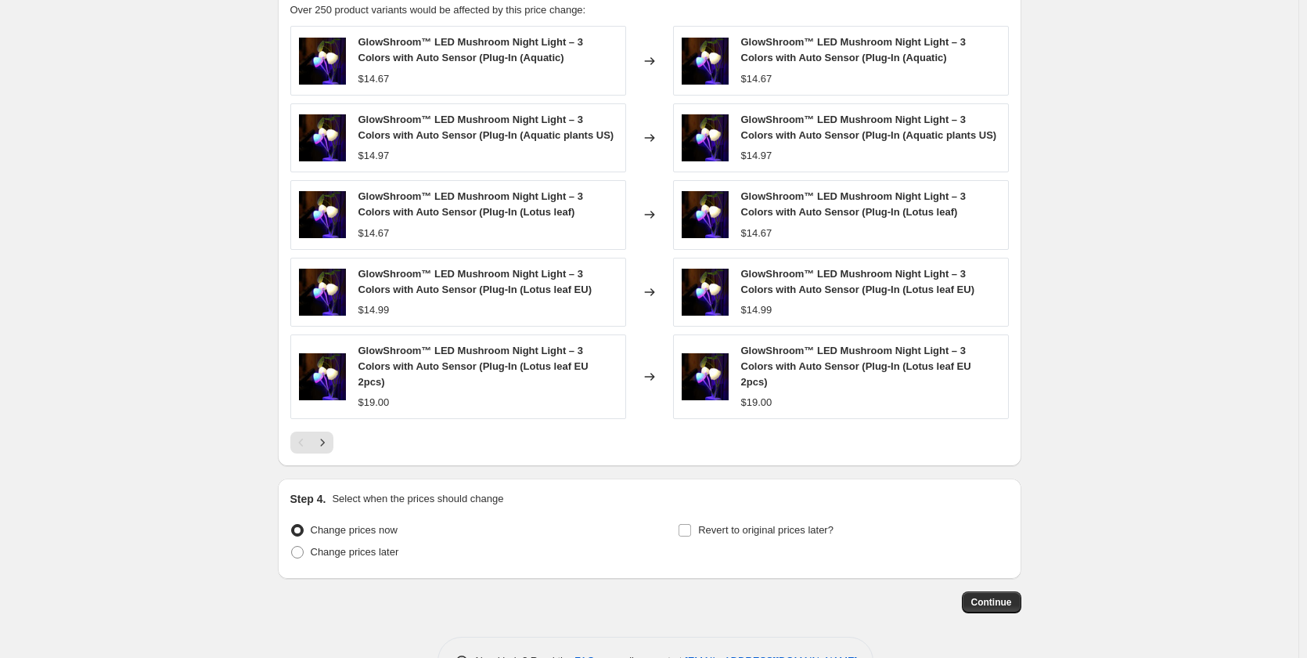
scroll to position [969, 0]
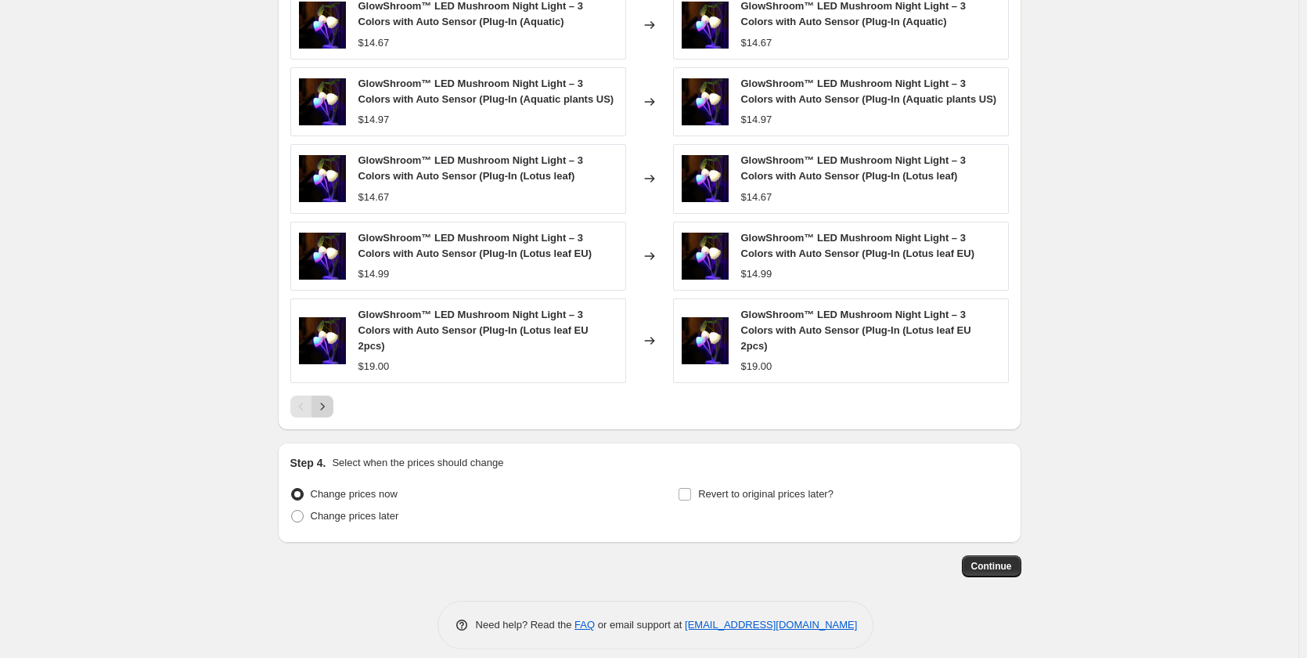
click at [330, 398] on icon "Next" at bounding box center [323, 406] width 16 height 16
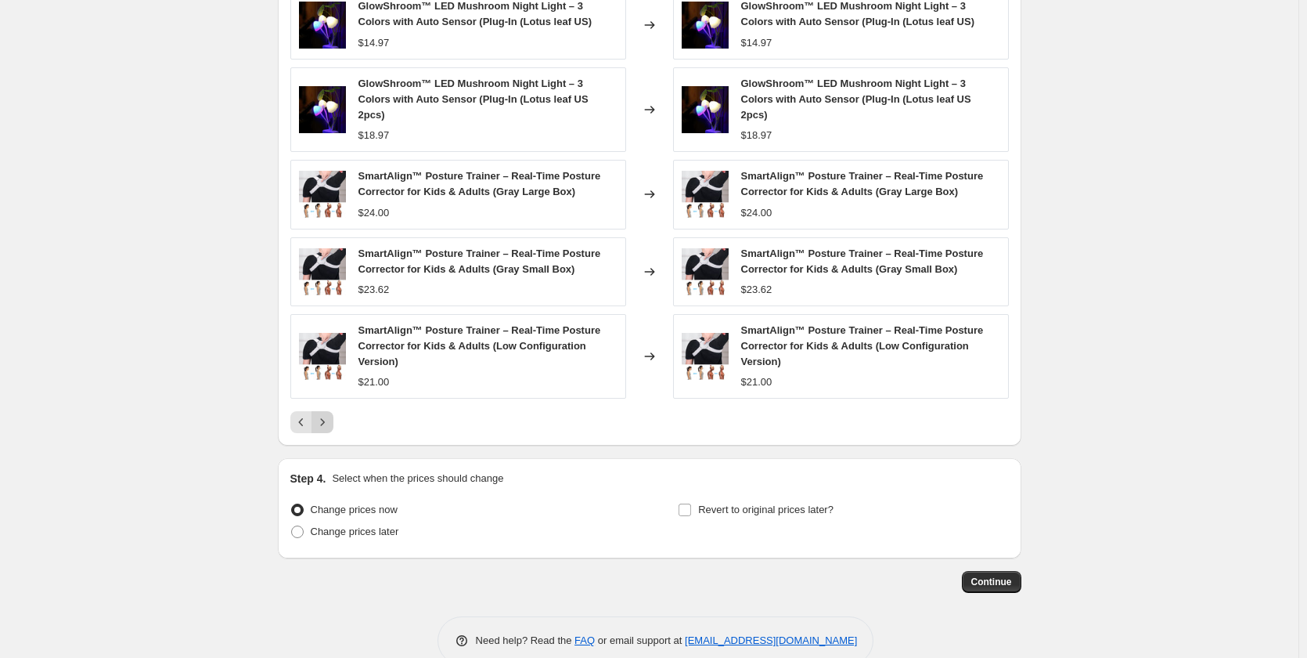
click at [326, 414] on icon "Next" at bounding box center [323, 422] width 16 height 16
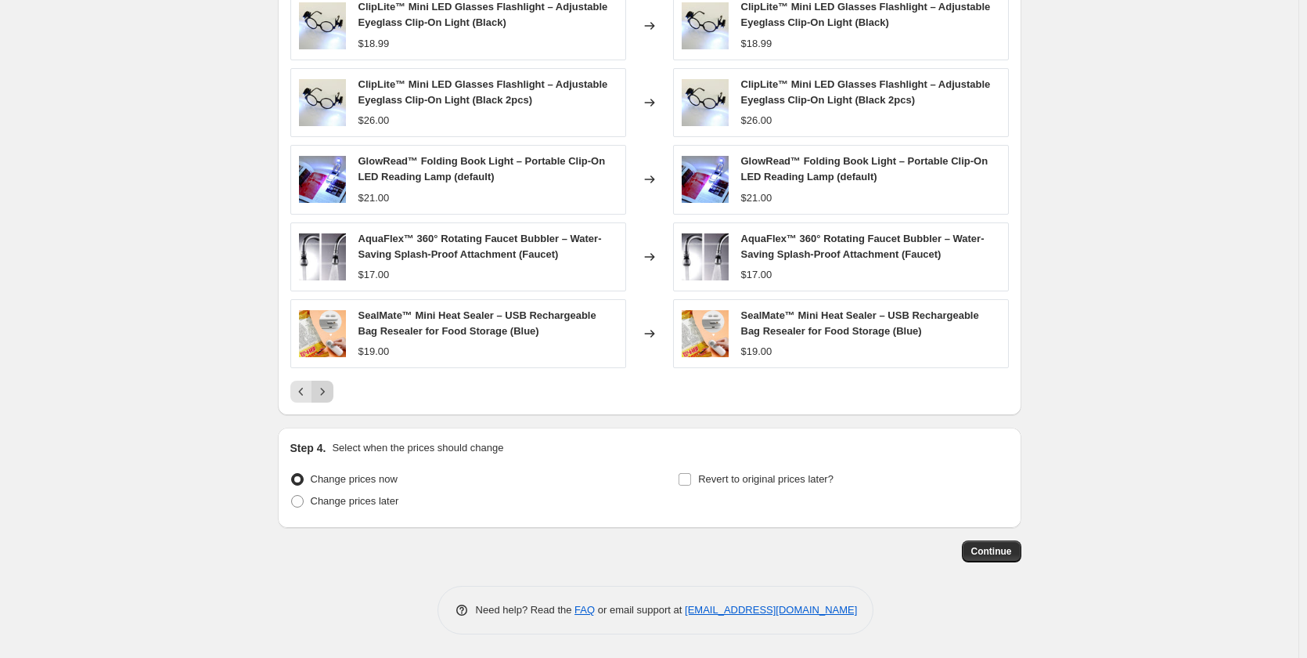
click at [326, 411] on div "PRICE CHANGE PREVIEW Over 250 product variants would be affected by this price …" at bounding box center [650, 176] width 744 height 478
click at [323, 392] on icon "Next" at bounding box center [323, 392] width 16 height 16
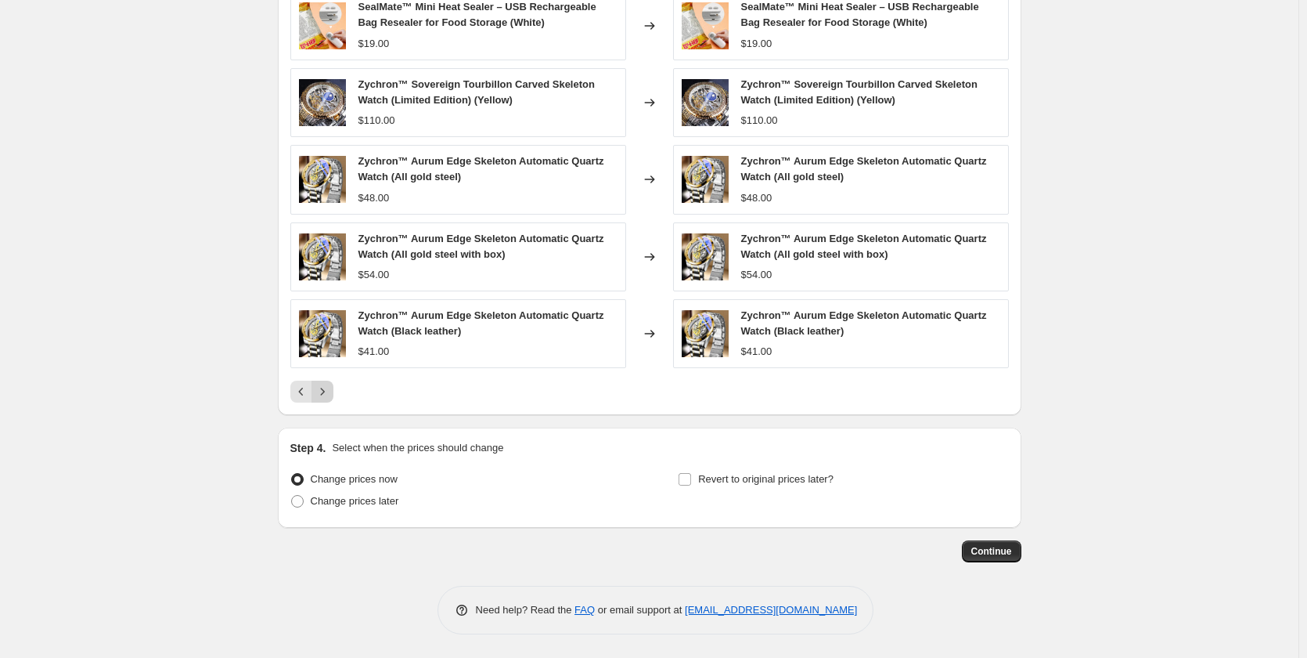
click at [323, 392] on icon "Next" at bounding box center [323, 392] width 16 height 16
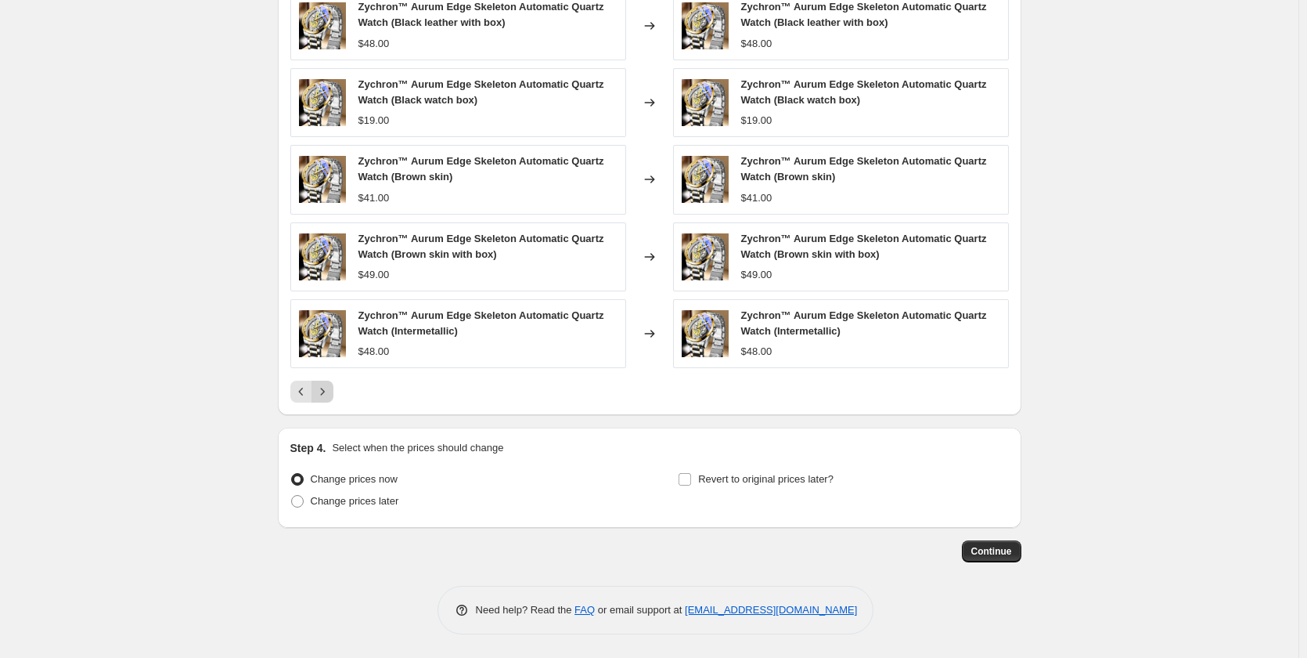
click at [323, 392] on icon "Next" at bounding box center [323, 392] width 16 height 16
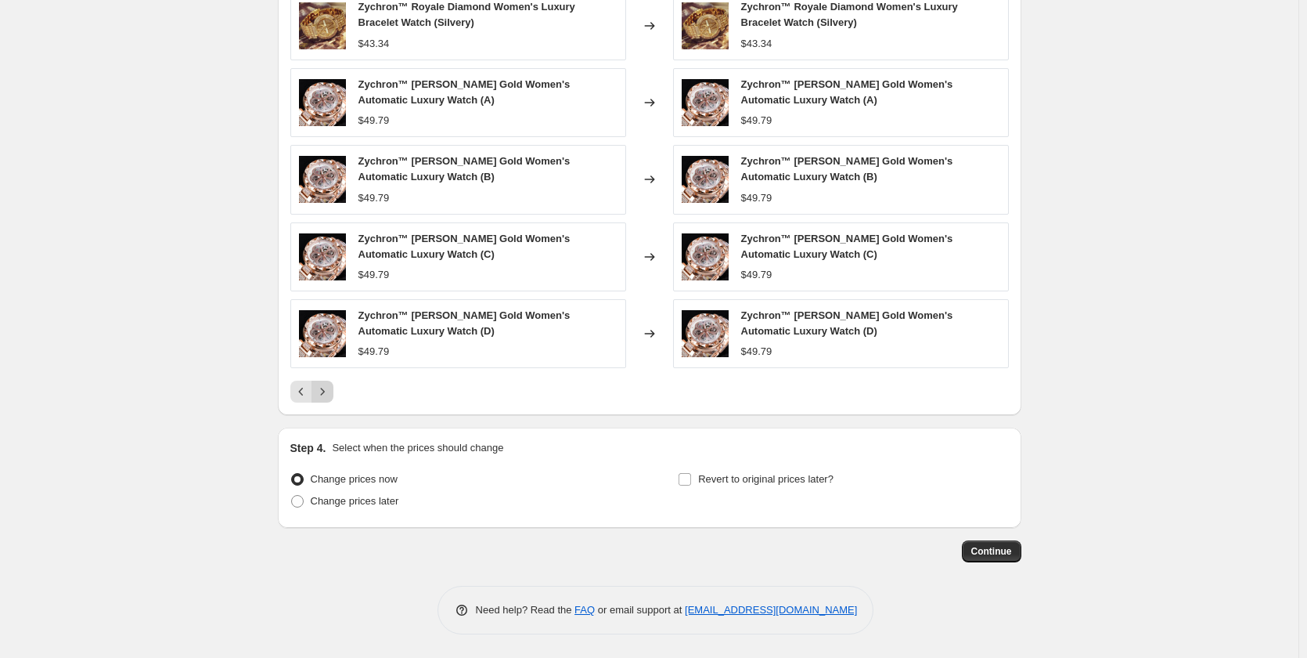
click at [323, 392] on icon "Next" at bounding box center [323, 392] width 16 height 16
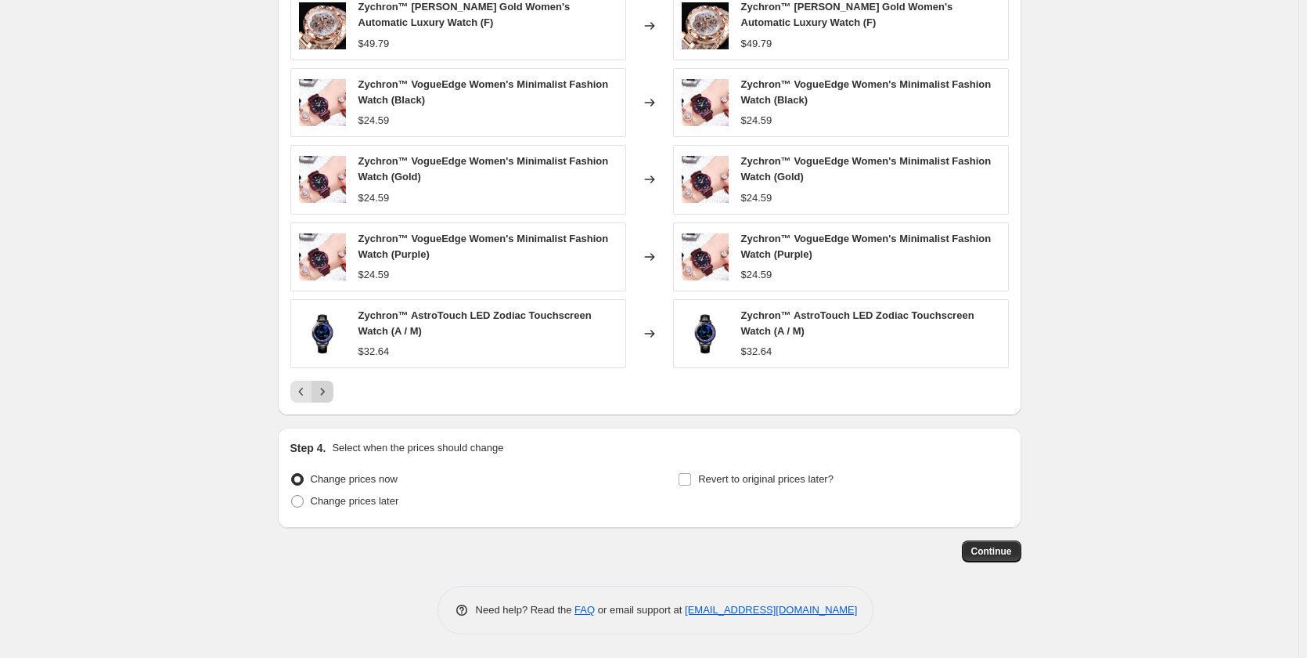
click at [323, 392] on icon "Next" at bounding box center [323, 392] width 16 height 16
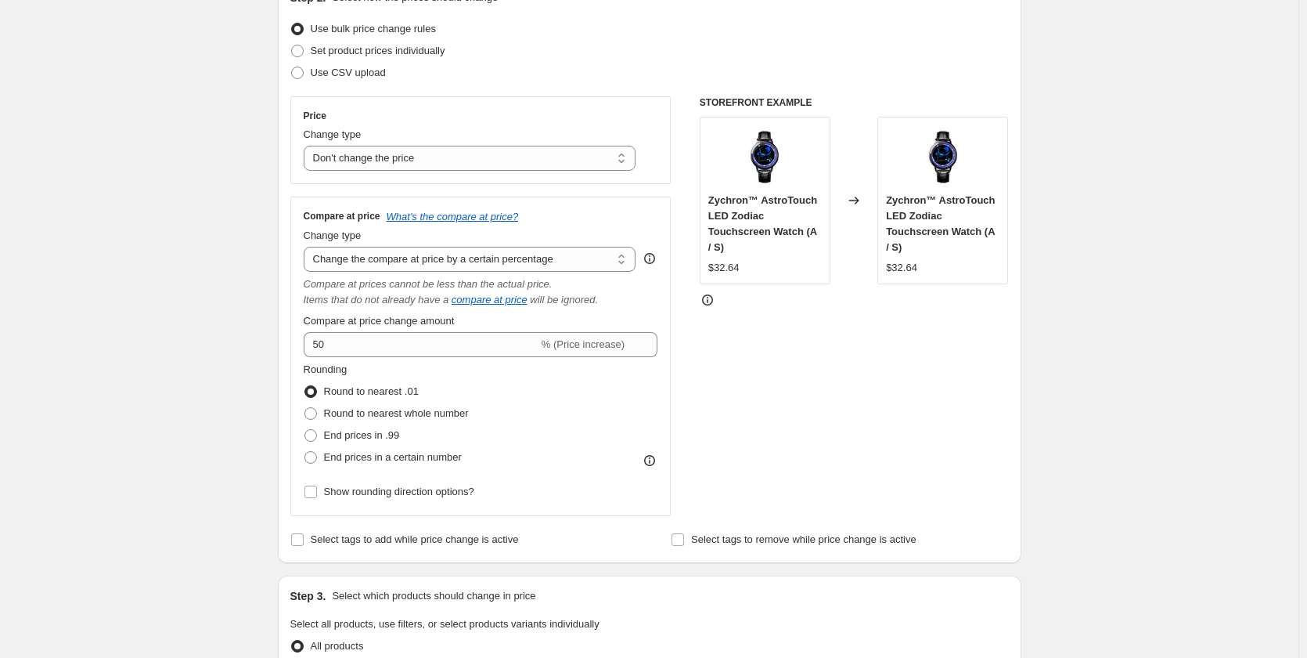
scroll to position [186, 0]
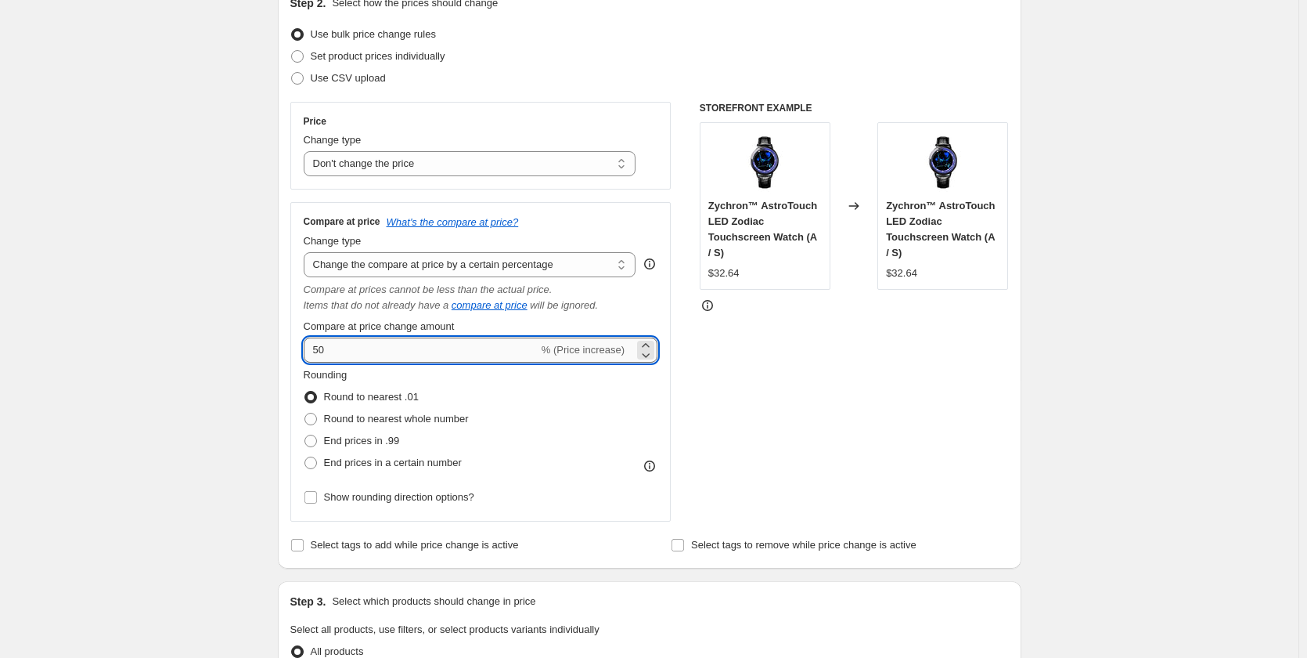
click at [378, 359] on input "50" at bounding box center [421, 349] width 235 height 25
click at [858, 438] on div "STOREFRONT EXAMPLE Zychron™ AstroTouch LED Zodiac Touchscreen Watch (A / S) $32…" at bounding box center [854, 312] width 309 height 420
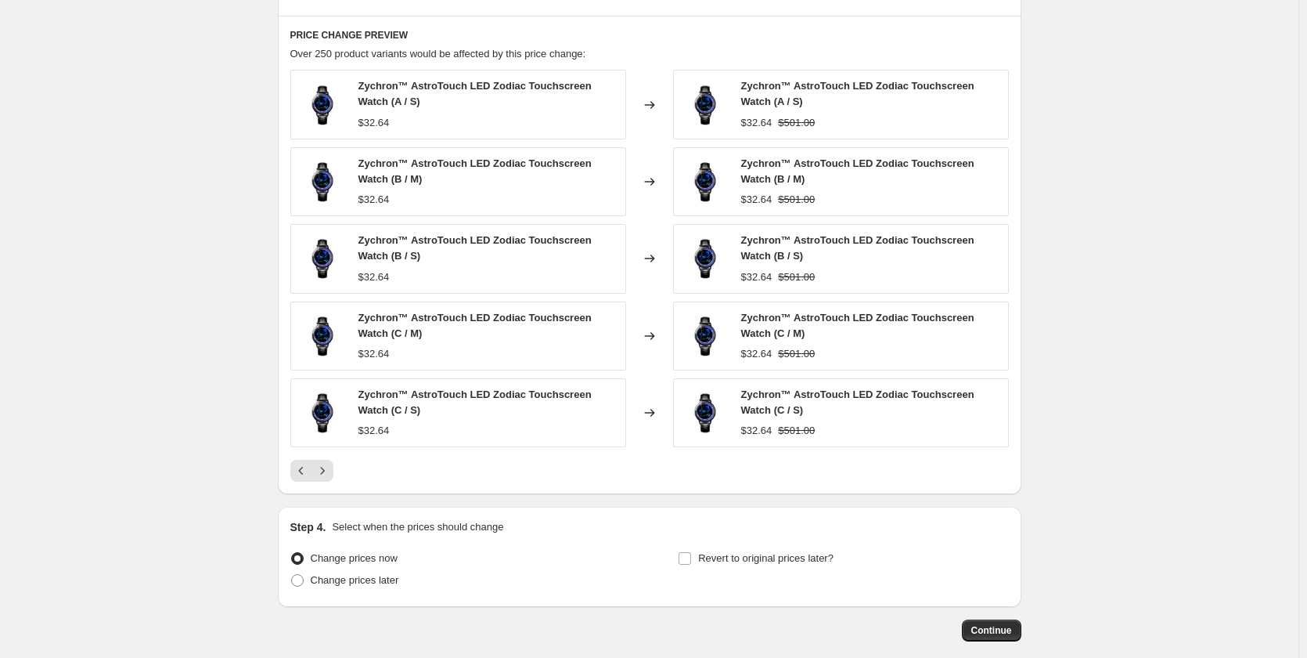
scroll to position [891, 0]
click at [306, 472] on icon "Previous" at bounding box center [302, 469] width 16 height 16
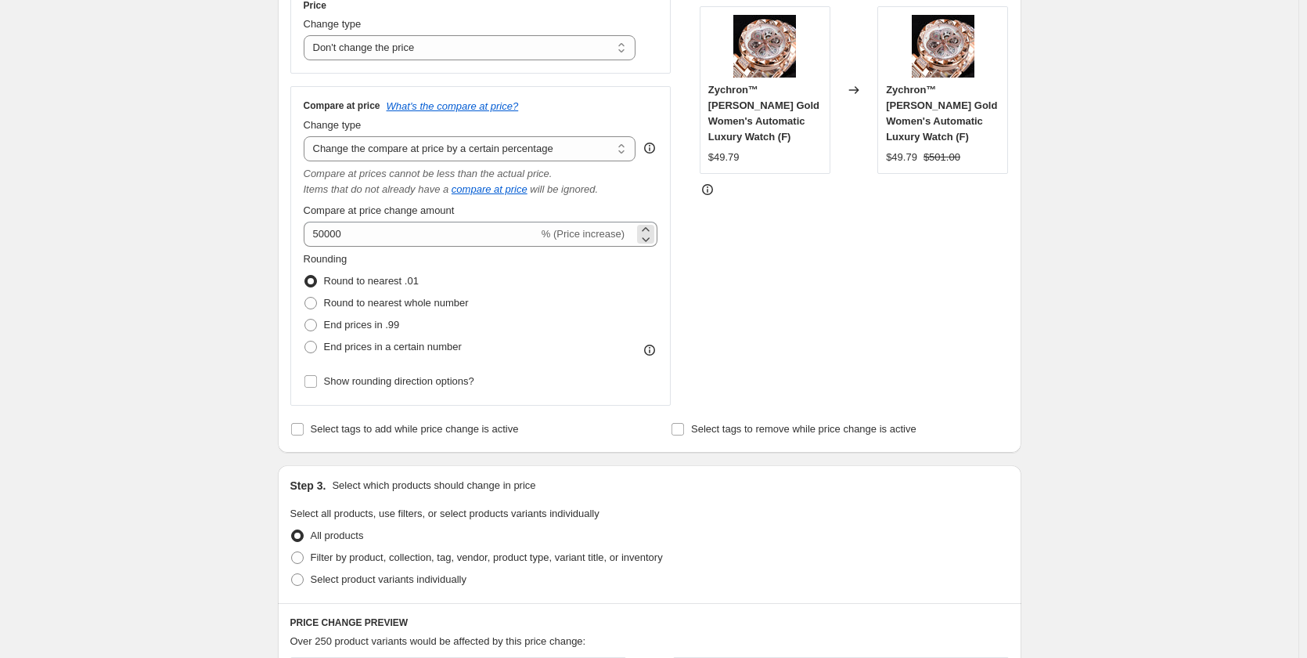
scroll to position [265, 0]
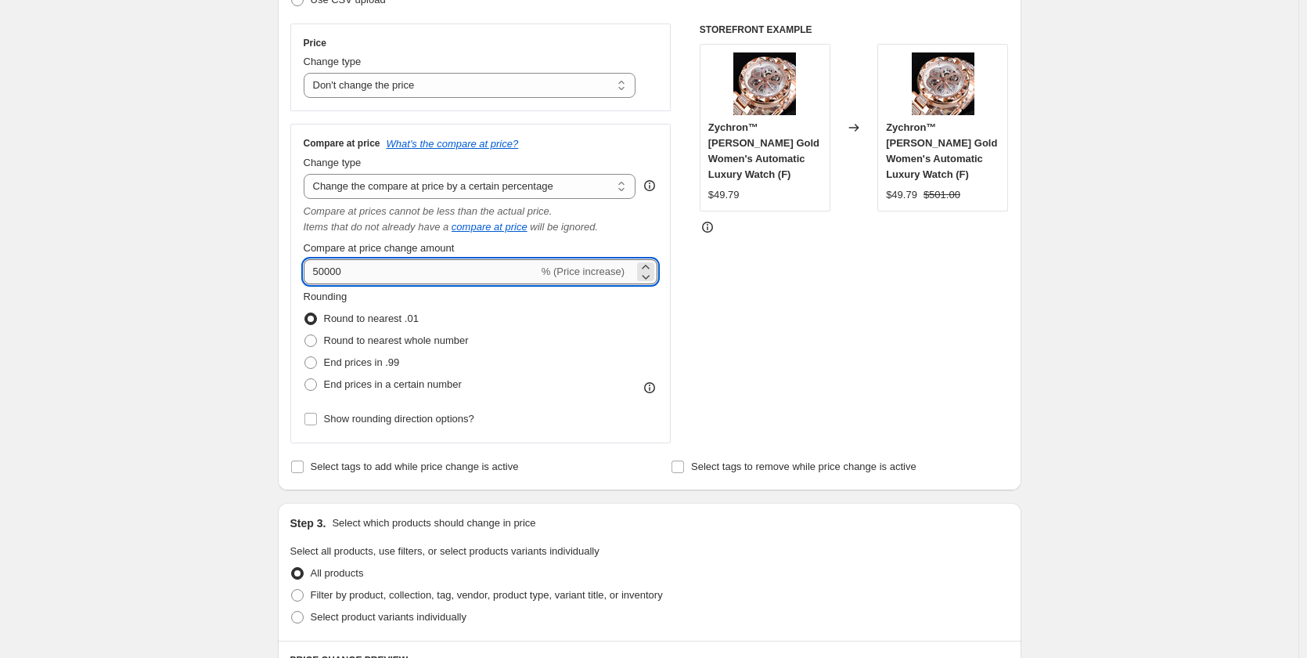
click at [430, 276] on input "50000" at bounding box center [421, 271] width 235 height 25
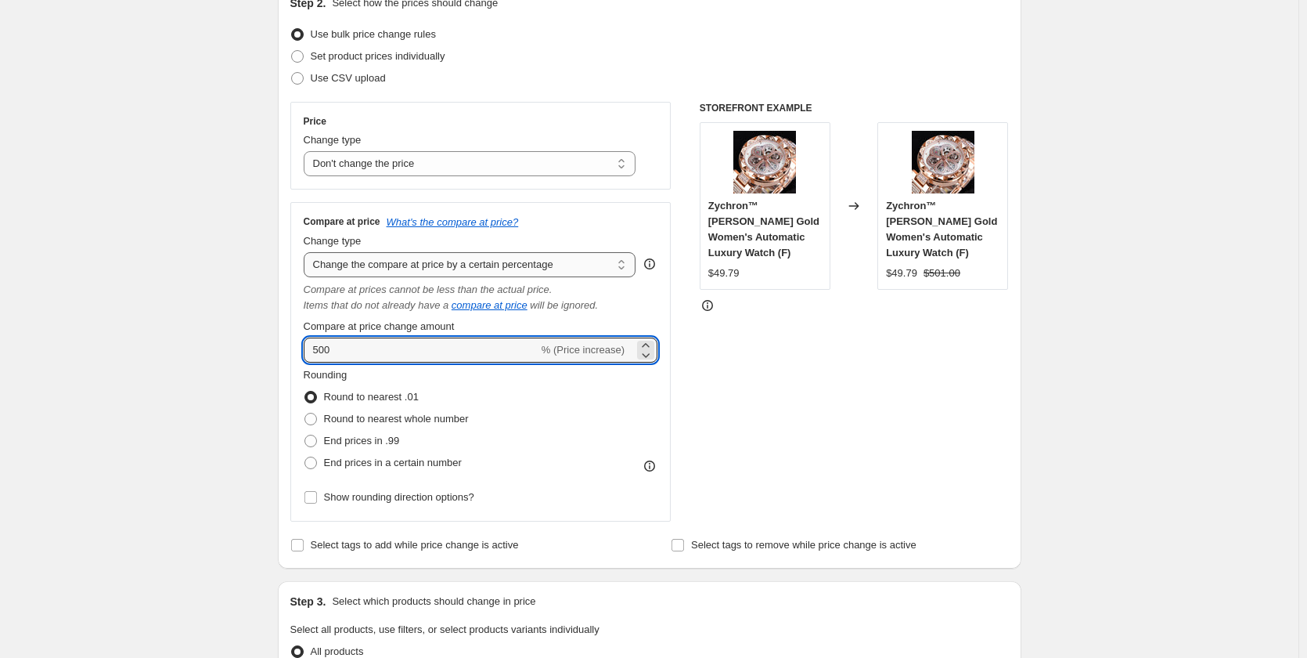
type input "500"
click at [476, 265] on select "Change the compare at price to the current price (sale) Change the compare at p…" at bounding box center [470, 264] width 333 height 25
click at [307, 252] on select "Change the compare at price to the current price (sale) Change the compare at p…" at bounding box center [470, 264] width 333 height 25
click at [493, 355] on input "500" at bounding box center [421, 349] width 235 height 25
click at [826, 418] on div "STOREFRONT EXAMPLE Zychron™ Celestia Rose Gold Women's Automatic Luxury Watch (…" at bounding box center [854, 312] width 309 height 420
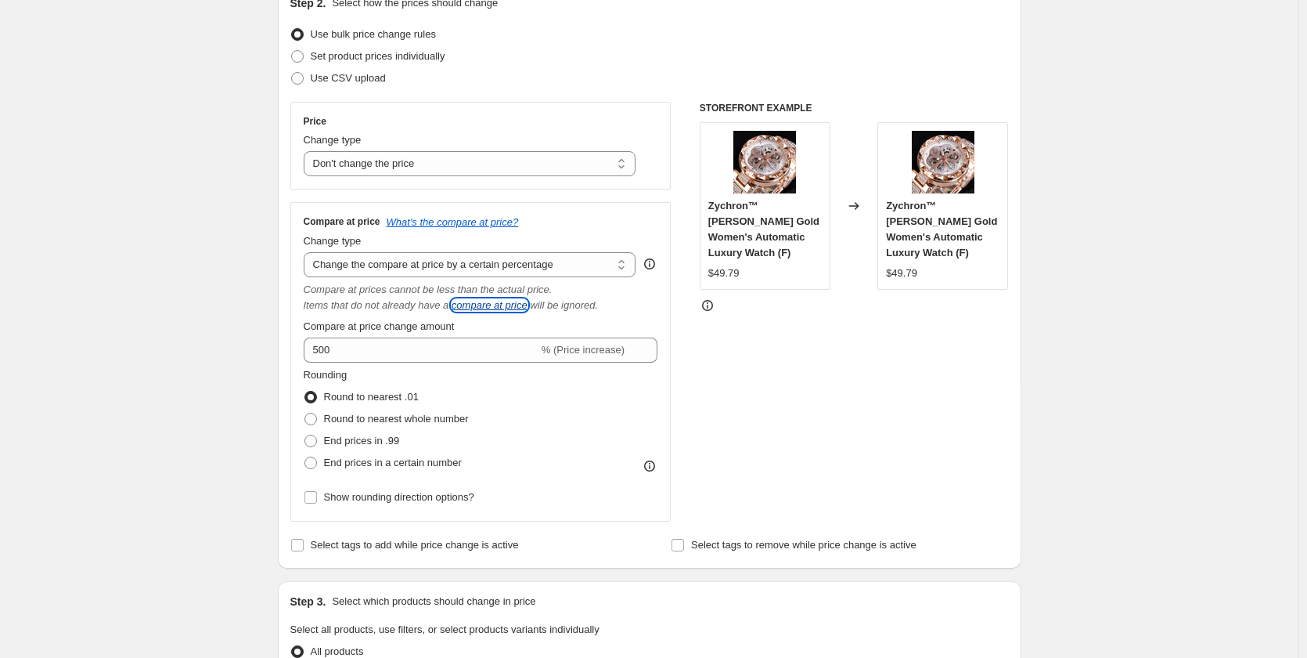
click at [503, 306] on icon "compare at price" at bounding box center [490, 305] width 76 height 12
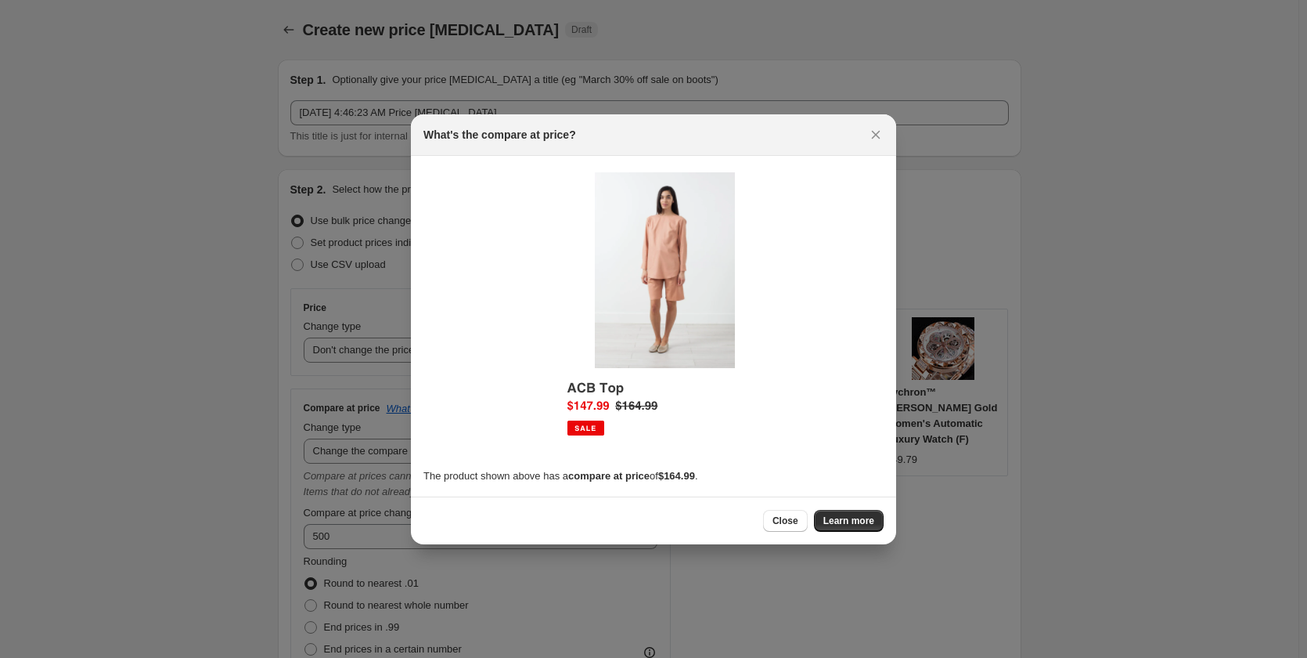
scroll to position [0, 0]
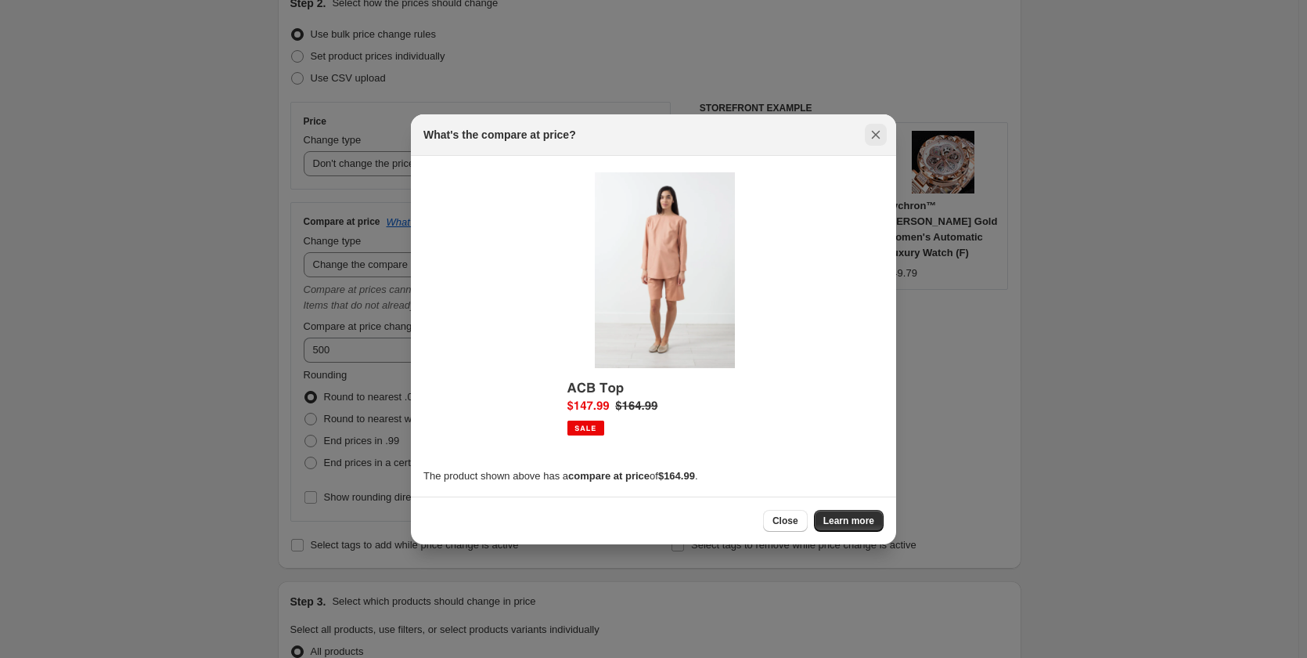
click at [870, 132] on icon "Close" at bounding box center [876, 135] width 16 height 16
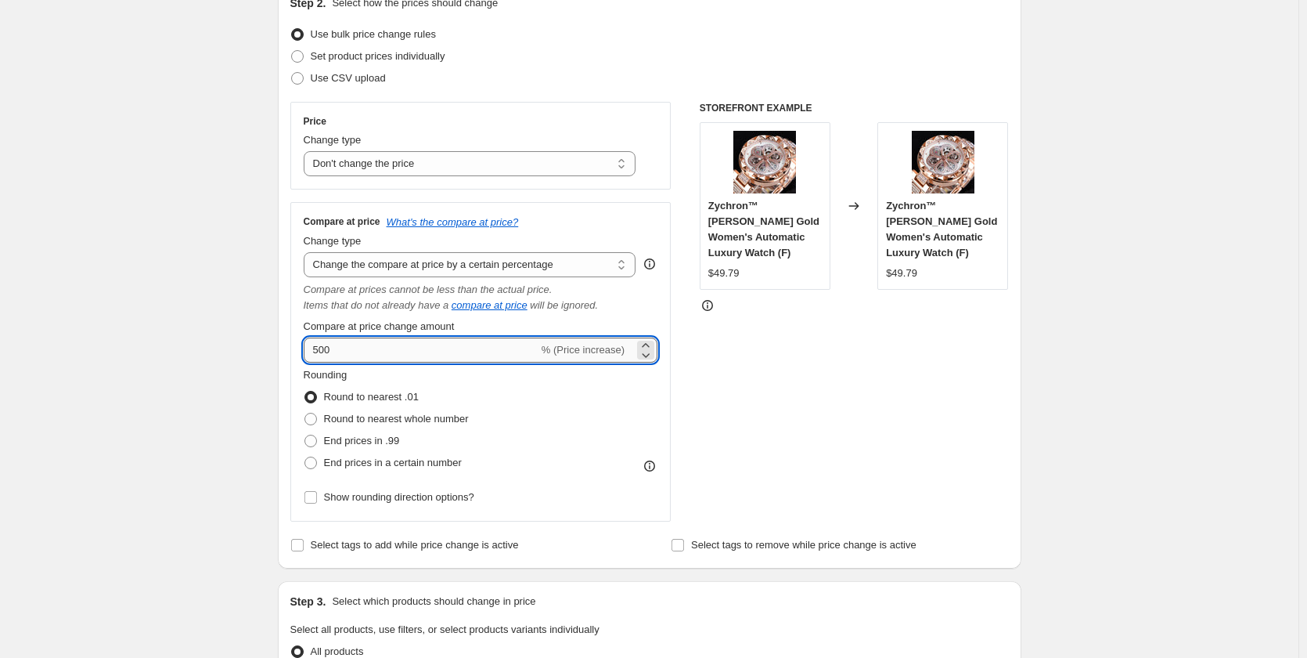
click at [393, 351] on input "500" at bounding box center [421, 349] width 235 height 25
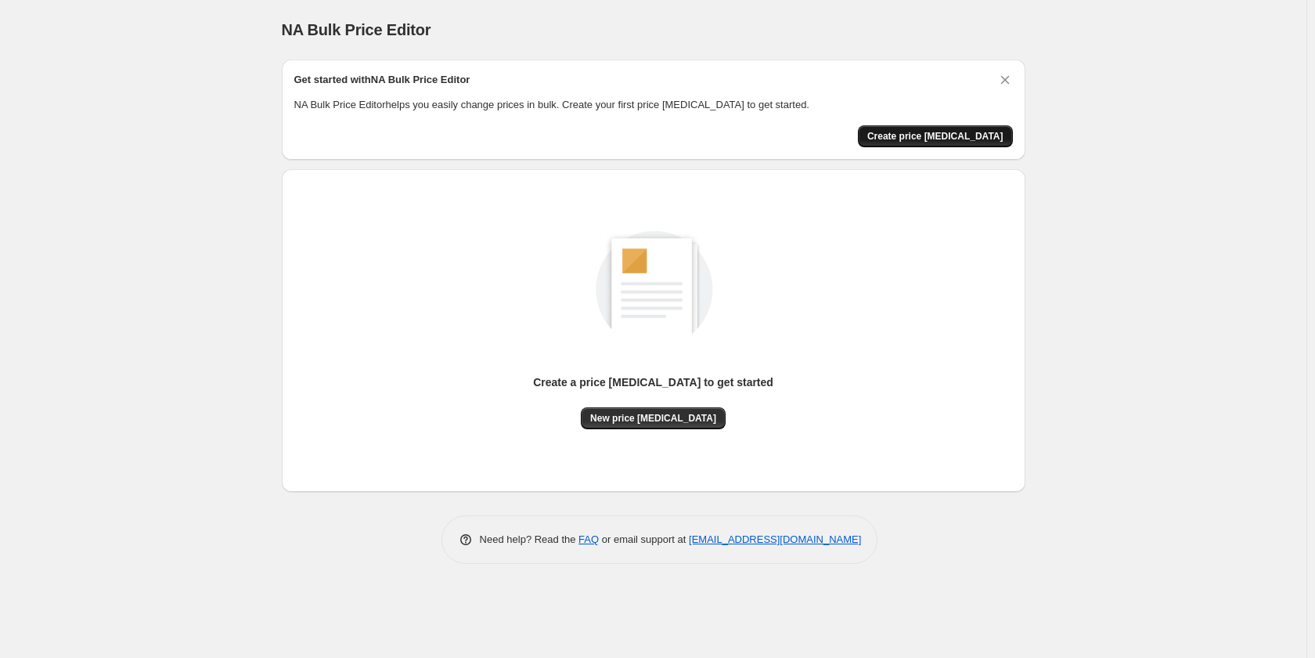
click at [928, 136] on span "Create price [MEDICAL_DATA]" at bounding box center [935, 136] width 136 height 13
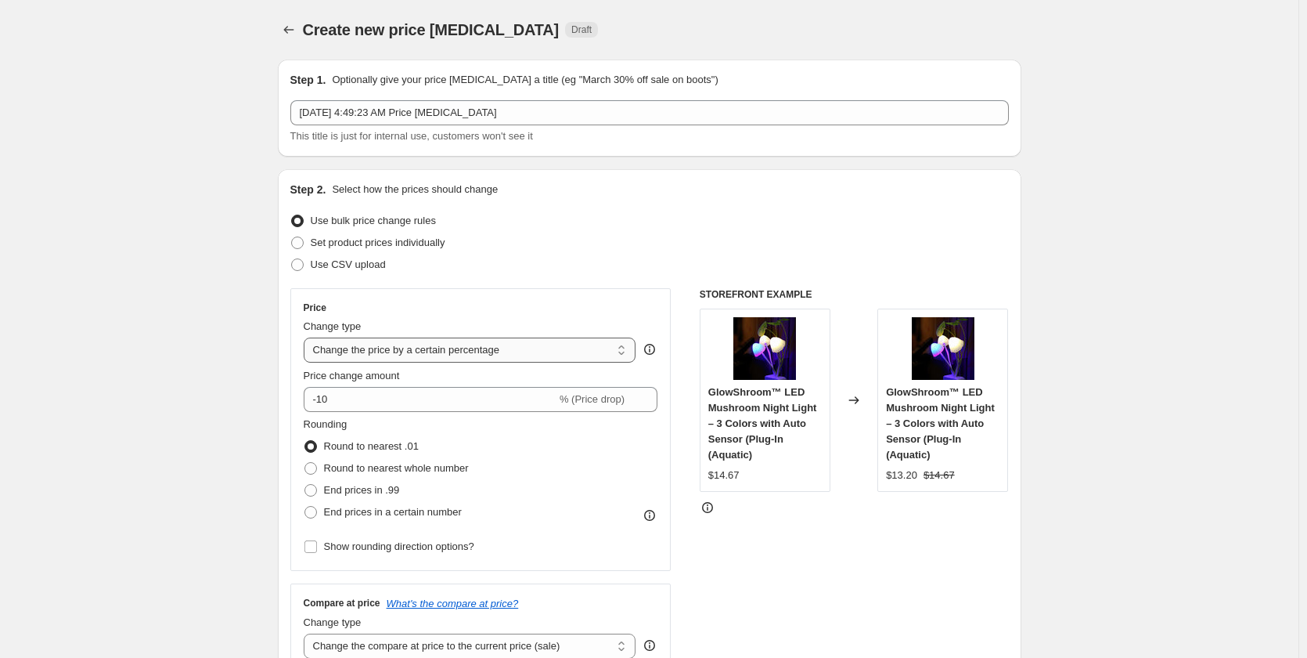
click at [552, 347] on select "Change the price to a certain amount Change the price by a certain amount Chang…" at bounding box center [470, 349] width 333 height 25
select select "no_change"
click at [307, 337] on select "Change the price to a certain amount Change the price by a certain amount Chang…" at bounding box center [470, 349] width 333 height 25
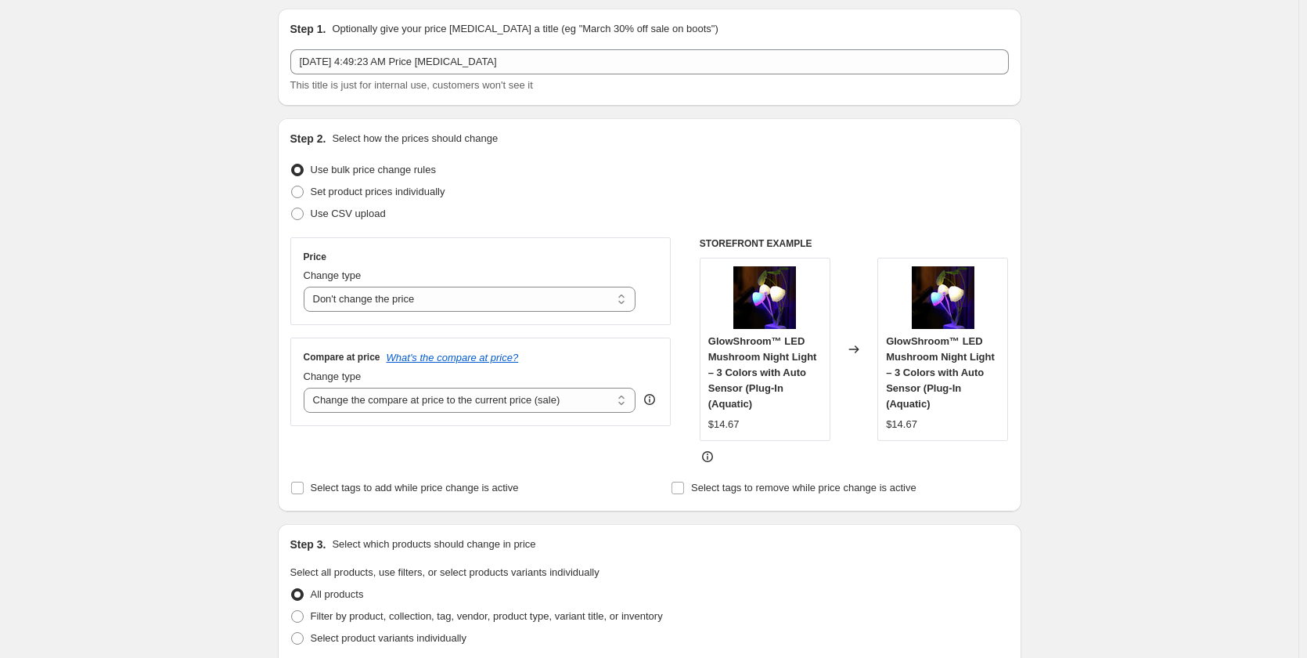
scroll to position [78, 0]
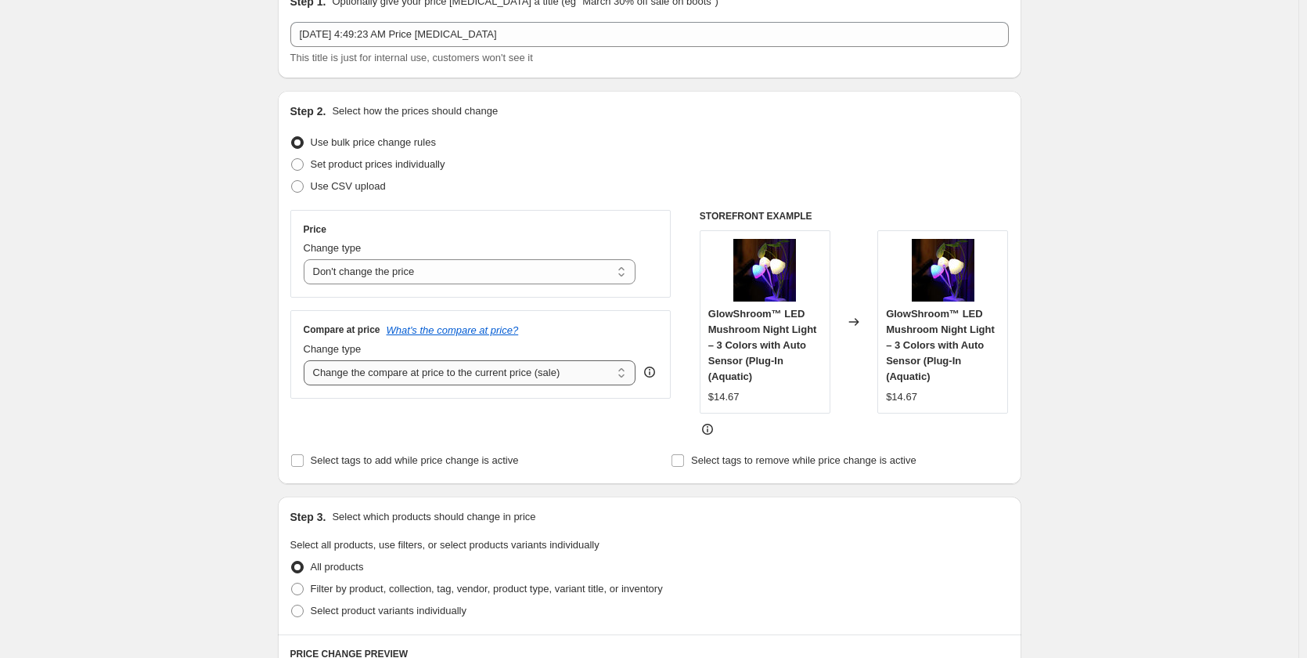
click at [376, 371] on select "Change the compare at price to the current price (sale) Change the compare at p…" at bounding box center [470, 372] width 333 height 25
select select "percentage"
click at [307, 360] on select "Change the compare at price to the current price (sale) Change the compare at p…" at bounding box center [470, 372] width 333 height 25
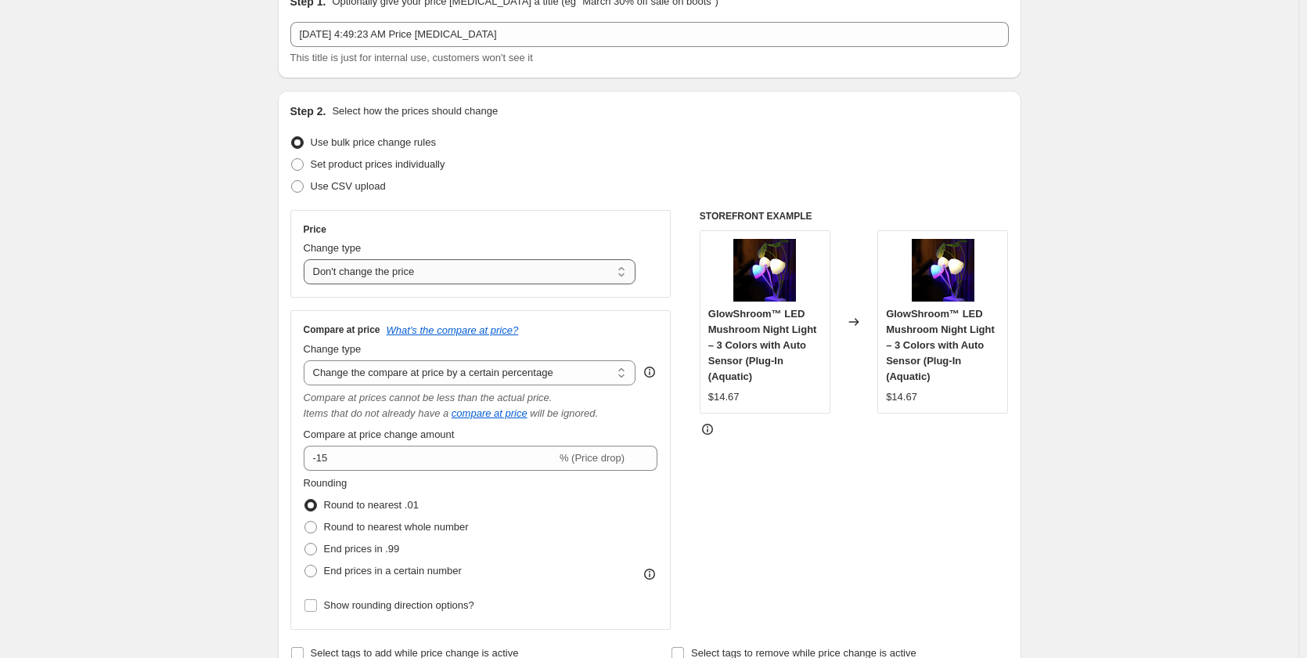
click at [413, 270] on select "Change the price to a certain amount Change the price by a certain amount Chang…" at bounding box center [470, 271] width 333 height 25
click at [307, 259] on select "Change the price to a certain amount Change the price by a certain amount Chang…" at bounding box center [470, 271] width 333 height 25
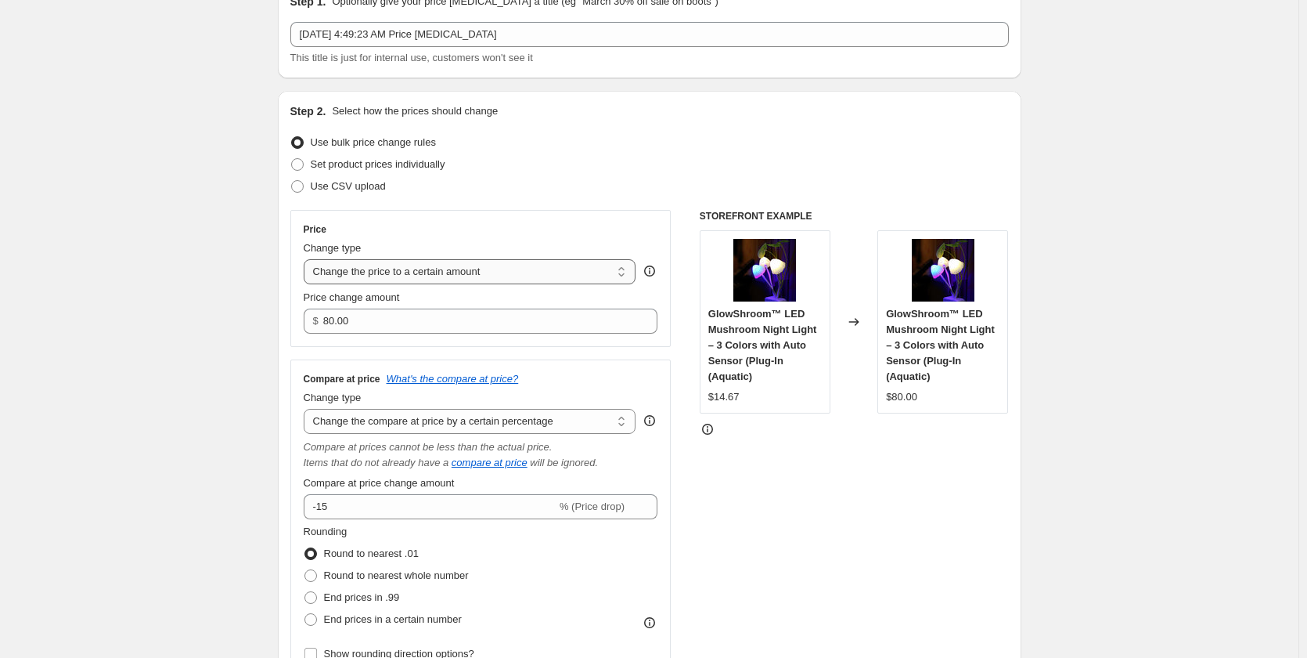
click at [436, 279] on select "Change the price to a certain amount Change the price by a certain amount Chang…" at bounding box center [470, 271] width 333 height 25
select select "percentage"
click at [307, 259] on select "Change the price to a certain amount Change the price by a certain amount Chang…" at bounding box center [470, 271] width 333 height 25
type input "-15"
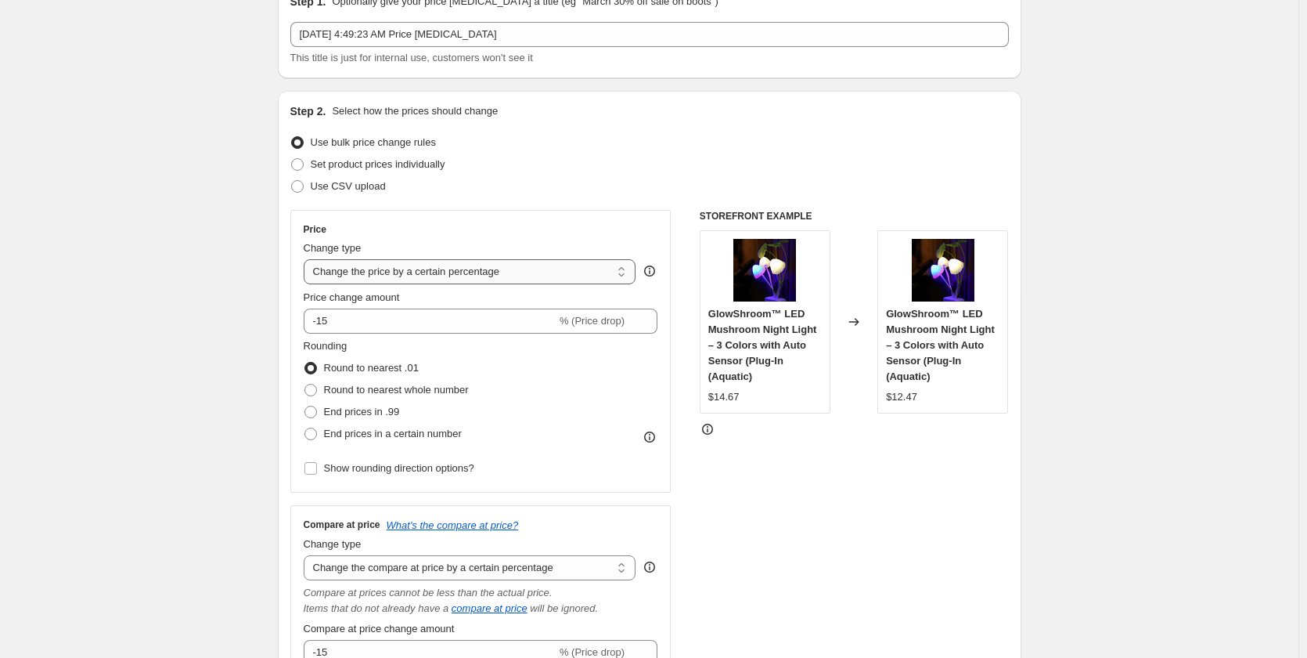
click at [441, 271] on select "Change the price to a certain amount Change the price by a certain amount Chang…" at bounding box center [470, 271] width 333 height 25
select select "margin"
type input "50"
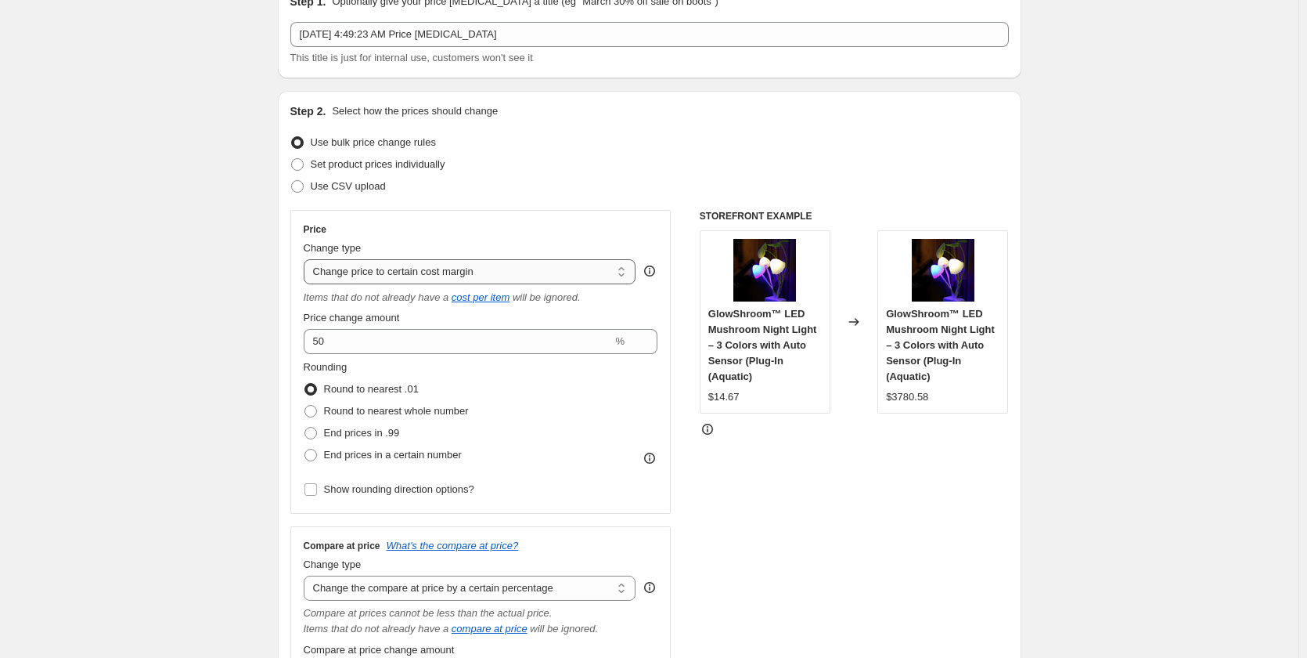
click at [461, 274] on select "Change the price to a certain amount Change the price by a certain amount Chang…" at bounding box center [470, 271] width 333 height 25
select select "no_change"
click at [307, 259] on select "Change the price to a certain amount Change the price by a certain amount Chang…" at bounding box center [470, 271] width 333 height 25
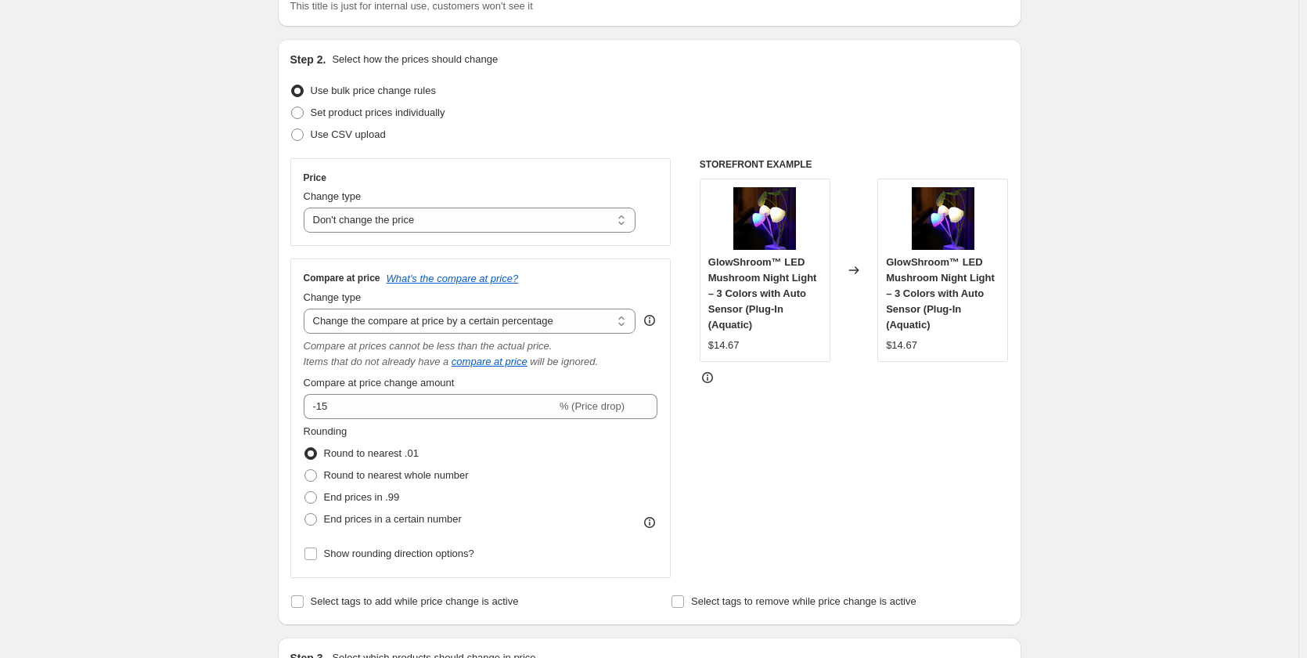
scroll to position [157, 0]
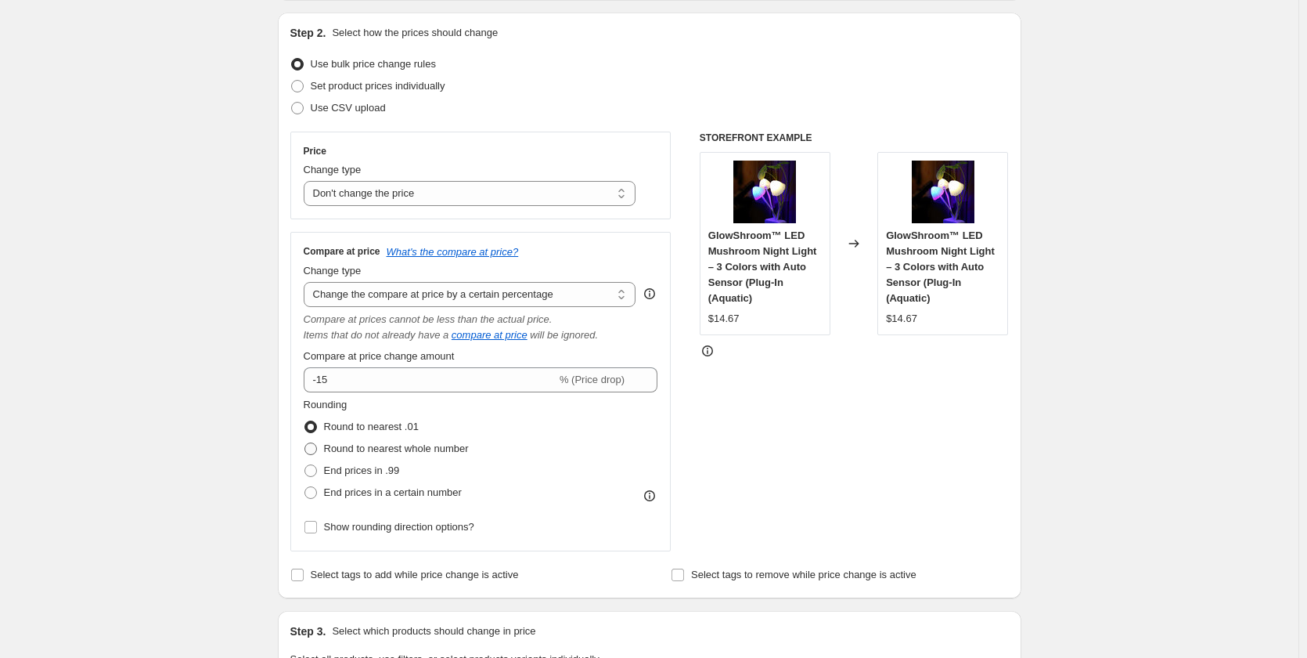
click at [357, 453] on span "Round to nearest whole number" at bounding box center [396, 448] width 145 height 12
click at [305, 443] on input "Round to nearest whole number" at bounding box center [305, 442] width 1 height 1
radio input "true"
click at [358, 487] on label "End prices in a certain number" at bounding box center [383, 492] width 158 height 22
click at [305, 487] on input "End prices in a certain number" at bounding box center [305, 486] width 1 height 1
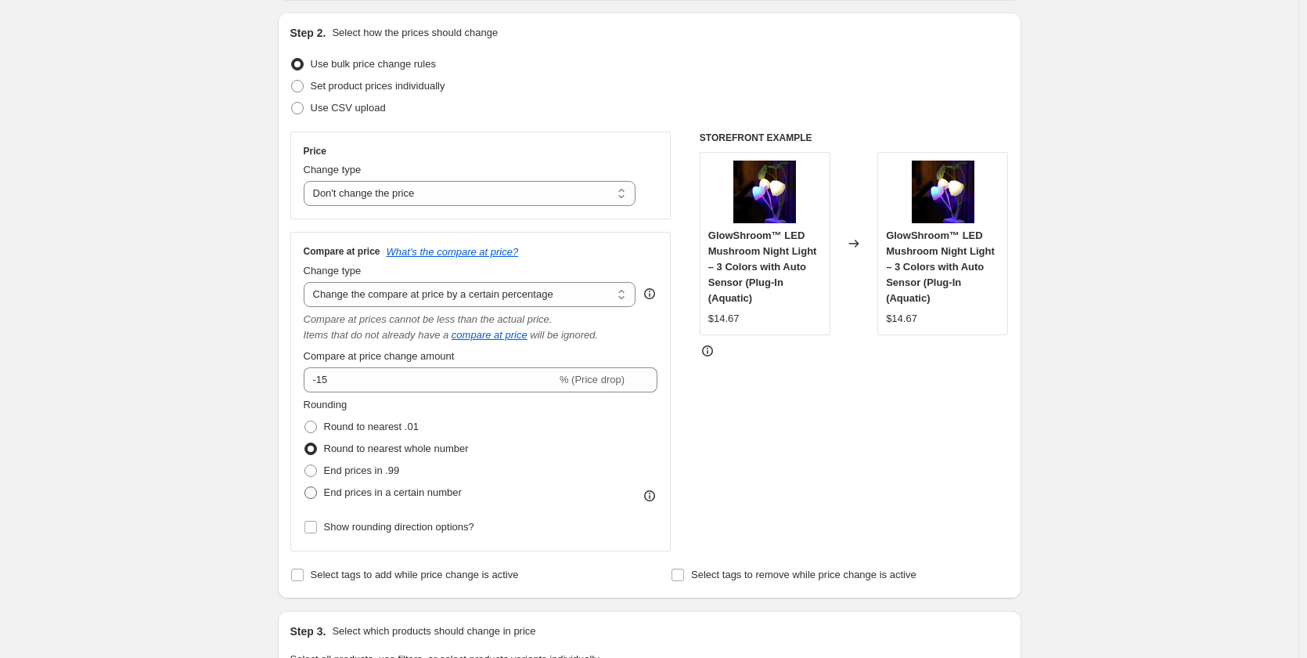
radio input "true"
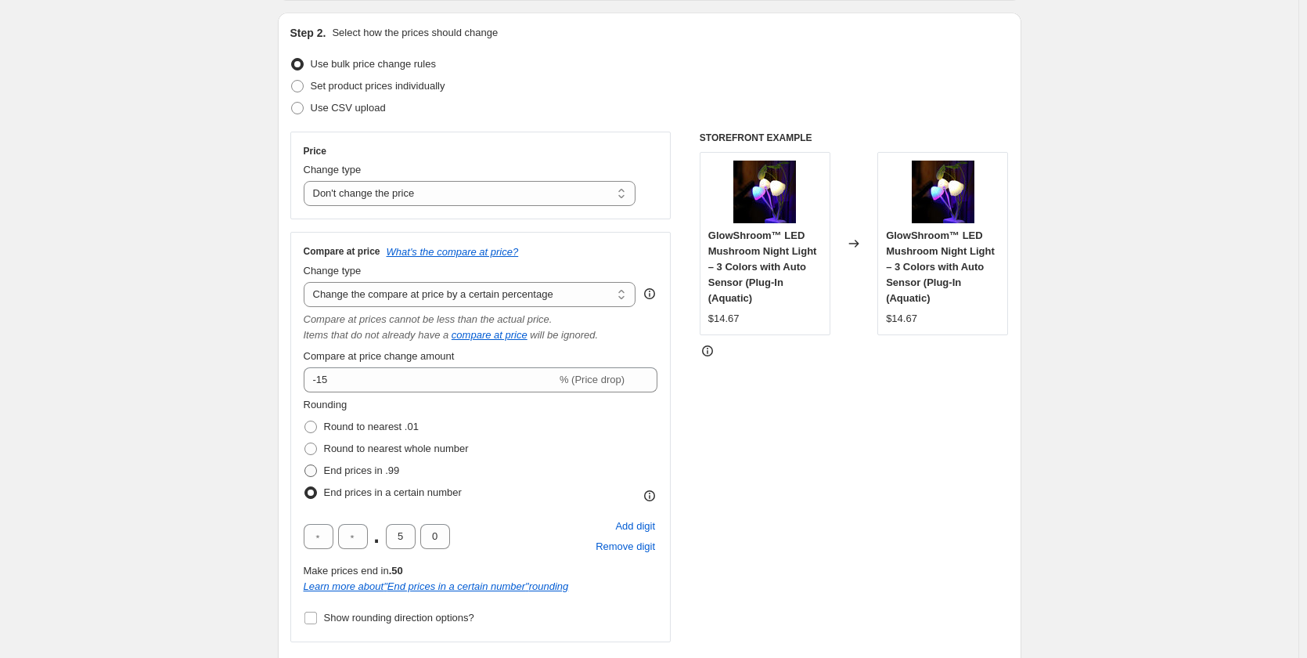
click at [369, 480] on label "End prices in .99" at bounding box center [352, 470] width 96 height 22
click at [305, 465] on input "End prices in .99" at bounding box center [305, 464] width 1 height 1
radio input "true"
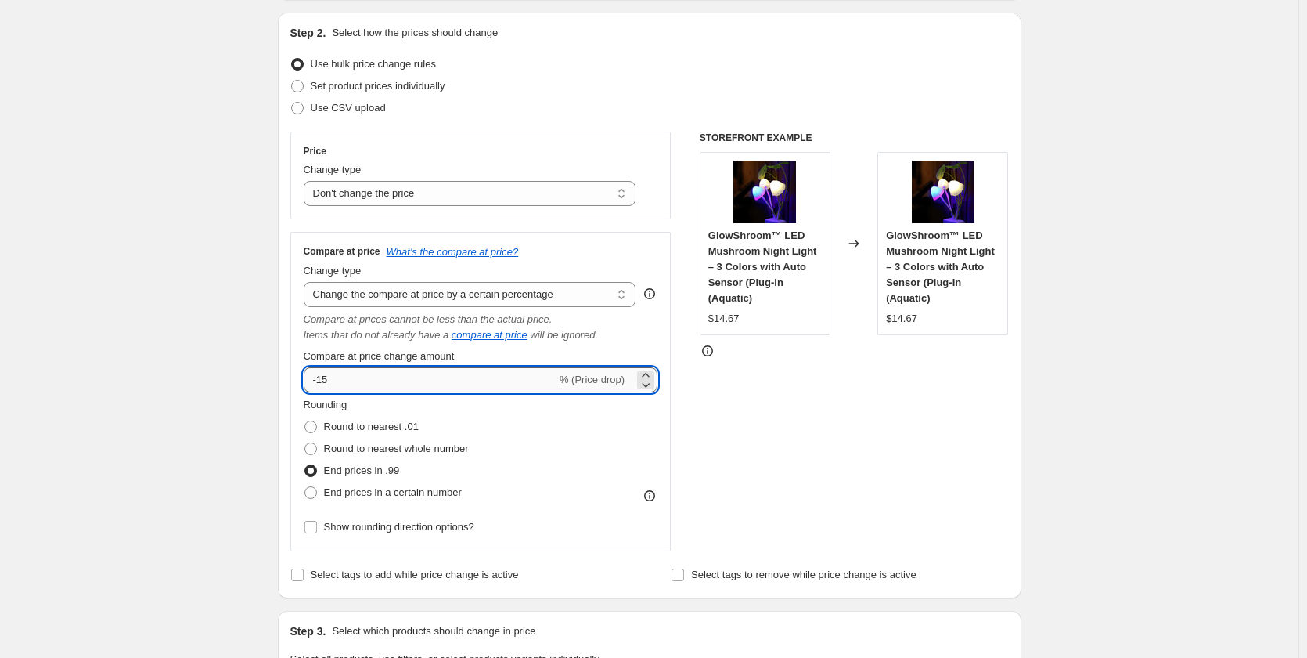
click at [436, 386] on input "-15" at bounding box center [430, 379] width 253 height 25
type input "-1"
type input "50"
click at [885, 502] on div "STOREFRONT EXAMPLE GlowShroom™ LED Mushroom Night Light – 3 Colors with Auto Se…" at bounding box center [854, 342] width 309 height 420
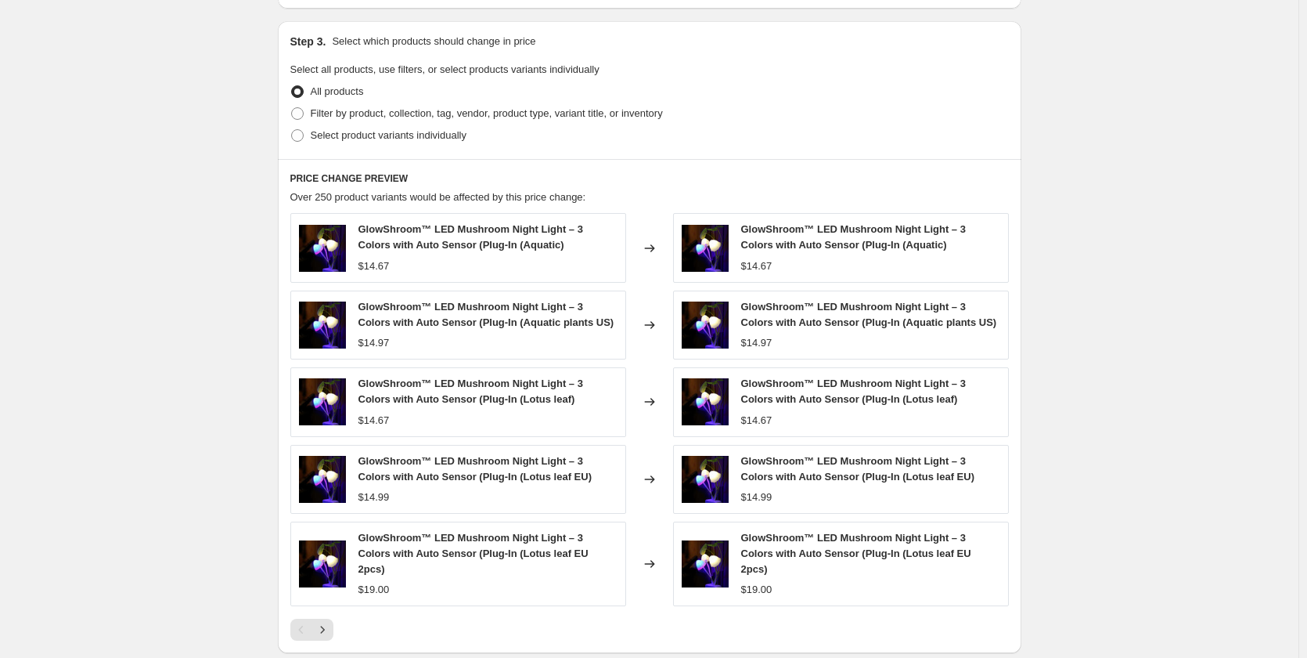
scroll to position [969, 0]
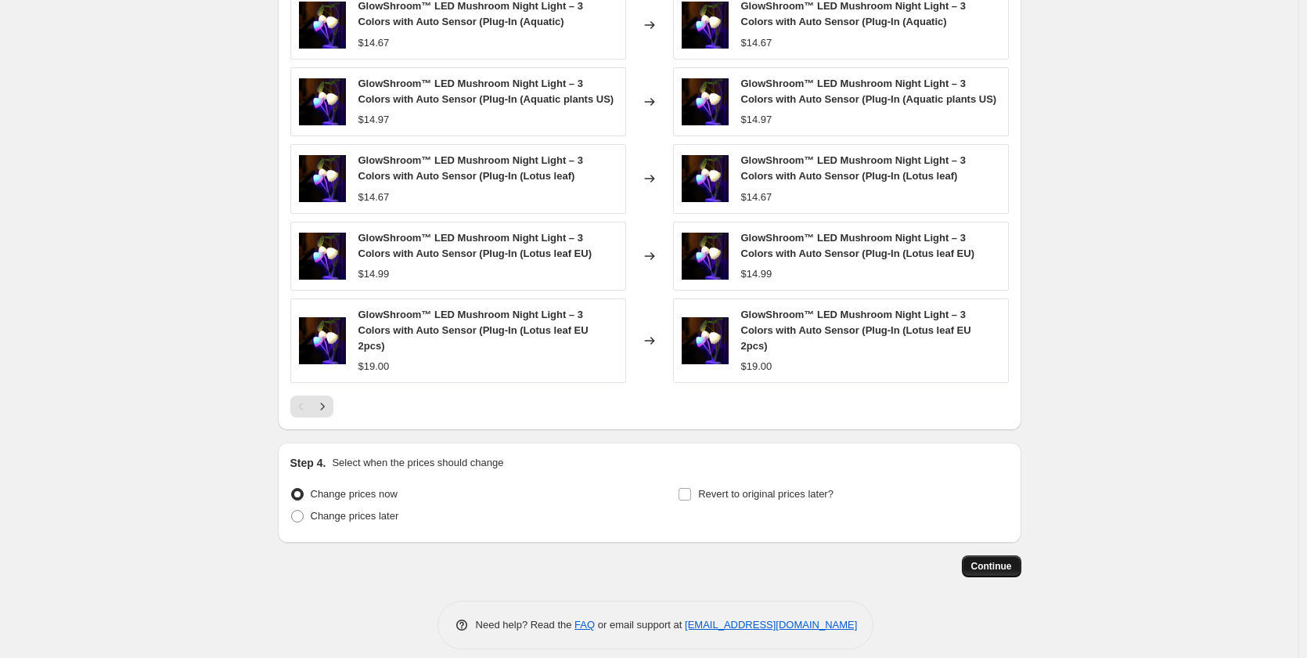
click at [1000, 560] on span "Continue" at bounding box center [991, 566] width 41 height 13
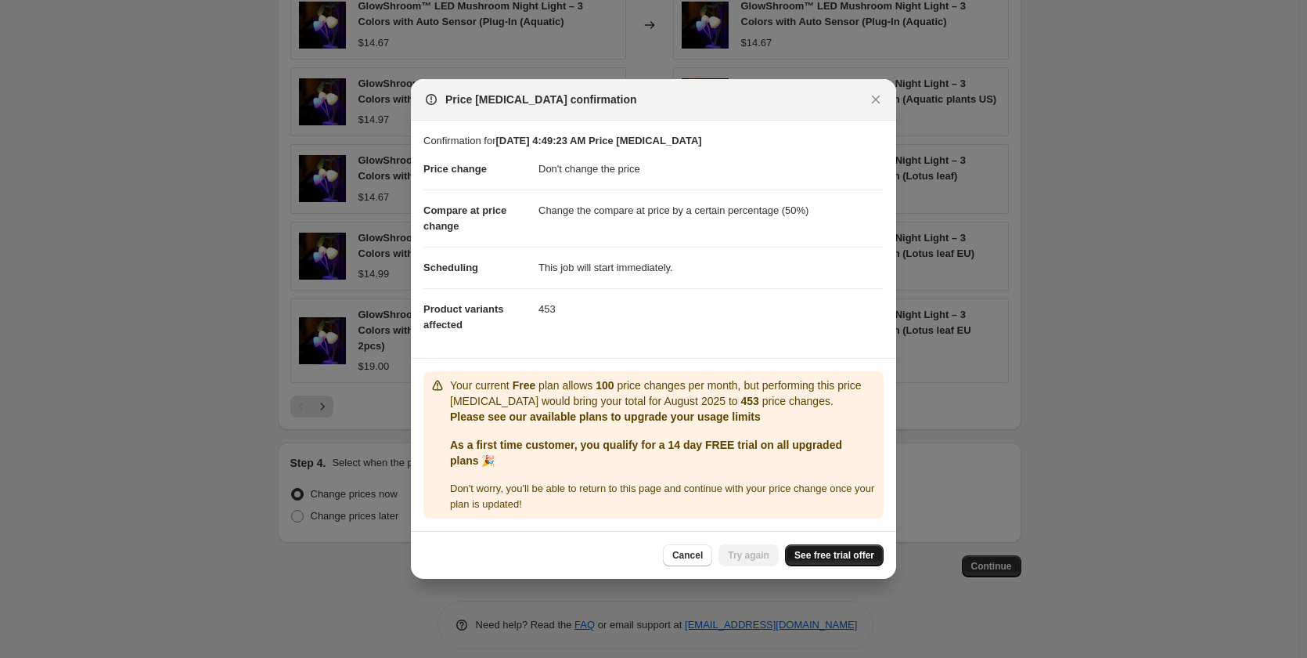
click at [827, 558] on span "See free trial offer" at bounding box center [835, 555] width 80 height 13
